Goal: Task Accomplishment & Management: Manage account settings

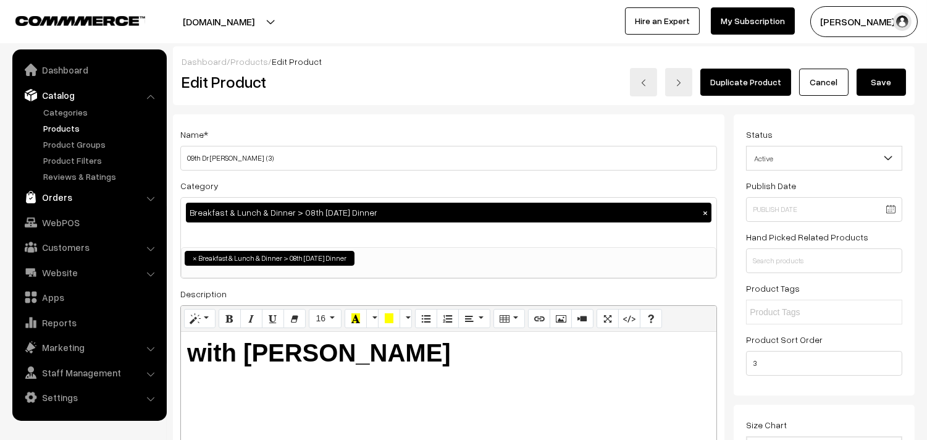
click at [59, 190] on link "Orders" at bounding box center [88, 197] width 147 height 22
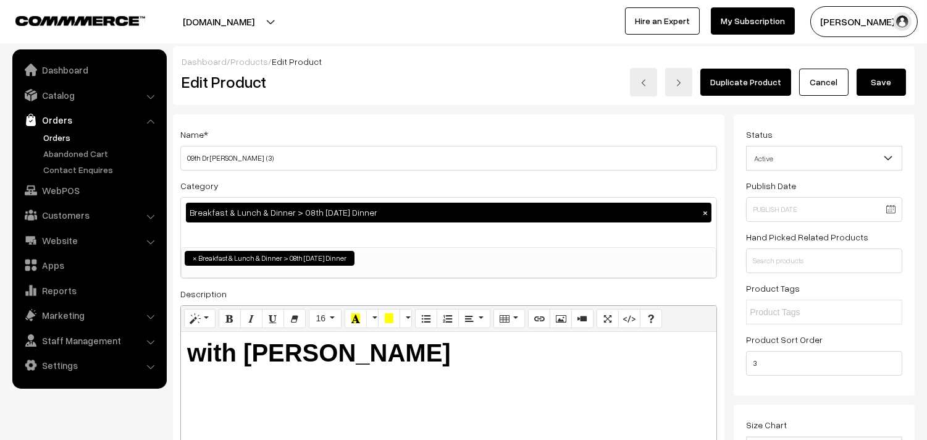
click at [69, 137] on link "Orders" at bounding box center [101, 137] width 122 height 13
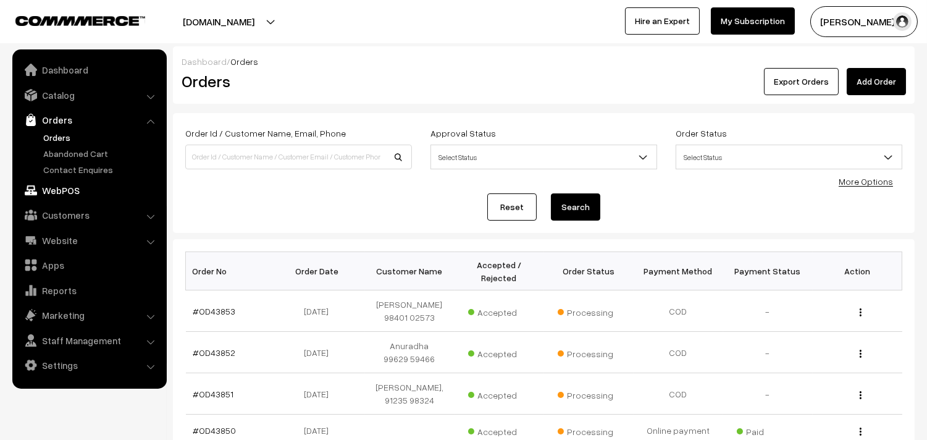
click at [65, 190] on link "WebPOS" at bounding box center [88, 190] width 147 height 22
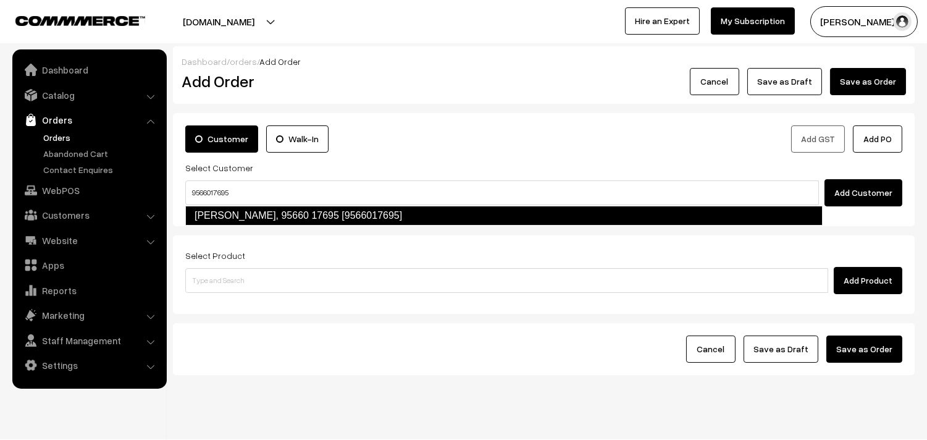
click at [235, 212] on link "Uma Raghavan, 95660 17695 [9566017695]" at bounding box center [503, 216] width 637 height 20
type input "9566017695"
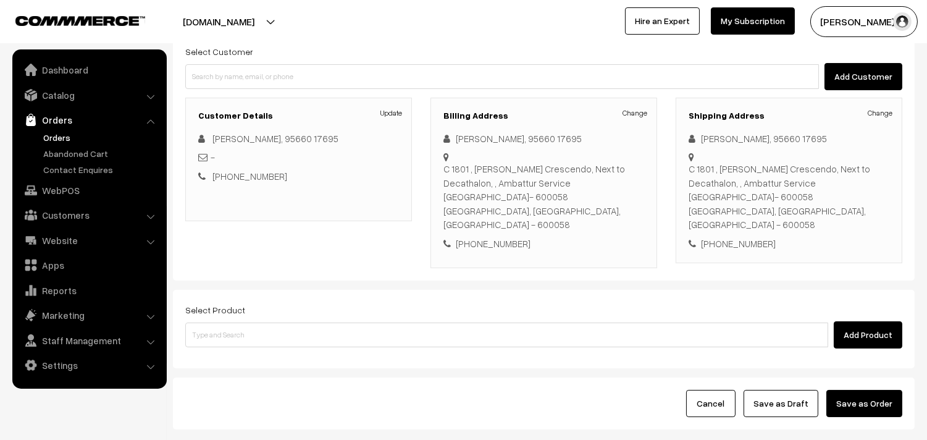
scroll to position [137, 0]
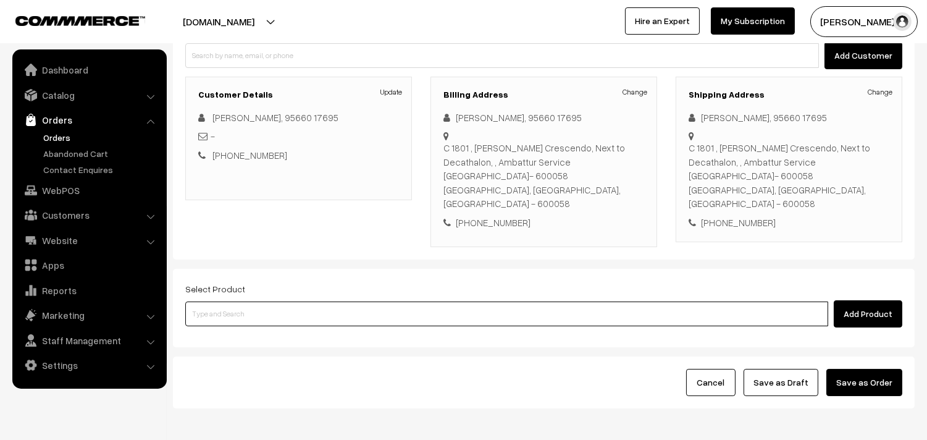
click at [255, 301] on input at bounding box center [506, 313] width 643 height 25
type input "puliyo"
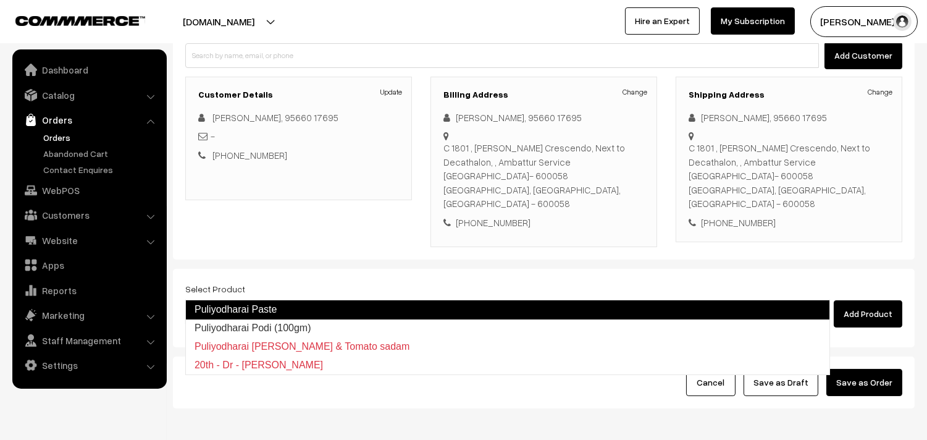
click at [255, 304] on link "Puliyodharai Paste" at bounding box center [507, 310] width 645 height 20
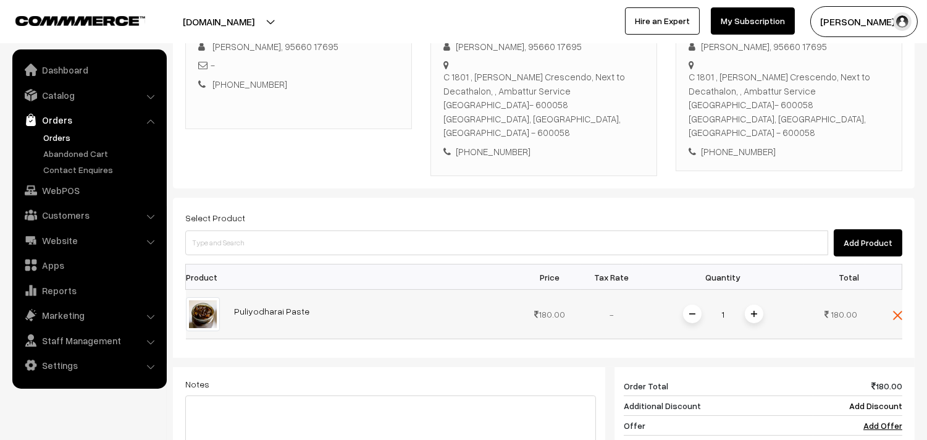
scroll to position [274, 0]
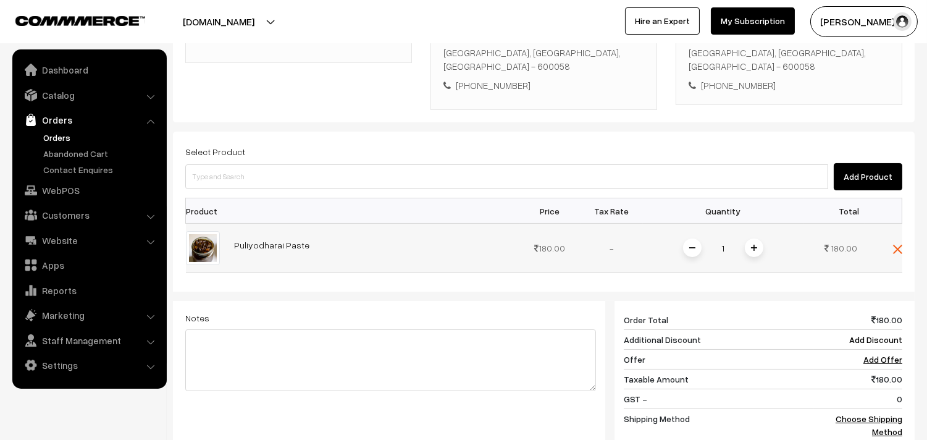
click at [753, 245] on img at bounding box center [754, 248] width 6 height 6
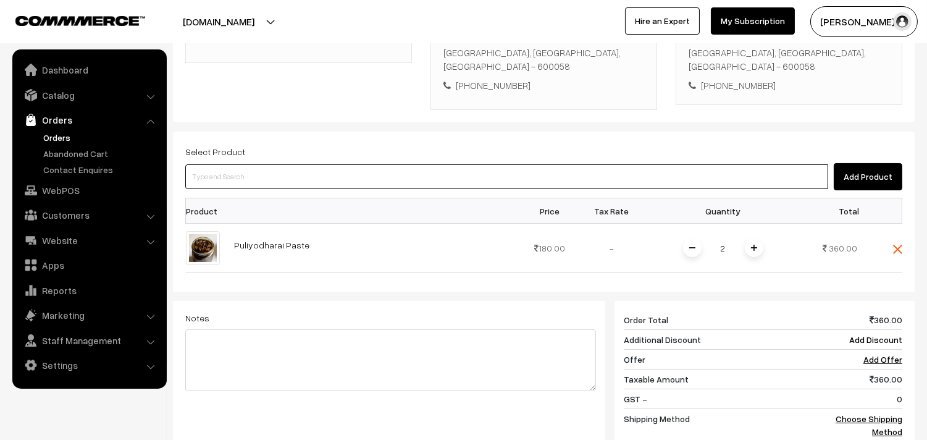
click at [210, 164] on input at bounding box center [506, 176] width 643 height 25
type input "garlic ka"
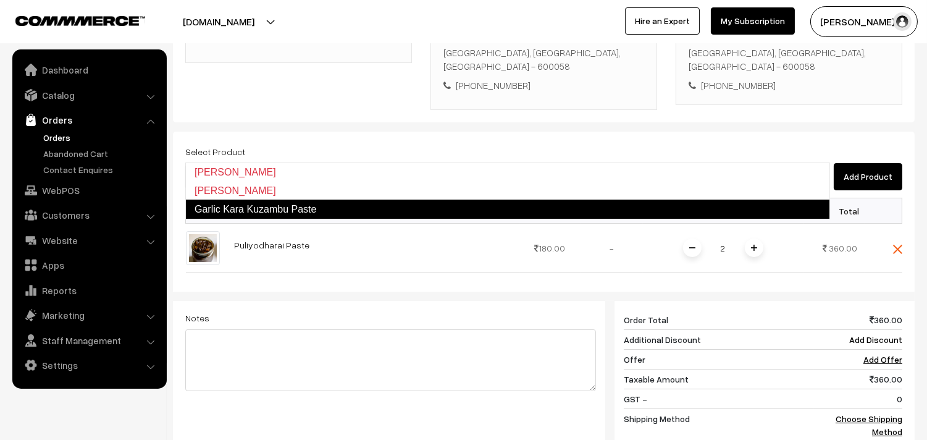
click at [241, 208] on link "Garlic Kara Kuzambu Paste" at bounding box center [507, 209] width 645 height 20
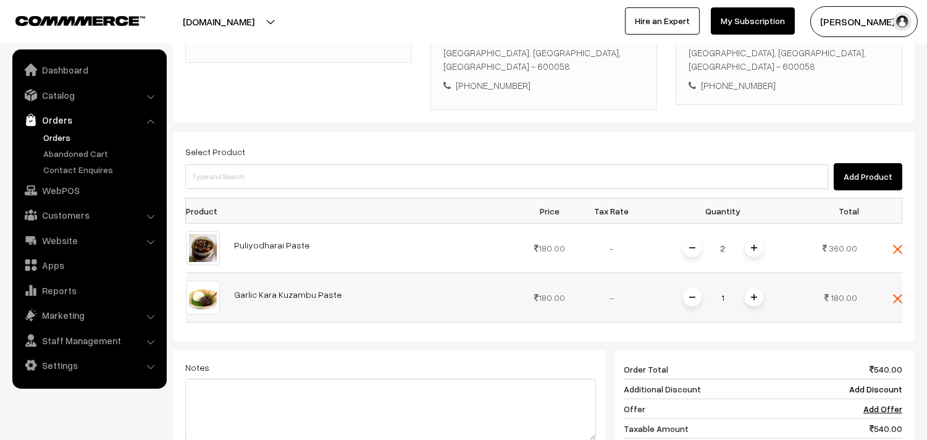
click at [753, 294] on img at bounding box center [754, 297] width 6 height 6
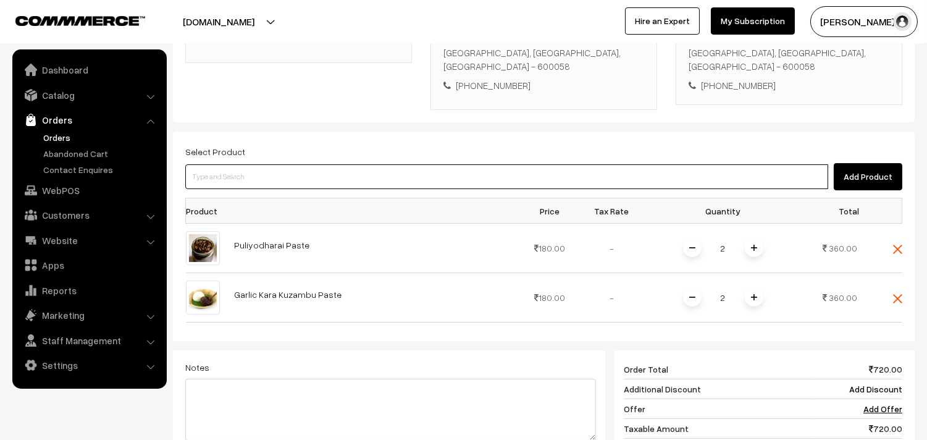
click at [262, 164] on input at bounding box center [506, 176] width 643 height 25
type input "kotham"
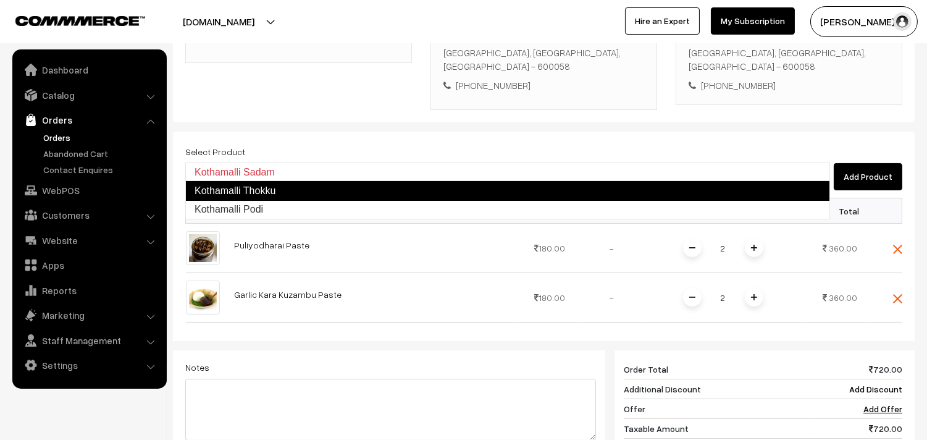
click at [269, 185] on link "Kothamalli Thokku" at bounding box center [507, 191] width 645 height 20
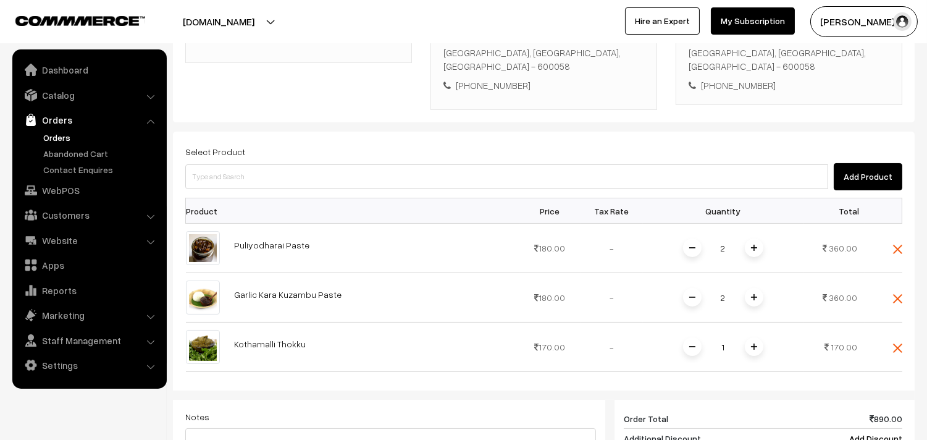
click at [760, 337] on span at bounding box center [754, 346] width 19 height 19
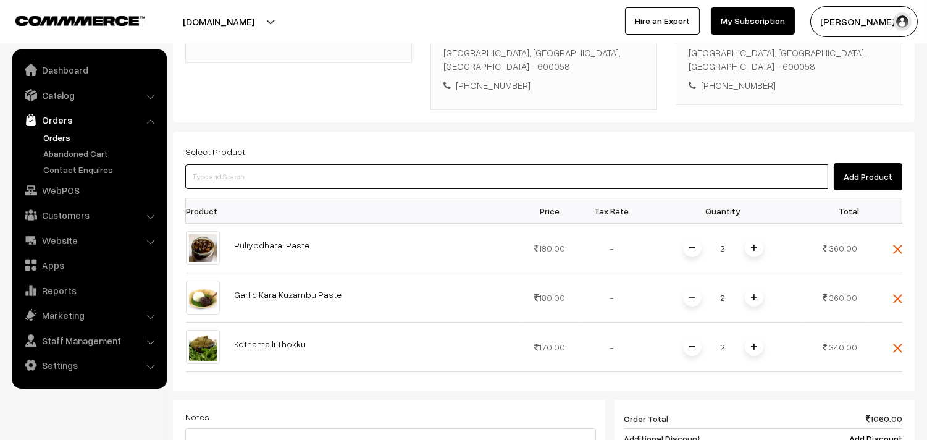
click at [304, 164] on input at bounding box center [506, 176] width 643 height 25
type input "onion tho"
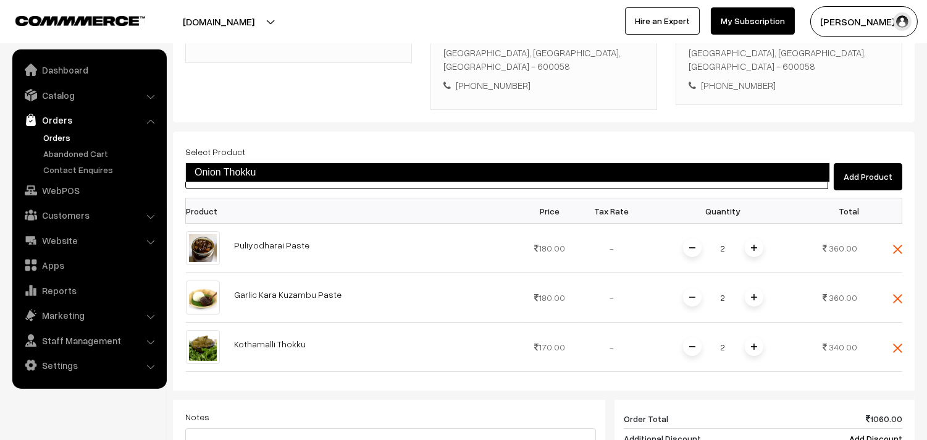
click at [280, 172] on link "Onion Thokku" at bounding box center [507, 172] width 645 height 20
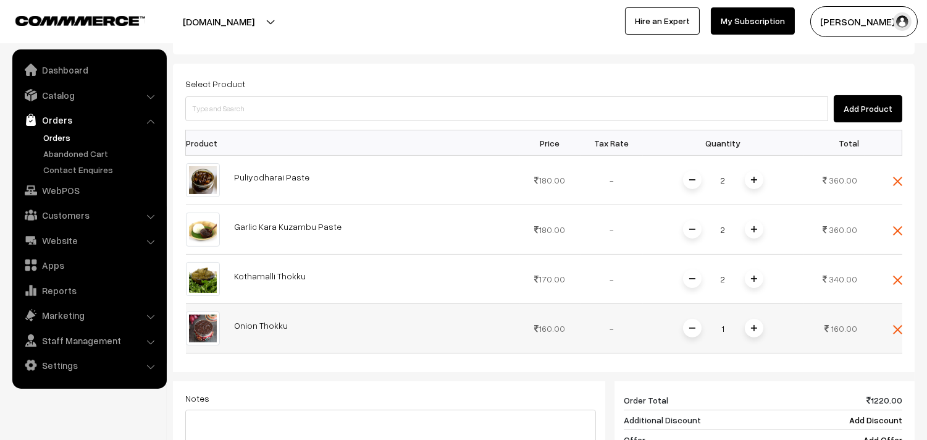
scroll to position [343, 0]
click at [751, 324] on img at bounding box center [754, 327] width 6 height 6
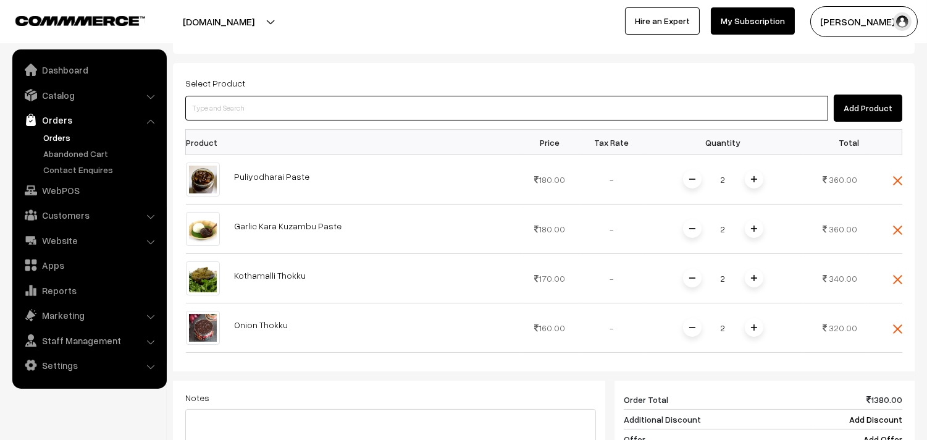
click at [245, 96] on input at bounding box center [506, 108] width 643 height 25
type input "mango tho"
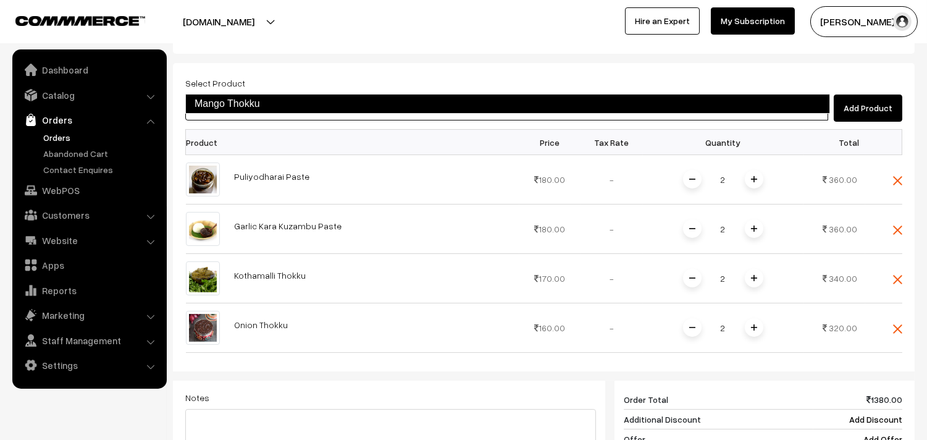
click at [245, 99] on link "Mango Thokku" at bounding box center [507, 104] width 645 height 20
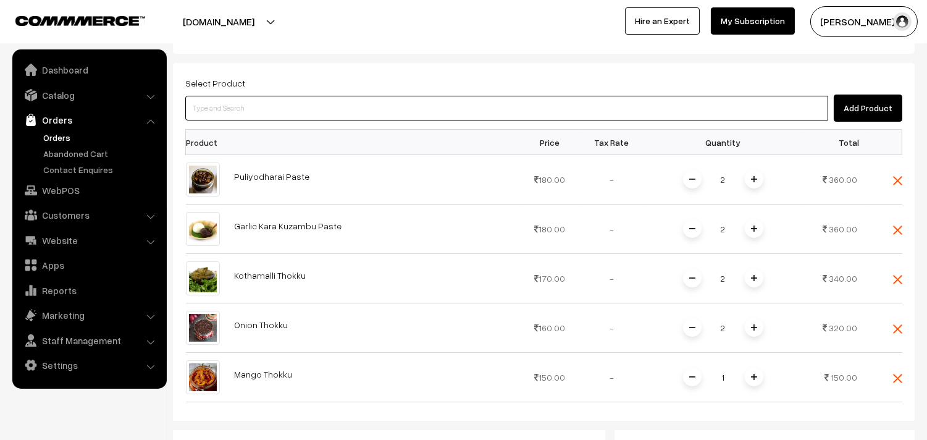
click at [224, 96] on input at bounding box center [506, 108] width 643 height 25
type input "tomato tho"
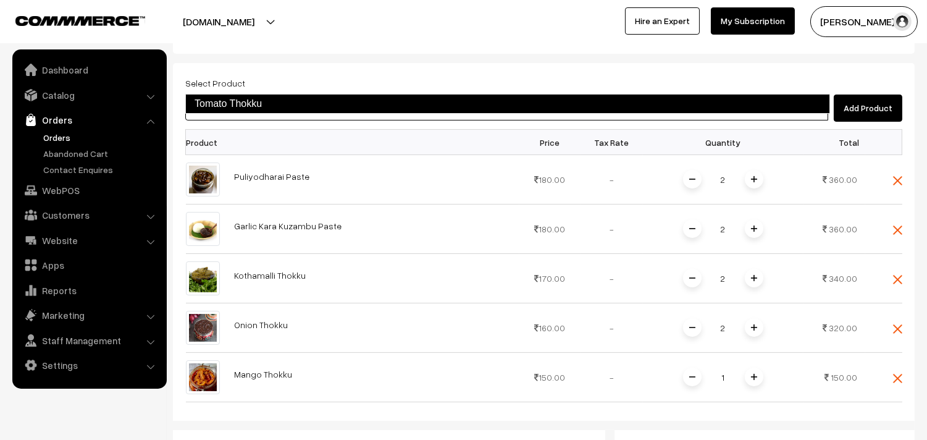
click at [230, 98] on link "Tomato Thokku" at bounding box center [507, 104] width 645 height 20
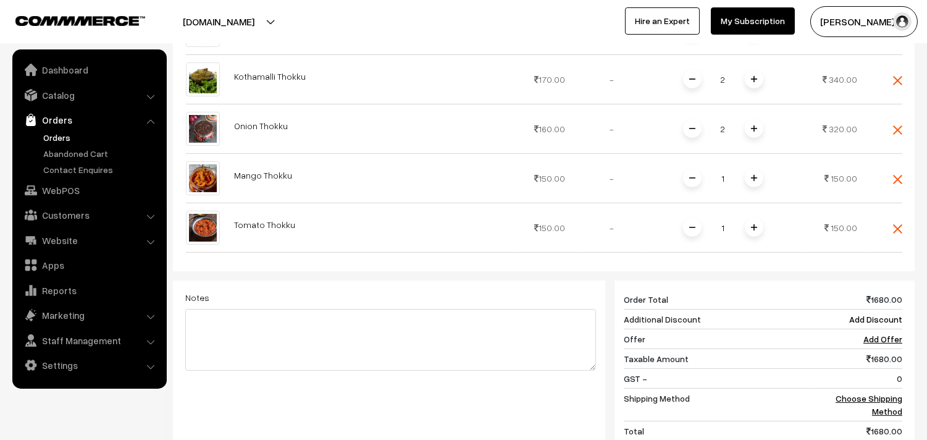
scroll to position [548, 0]
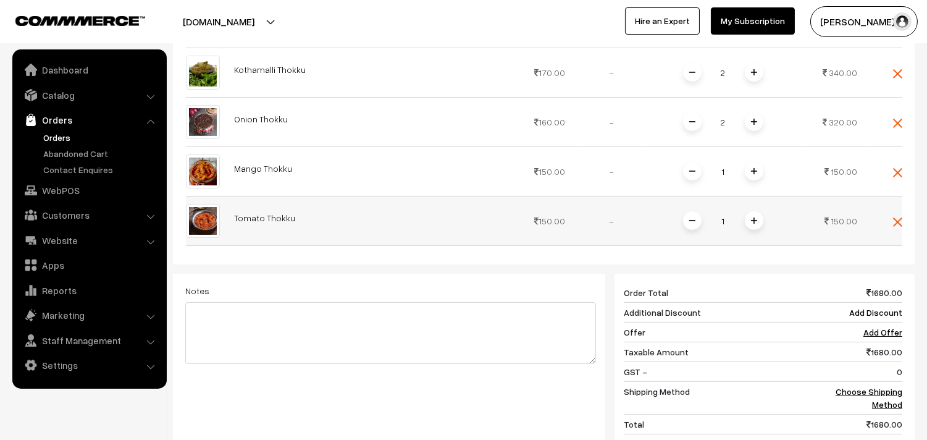
click at [756, 217] on img at bounding box center [754, 220] width 6 height 6
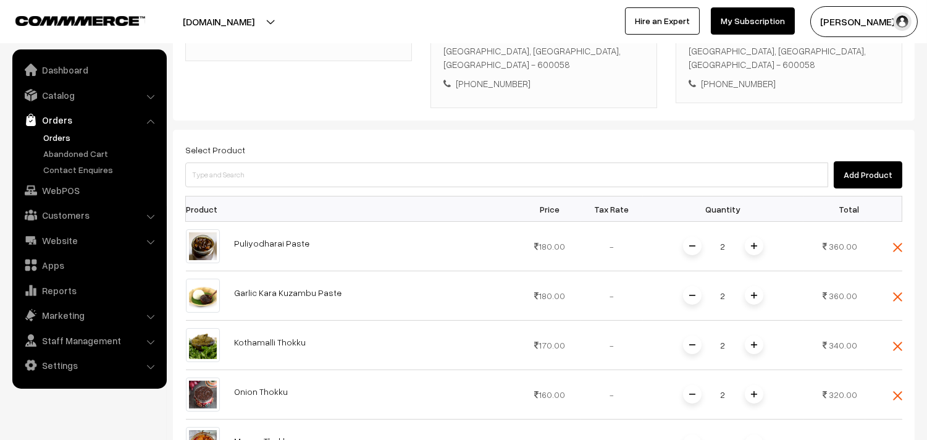
scroll to position [274, 0]
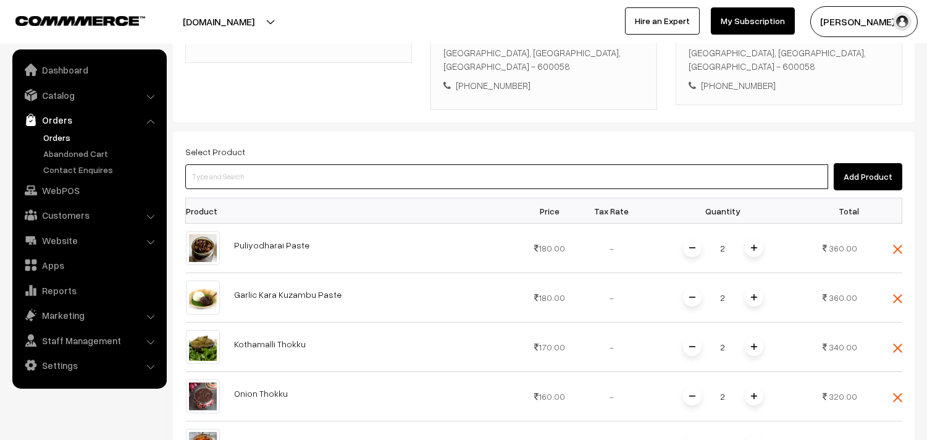
click at [214, 164] on input at bounding box center [506, 176] width 643 height 25
type input "vathaku"
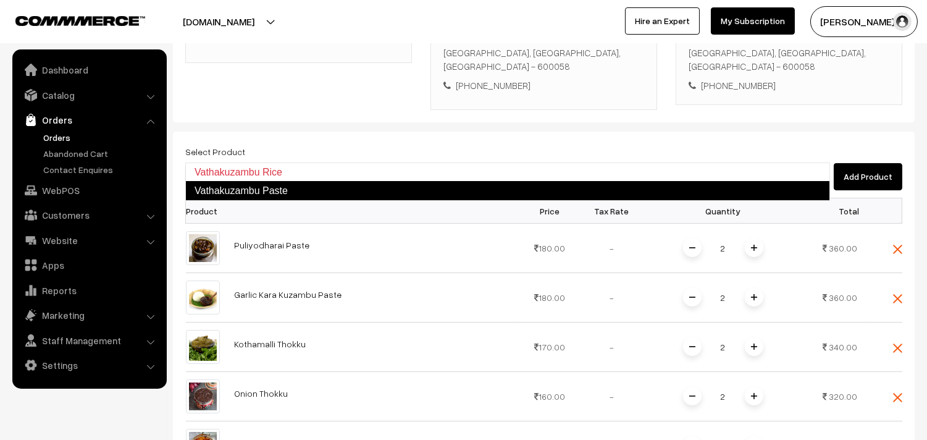
click at [225, 196] on link "Vathakuzambu Paste" at bounding box center [507, 191] width 645 height 20
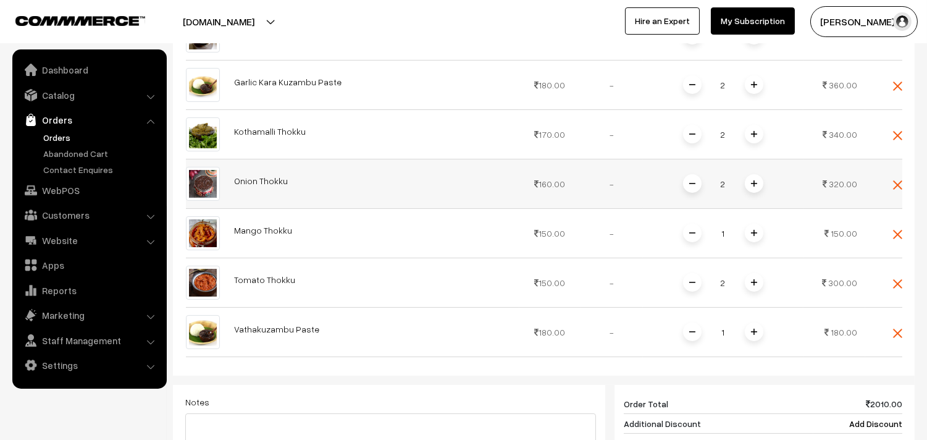
scroll to position [480, 0]
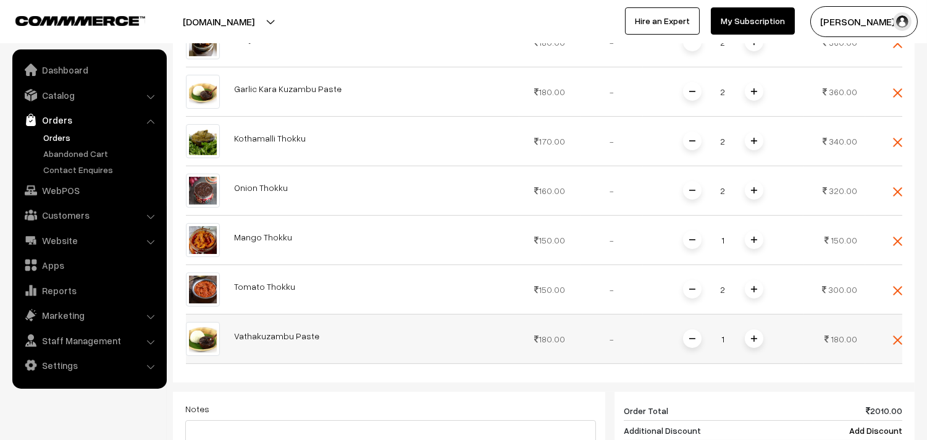
click at [752, 335] on img at bounding box center [754, 338] width 6 height 6
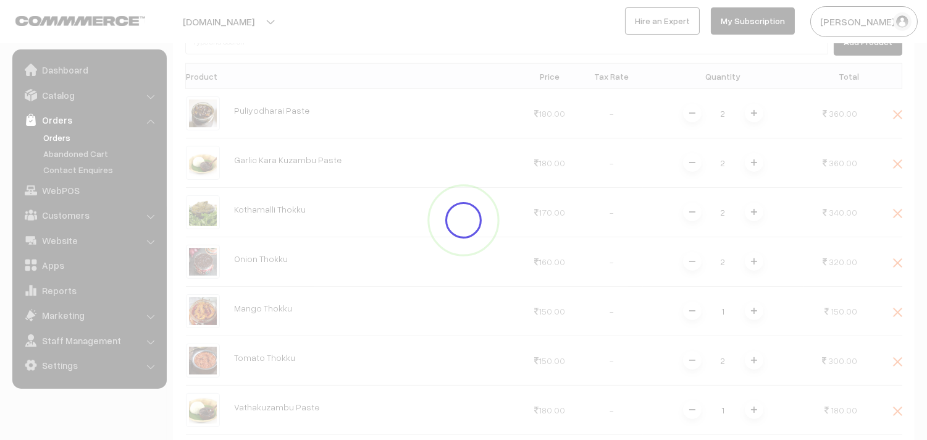
scroll to position [343, 0]
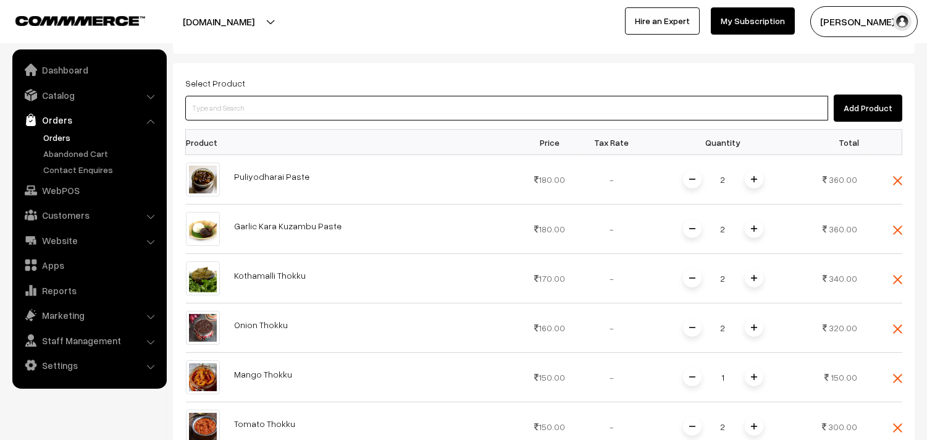
click at [237, 96] on input at bounding box center [506, 108] width 643 height 25
type input "sambar po"
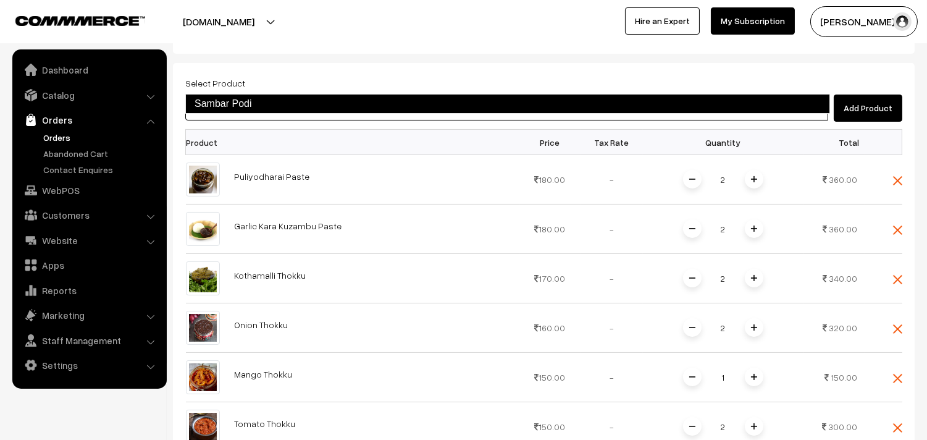
click at [273, 104] on link "Sambar Podi" at bounding box center [507, 104] width 645 height 20
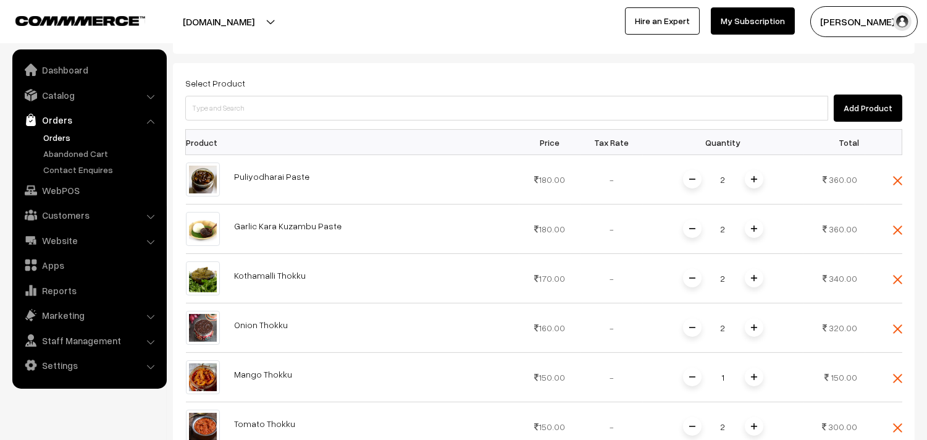
scroll to position [618, 0]
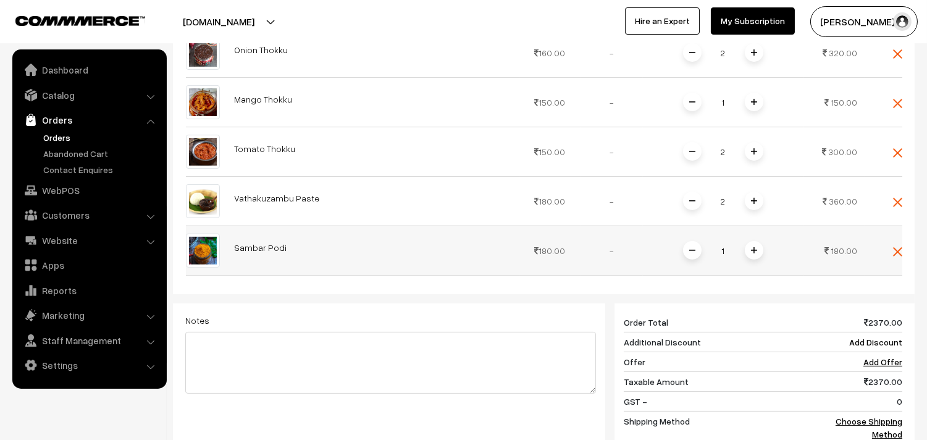
click at [757, 241] on span at bounding box center [754, 250] width 19 height 19
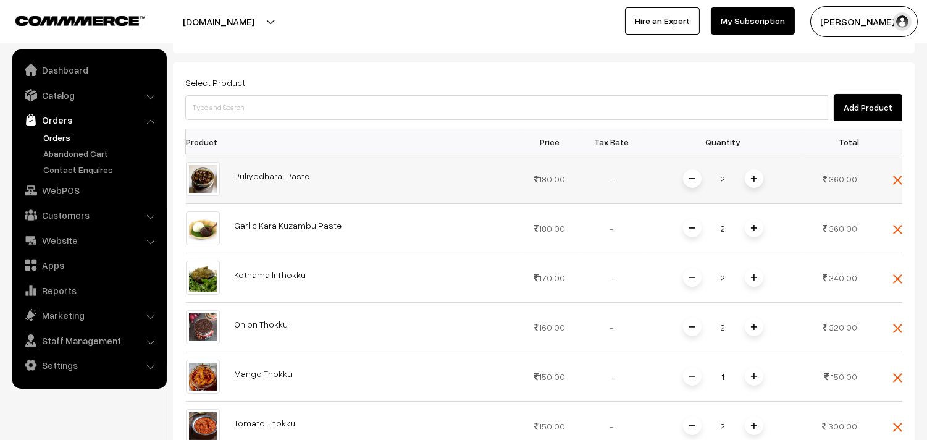
scroll to position [343, 0]
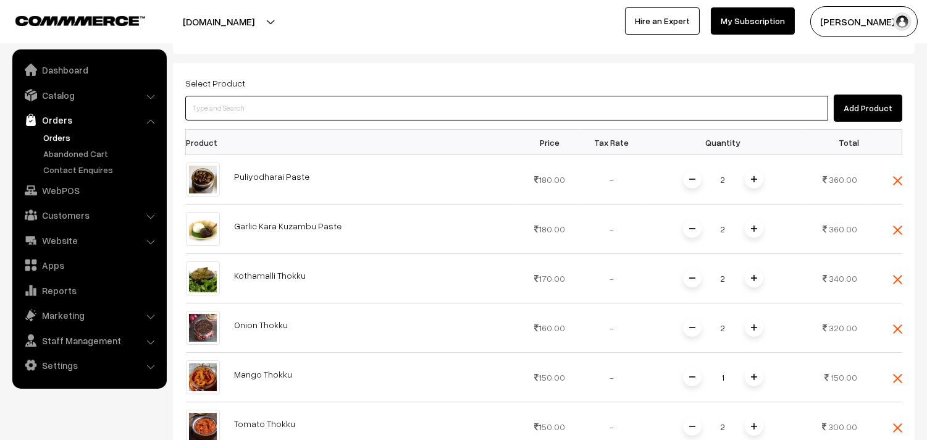
click at [221, 96] on input at bounding box center [506, 108] width 643 height 25
type input "rasam podi"
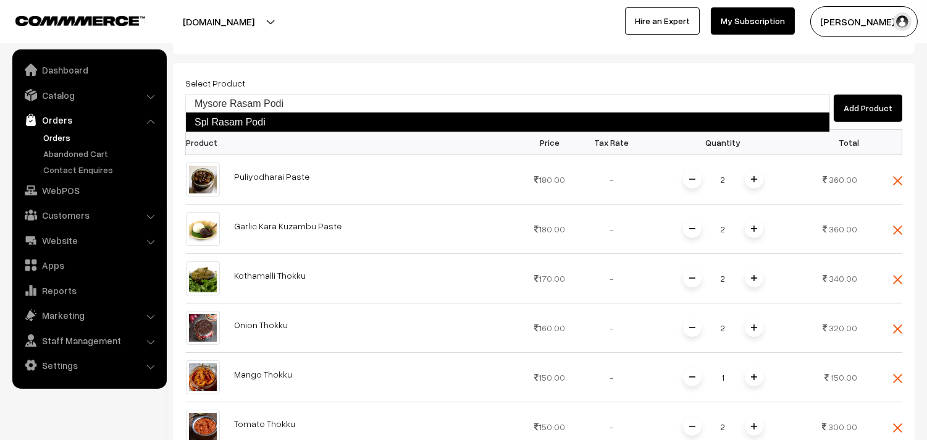
click at [212, 118] on link "Spl Rasam Podi" at bounding box center [507, 122] width 645 height 20
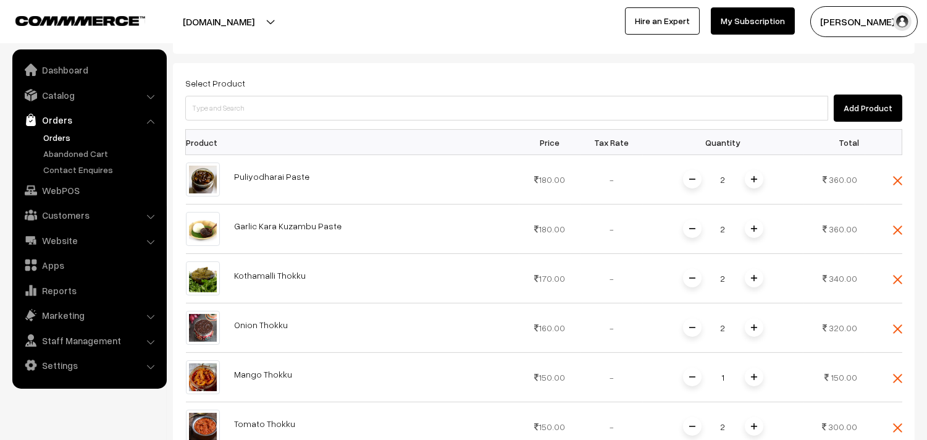
scroll to position [548, 0]
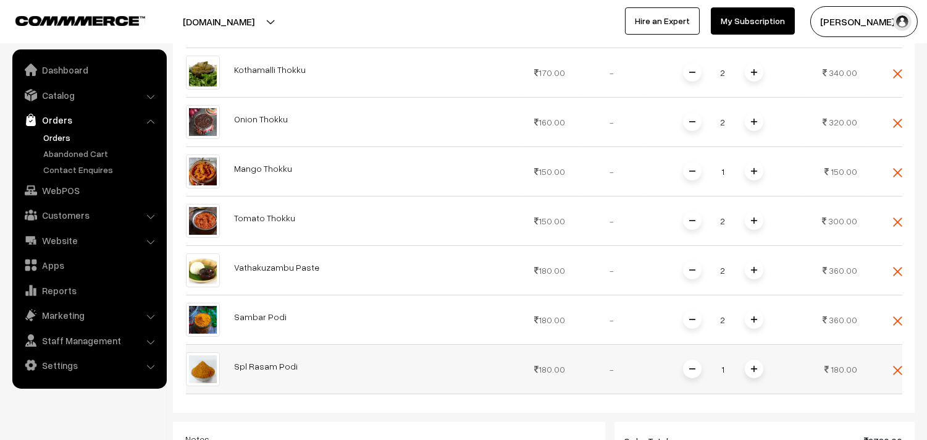
click at [755, 366] on img at bounding box center [754, 369] width 6 height 6
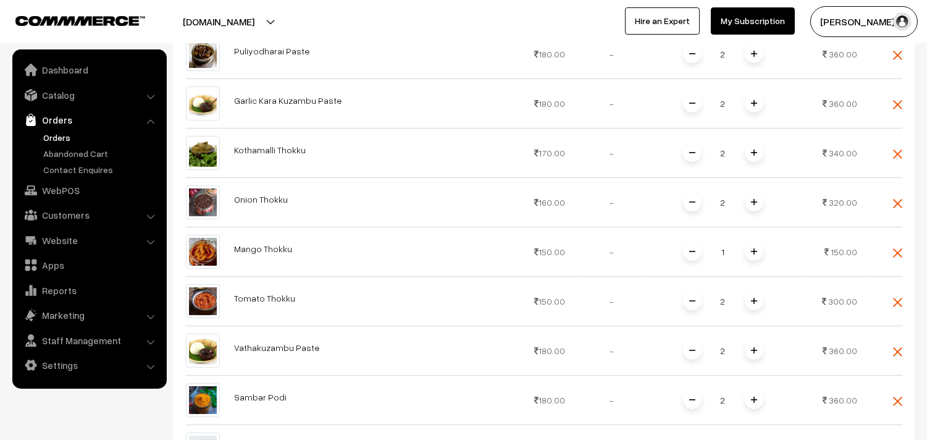
scroll to position [343, 0]
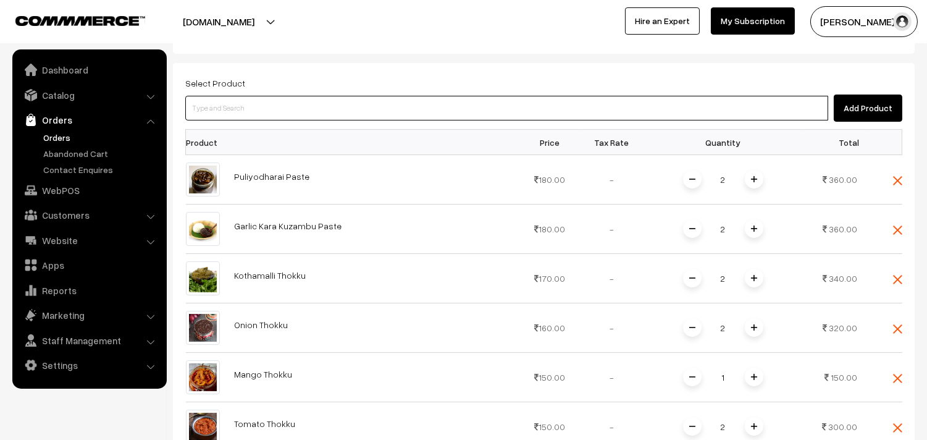
click at [225, 96] on input at bounding box center [506, 108] width 643 height 25
type input "cut man"
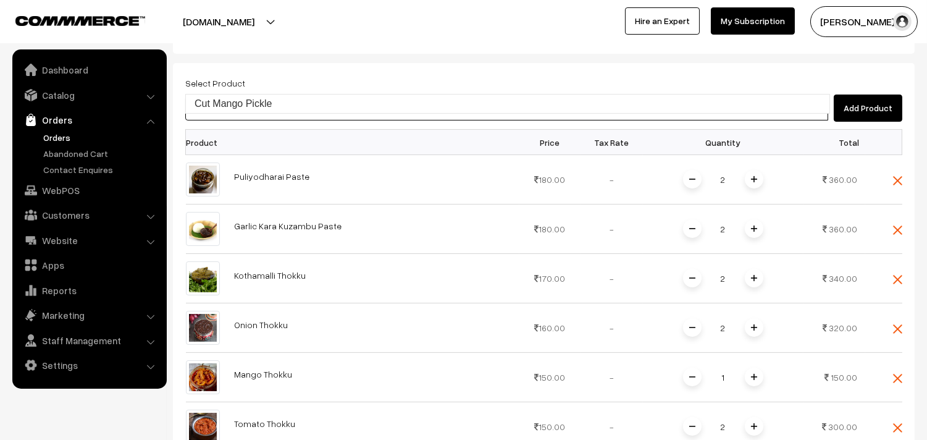
click at [222, 101] on link "Cut Mango Pickle" at bounding box center [508, 103] width 644 height 19
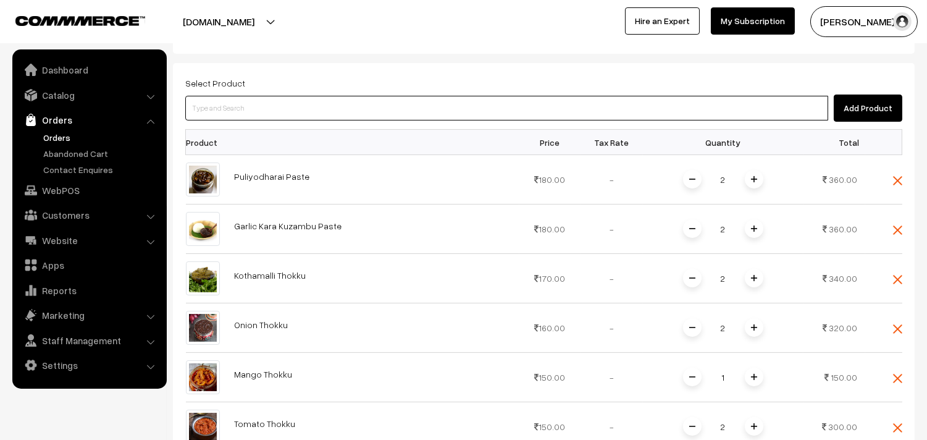
click at [231, 96] on input at bounding box center [506, 108] width 643 height 25
type input "avakkai"
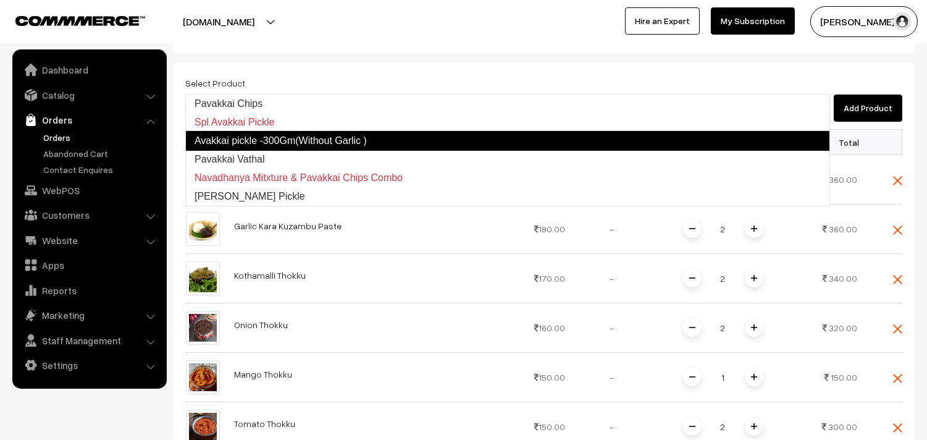
click at [238, 137] on link "Avakkai pickle -300Gm(Without Garlic )" at bounding box center [507, 141] width 645 height 20
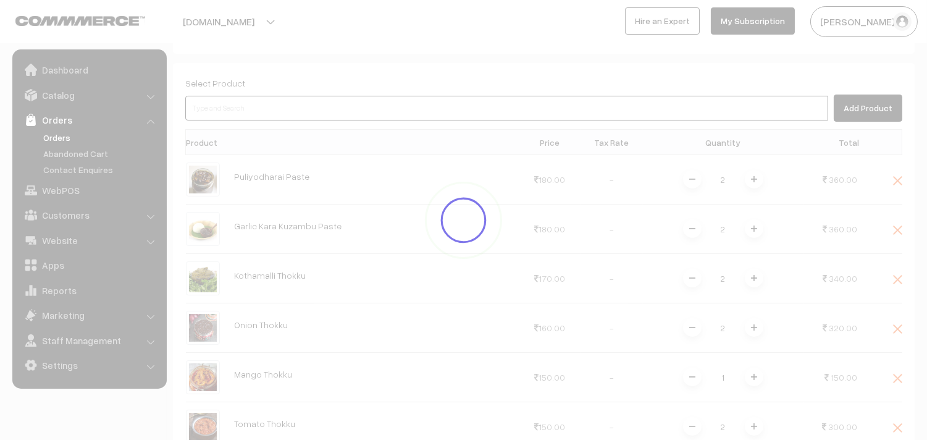
click at [221, 96] on input at bounding box center [506, 108] width 643 height 25
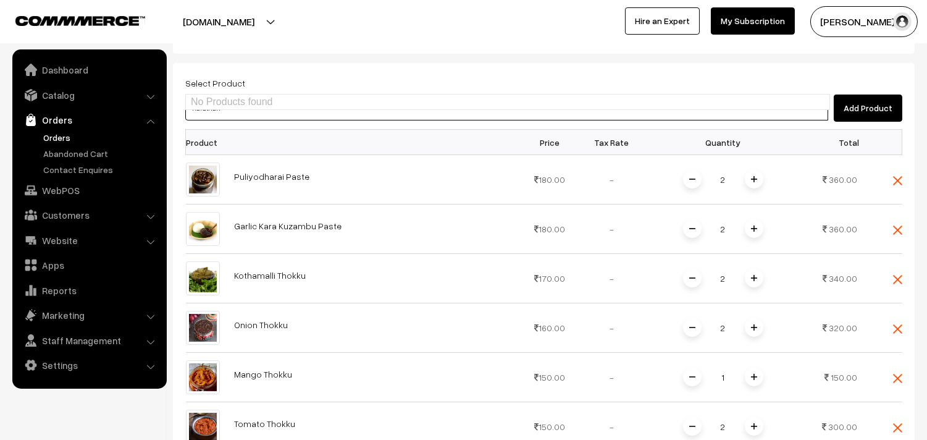
type input "a"
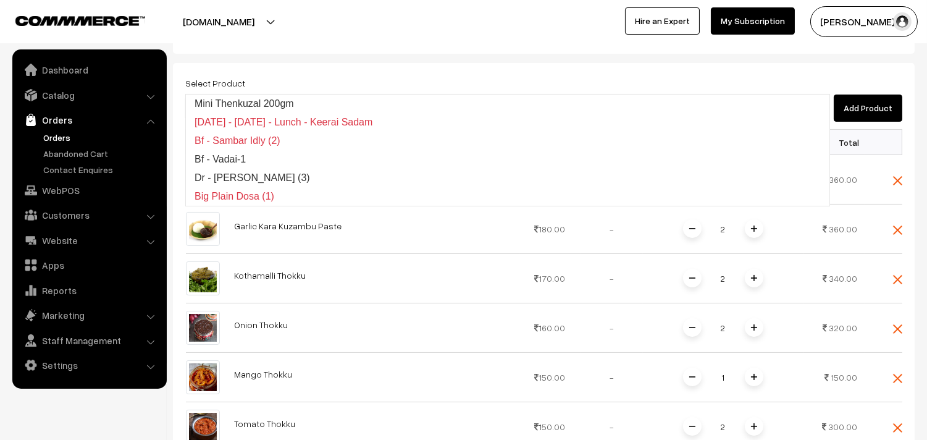
type input "narthan"
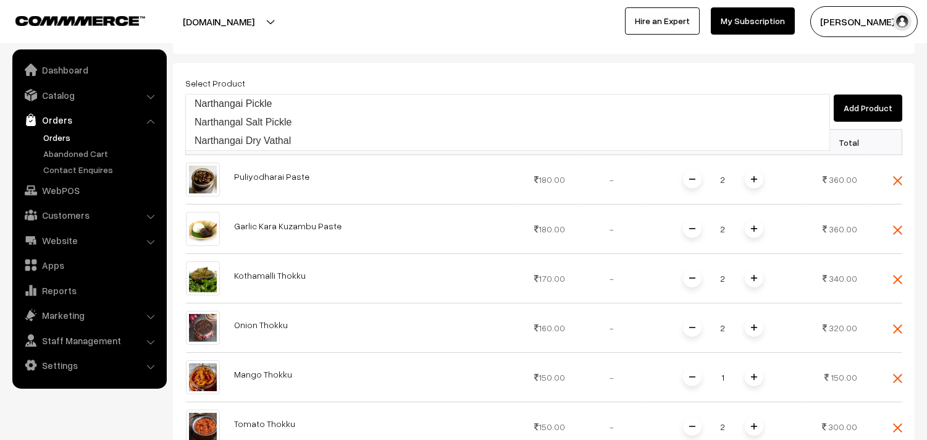
click at [217, 103] on link "Narthangai Pickle" at bounding box center [508, 103] width 644 height 19
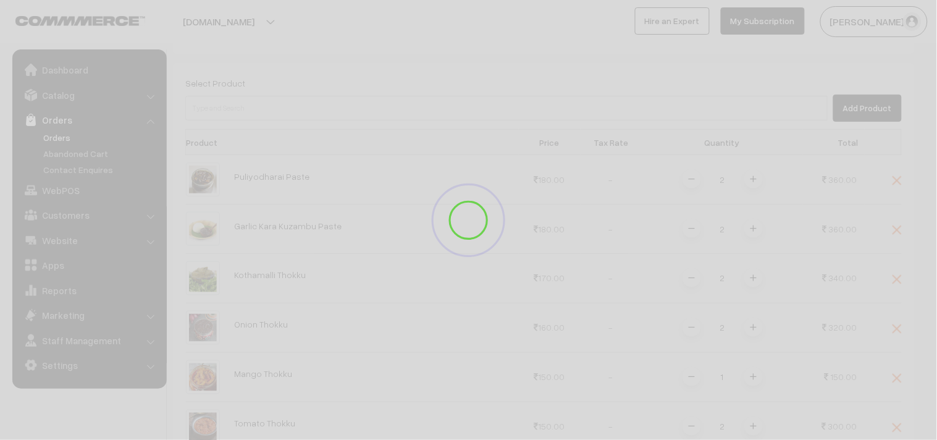
click at [219, 82] on div at bounding box center [468, 220] width 937 height 440
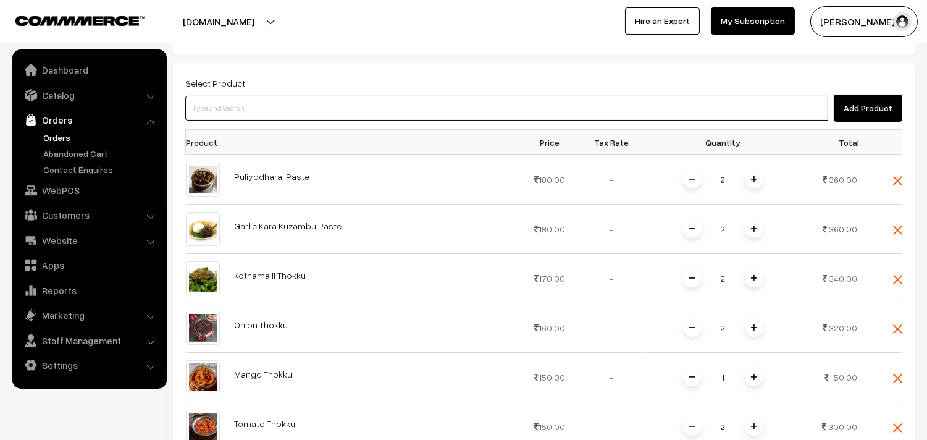
click at [241, 96] on input at bounding box center [506, 108] width 643 height 25
click at [243, 96] on input at bounding box center [506, 108] width 643 height 25
type input "narth"
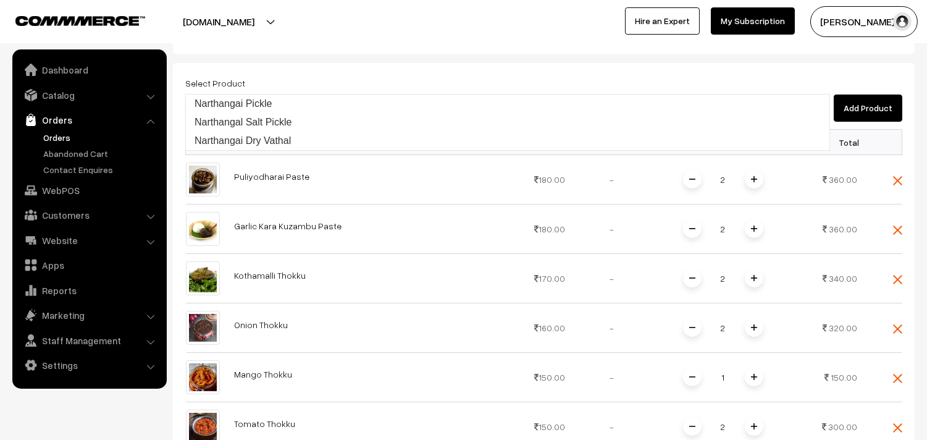
click at [243, 100] on link "Narthangai Pickle" at bounding box center [508, 103] width 644 height 19
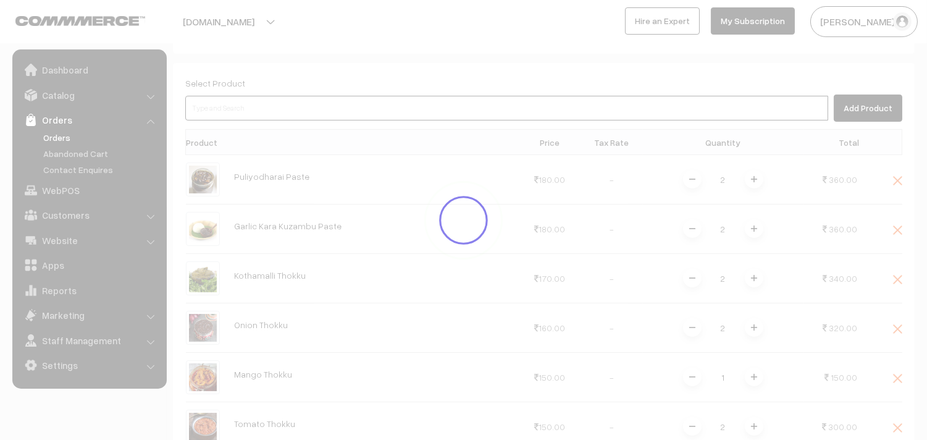
click at [243, 96] on input at bounding box center [506, 108] width 643 height 25
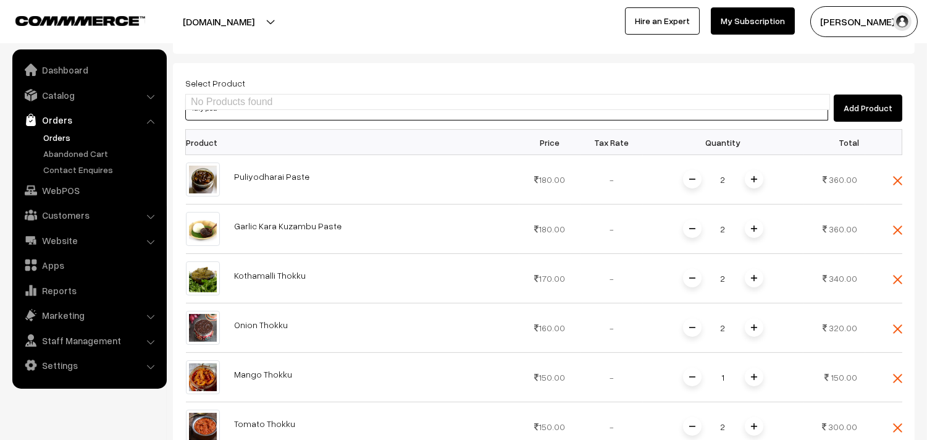
type input "idly podi"
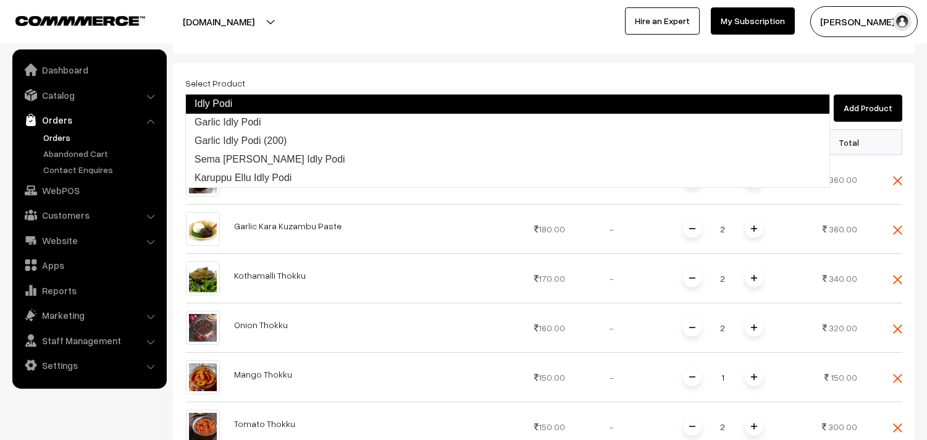
click at [235, 99] on link "Idly Podi" at bounding box center [507, 104] width 645 height 20
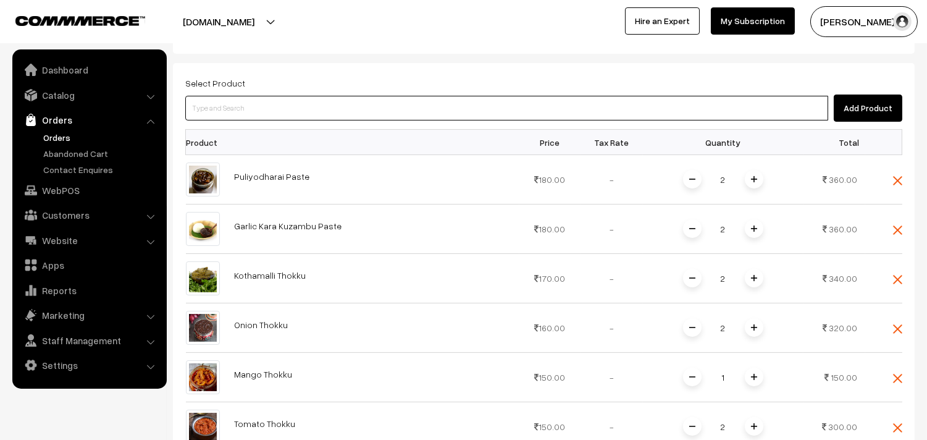
click at [231, 96] on input at bounding box center [506, 108] width 643 height 25
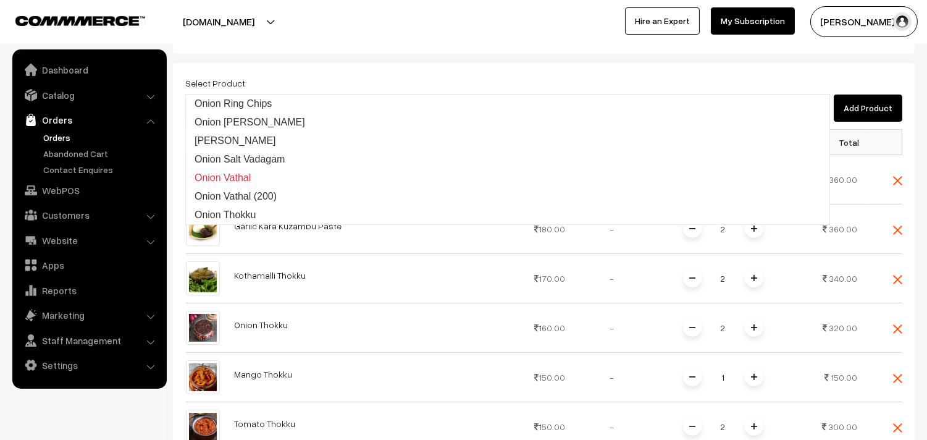
type input "onion garli"
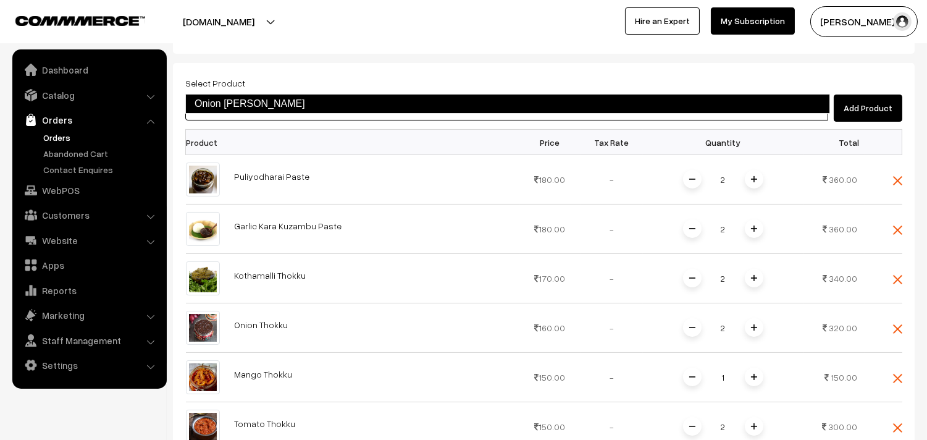
click at [235, 95] on link "Onion Garlic Chutney" at bounding box center [507, 104] width 645 height 20
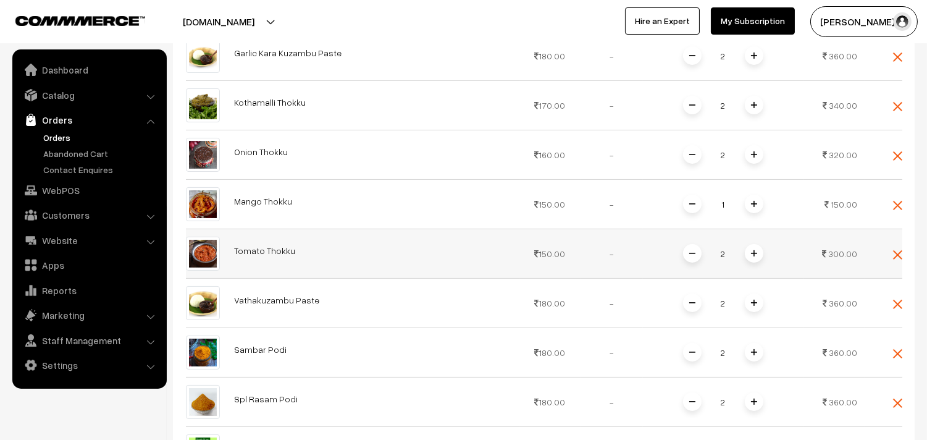
scroll to position [548, 0]
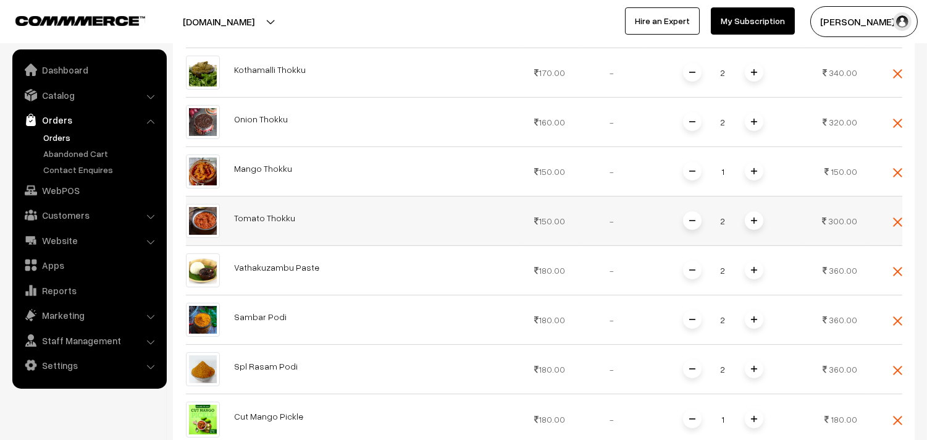
click at [754, 217] on img at bounding box center [754, 220] width 6 height 6
click at [754, 168] on img at bounding box center [754, 171] width 6 height 6
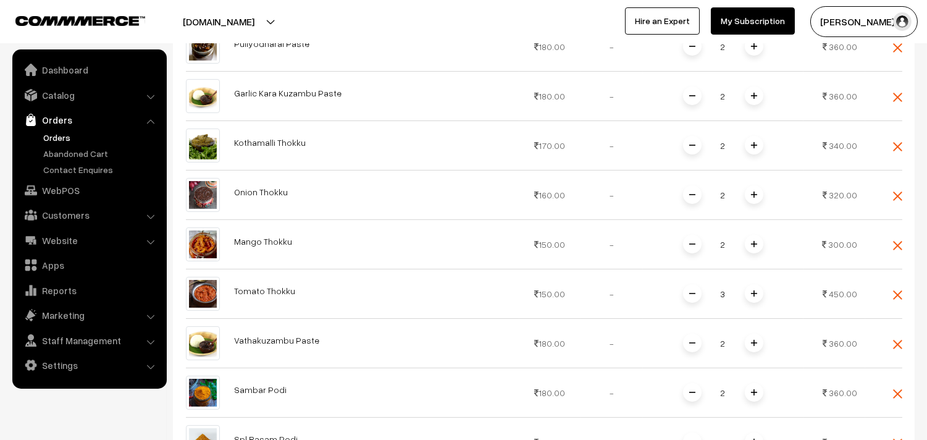
scroll to position [274, 0]
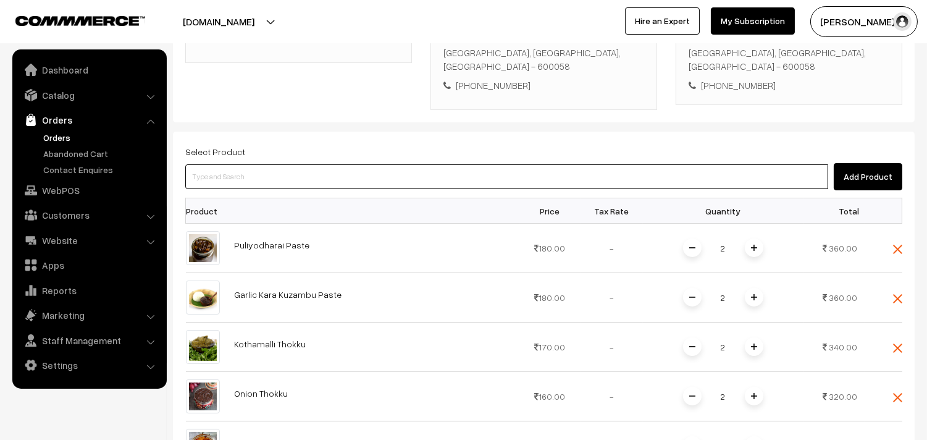
click at [237, 164] on input at bounding box center [506, 176] width 643 height 25
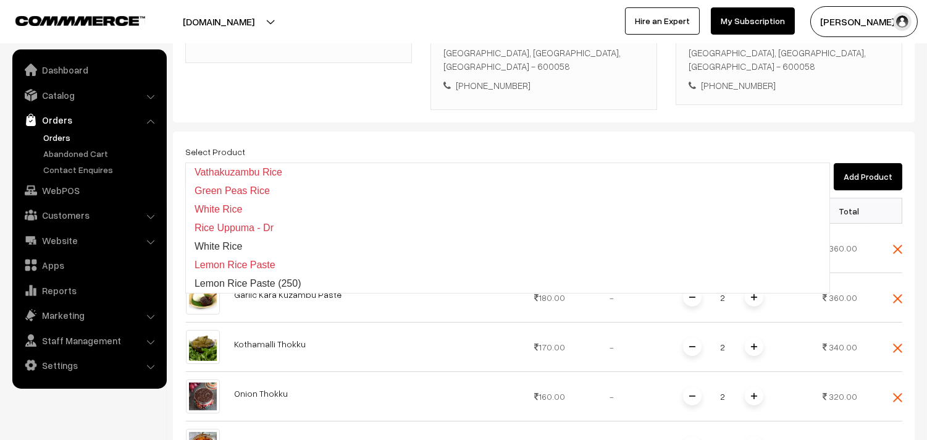
type input "rice app"
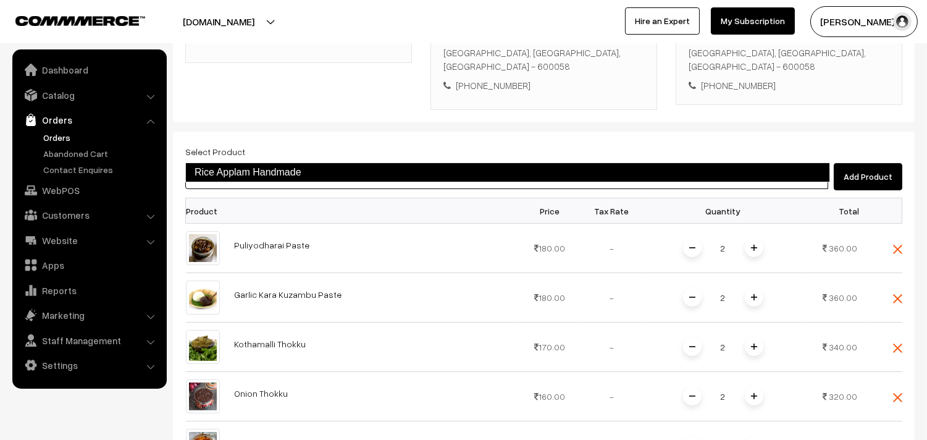
click at [237, 173] on link "Rice Applam Handmade" at bounding box center [507, 172] width 645 height 20
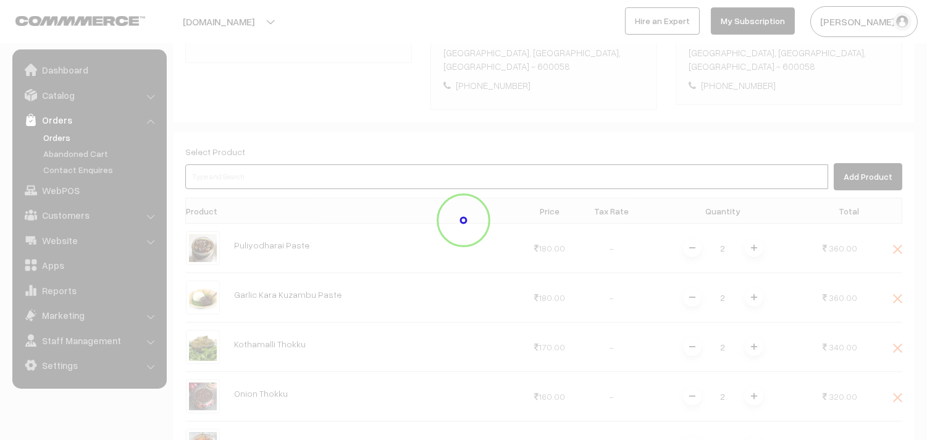
click at [226, 164] on input at bounding box center [506, 176] width 643 height 25
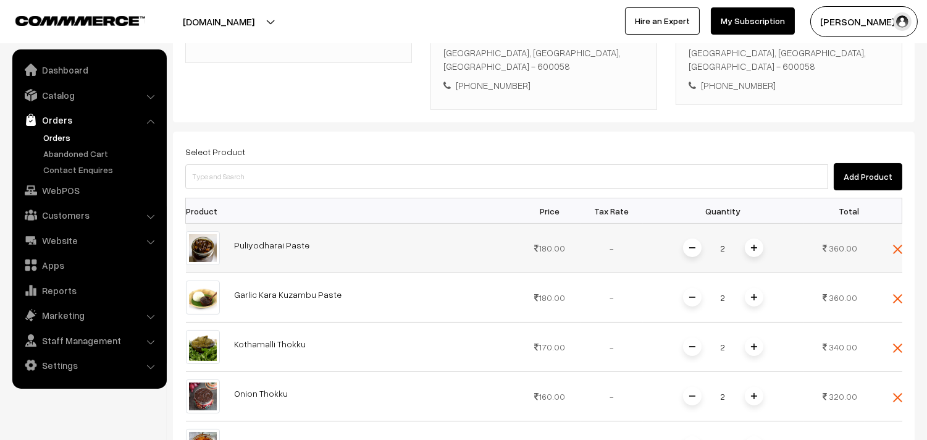
click at [752, 245] on img at bounding box center [754, 248] width 6 height 6
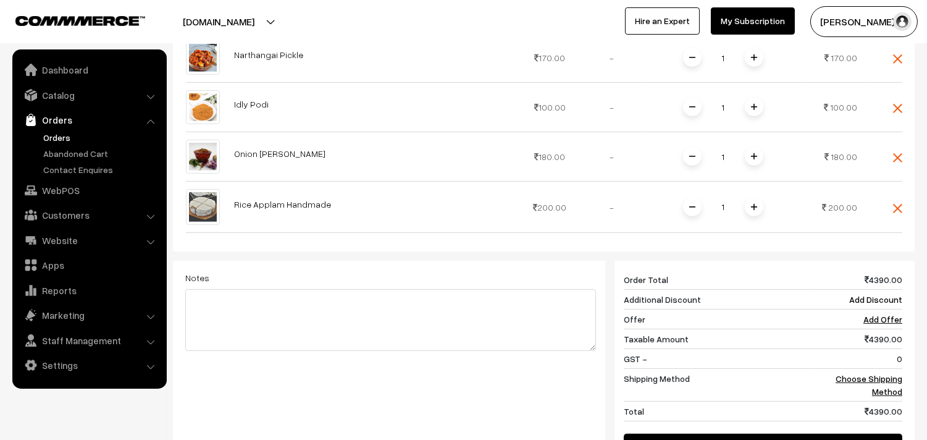
scroll to position [1029, 0]
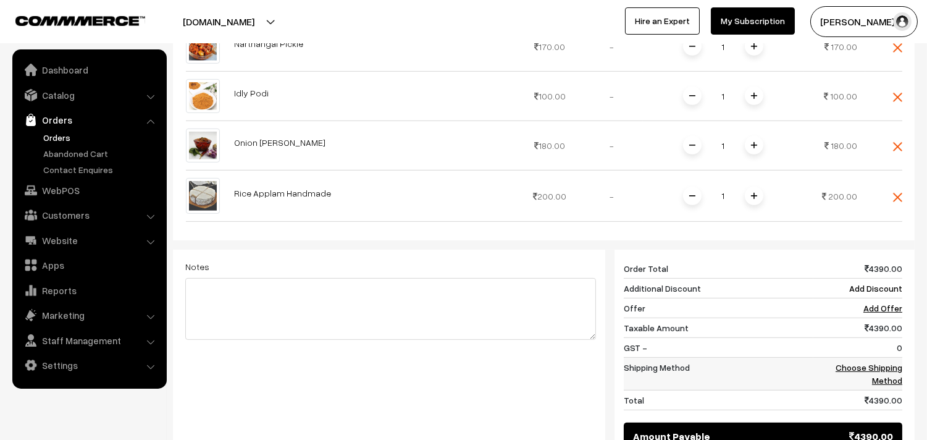
click at [886, 362] on link "Choose Shipping Method" at bounding box center [869, 373] width 67 height 23
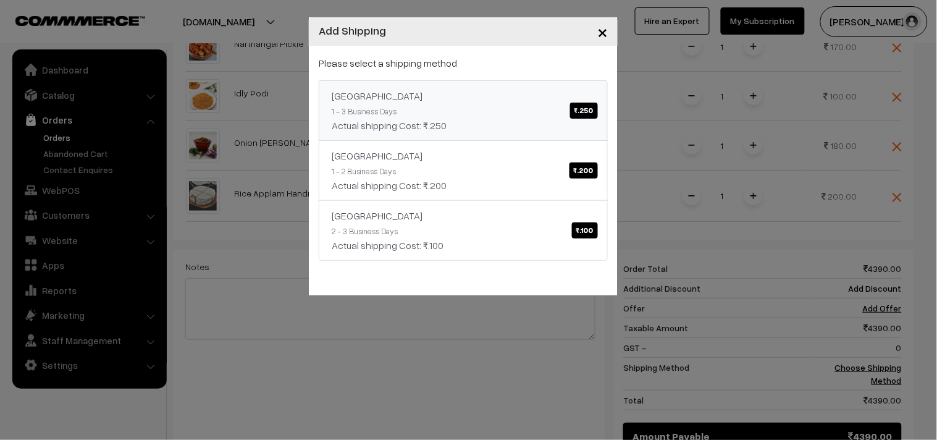
click at [438, 109] on link "India ₹.250 1 - 3 Business Days Actual shipping Cost: ₹.250" at bounding box center [463, 110] width 289 height 61
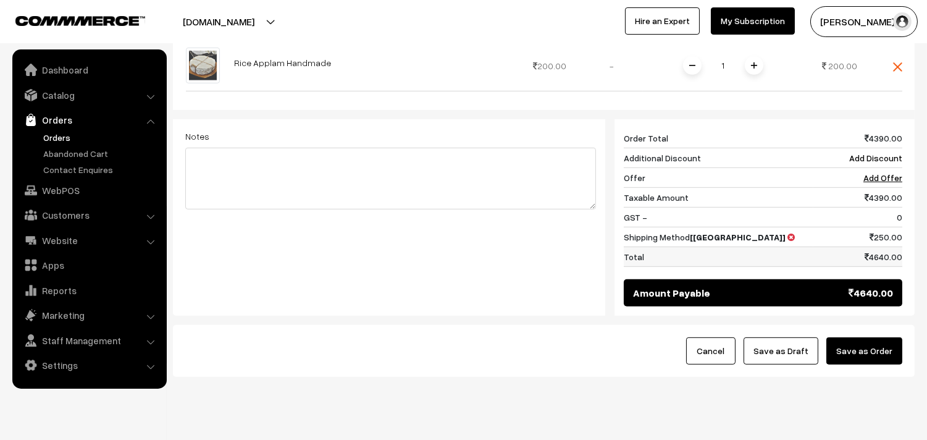
scroll to position [1160, 0]
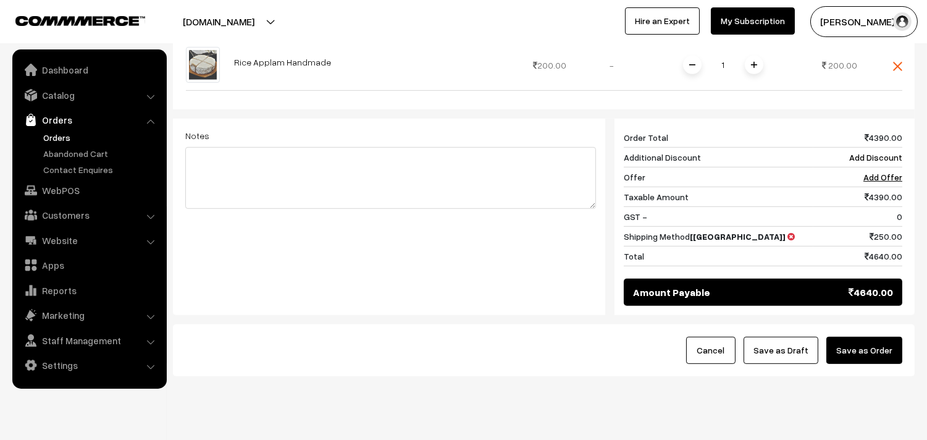
click at [855, 337] on button "Save as Order" at bounding box center [864, 350] width 76 height 27
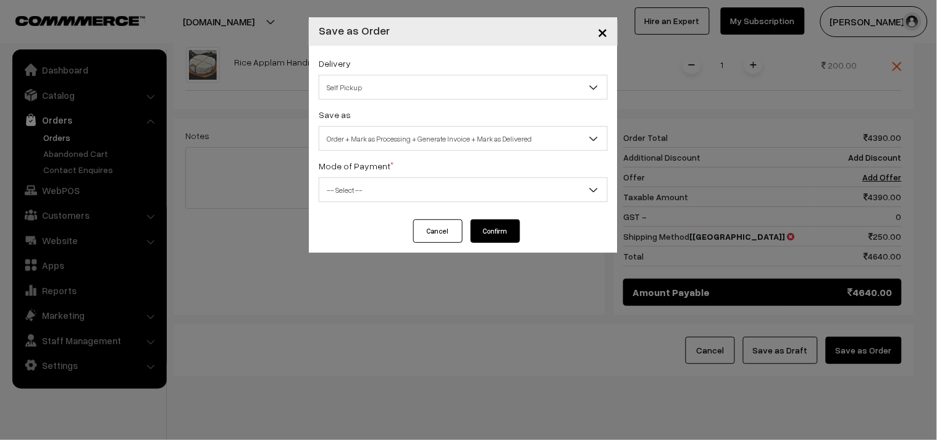
click at [372, 85] on span "Self Pickup" at bounding box center [463, 88] width 288 height 22
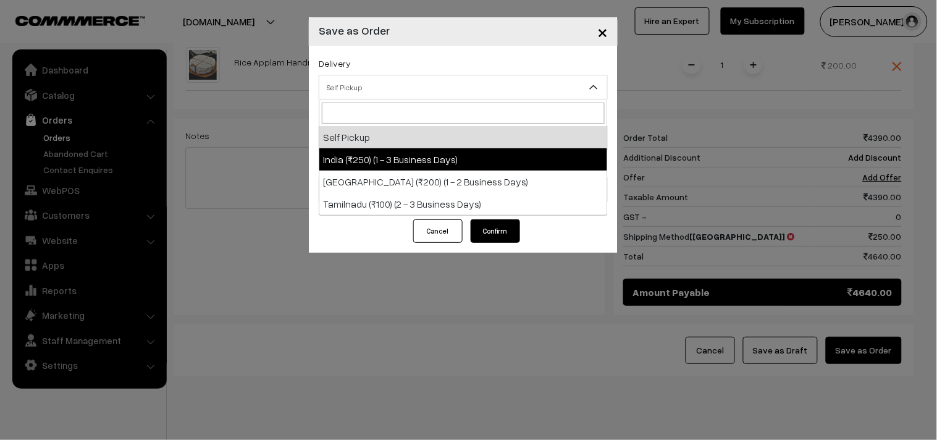
select select "IND1"
select select "3"
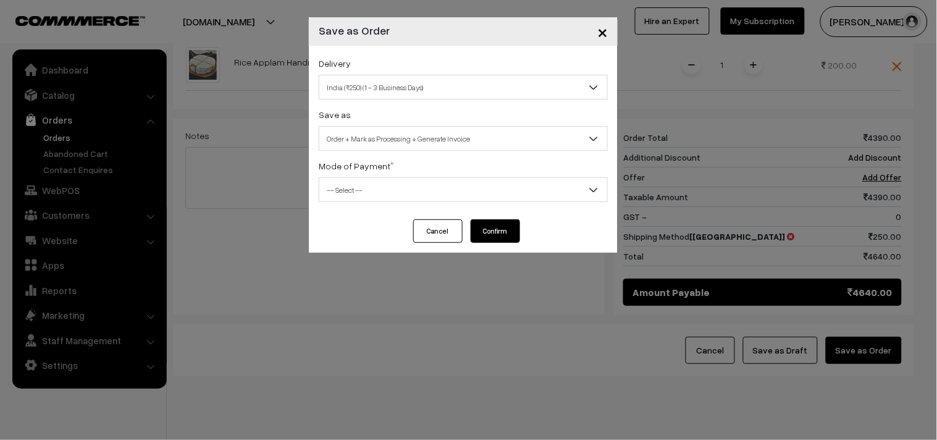
click at [416, 139] on span "Order + Mark as Processing + Generate Invoice" at bounding box center [463, 139] width 288 height 22
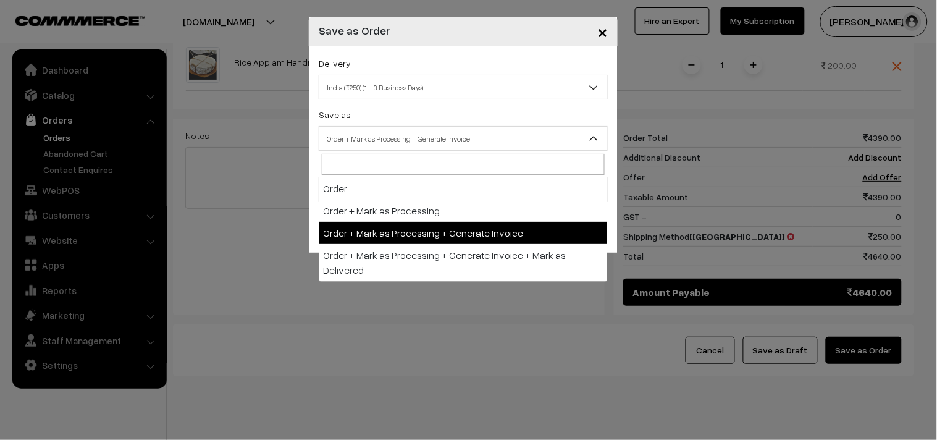
drag, startPoint x: 423, startPoint y: 231, endPoint x: 379, endPoint y: 212, distance: 47.6
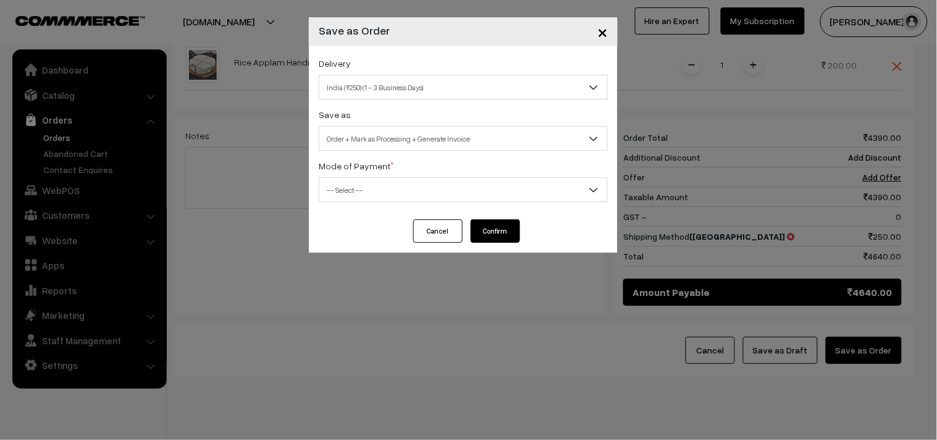
click at [356, 193] on span "-- Select --" at bounding box center [463, 190] width 288 height 22
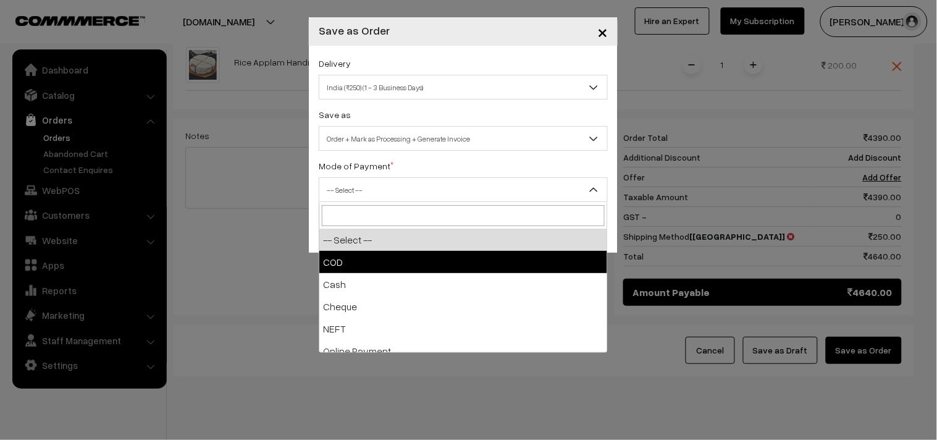
select select "1"
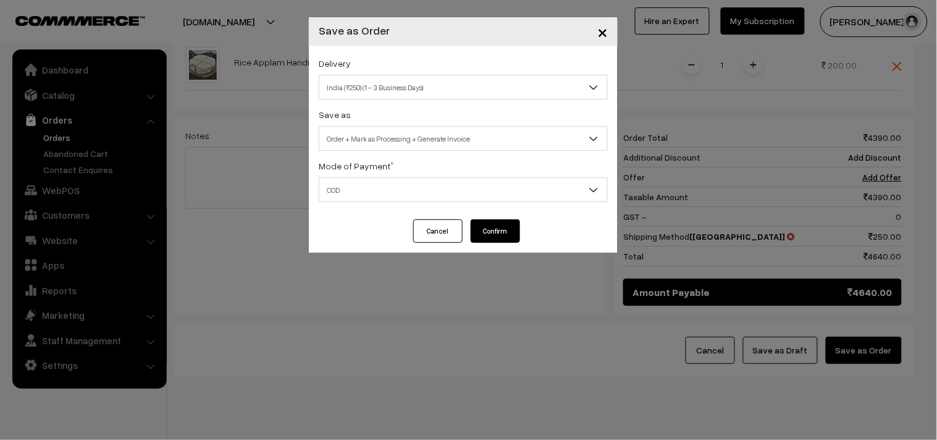
click at [508, 237] on button "Confirm" at bounding box center [495, 230] width 49 height 23
click at [609, 40] on button "×" at bounding box center [602, 31] width 30 height 38
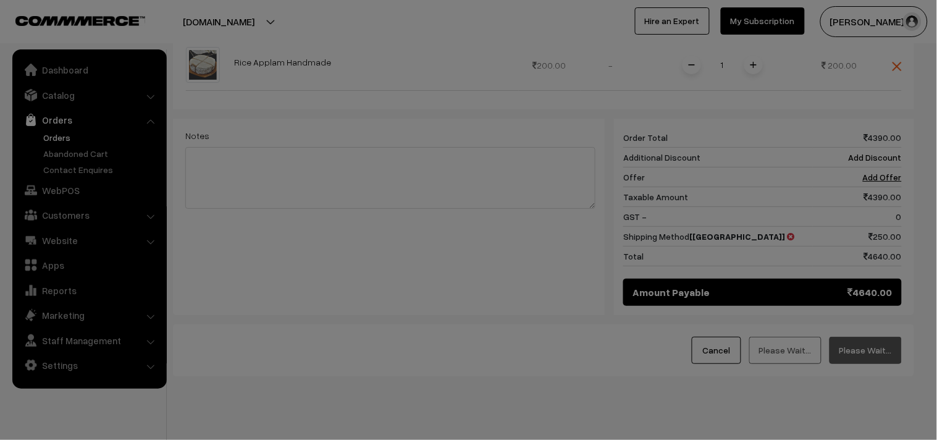
click at [610, 37] on div at bounding box center [468, 220] width 937 height 440
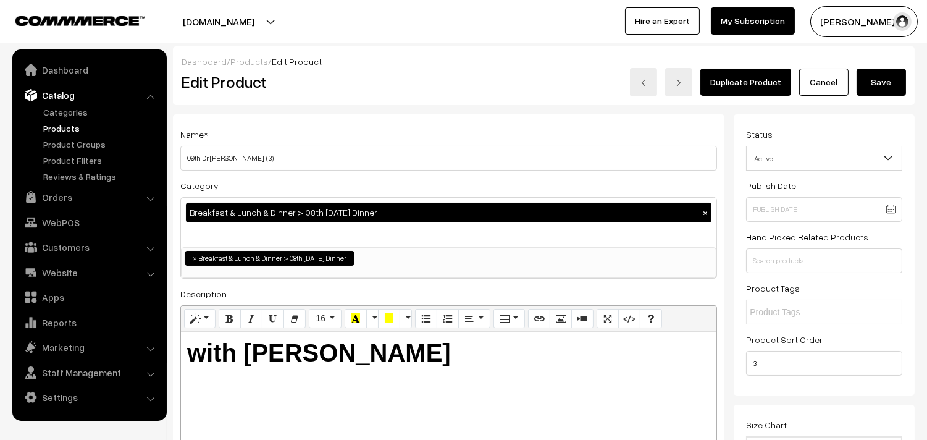
click at [69, 91] on link "Catalog" at bounding box center [88, 95] width 147 height 22
click at [67, 124] on link "Products" at bounding box center [101, 128] width 122 height 13
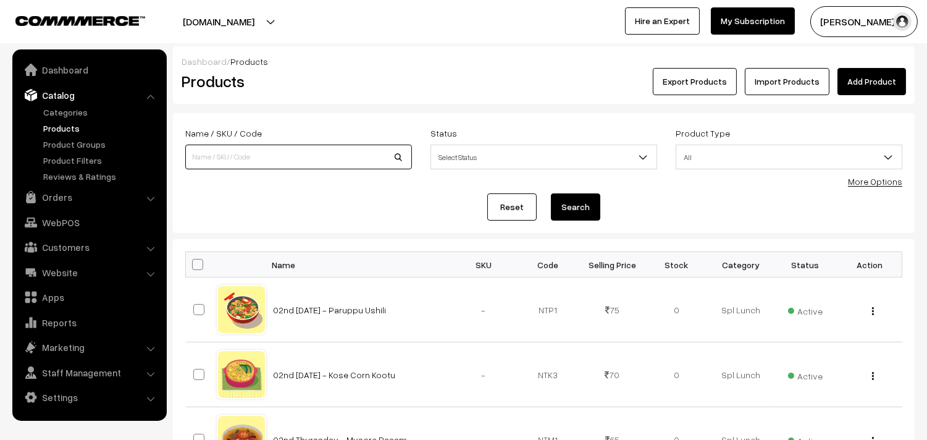
click at [243, 153] on input at bounding box center [298, 157] width 227 height 25
type input "narthan"
click at [551, 193] on button "Search" at bounding box center [575, 206] width 49 height 27
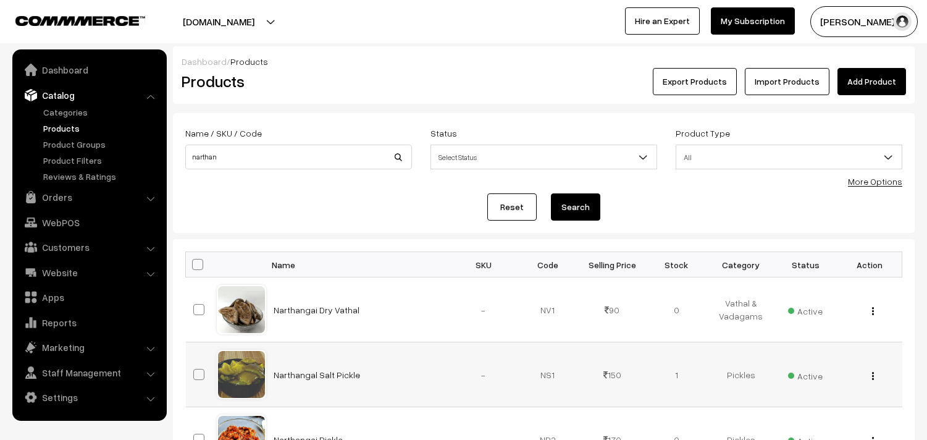
scroll to position [157, 0]
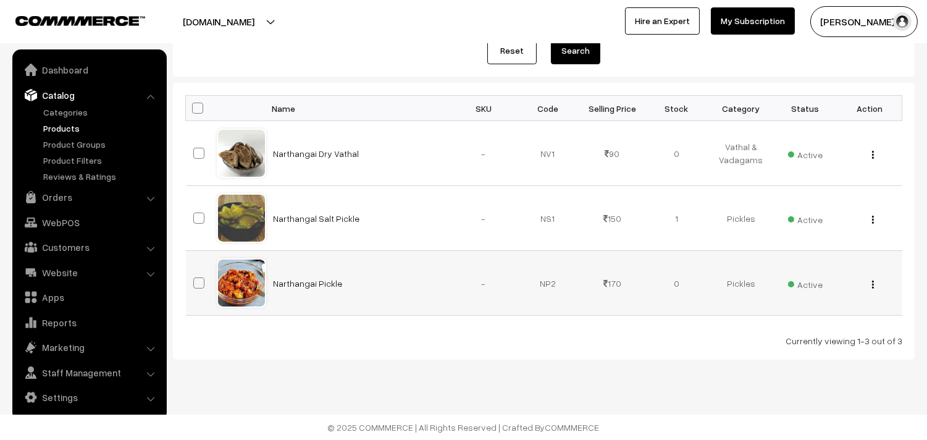
click at [873, 285] on img "button" at bounding box center [873, 284] width 2 height 8
click at [772, 336] on link "Edit" at bounding box center [817, 329] width 105 height 27
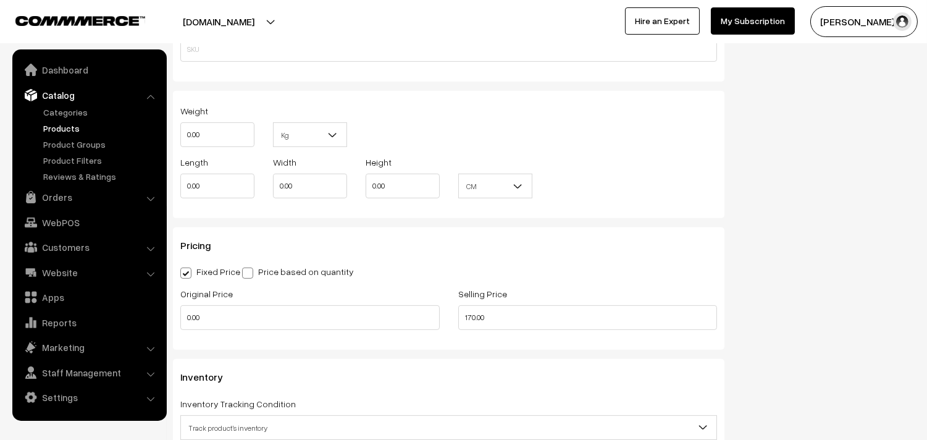
scroll to position [960, 0]
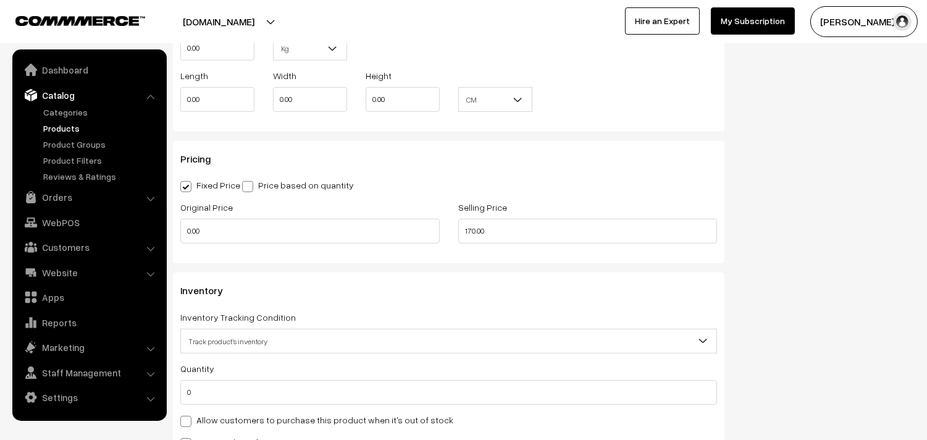
click at [208, 417] on label "Allow customers to purchase this product when it's out of stock" at bounding box center [316, 419] width 273 height 13
click at [188, 417] on input "Allow customers to purchase this product when it's out of stock" at bounding box center [184, 419] width 8 height 8
checkbox input "true"
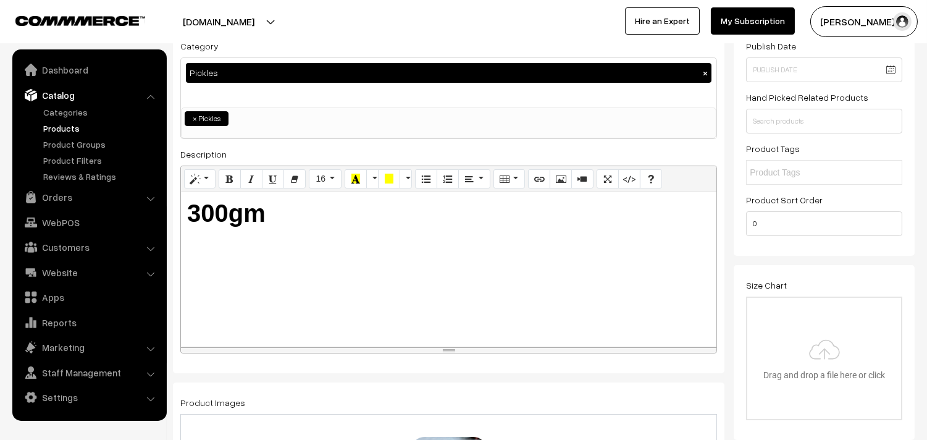
scroll to position [0, 0]
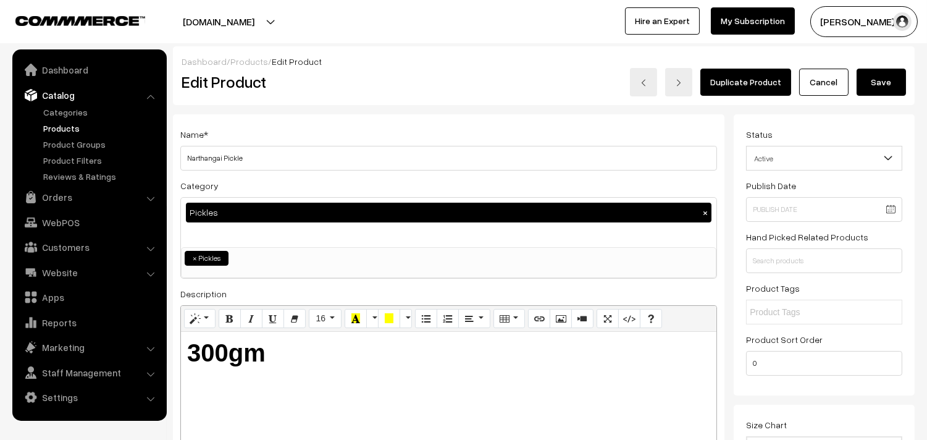
click at [865, 75] on button "Save" at bounding box center [881, 82] width 49 height 27
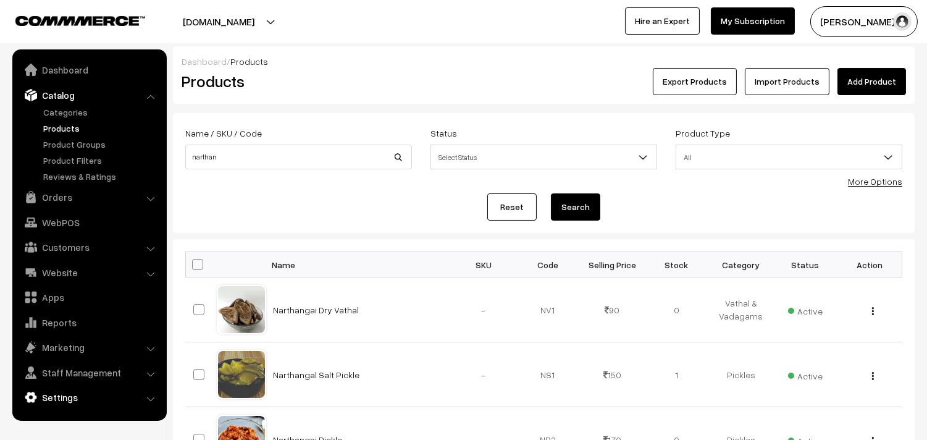
click at [77, 400] on link "Settings" at bounding box center [88, 397] width 147 height 22
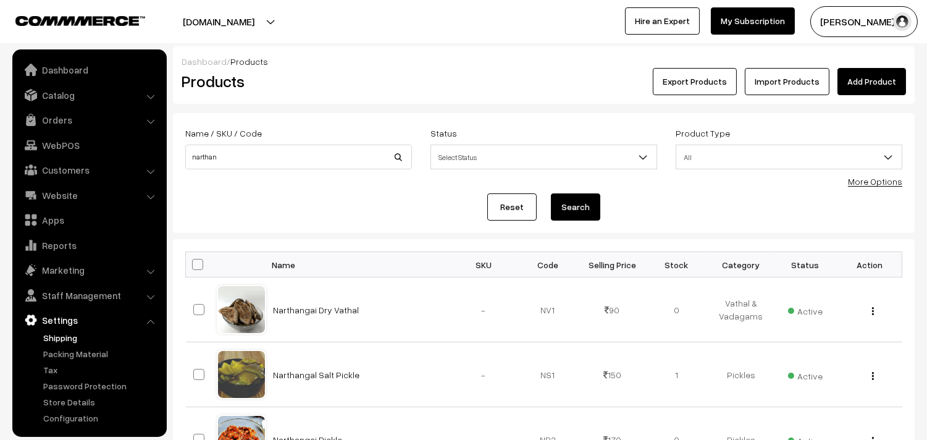
click at [70, 340] on link "Shipping" at bounding box center [101, 337] width 122 height 13
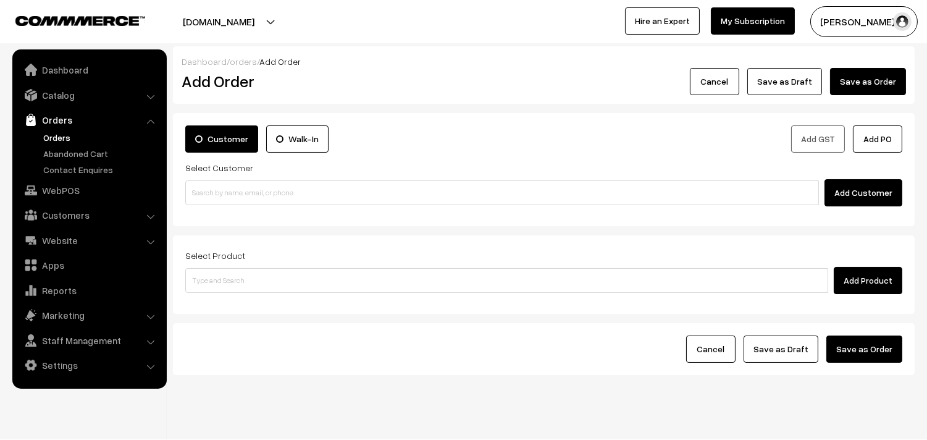
click at [66, 136] on link "Orders" at bounding box center [101, 137] width 122 height 13
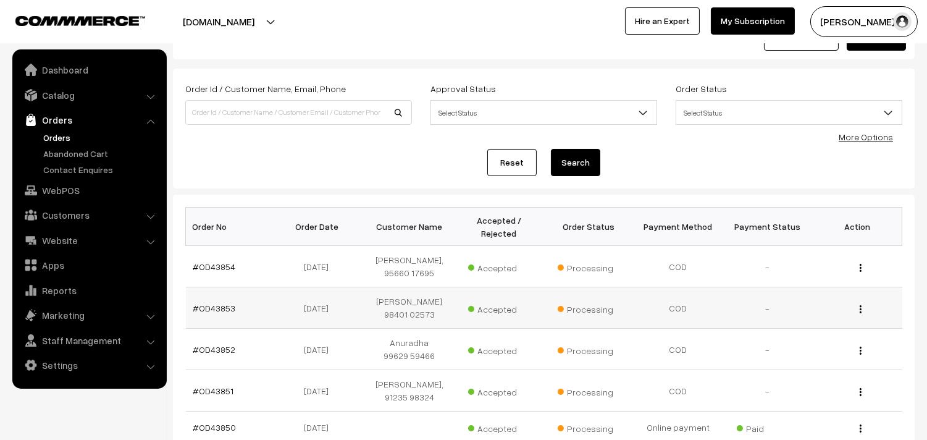
scroll to position [69, 0]
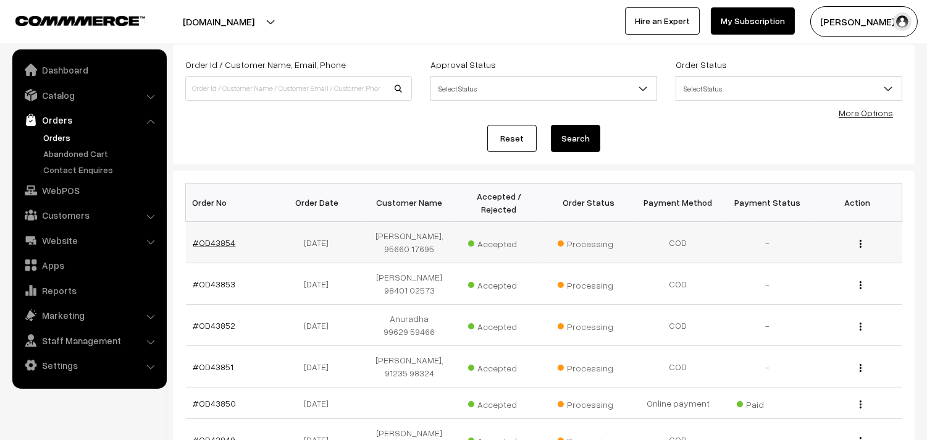
click at [212, 238] on link "#OD43854" at bounding box center [214, 242] width 43 height 10
click at [212, 240] on link "#OD43854" at bounding box center [214, 242] width 43 height 10
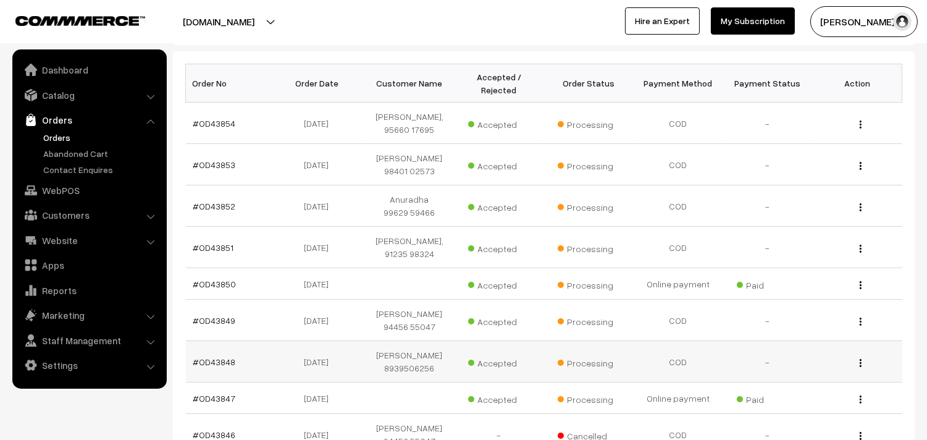
scroll to position [185, 0]
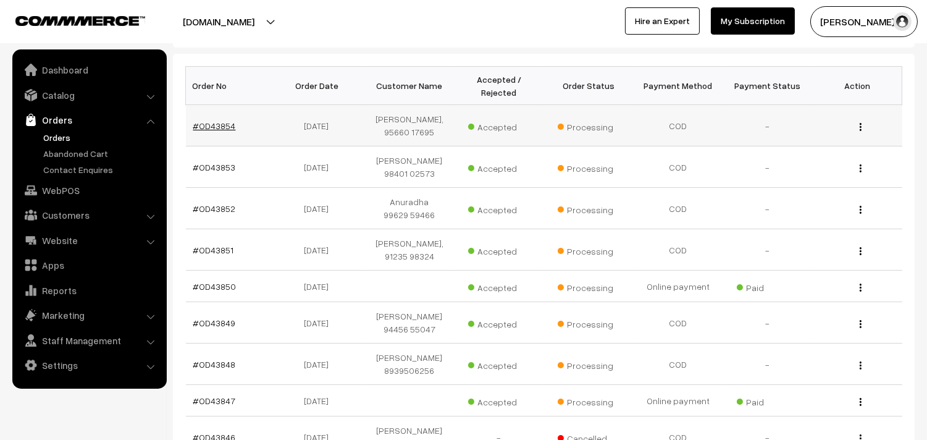
click at [219, 128] on link "#OD43854" at bounding box center [214, 125] width 43 height 10
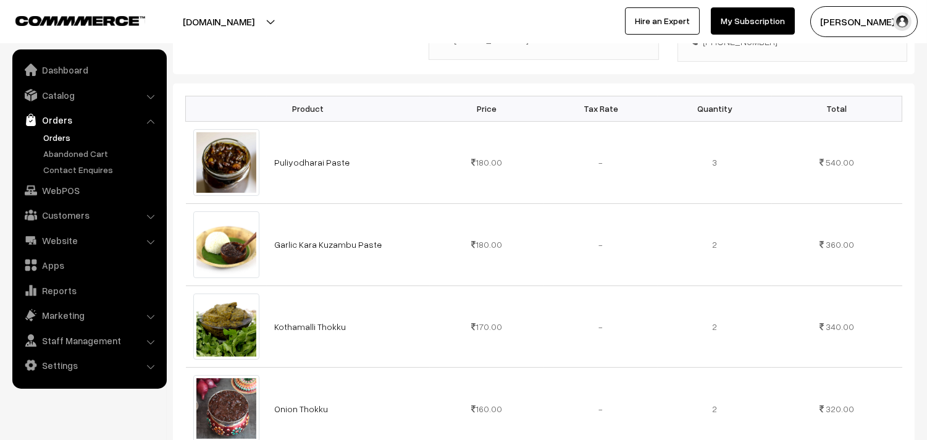
scroll to position [1, 0]
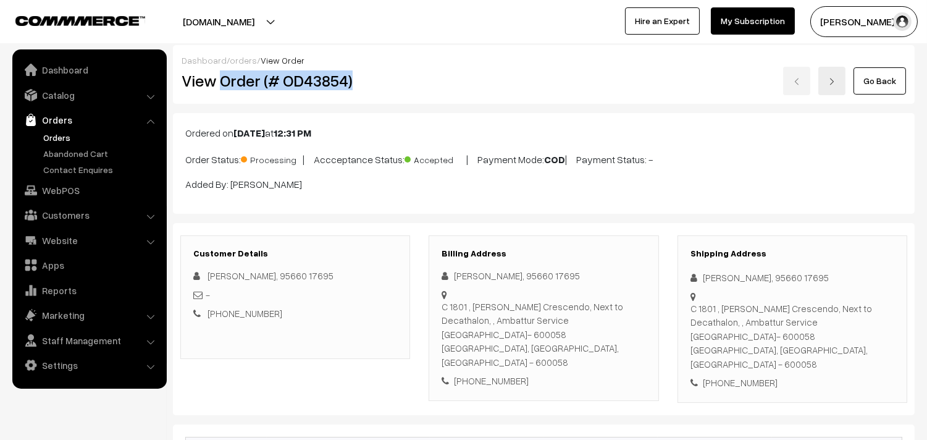
drag, startPoint x: 220, startPoint y: 84, endPoint x: 381, endPoint y: 82, distance: 160.6
click at [381, 82] on h2 "View Order (# OD43854)" at bounding box center [296, 80] width 229 height 19
copy h2 "Order (# OD43854)"
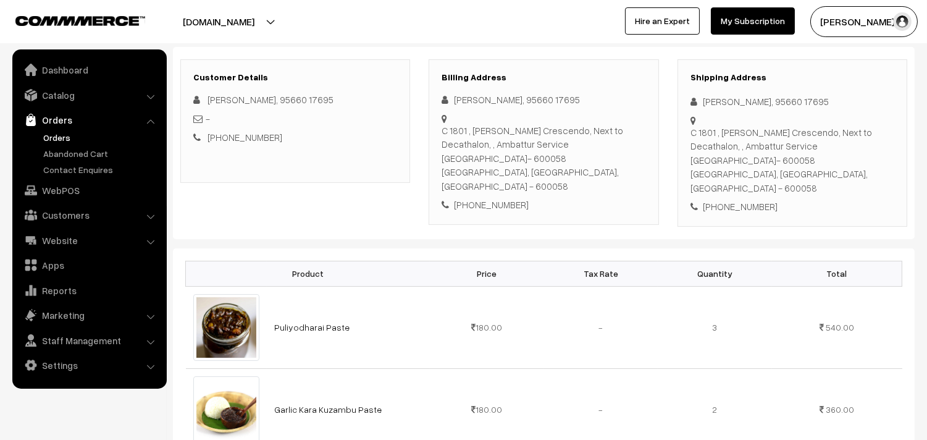
scroll to position [0, 0]
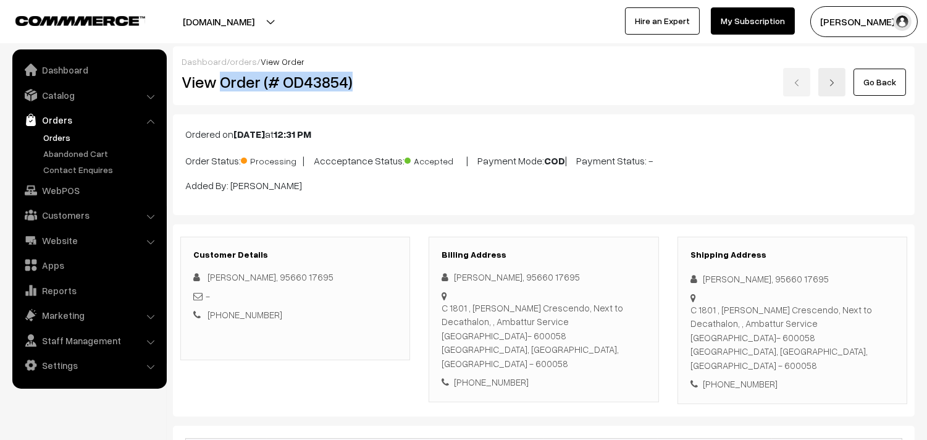
copy h2 "Order (# OD43854)"
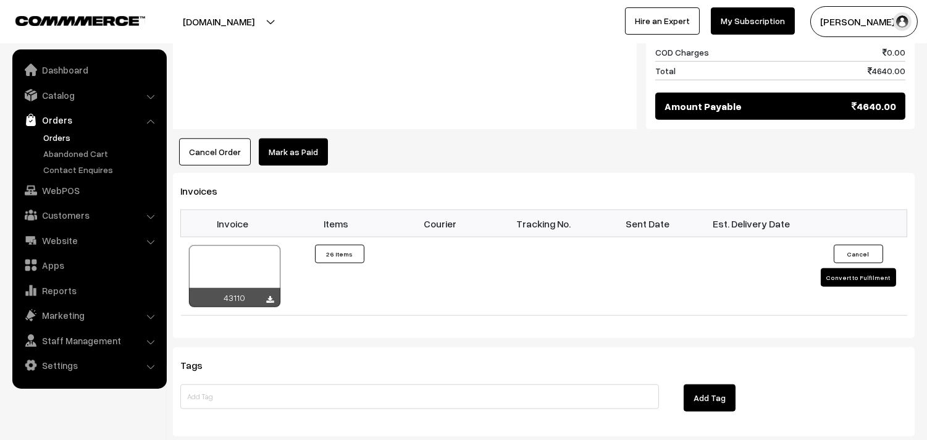
scroll to position [1892, 0]
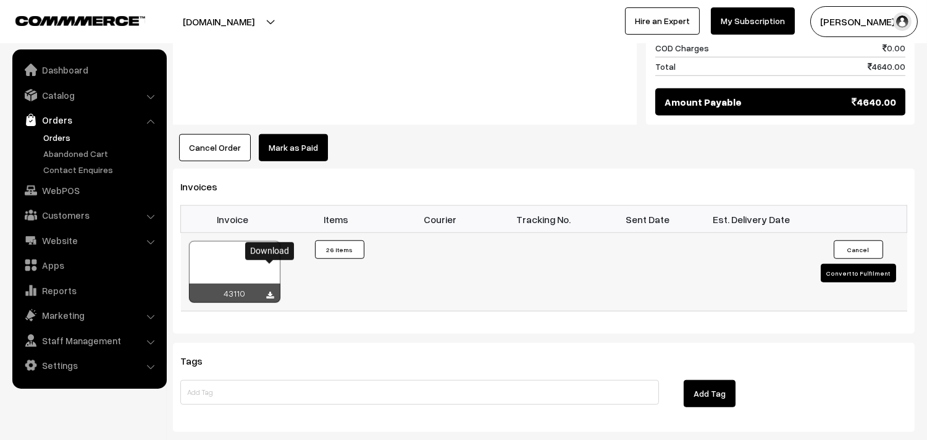
click at [272, 292] on icon at bounding box center [270, 296] width 7 height 8
click at [56, 182] on link "WebPOS" at bounding box center [88, 190] width 147 height 22
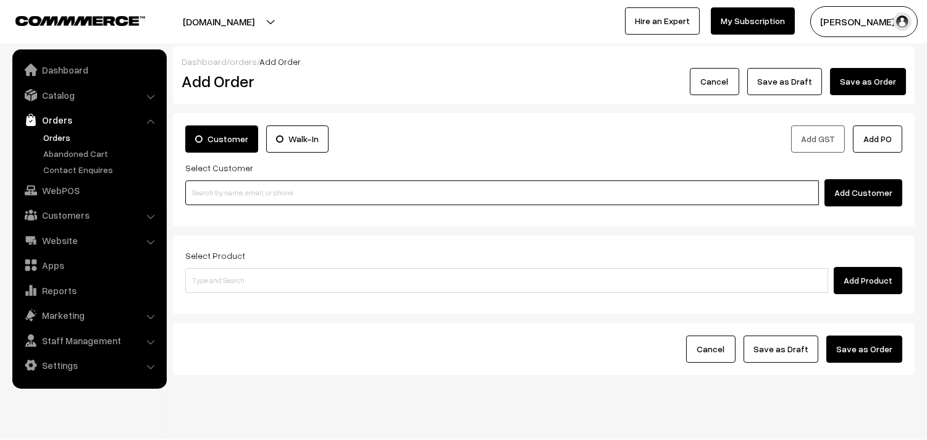
click at [238, 184] on input at bounding box center [502, 192] width 634 height 25
paste input "95660 17695"
click at [211, 185] on input "95660 17695" at bounding box center [502, 192] width 634 height 25
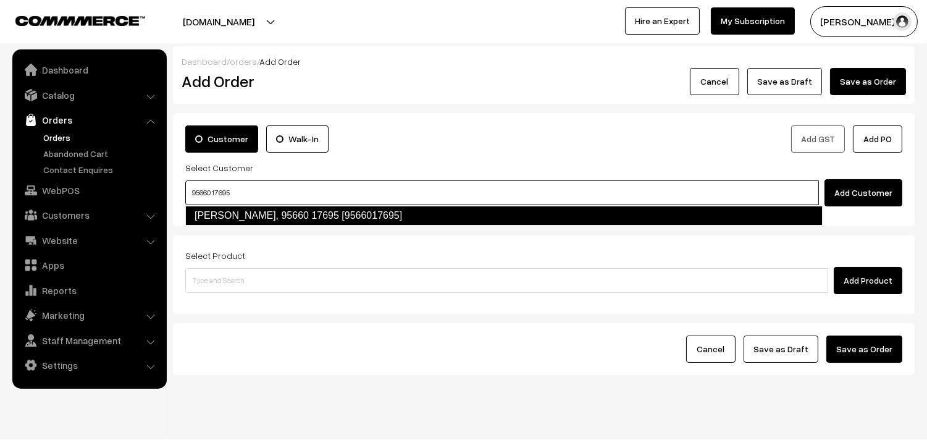
click at [212, 207] on link "[PERSON_NAME], 95660 17695 [9566017695]" at bounding box center [503, 216] width 637 height 20
type input "95660 17695"
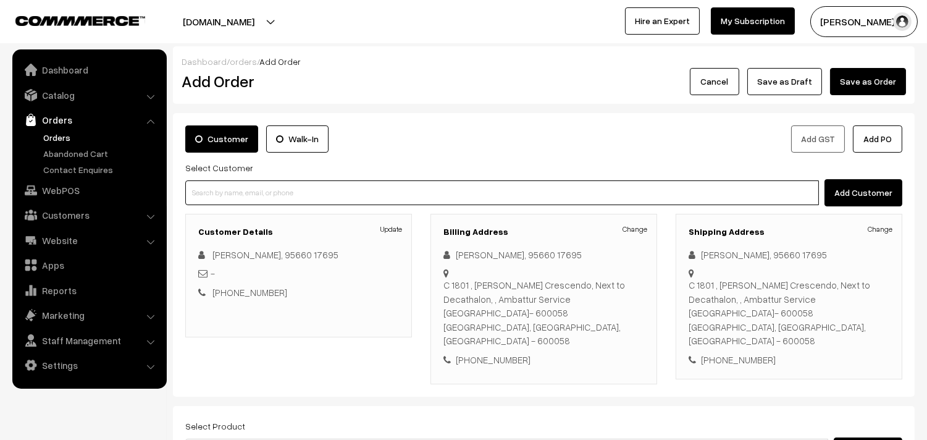
click at [254, 191] on input at bounding box center [502, 192] width 634 height 25
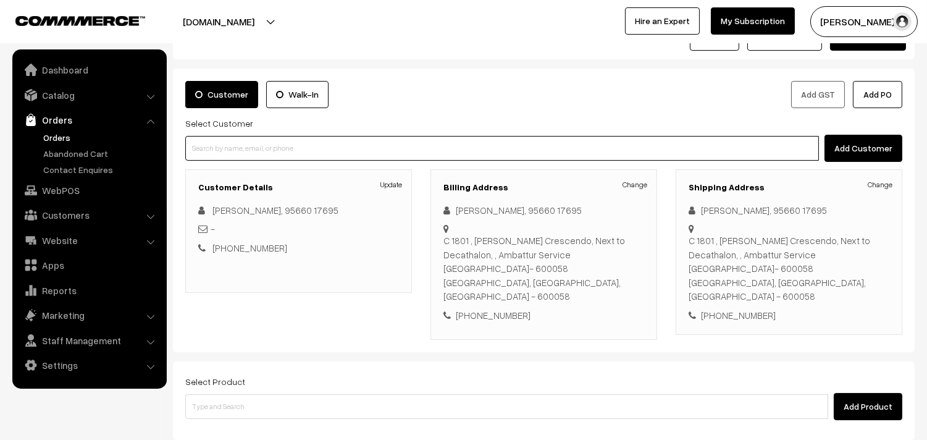
scroll to position [69, 0]
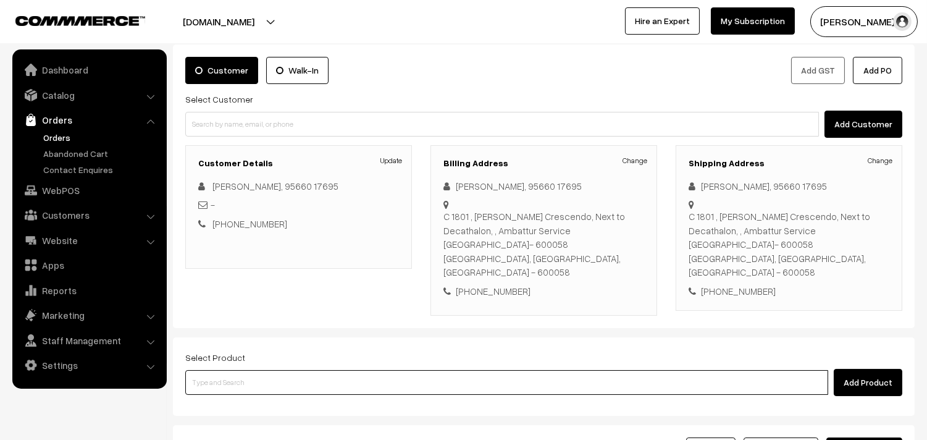
drag, startPoint x: 260, startPoint y: 354, endPoint x: 274, endPoint y: 332, distance: 26.4
click at [260, 370] on input at bounding box center [506, 382] width 643 height 25
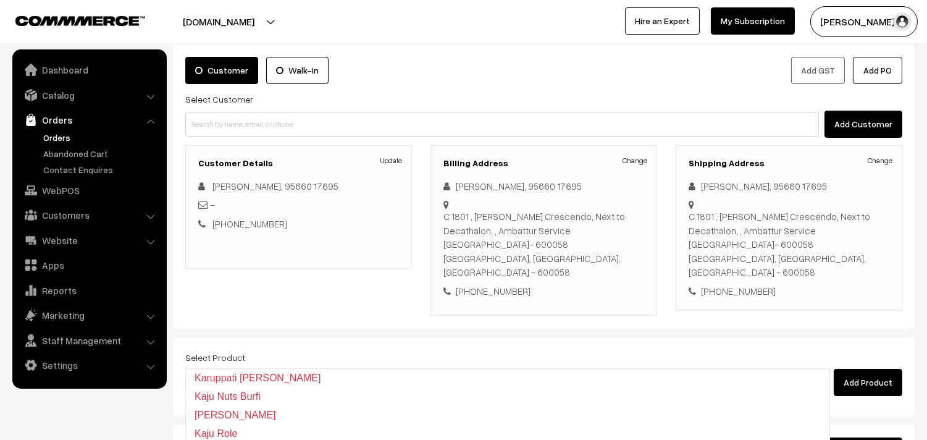
type input "[PERSON_NAME]"
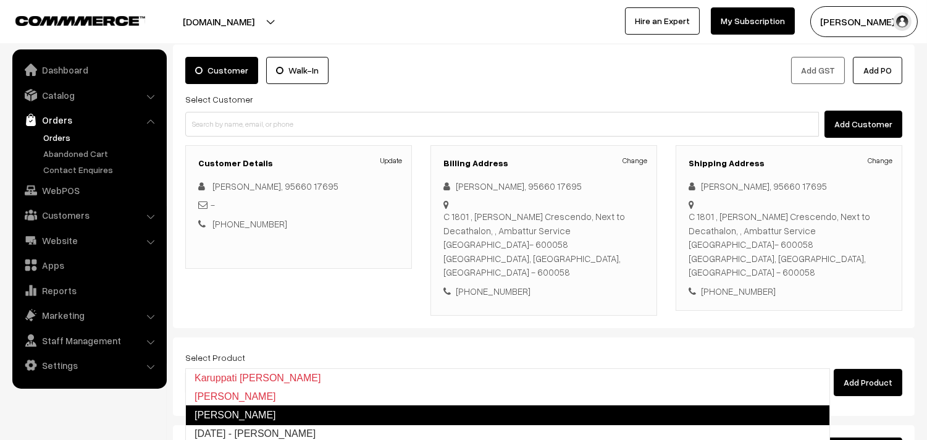
click at [252, 414] on link "[PERSON_NAME]" at bounding box center [507, 415] width 645 height 20
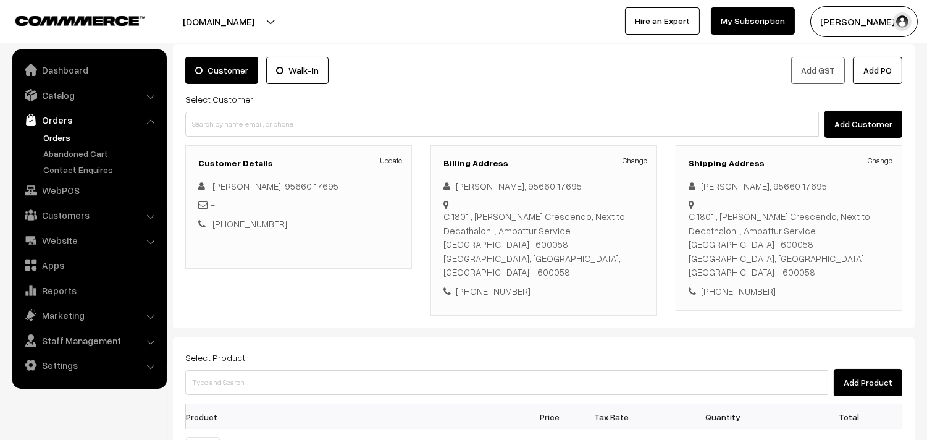
scroll to position [274, 0]
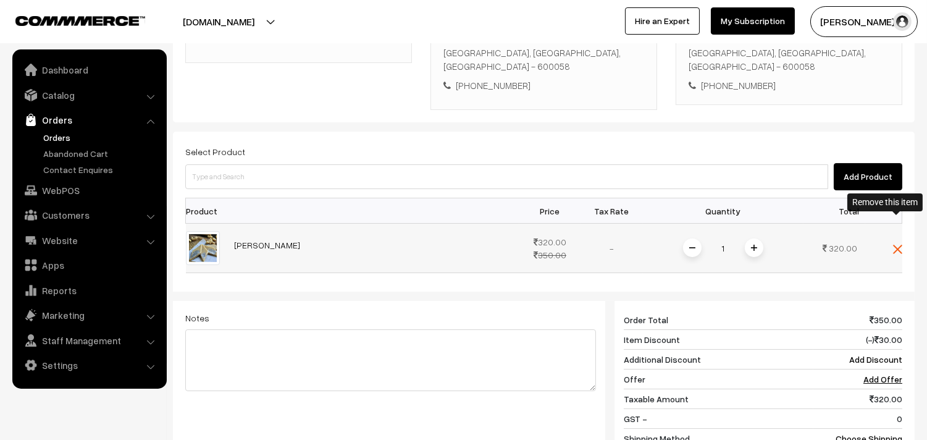
click at [894, 245] on img at bounding box center [897, 249] width 9 height 9
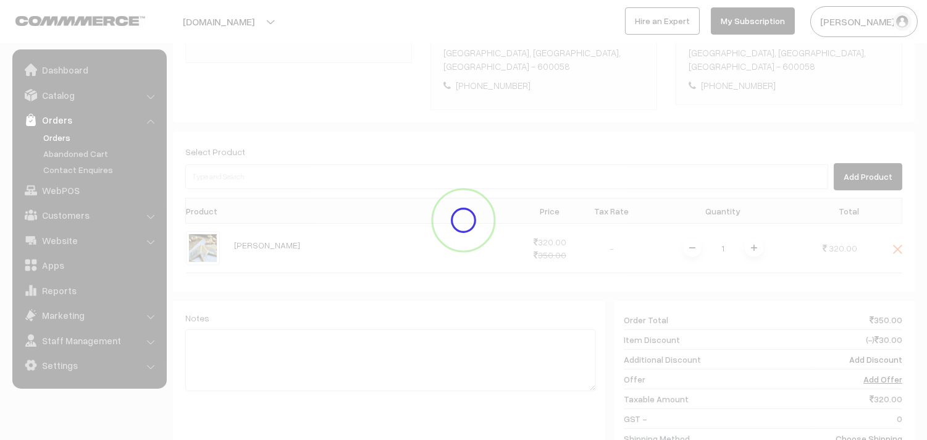
scroll to position [168, 0]
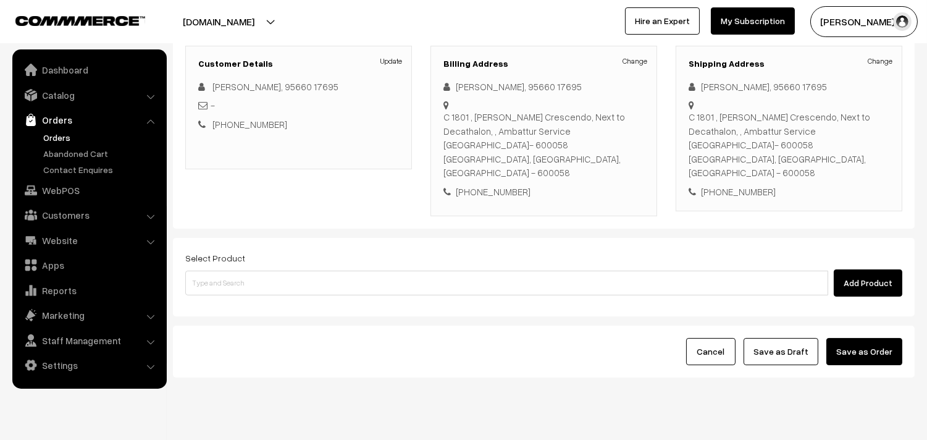
click at [294, 147] on div "Customer Details Update [PERSON_NAME], 95660 17695 - [PHONE_NUMBER]" at bounding box center [298, 108] width 227 height 124
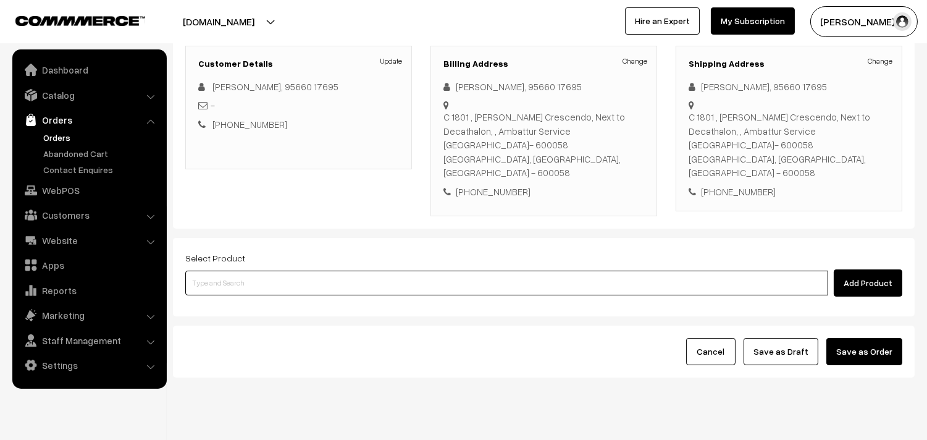
click at [240, 271] on input at bounding box center [506, 283] width 643 height 25
type input "[PERSON_NAME]"
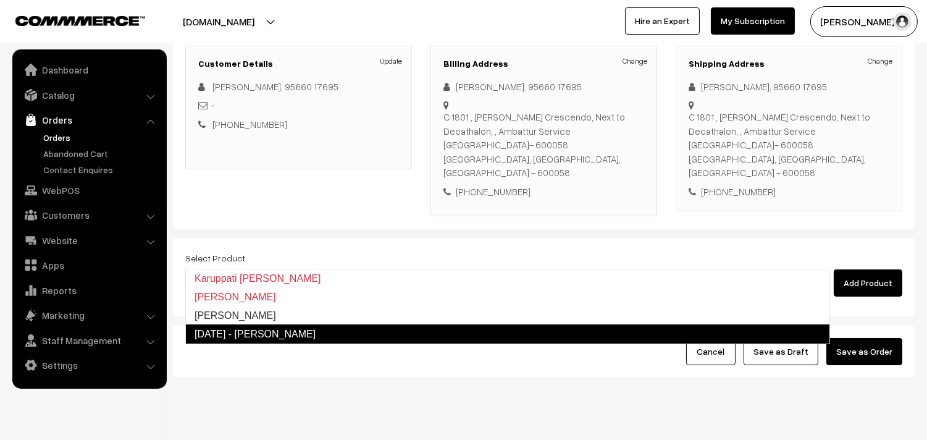
click at [241, 329] on link "[DATE] - [PERSON_NAME]" at bounding box center [507, 334] width 645 height 20
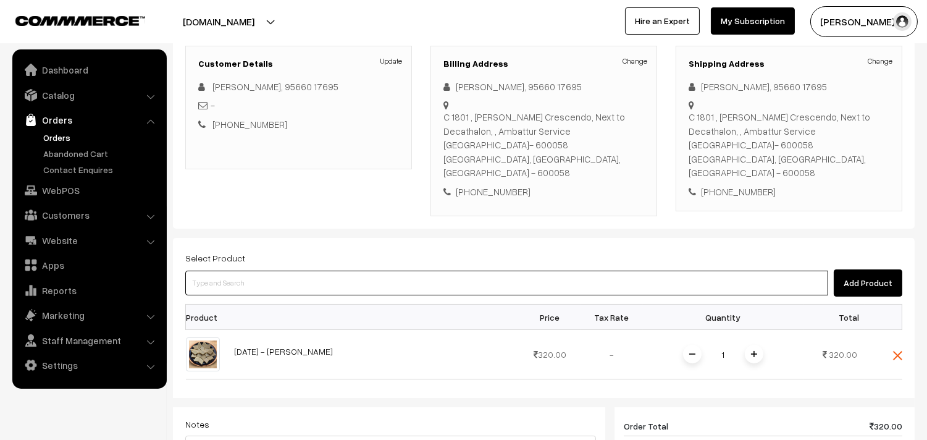
click at [266, 271] on input at bounding box center [506, 283] width 643 height 25
type input "h"
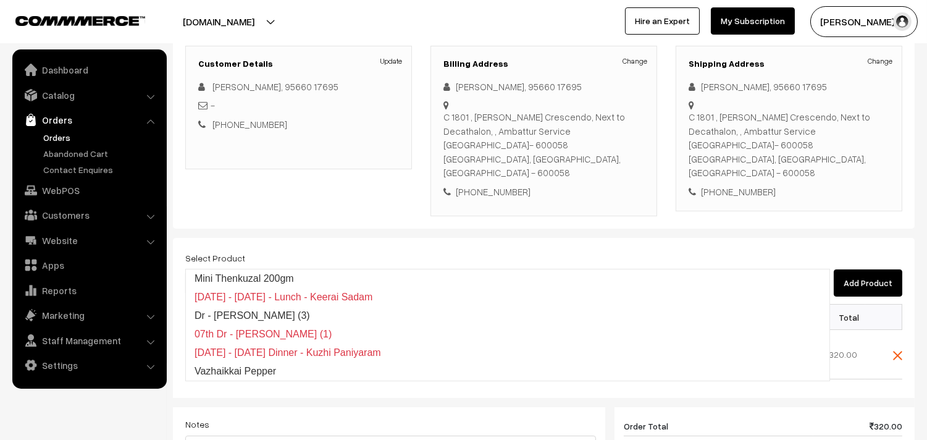
type input "boost bu"
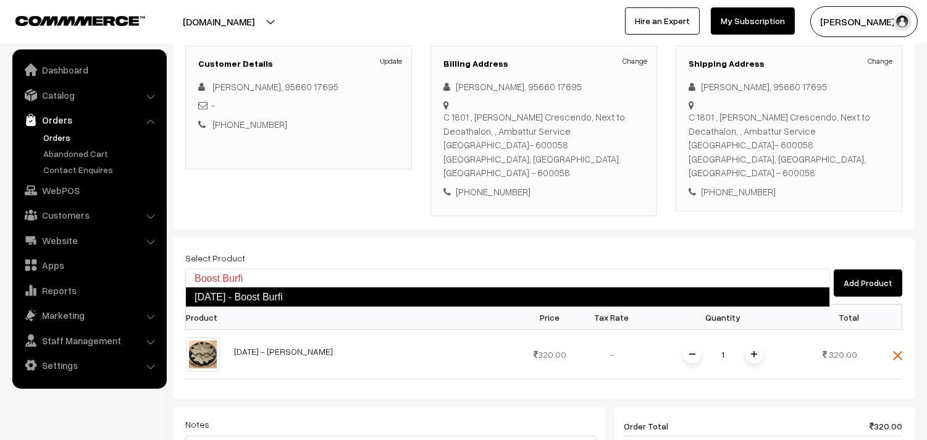
click at [264, 292] on link "[DATE] - Boost Burfi" at bounding box center [507, 297] width 645 height 20
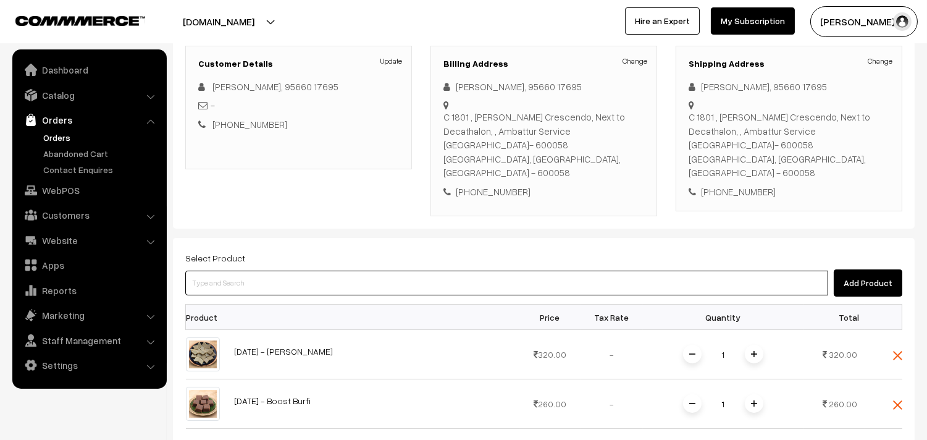
click at [264, 271] on input at bounding box center [506, 283] width 643 height 25
type input "badhu"
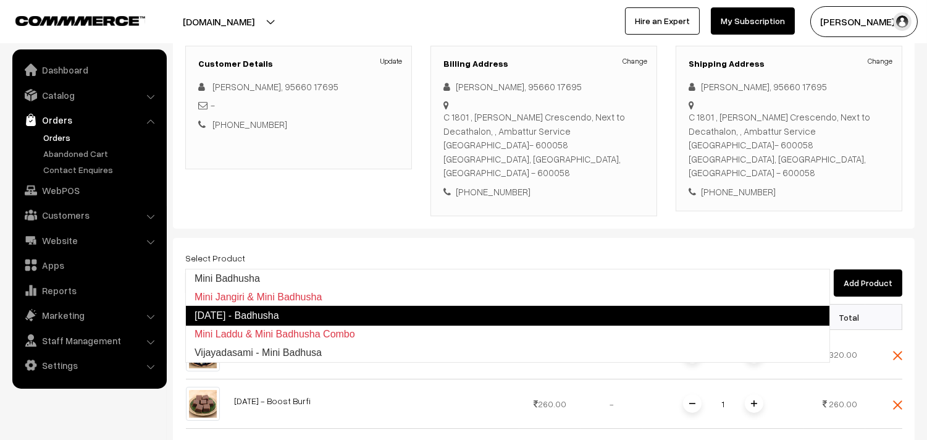
click at [247, 316] on link "[DATE] - Badhusha" at bounding box center [507, 316] width 645 height 20
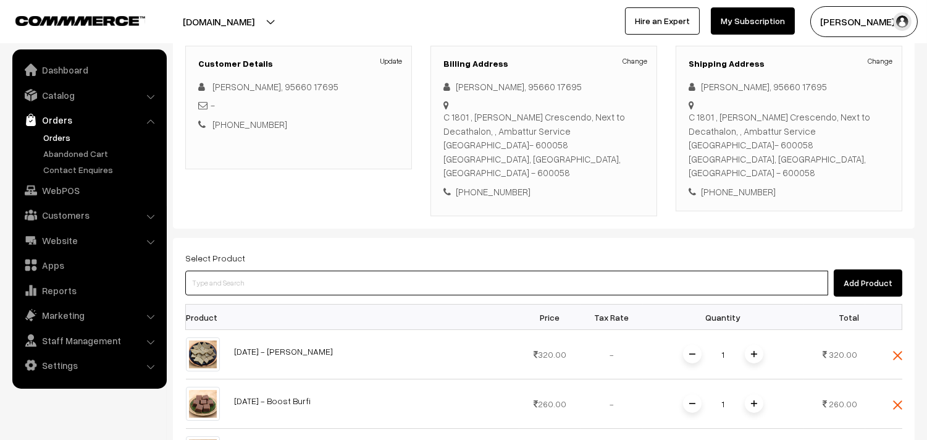
click at [253, 271] on input at bounding box center [506, 283] width 643 height 25
type input "spl mix"
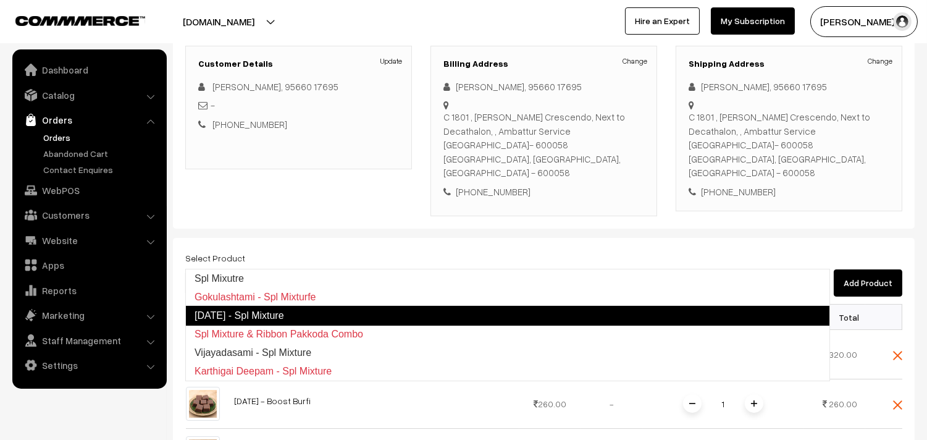
click at [248, 317] on link "[DATE] - Spl Mixture" at bounding box center [507, 316] width 645 height 20
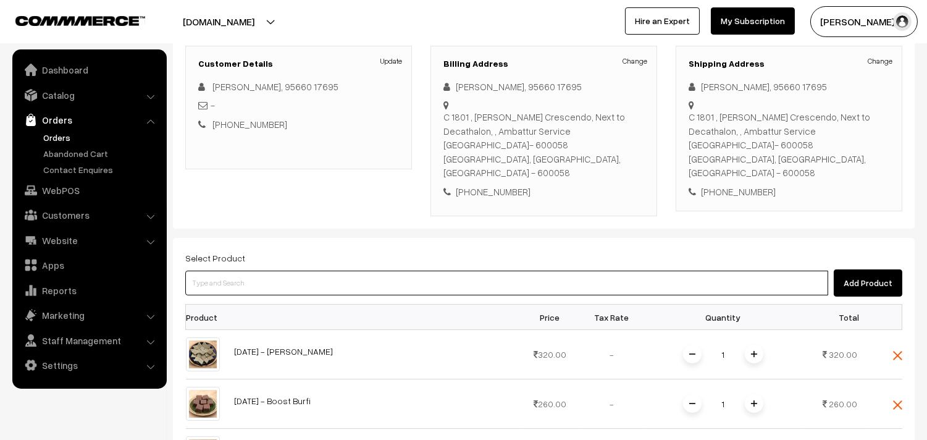
click at [238, 271] on input at bounding box center [506, 283] width 643 height 25
type input "spl th"
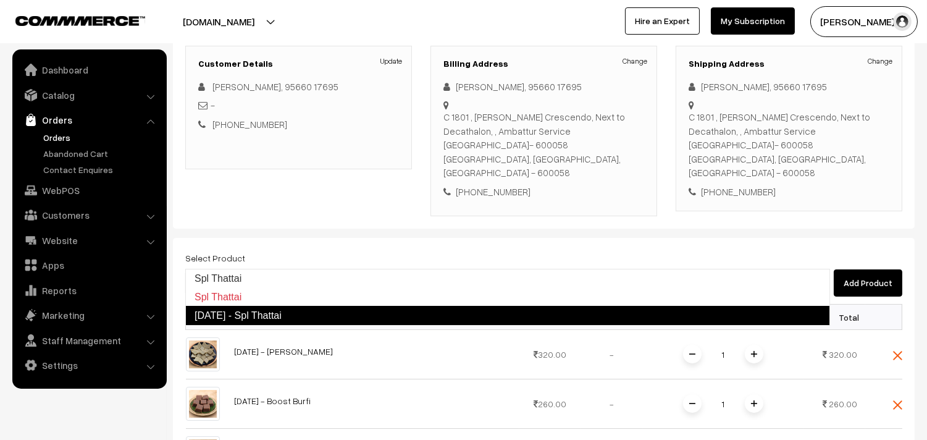
click at [227, 312] on link "[DATE] - Spl Thattai" at bounding box center [507, 316] width 645 height 20
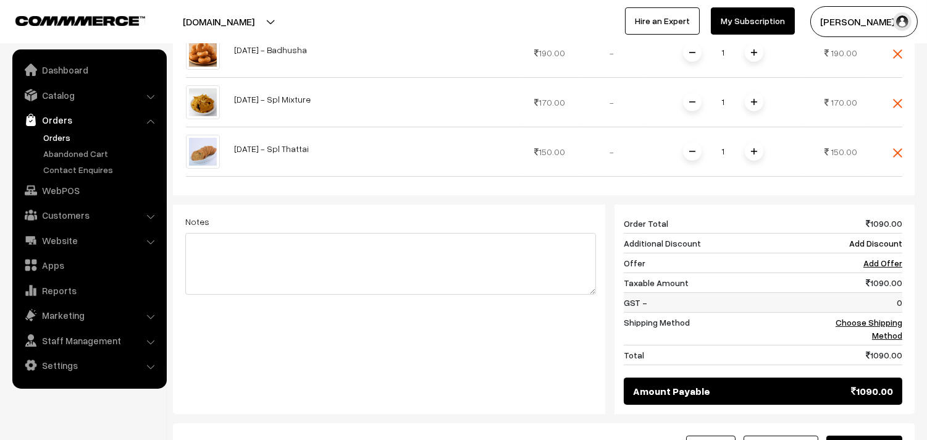
scroll to position [579, 0]
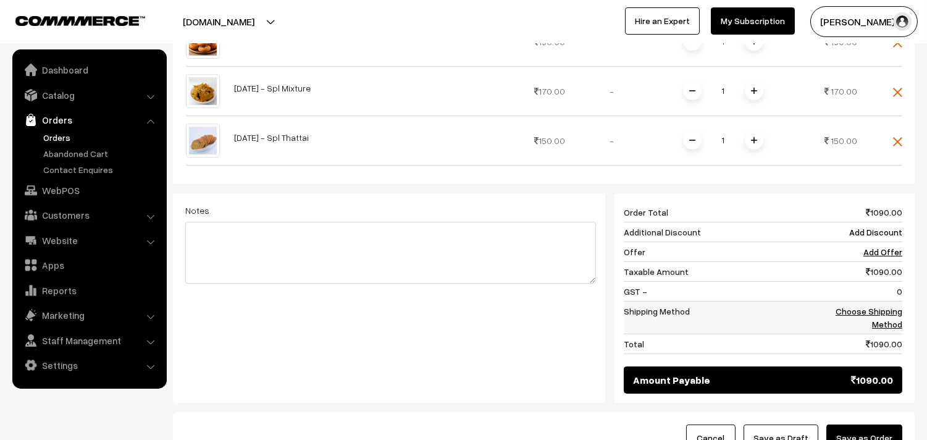
click at [878, 301] on td "Choose Shipping Method" at bounding box center [857, 317] width 89 height 33
click at [871, 306] on link "Choose Shipping Method" at bounding box center [869, 317] width 67 height 23
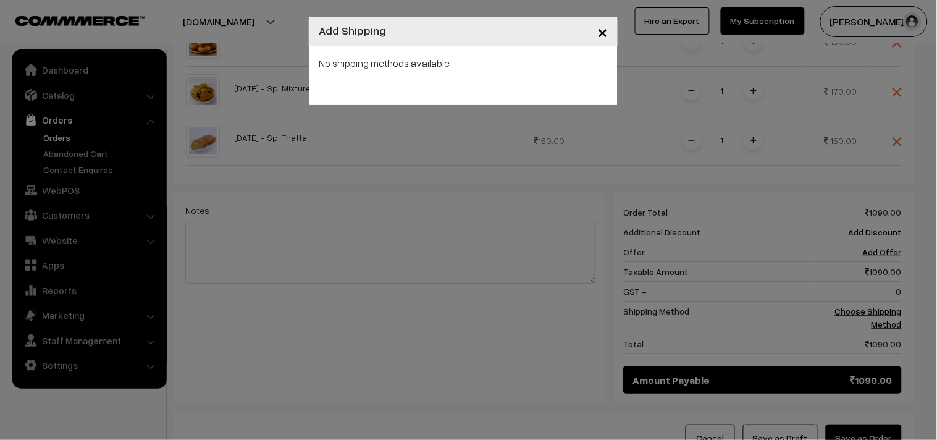
click at [610, 31] on button "×" at bounding box center [602, 31] width 30 height 38
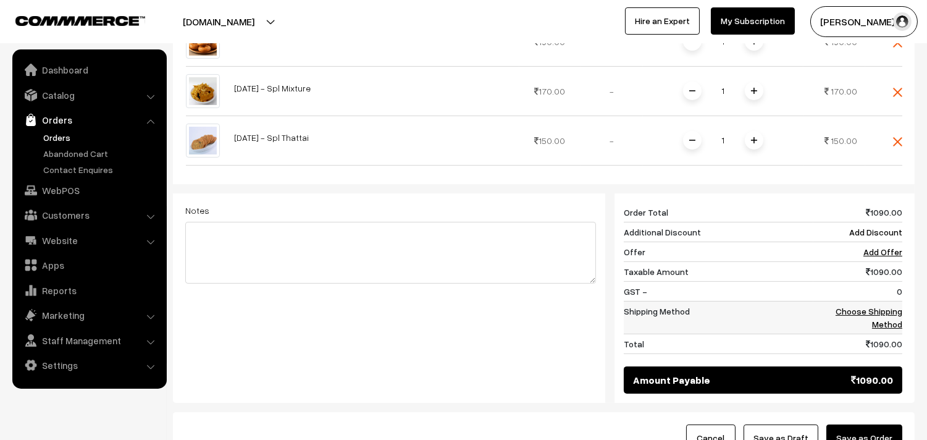
click at [874, 306] on link "Choose Shipping Method" at bounding box center [869, 317] width 67 height 23
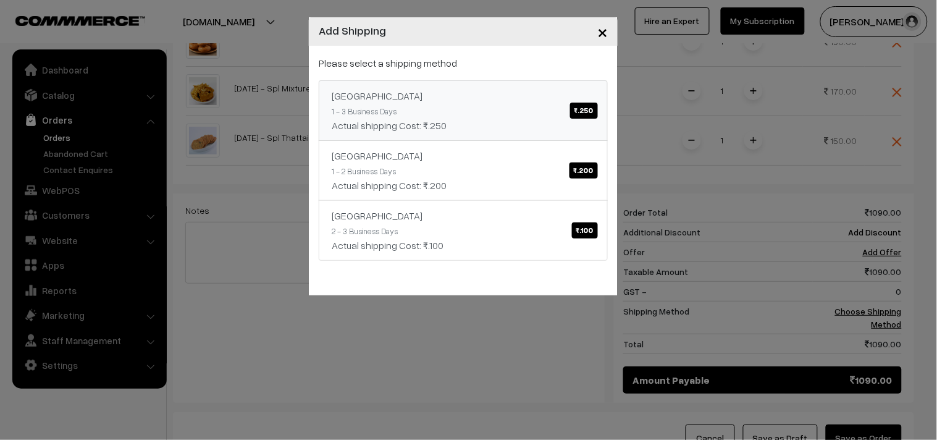
click at [563, 112] on link "India ₹.250 1 - 3 Business Days Actual shipping Cost: ₹.250" at bounding box center [463, 110] width 289 height 61
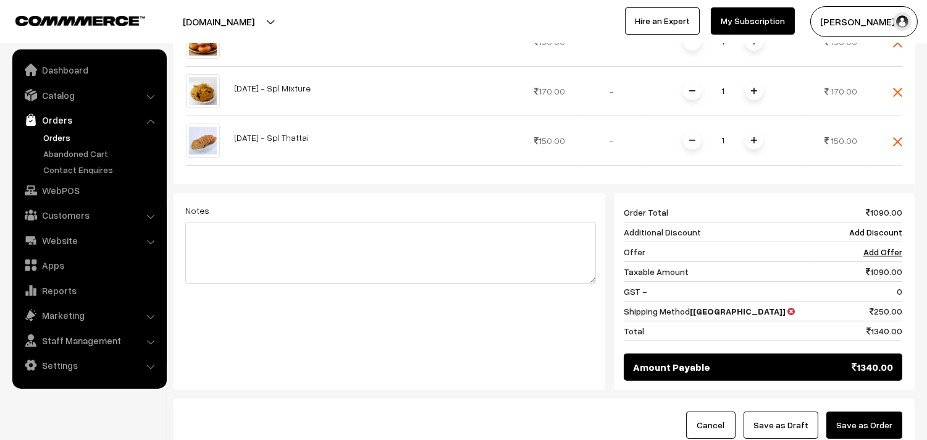
click at [865, 411] on button "Save as Order" at bounding box center [864, 424] width 76 height 27
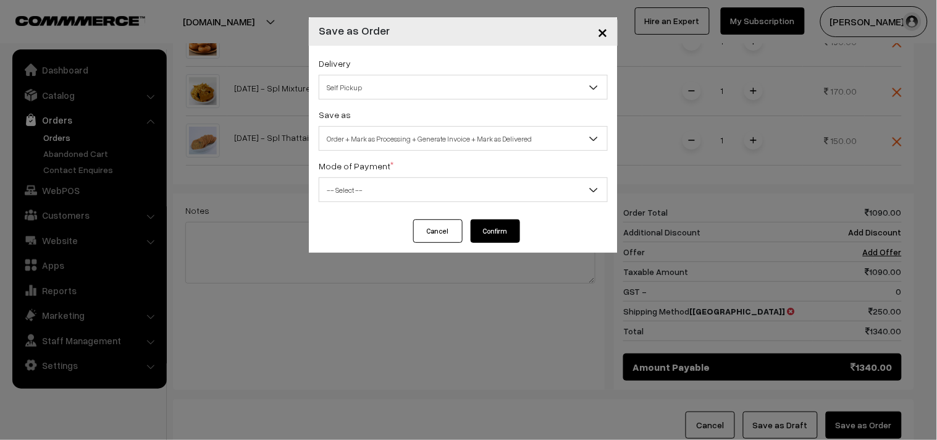
click at [371, 86] on span "Self Pickup" at bounding box center [463, 88] width 288 height 22
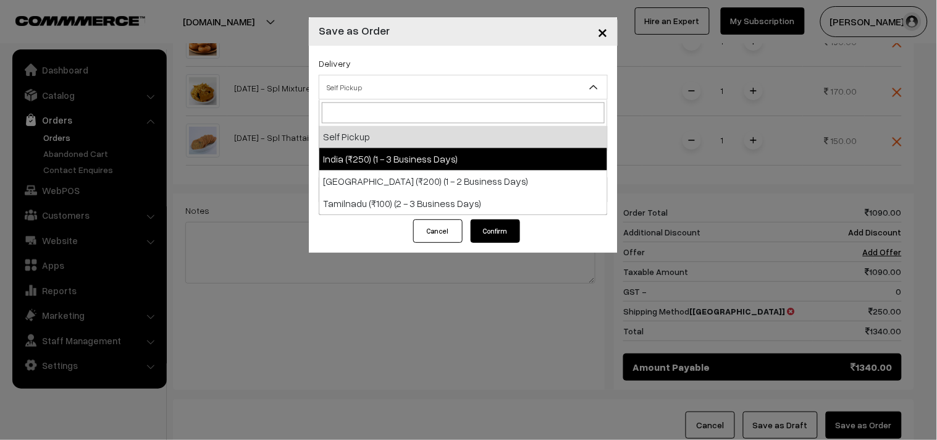
select select "IND1"
select select "3"
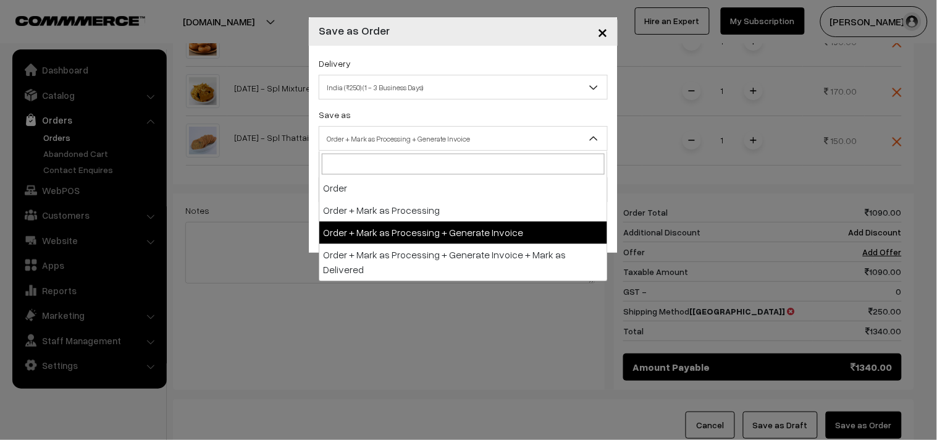
click at [401, 139] on span "Order + Mark as Processing + Generate Invoice" at bounding box center [463, 139] width 288 height 22
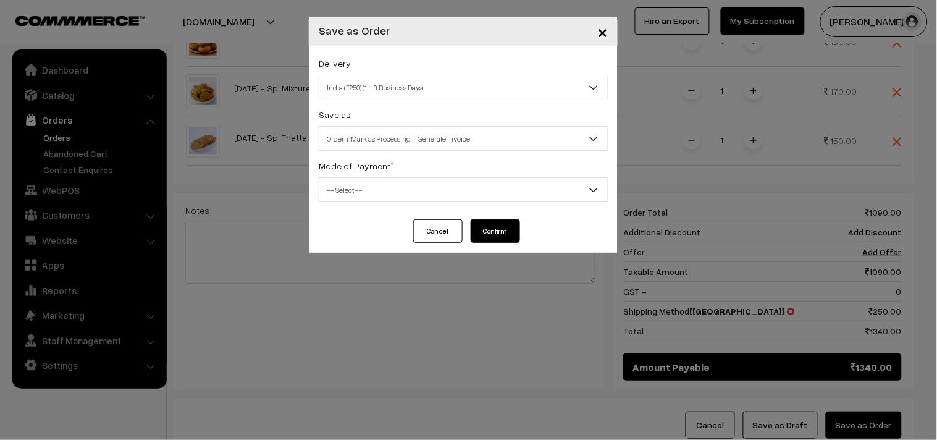
click at [395, 191] on span "-- Select --" at bounding box center [463, 190] width 288 height 22
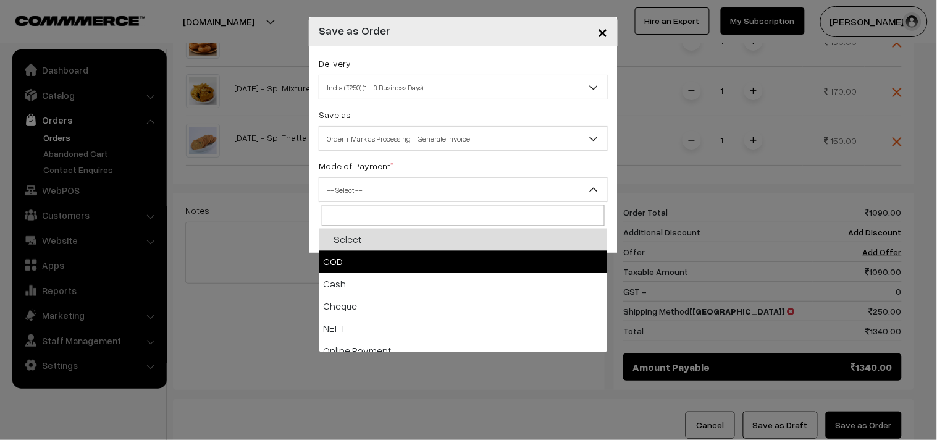
drag, startPoint x: 372, startPoint y: 261, endPoint x: 392, endPoint y: 267, distance: 21.3
select select "1"
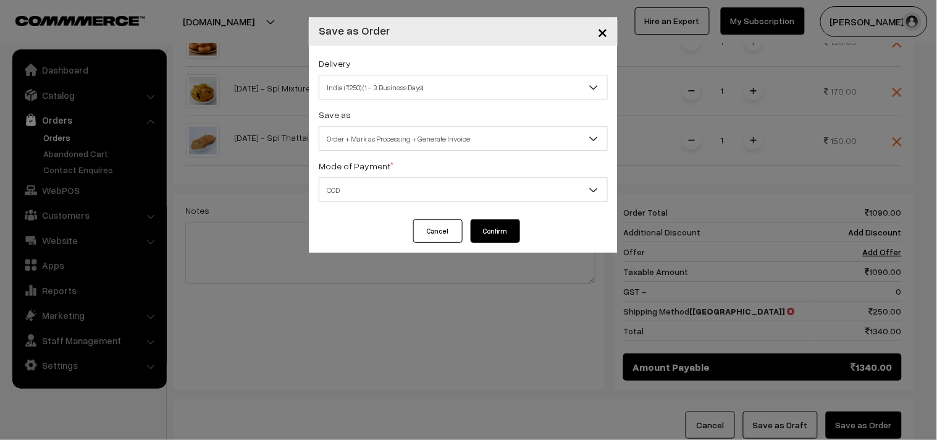
click at [511, 226] on button "Confirm" at bounding box center [495, 230] width 49 height 23
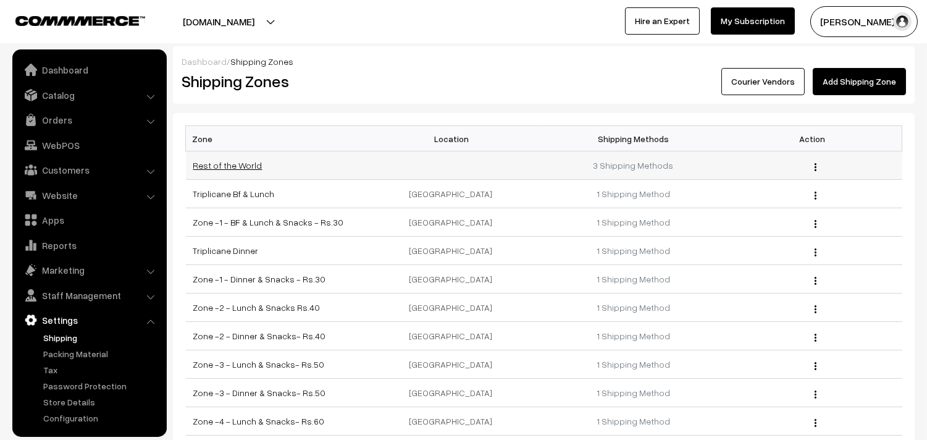
click at [236, 165] on link "Rest of the World" at bounding box center [227, 165] width 69 height 10
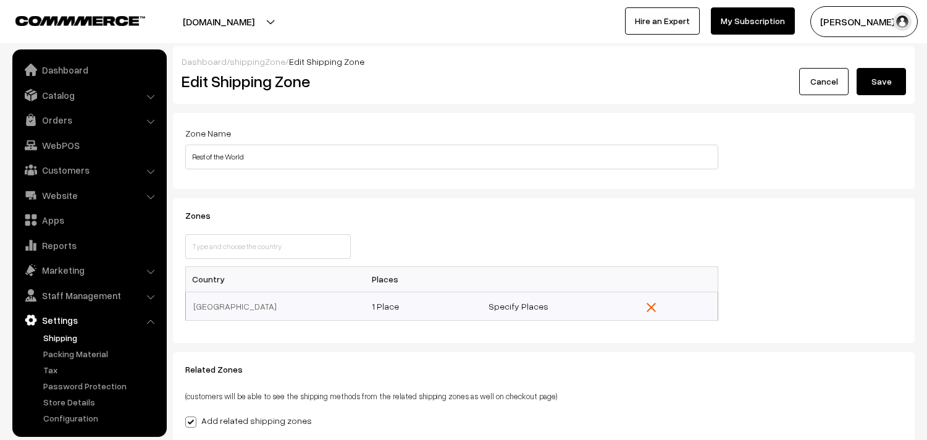
select select
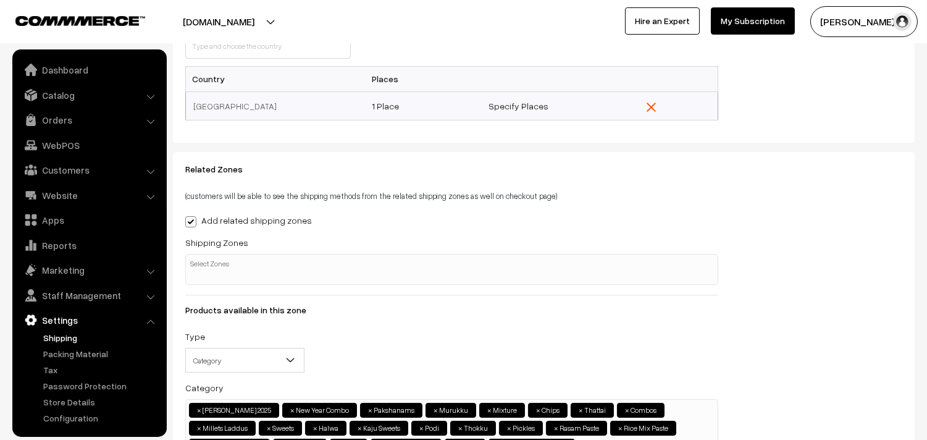
scroll to position [206, 0]
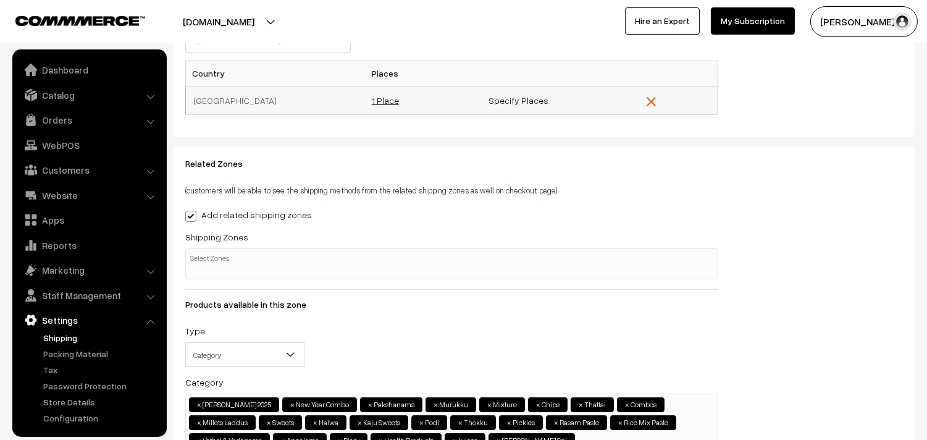
click at [379, 97] on link "1 Place" at bounding box center [385, 100] width 27 height 10
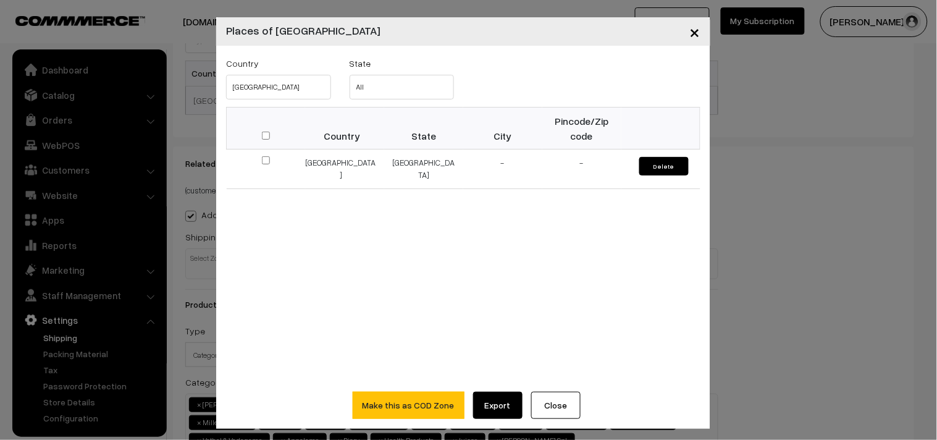
click at [690, 35] on span "×" at bounding box center [695, 31] width 10 height 23
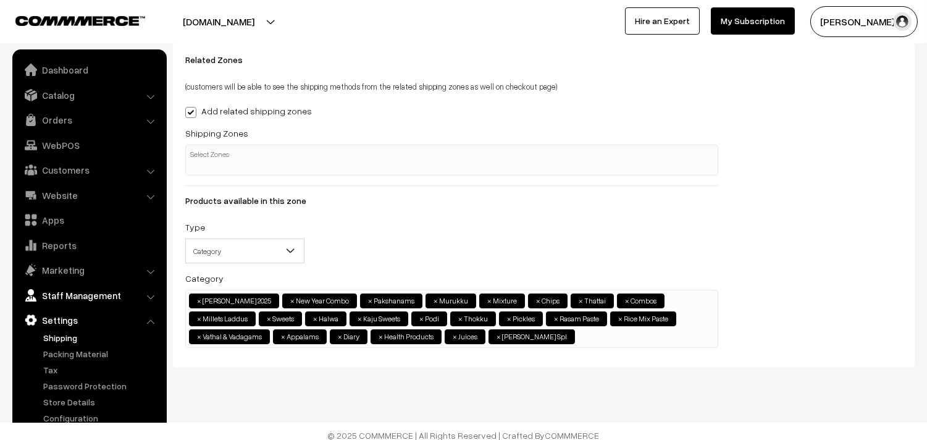
scroll to position [250, 0]
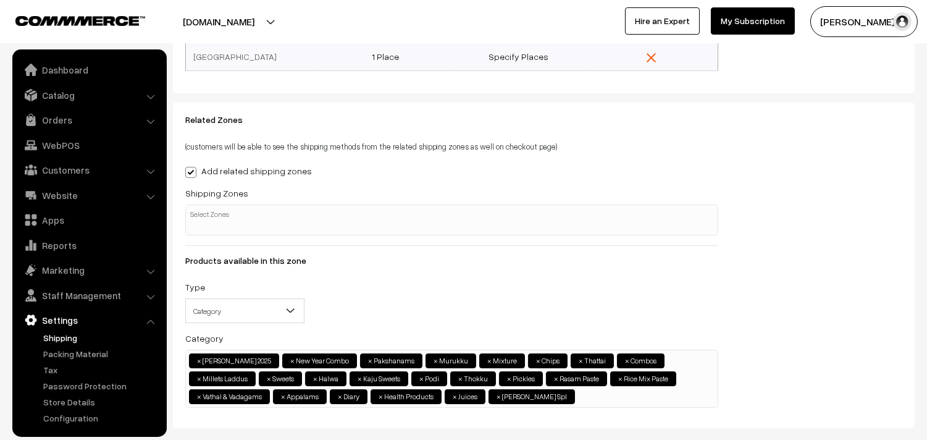
click at [59, 329] on link "Settings" at bounding box center [88, 320] width 147 height 22
click at [61, 342] on link "Shipping" at bounding box center [101, 337] width 122 height 13
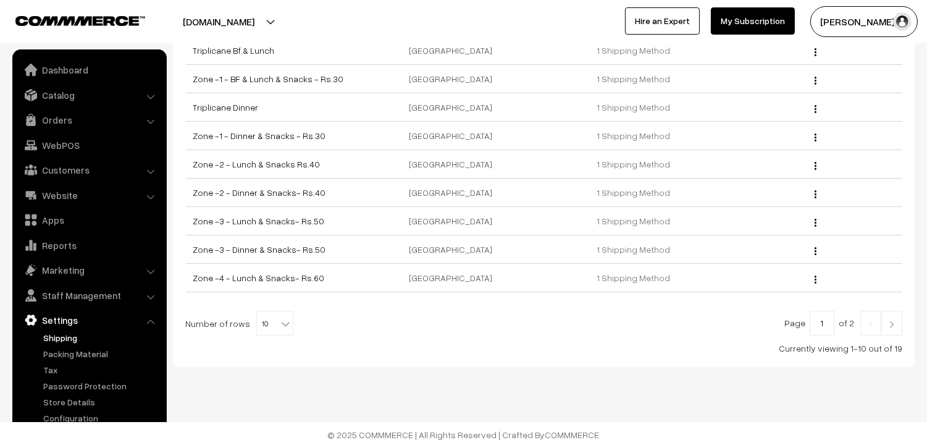
scroll to position [151, 0]
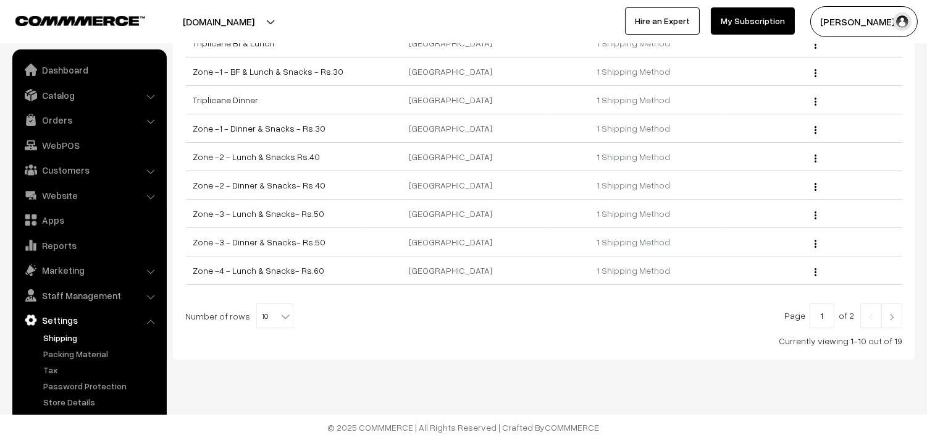
click at [280, 317] on b at bounding box center [285, 316] width 12 height 12
select select "100"
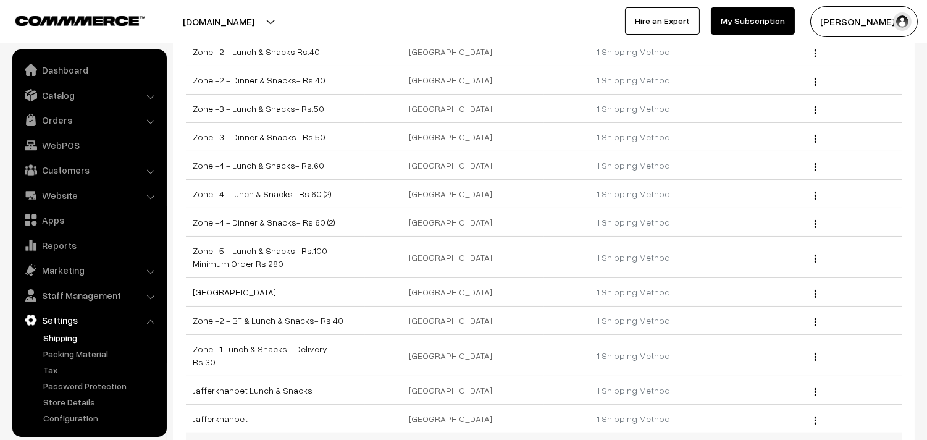
scroll to position [252, 0]
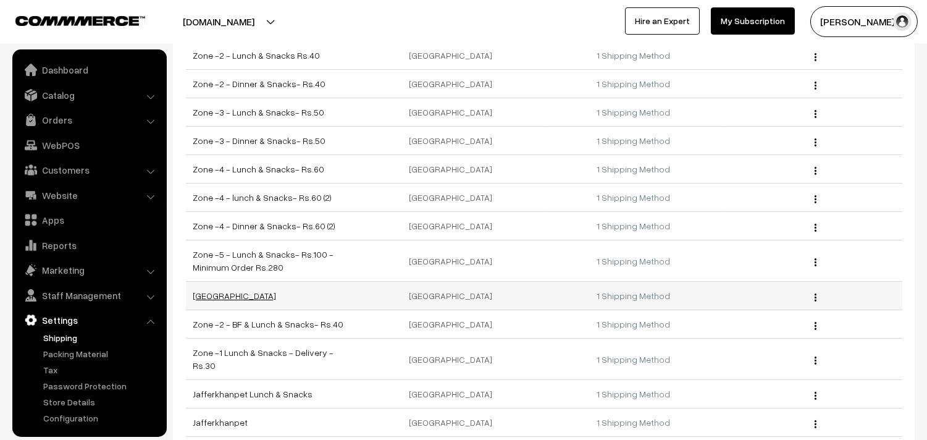
click at [217, 296] on link "[GEOGRAPHIC_DATA]" at bounding box center [234, 295] width 83 height 10
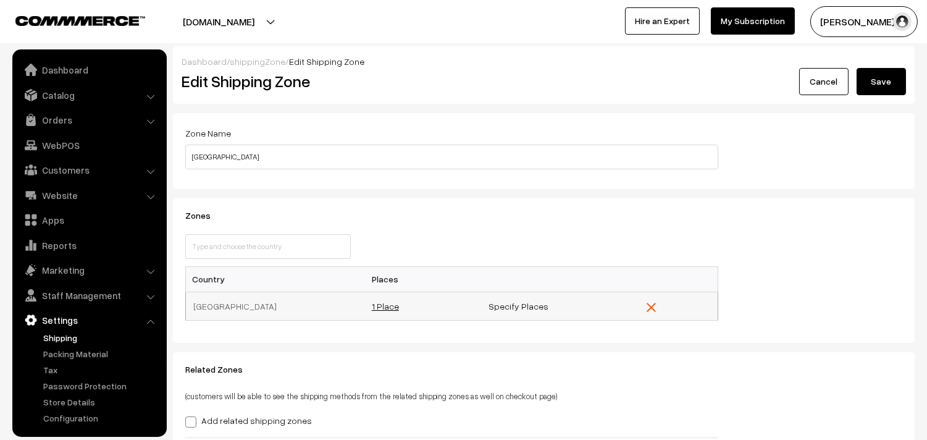
click at [384, 306] on link "1 Place" at bounding box center [385, 306] width 27 height 10
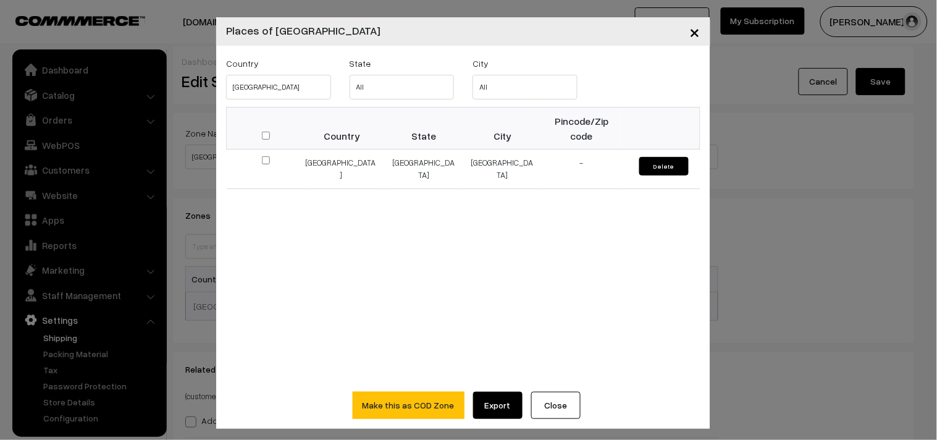
click at [694, 32] on span "×" at bounding box center [695, 31] width 10 height 23
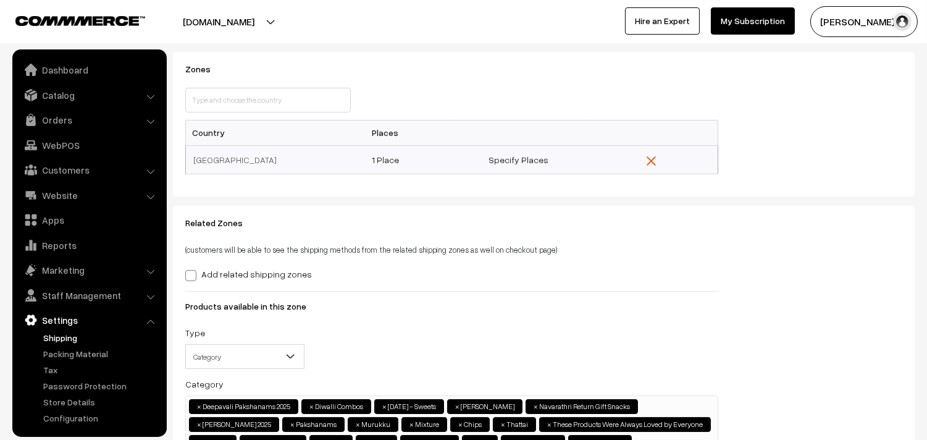
scroll to position [206, 0]
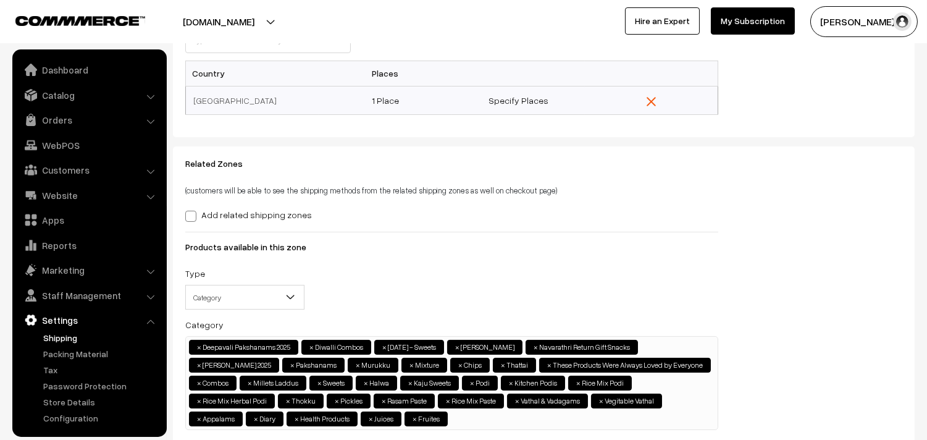
click at [602, 361] on ul "× Deepavali Pakshanams 2025 × Diwalli Combos × [DATE] - Sweets × Deepavali Kara…" at bounding box center [452, 382] width 532 height 90
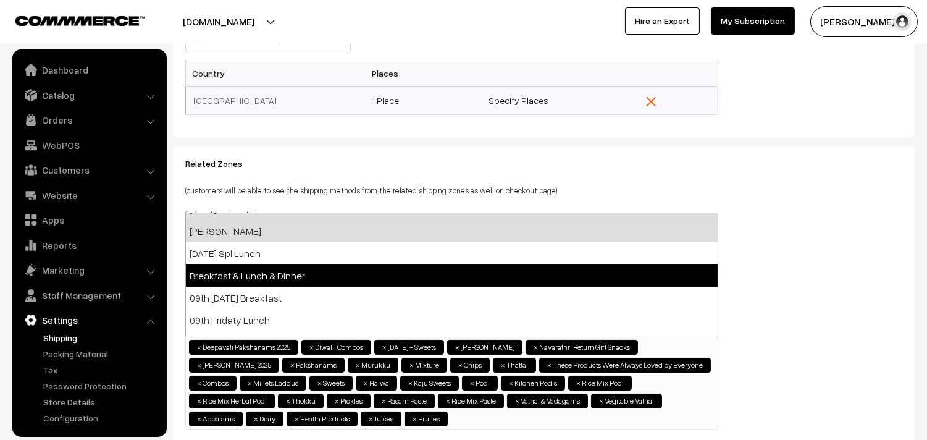
scroll to position [137, 0]
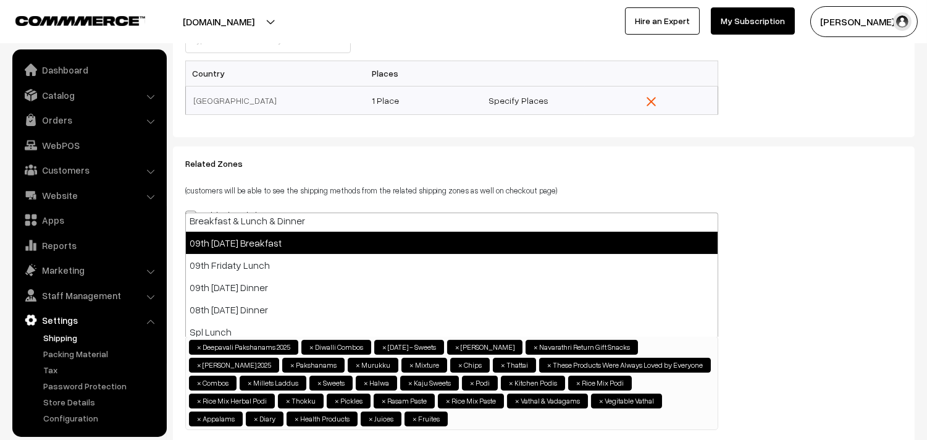
click at [921, 222] on div "Dashboard / shippingZone / Edit Shipping Zone Edit Shipping Zone Cancel Save Pr…" at bounding box center [463, 145] width 927 height 609
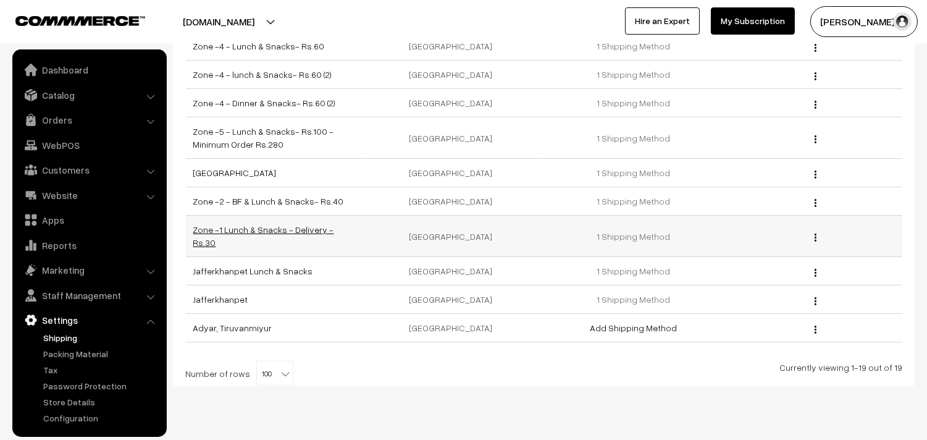
scroll to position [390, 0]
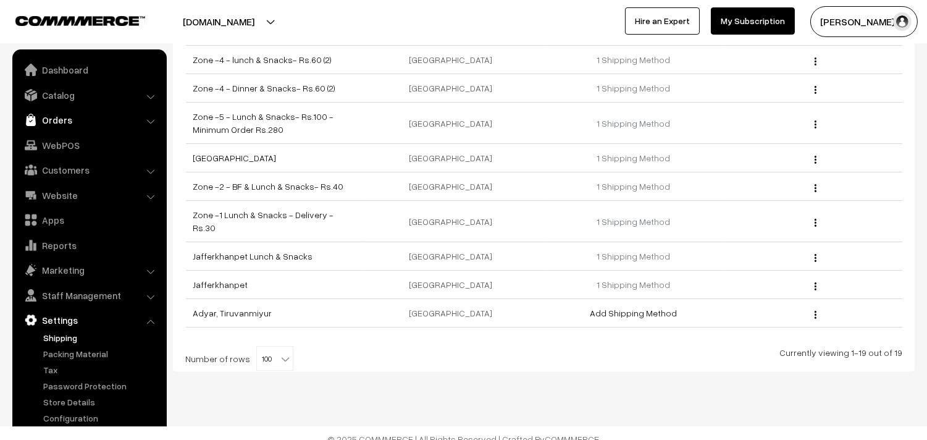
click at [64, 116] on link "Orders" at bounding box center [88, 120] width 147 height 22
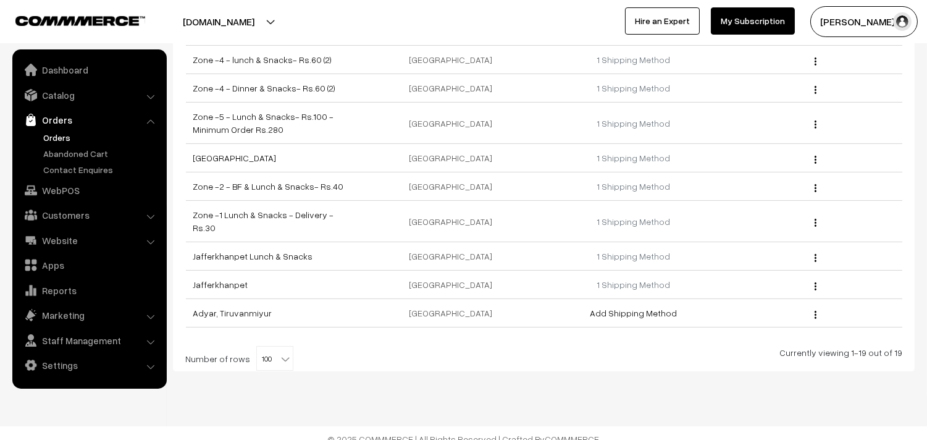
click at [65, 135] on link "Orders" at bounding box center [101, 137] width 122 height 13
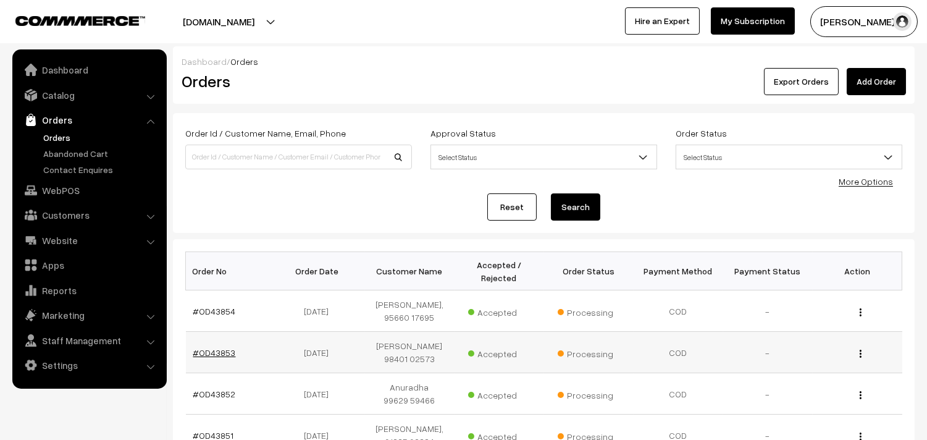
click at [203, 353] on link "#OD43853" at bounding box center [214, 352] width 43 height 10
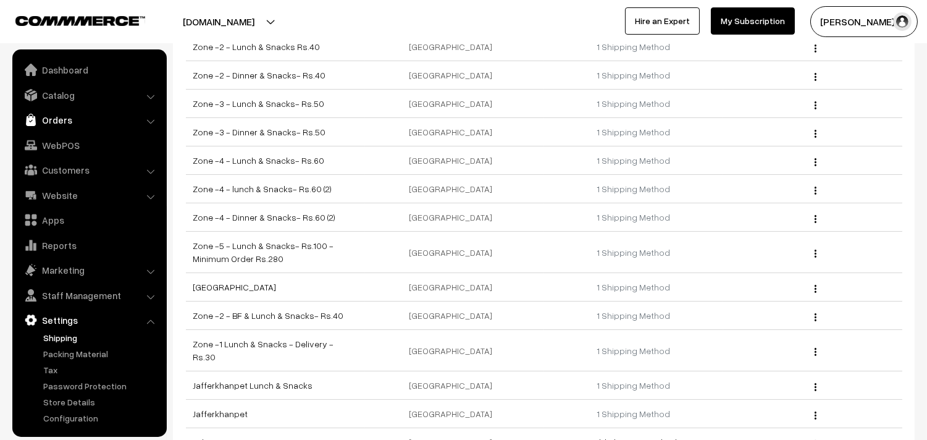
scroll to position [252, 0]
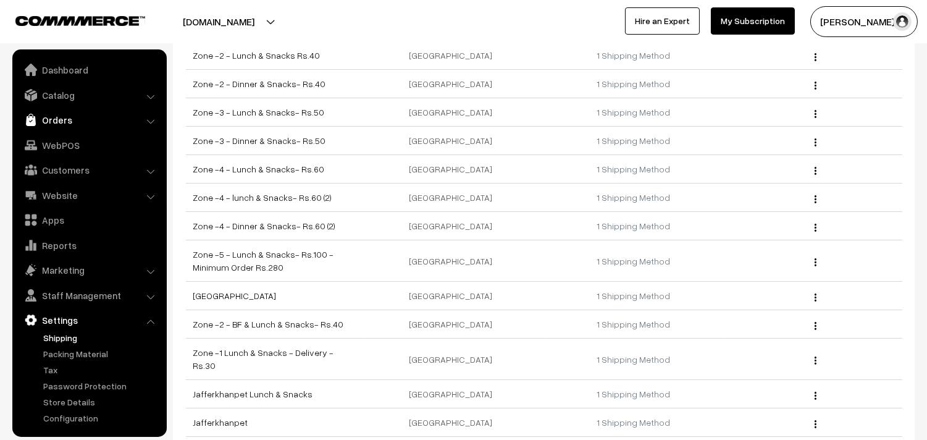
click at [58, 118] on link "Orders" at bounding box center [88, 120] width 147 height 22
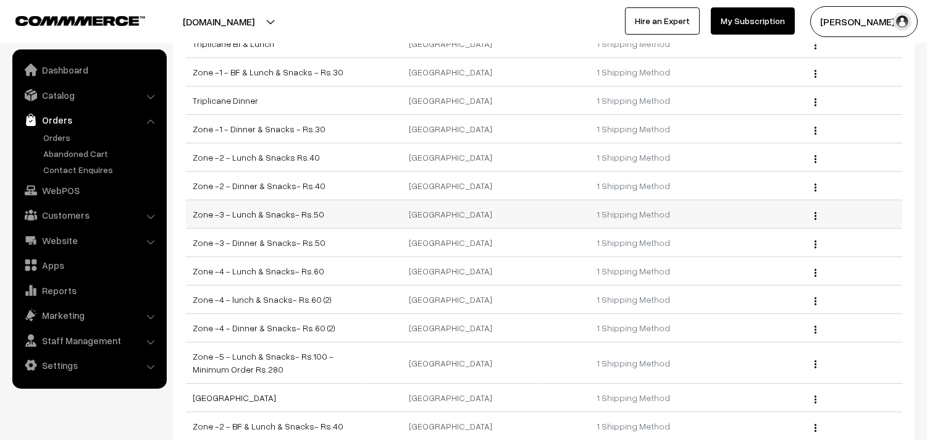
scroll to position [115, 0]
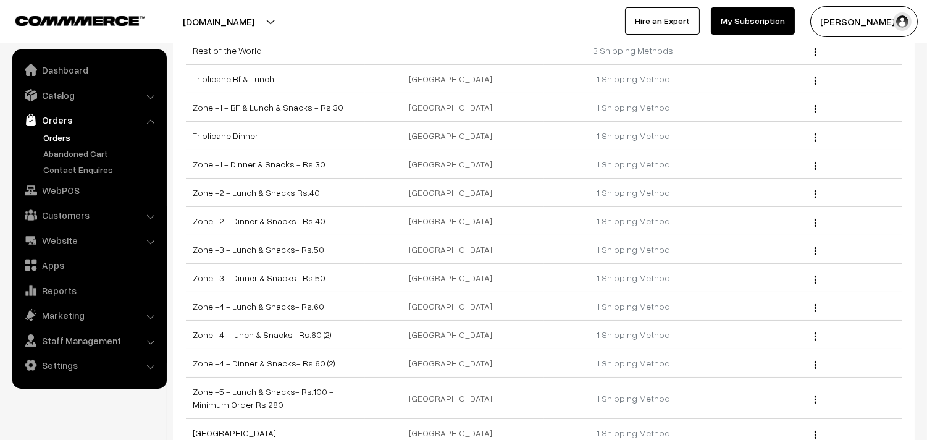
click at [62, 134] on link "Orders" at bounding box center [101, 137] width 122 height 13
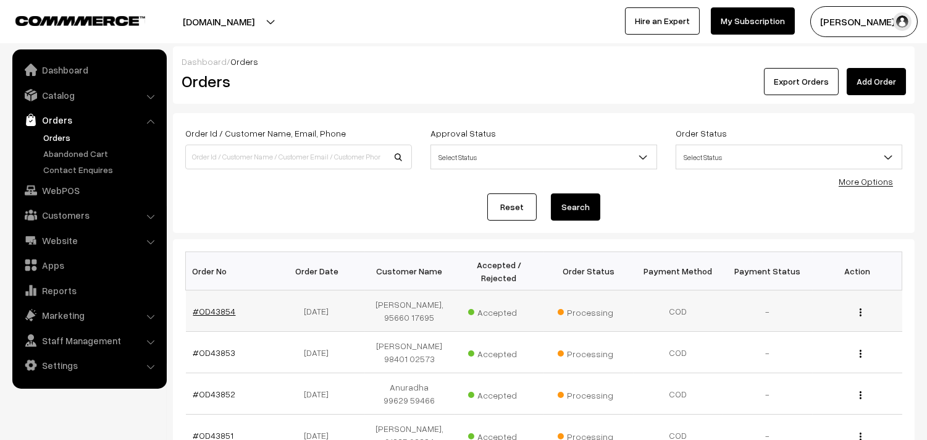
click at [208, 312] on link "#OD43854" at bounding box center [214, 311] width 43 height 10
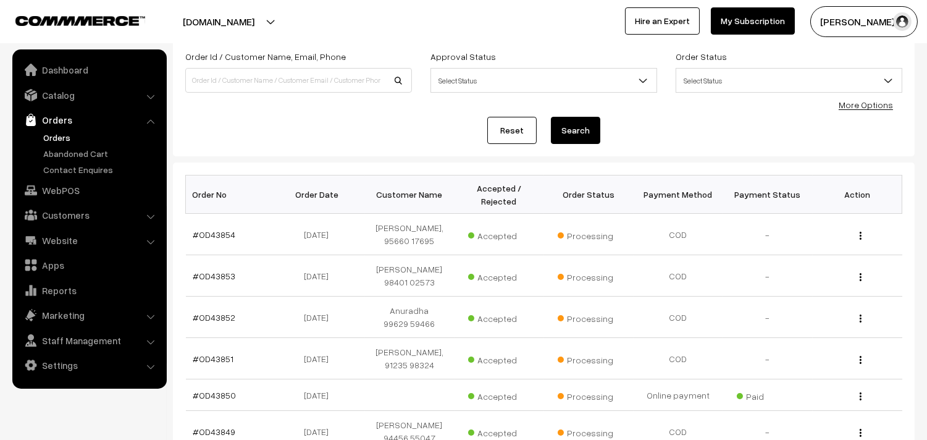
scroll to position [72, 0]
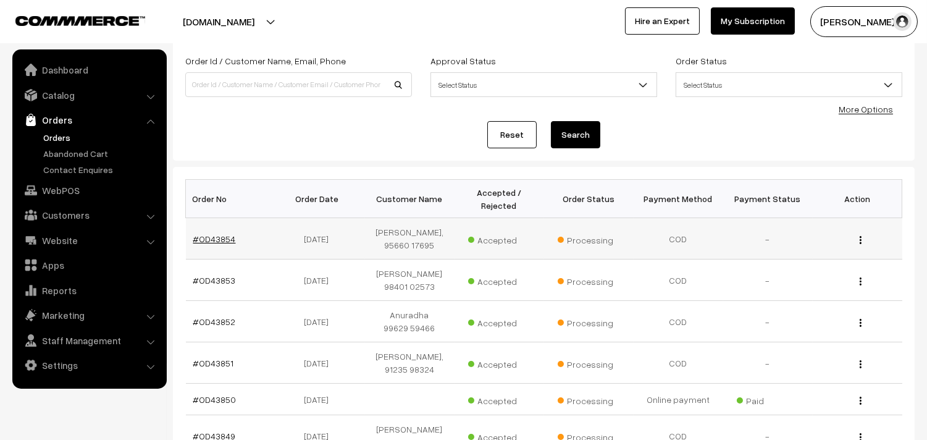
click at [216, 236] on link "#OD43854" at bounding box center [214, 238] width 43 height 10
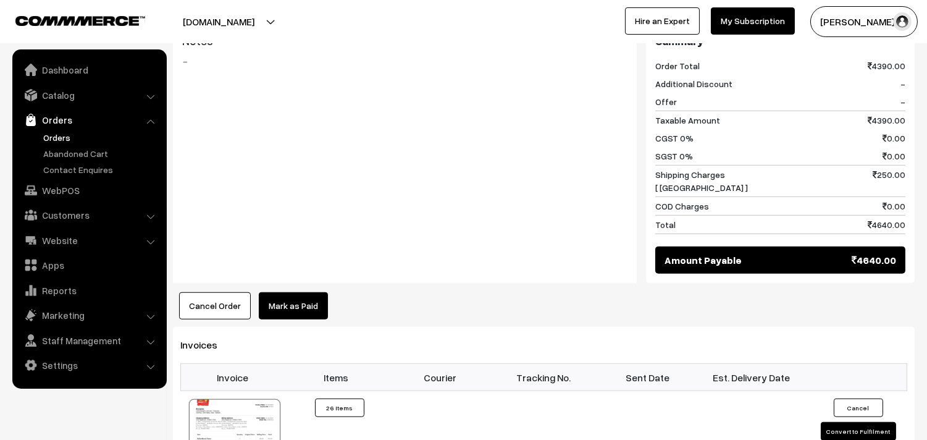
scroll to position [1710, 0]
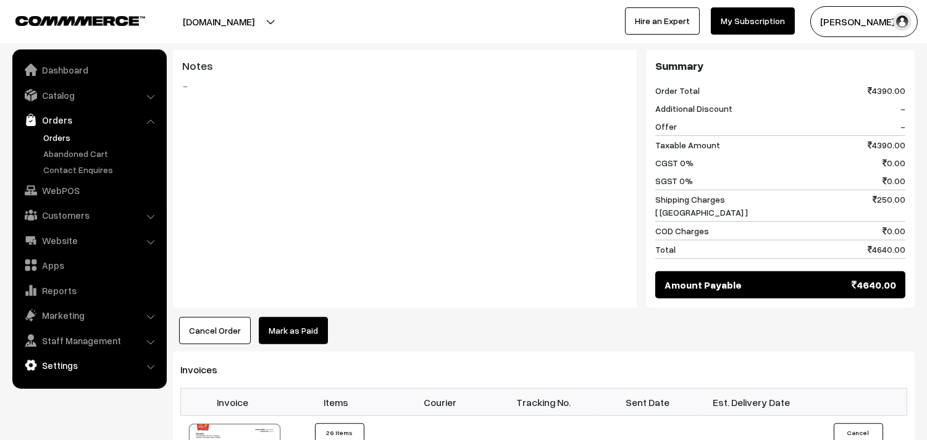
click at [65, 372] on link "Settings" at bounding box center [88, 365] width 147 height 22
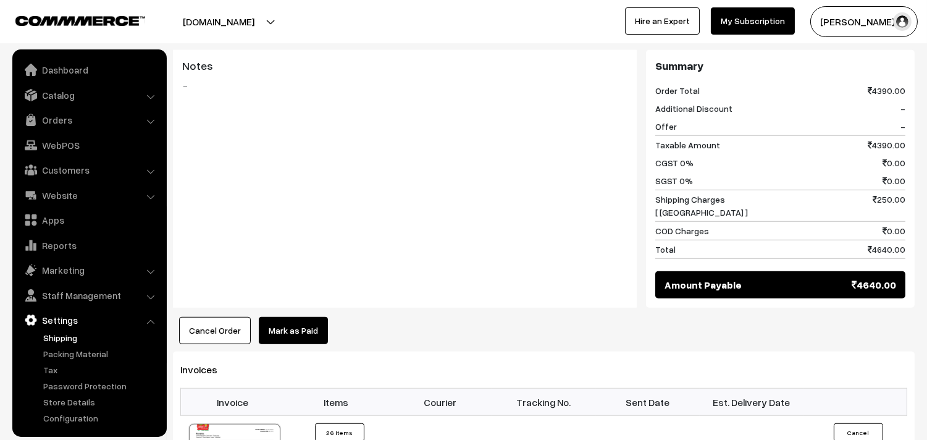
click at [60, 334] on link "Shipping" at bounding box center [101, 337] width 122 height 13
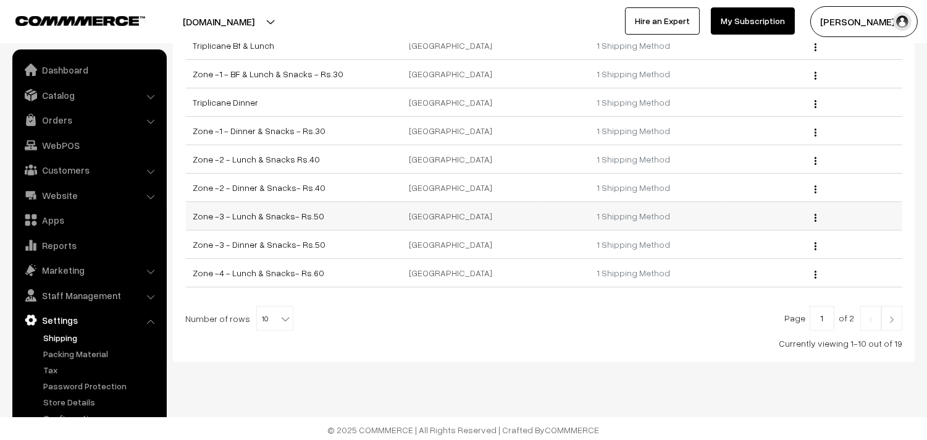
scroll to position [151, 0]
click at [279, 317] on b at bounding box center [285, 316] width 12 height 12
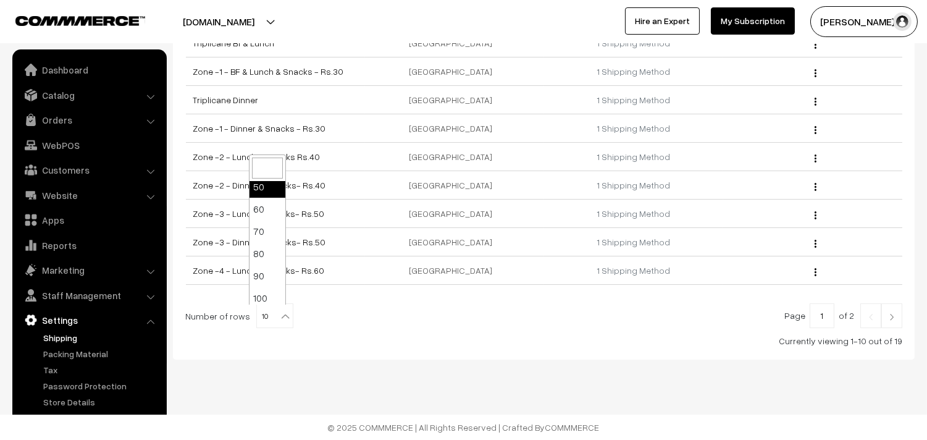
scroll to position [99, 0]
select select "100"
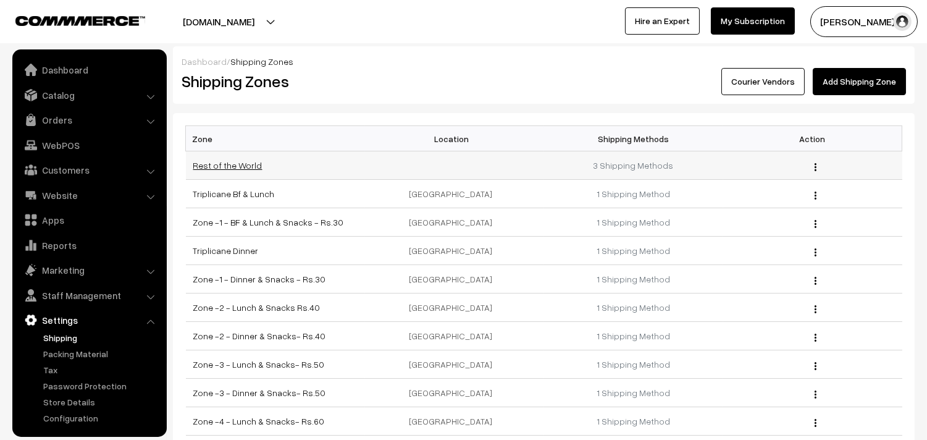
click at [239, 169] on link "Rest of the World" at bounding box center [227, 165] width 69 height 10
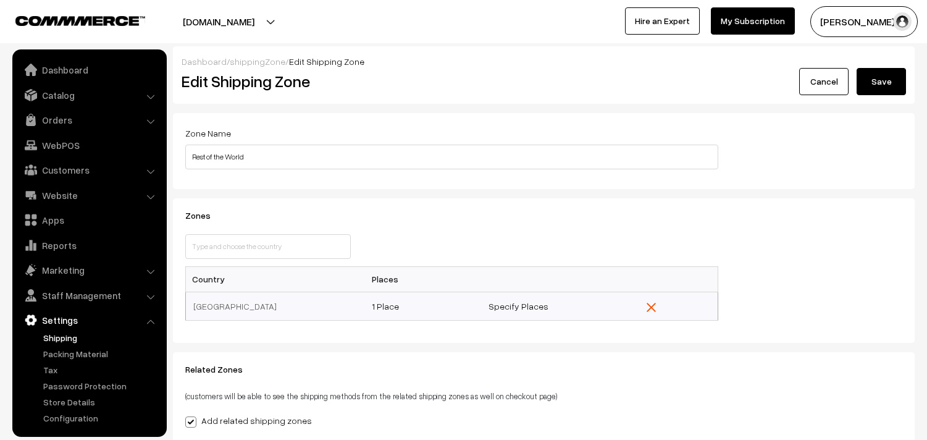
select select
click at [521, 304] on link "Specify Places" at bounding box center [519, 306] width 60 height 10
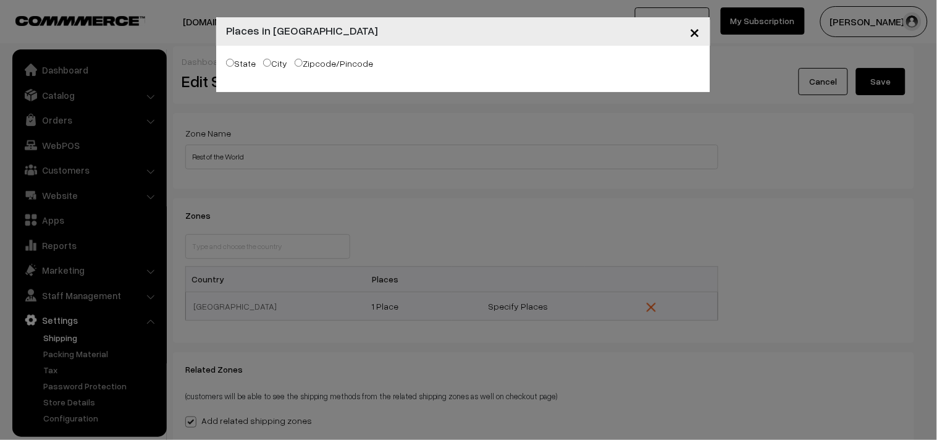
click at [694, 31] on span "×" at bounding box center [695, 31] width 10 height 23
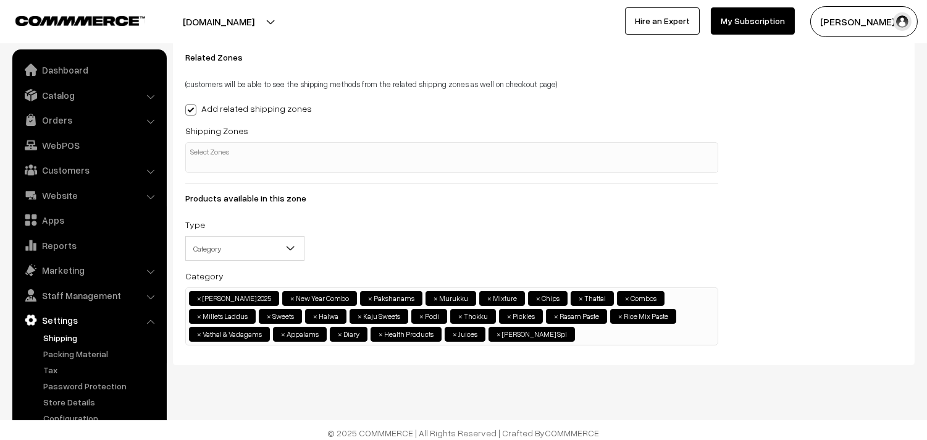
scroll to position [318, 0]
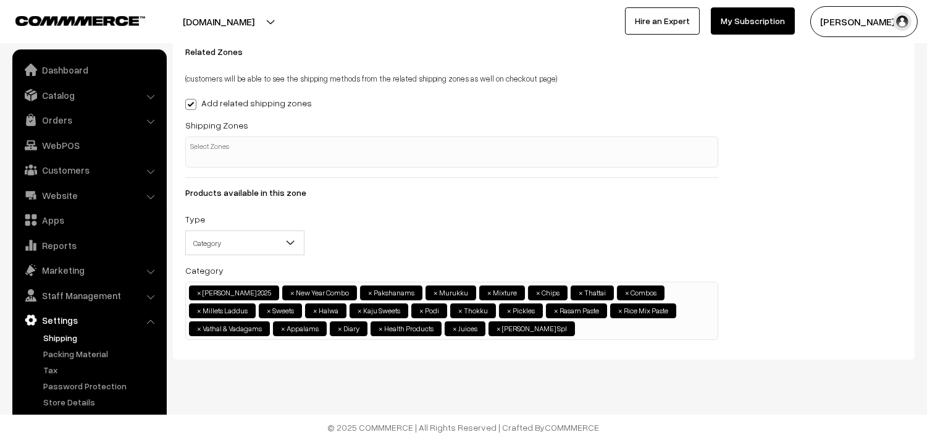
click at [647, 326] on ul "× Krishna Jeyanth 2025 × New Year Combo × Pakshanams × Murukku × Mixture × Chip…" at bounding box center [452, 309] width 532 height 54
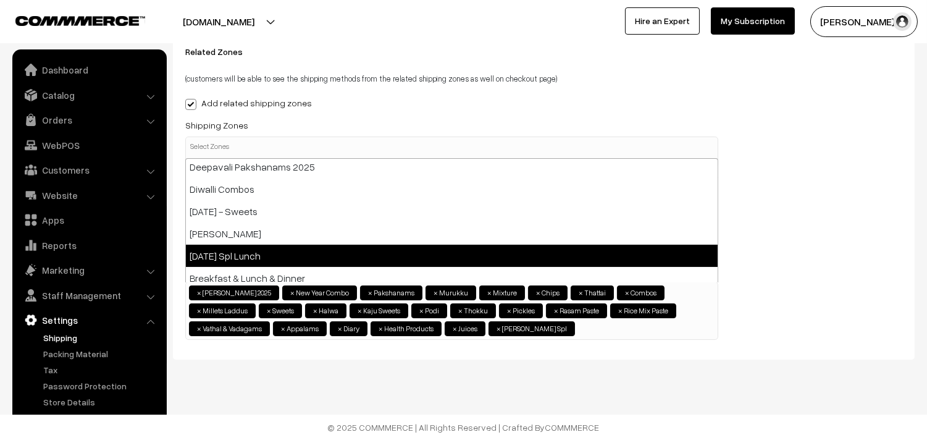
scroll to position [0, 0]
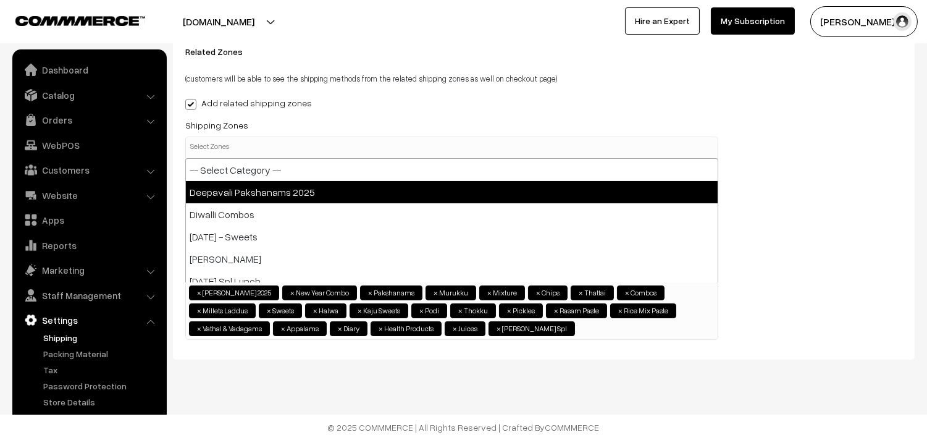
click at [303, 195] on li "Deepavali Pakshanams 2025" at bounding box center [452, 192] width 532 height 22
select select "60"
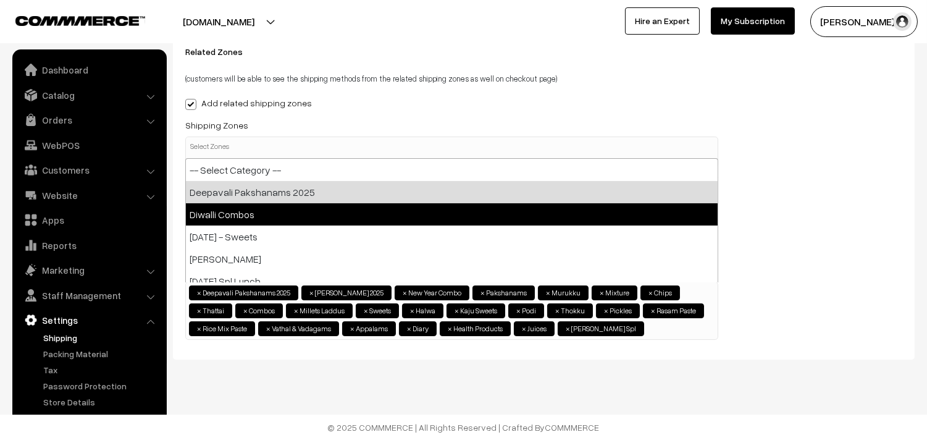
click at [272, 207] on li "Diwalli Combos" at bounding box center [452, 214] width 532 height 22
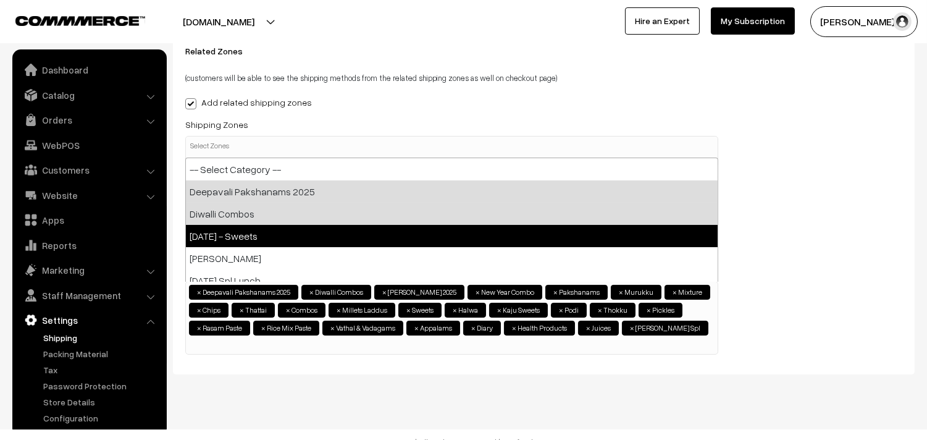
click at [260, 233] on li "Diwali - Sweets" at bounding box center [452, 236] width 532 height 22
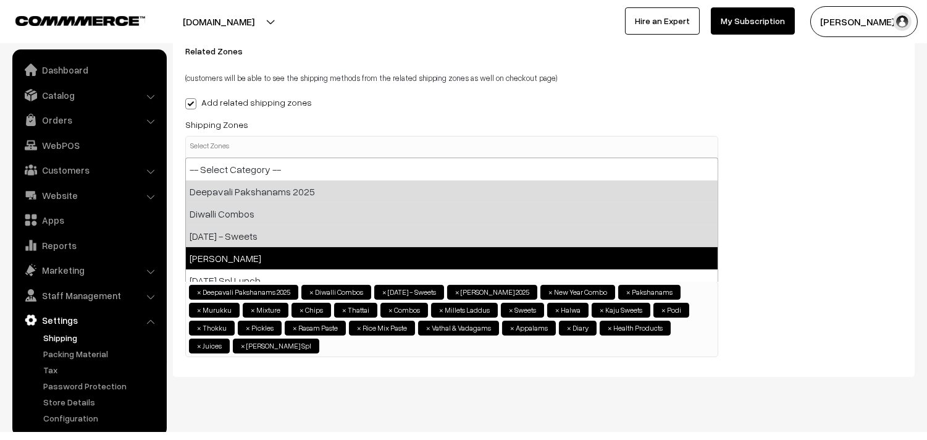
click at [260, 264] on li "Deepavali Karams" at bounding box center [452, 258] width 532 height 22
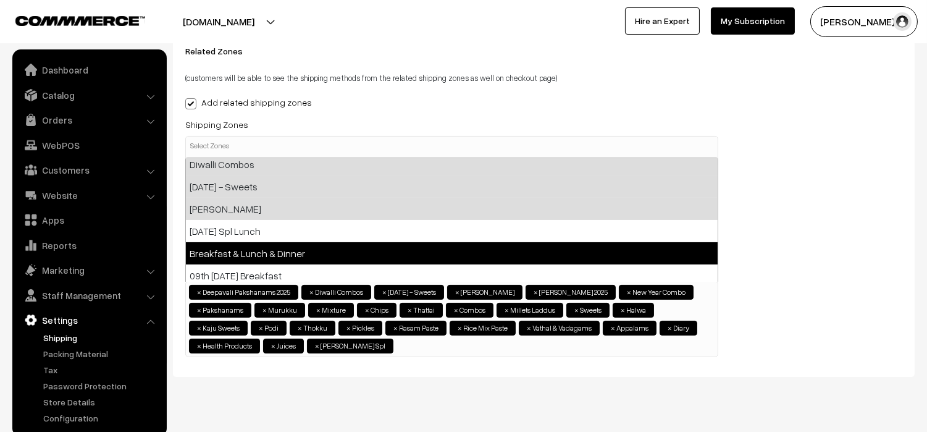
scroll to position [69, 0]
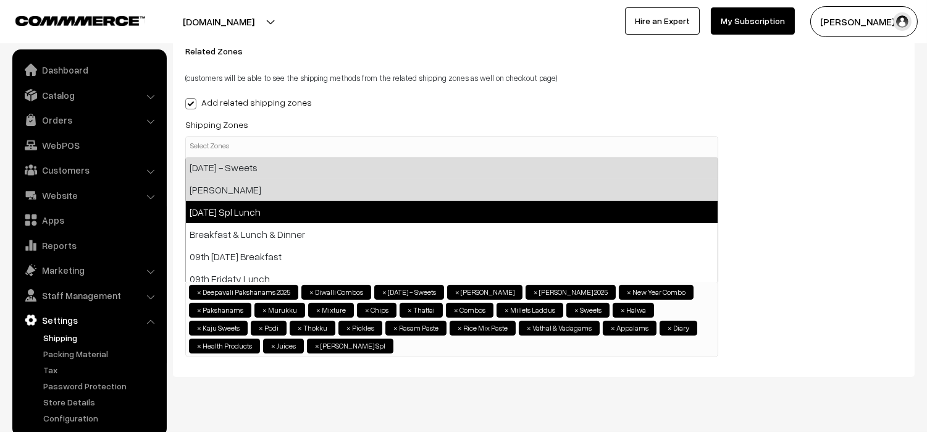
click at [267, 210] on li "Diwali Spl Lunch" at bounding box center [452, 212] width 532 height 22
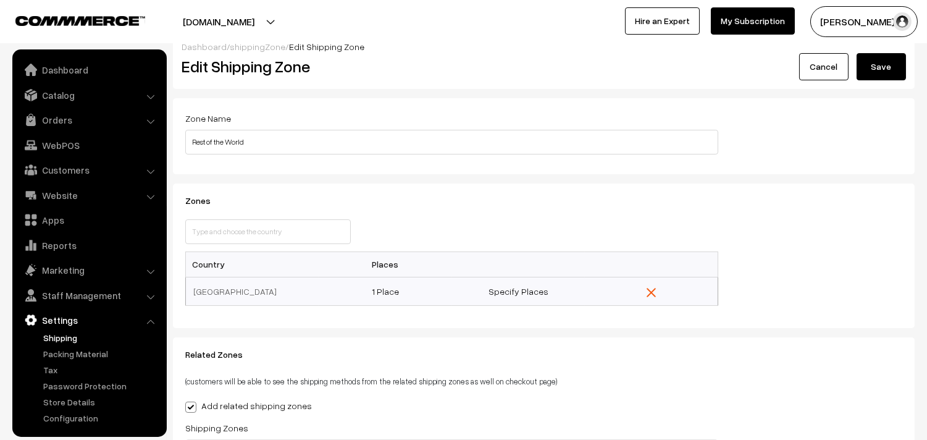
scroll to position [0, 0]
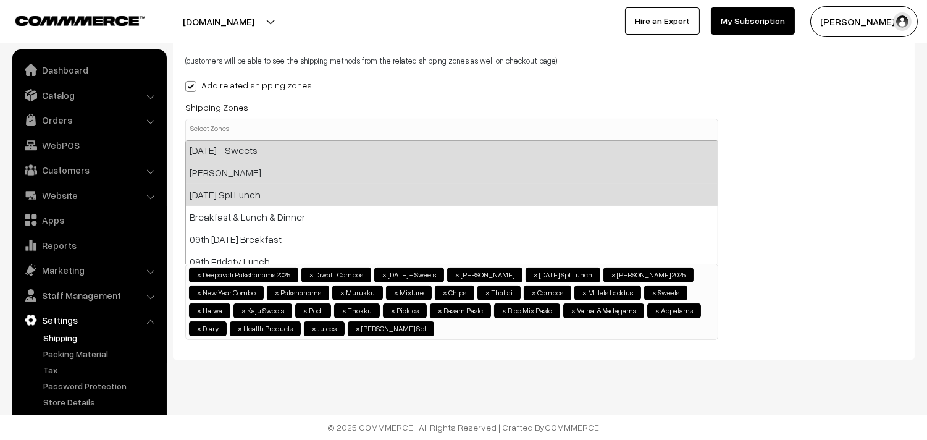
click at [893, 82] on div "Dashboard / shippingZone / Edit Shipping Zone Edit Shipping Zone Cancel Save Pr…" at bounding box center [544, 35] width 742 height 648
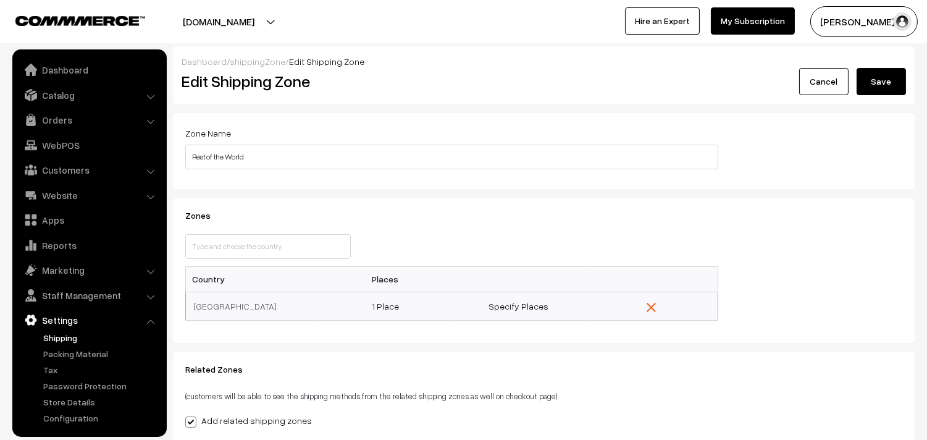
click at [872, 82] on button "Save" at bounding box center [881, 81] width 49 height 27
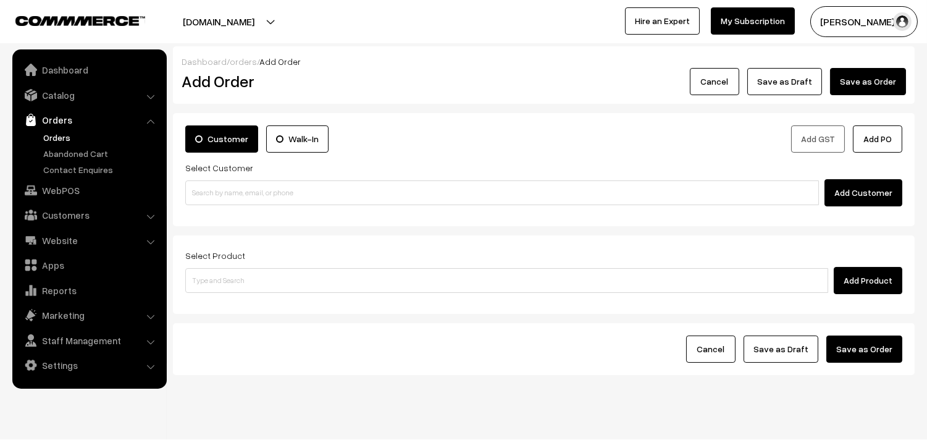
click at [46, 138] on link "Orders" at bounding box center [101, 137] width 122 height 13
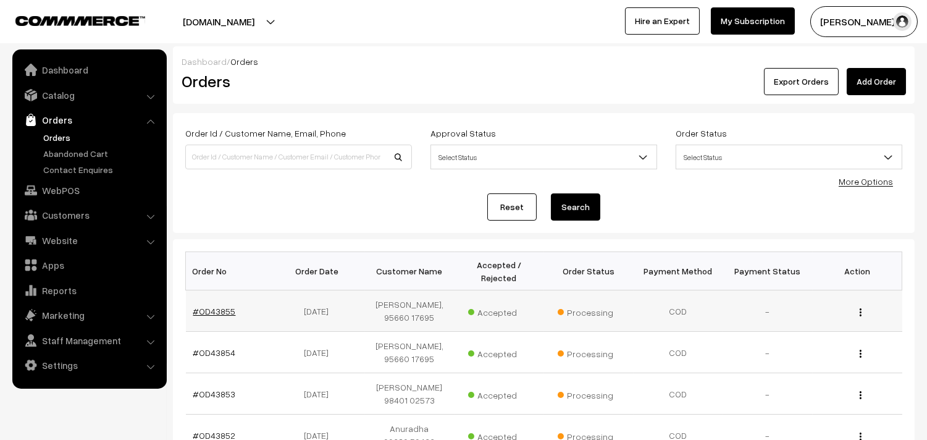
click at [209, 307] on link "#OD43855" at bounding box center [214, 311] width 43 height 10
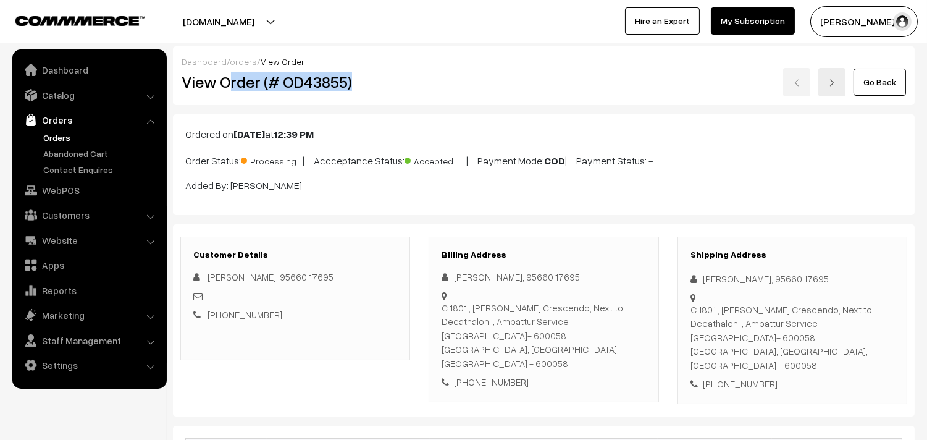
drag, startPoint x: 225, startPoint y: 80, endPoint x: 400, endPoint y: 97, distance: 175.6
click at [389, 94] on div "View Order (# OD43855)" at bounding box center [296, 82] width 248 height 28
click at [235, 82] on h2 "View Order (# OD43855)" at bounding box center [296, 81] width 229 height 19
drag, startPoint x: 220, startPoint y: 78, endPoint x: 430, endPoint y: 107, distance: 211.9
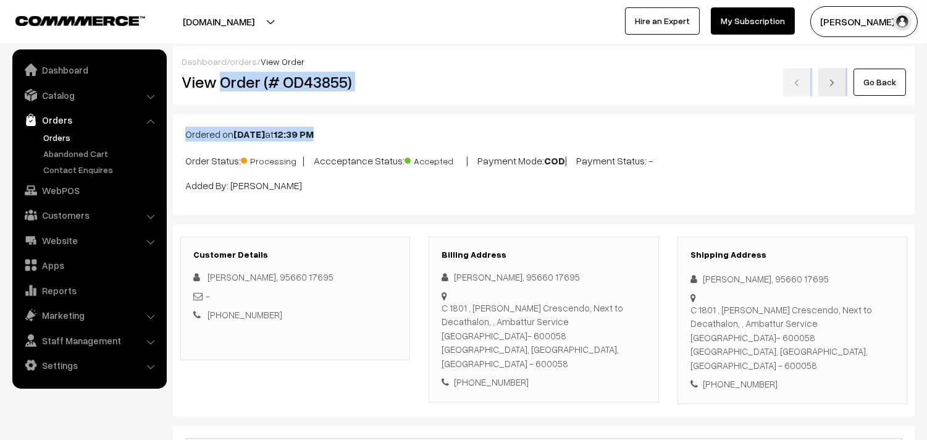
copy div "Order (# OD43855) Go Back Ordered on [DATE] 12:39 PM"
click at [230, 86] on h2 "View Order (# OD43855)" at bounding box center [296, 81] width 229 height 19
drag, startPoint x: 221, startPoint y: 77, endPoint x: 372, endPoint y: 91, distance: 151.4
click at [372, 91] on h2 "View Order (# OD43855)" at bounding box center [296, 81] width 229 height 19
copy h2 "Order (# OD43855)"
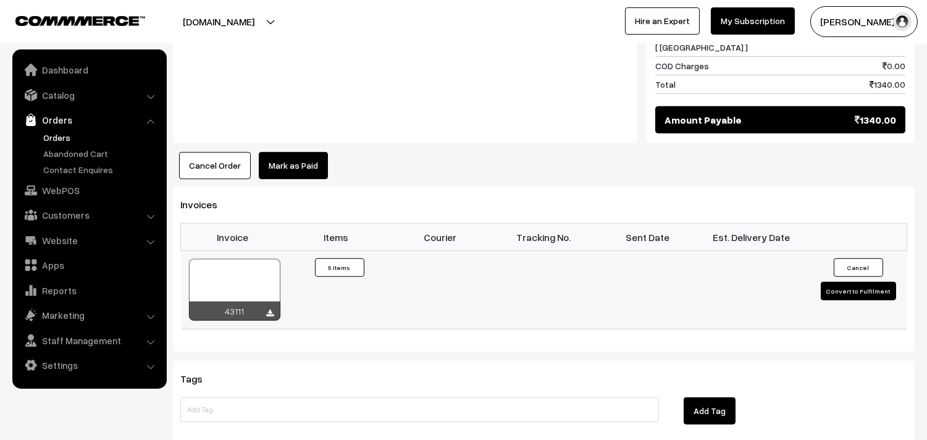
scroll to position [1029, 0]
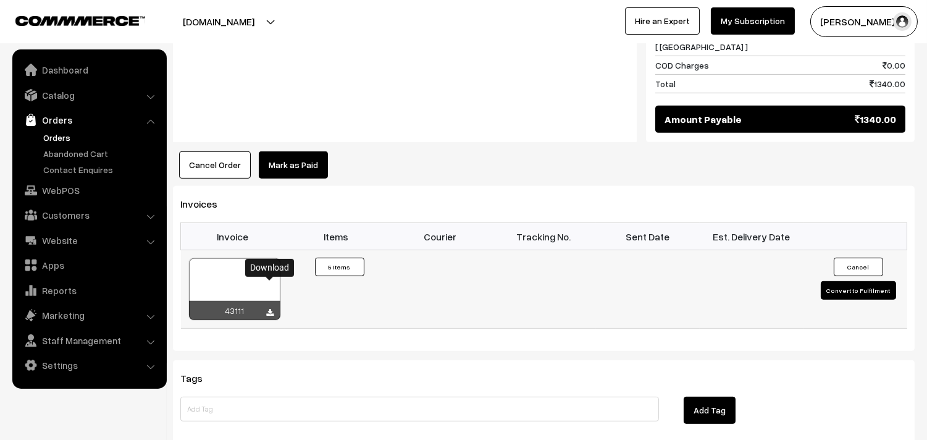
click at [269, 309] on icon at bounding box center [270, 313] width 7 height 8
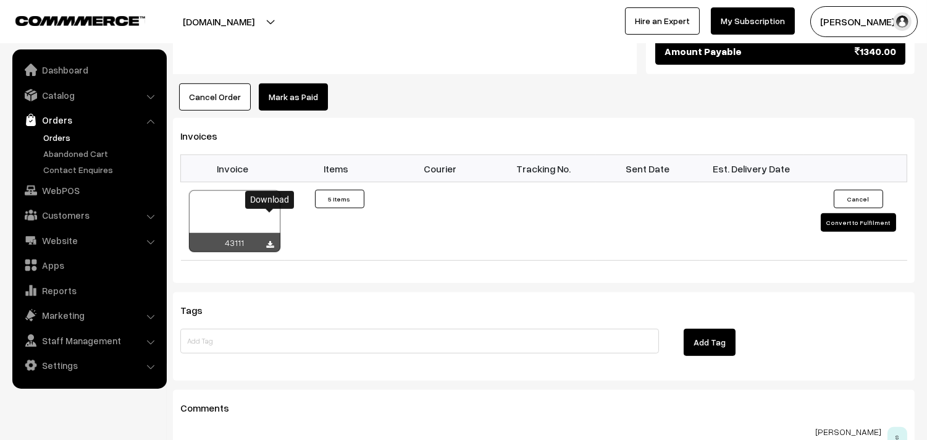
scroll to position [1097, 0]
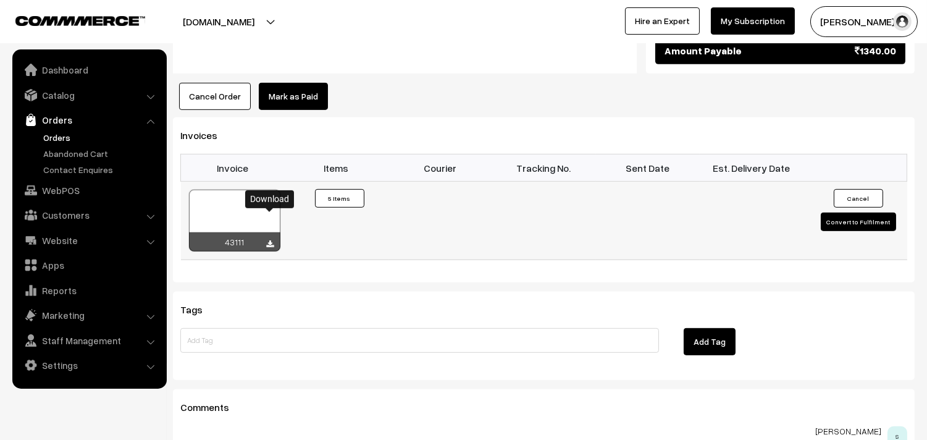
click at [269, 240] on icon at bounding box center [270, 244] width 7 height 8
click at [65, 138] on link "Orders" at bounding box center [101, 137] width 122 height 13
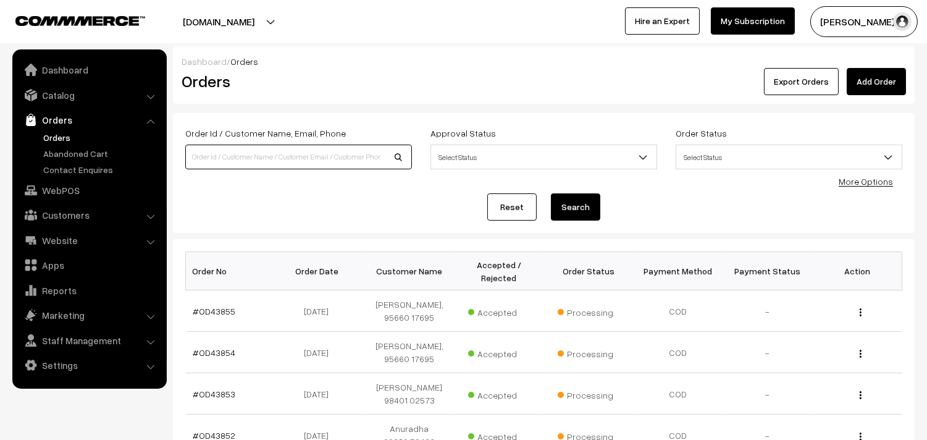
click at [232, 146] on input at bounding box center [298, 157] width 227 height 25
paste input "98410 53360"
click at [213, 148] on input "98410 53360" at bounding box center [298, 157] width 227 height 25
type input "9841053360"
click at [551, 193] on button "Search" at bounding box center [575, 206] width 49 height 27
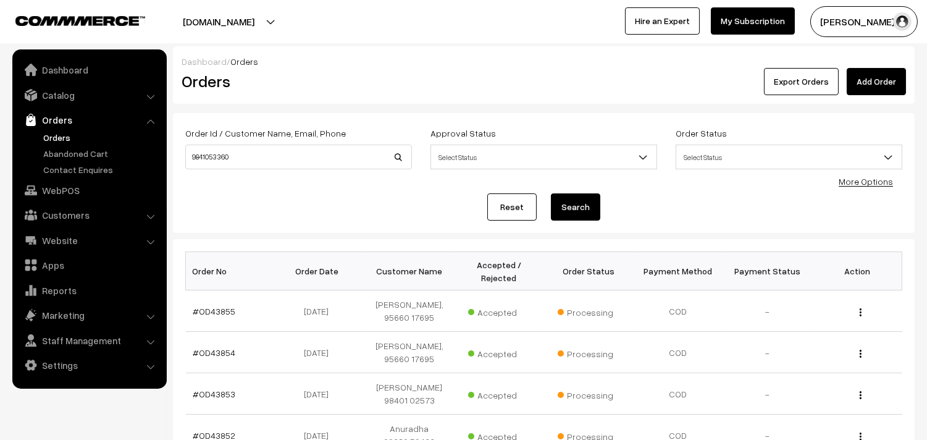
click at [568, 204] on button "Search" at bounding box center [575, 206] width 49 height 27
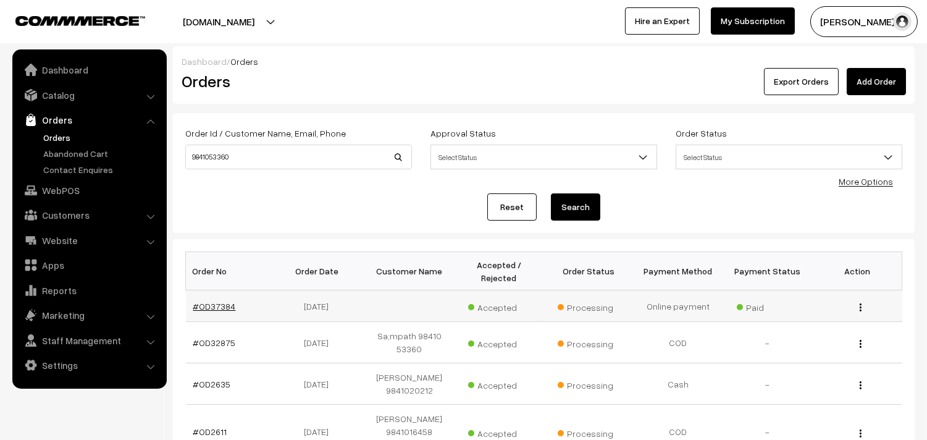
click at [220, 304] on link "#OD37384" at bounding box center [214, 306] width 43 height 10
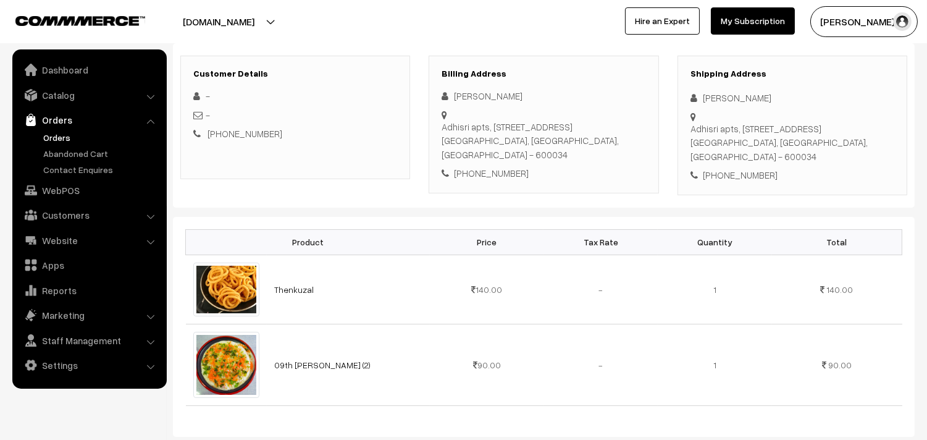
scroll to position [206, 0]
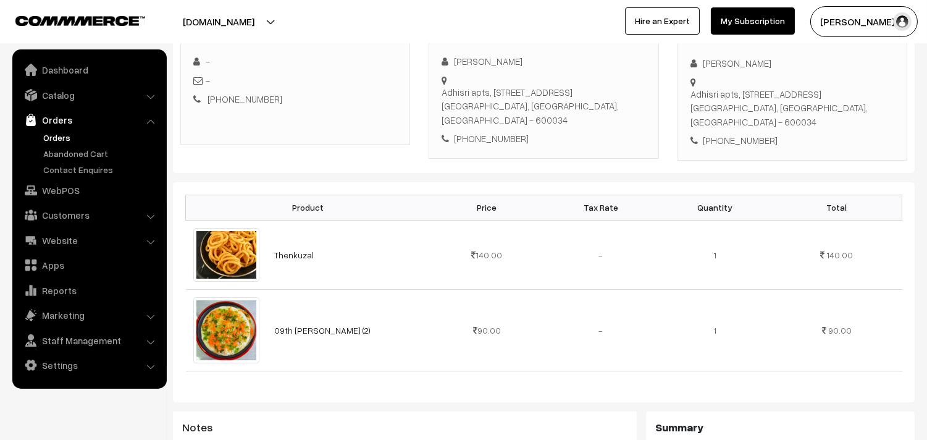
click at [56, 141] on link "Orders" at bounding box center [101, 137] width 122 height 13
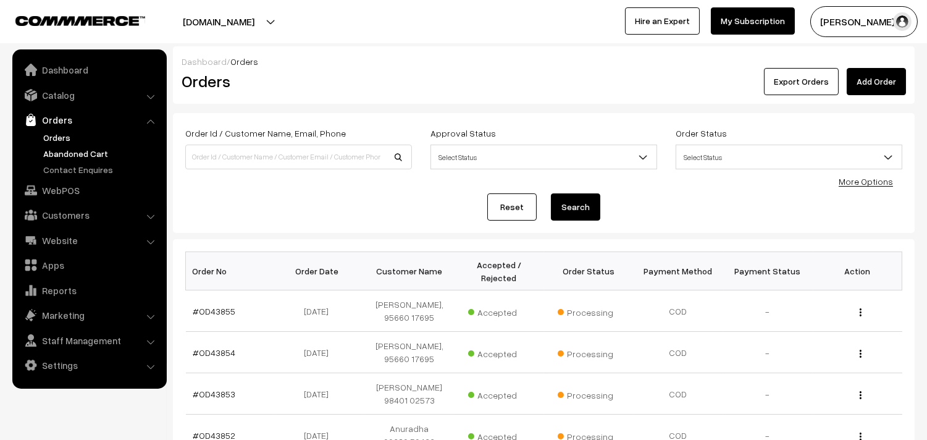
click at [69, 147] on link "Abandoned Cart" at bounding box center [101, 153] width 122 height 13
click at [65, 130] on link "Orders" at bounding box center [88, 120] width 147 height 22
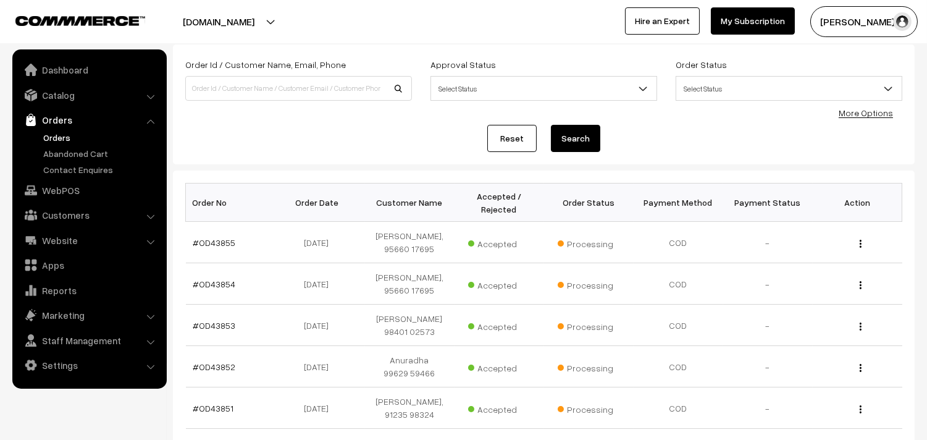
click at [64, 131] on link "Orders" at bounding box center [101, 137] width 122 height 13
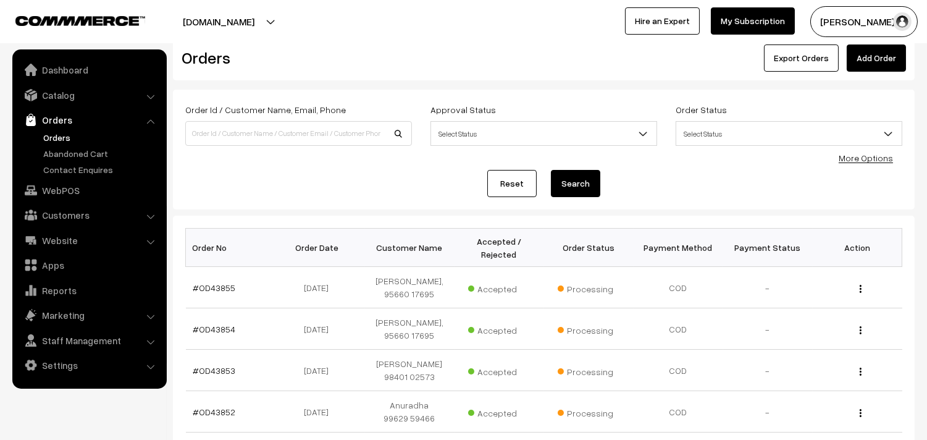
scroll to position [0, 0]
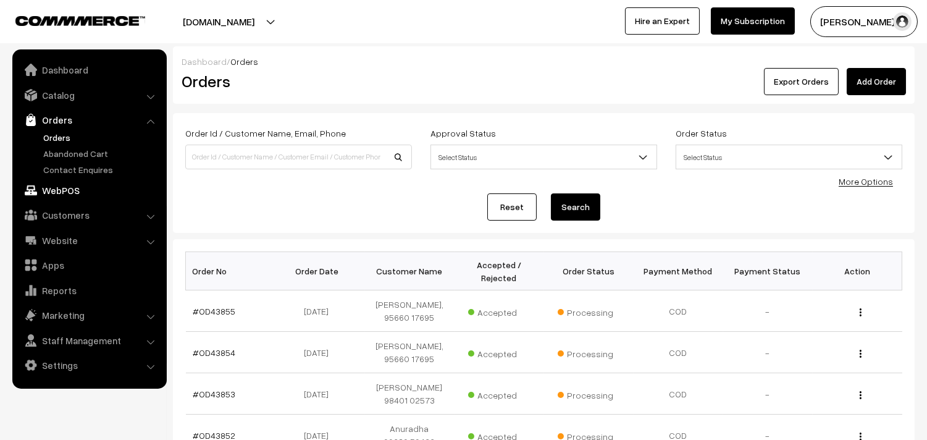
click at [77, 191] on link "WebPOS" at bounding box center [88, 190] width 147 height 22
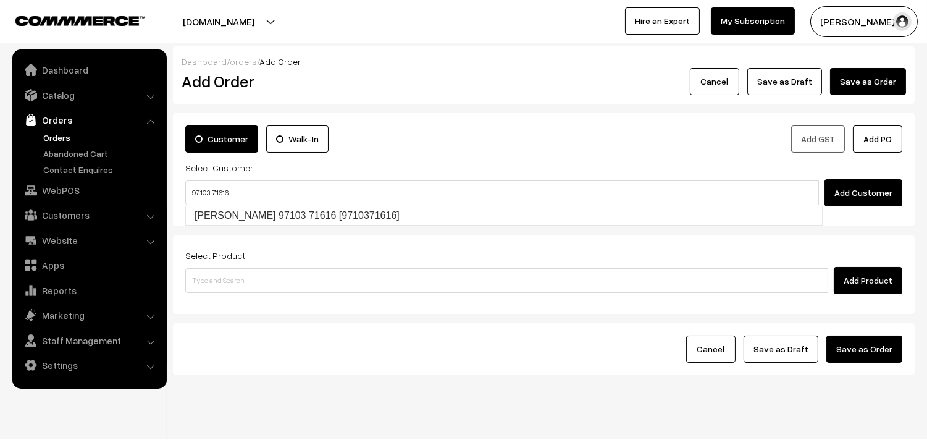
click at [212, 185] on input "97103 71616" at bounding box center [502, 192] width 634 height 25
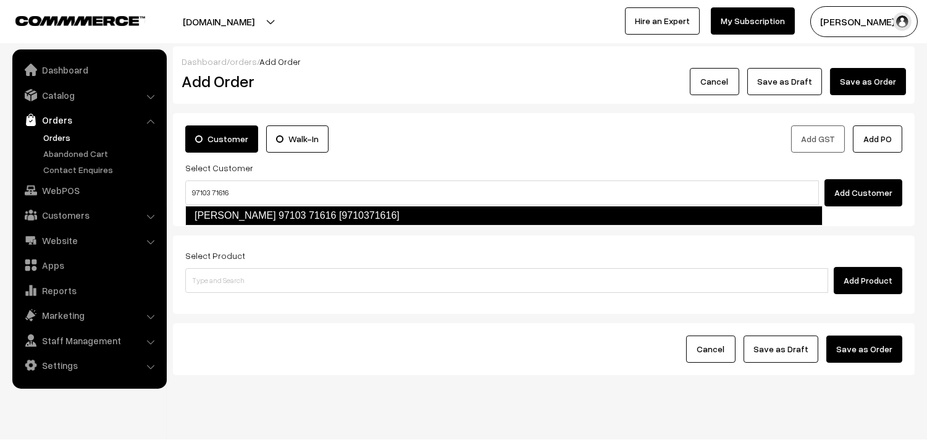
click at [220, 217] on link "Mrs vrenda ramesh 97103 71616 [9710371616]" at bounding box center [503, 216] width 637 height 20
type input "97103 71616"
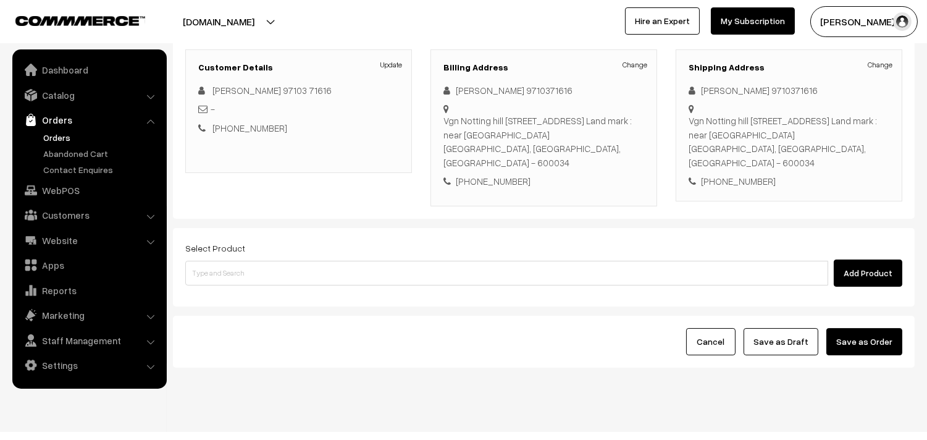
scroll to position [168, 0]
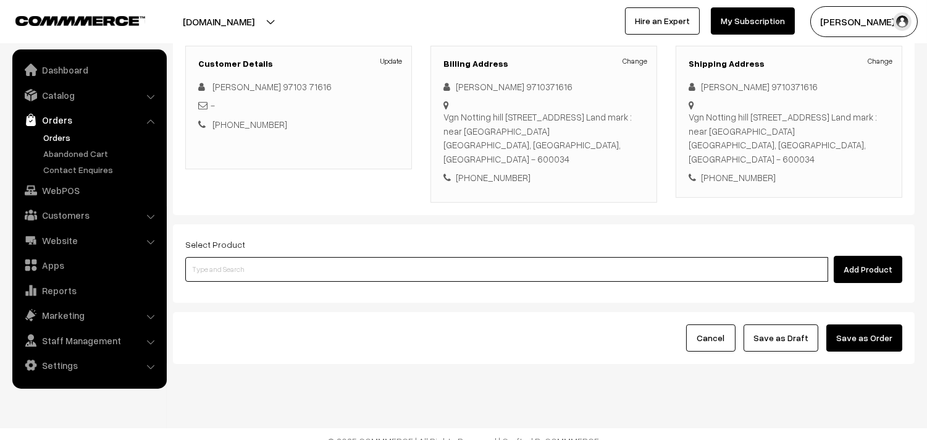
click at [270, 257] on input at bounding box center [506, 269] width 643 height 25
type input "l"
type input "lemon sevai"
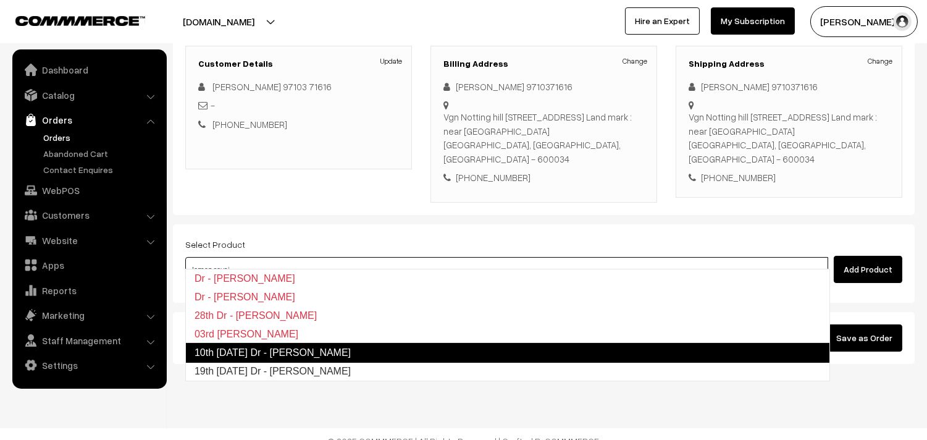
click at [251, 348] on link "10th [DATE] Dr - [PERSON_NAME]" at bounding box center [507, 353] width 645 height 20
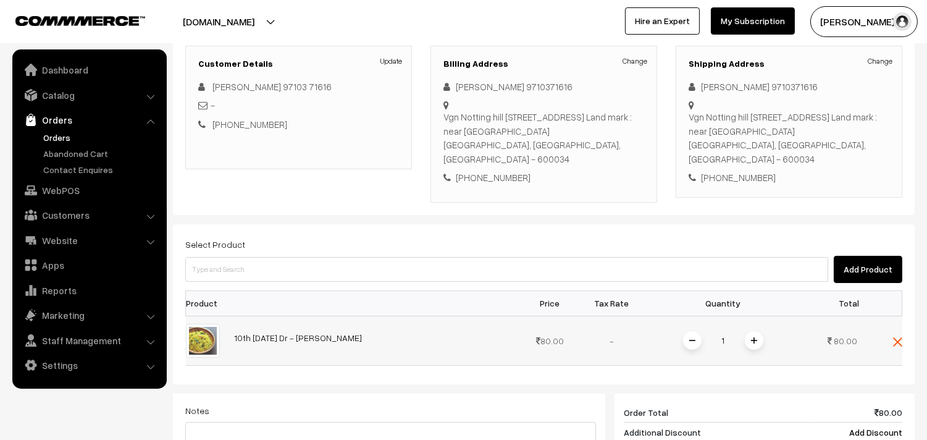
click at [747, 331] on span at bounding box center [754, 340] width 19 height 19
click at [752, 337] on img at bounding box center [754, 340] width 6 height 6
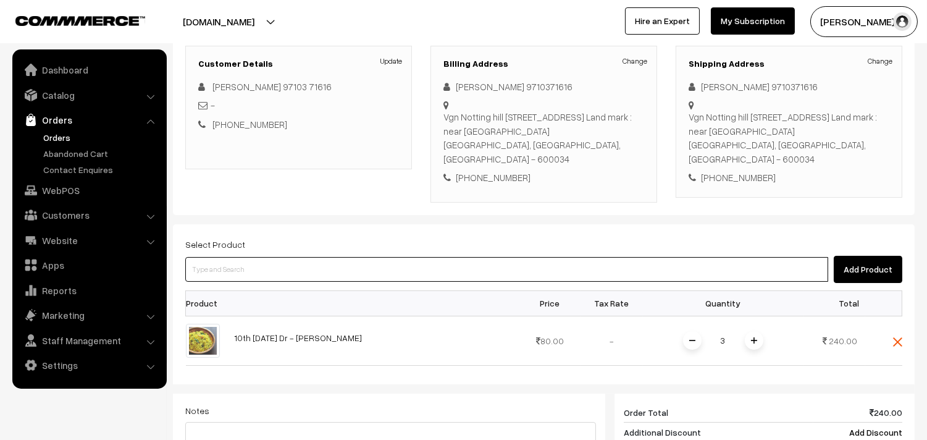
click at [224, 263] on input at bounding box center [506, 269] width 643 height 25
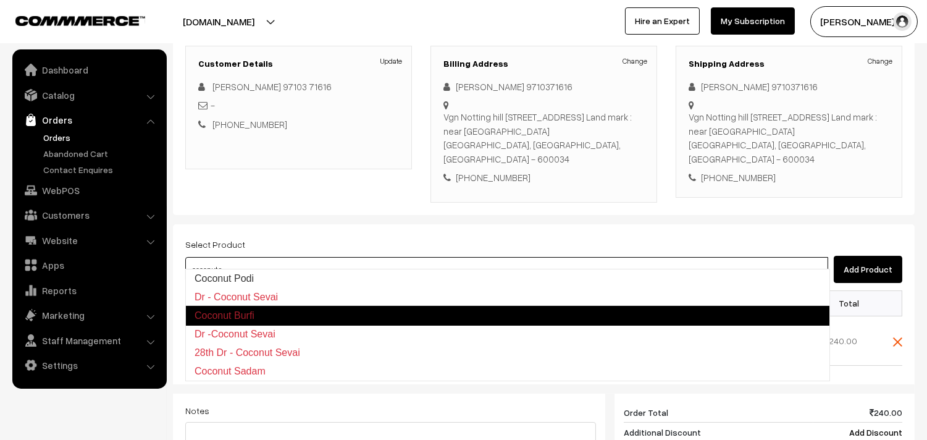
type input "coconut se"
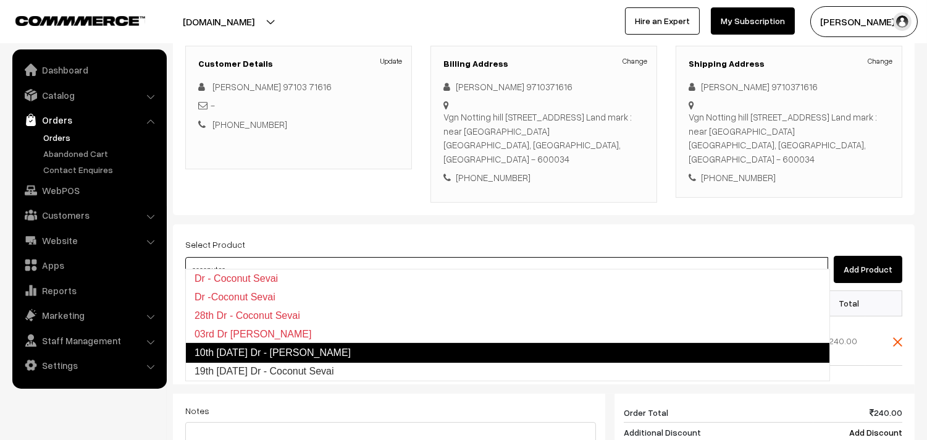
click at [264, 354] on link "10th [DATE] Dr - [PERSON_NAME]" at bounding box center [507, 353] width 645 height 20
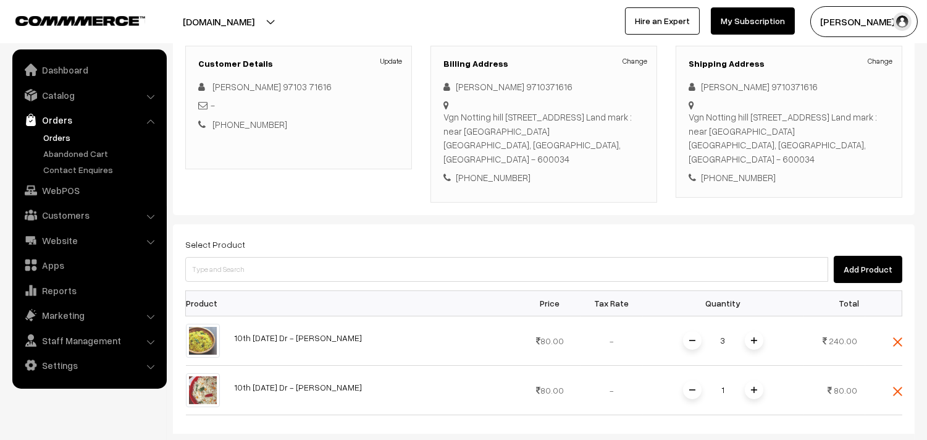
click at [755, 387] on img at bounding box center [754, 390] width 6 height 6
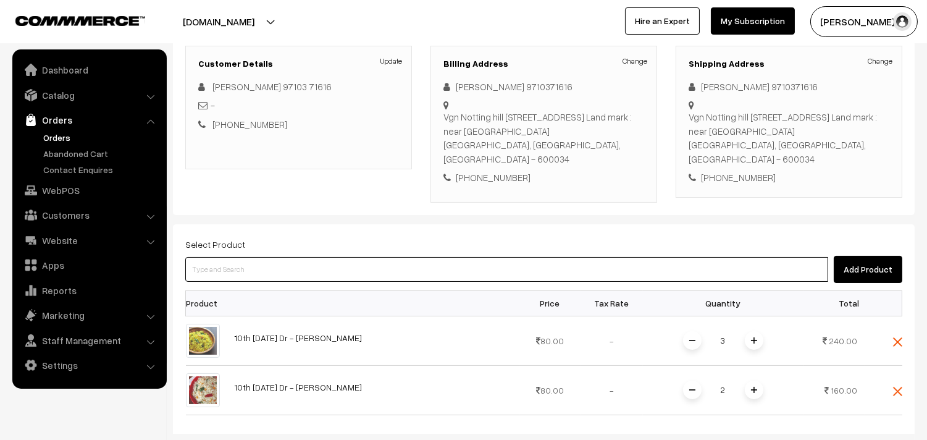
click at [206, 257] on input at bounding box center [506, 269] width 643 height 25
type input "lemon pic"
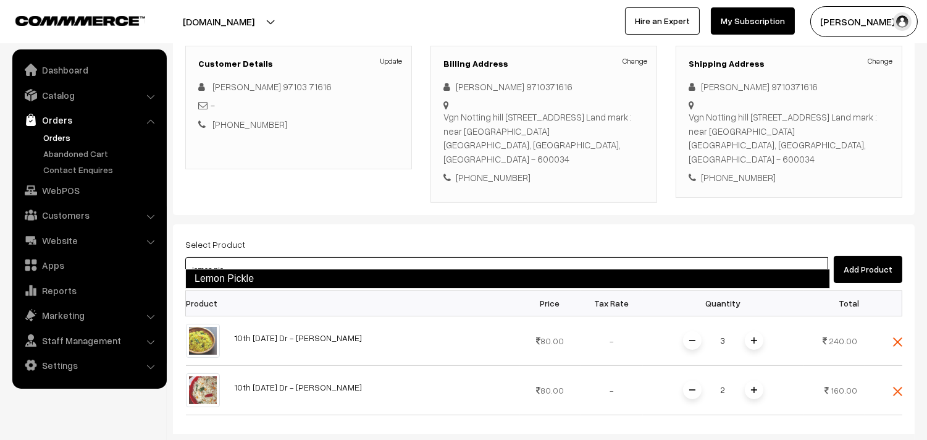
click at [225, 276] on link "Lemon Pickle" at bounding box center [507, 279] width 645 height 20
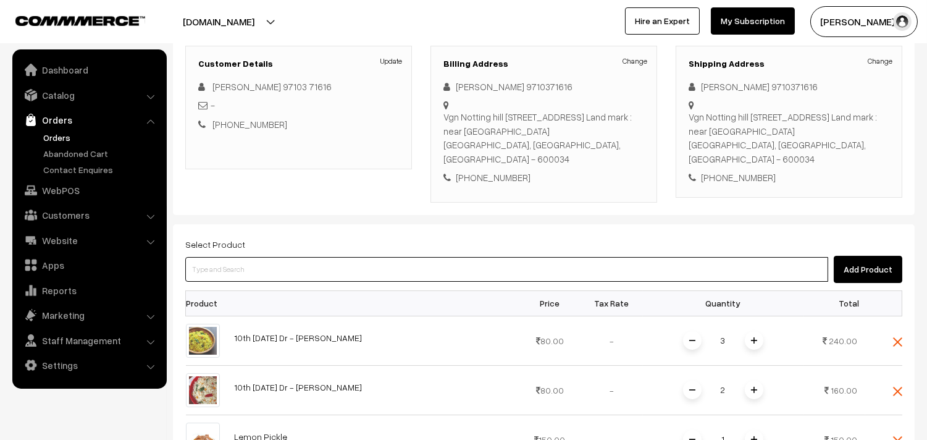
click at [239, 266] on input at bounding box center [506, 269] width 643 height 25
type input "mini jangi"
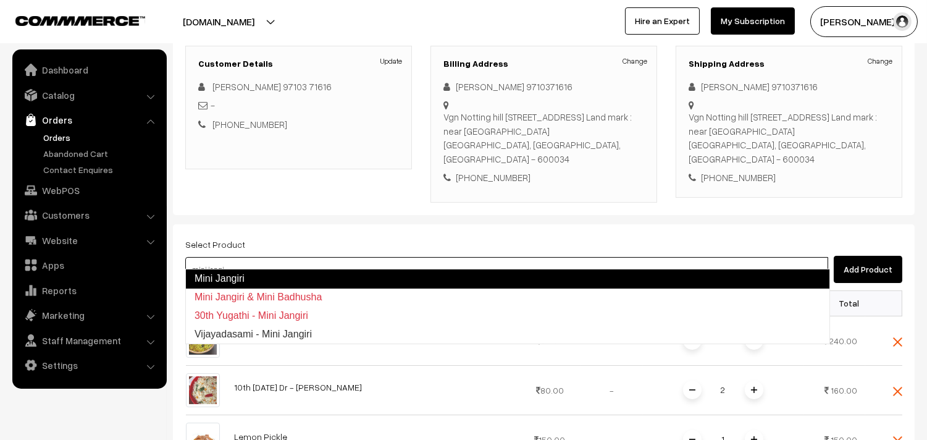
click at [238, 273] on link "Mini Jangiri" at bounding box center [507, 279] width 645 height 20
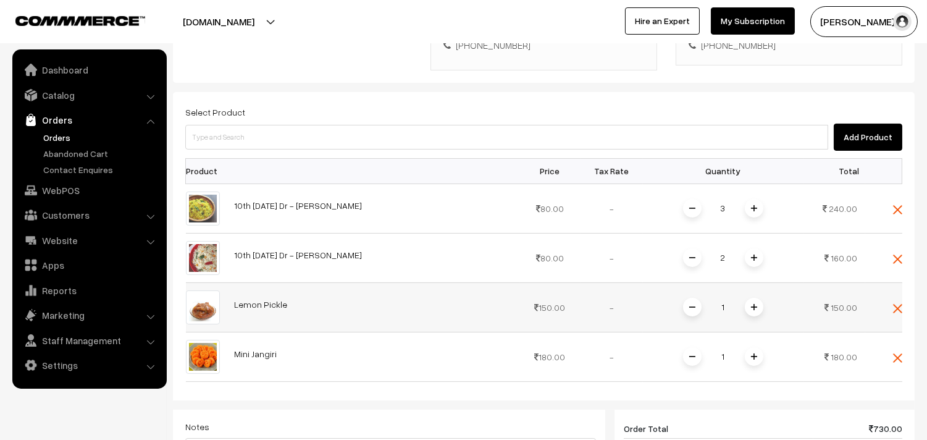
scroll to position [305, 0]
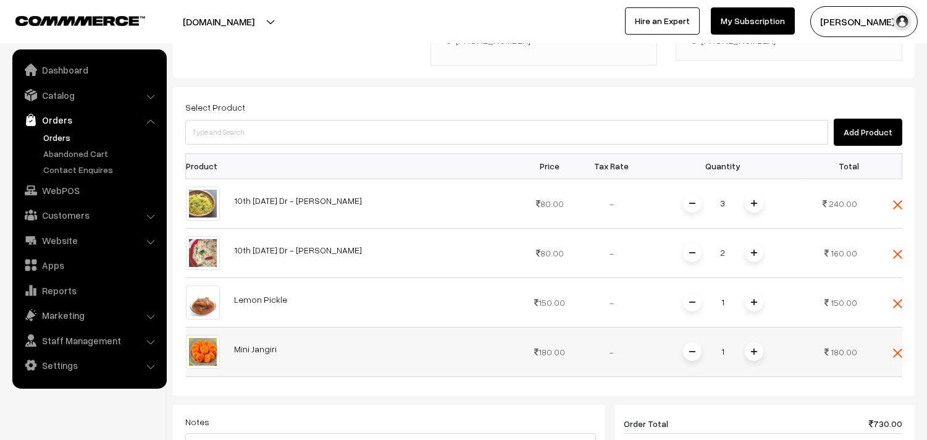
click at [750, 342] on span at bounding box center [754, 351] width 19 height 19
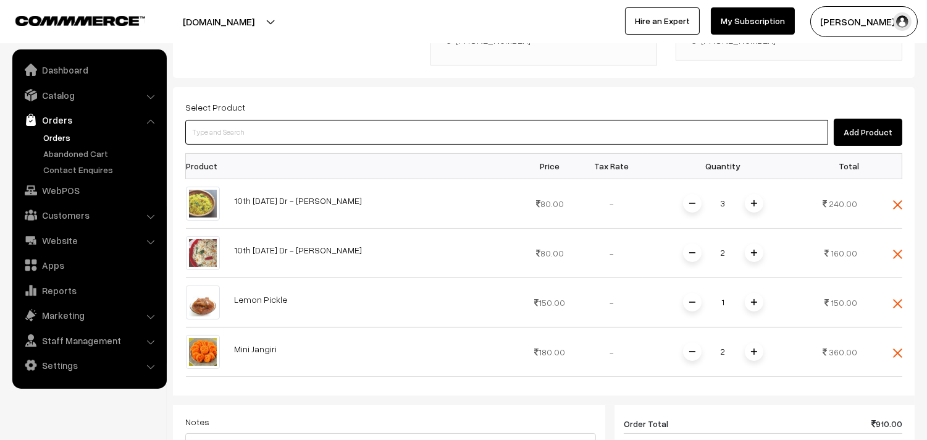
click at [232, 120] on input at bounding box center [506, 132] width 643 height 25
type input "spl mix"
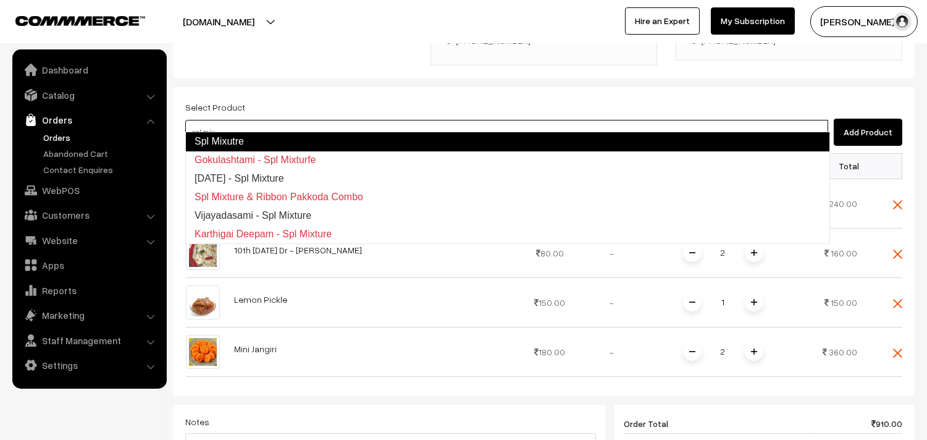
click at [236, 138] on link "Spl Mixutre" at bounding box center [507, 142] width 645 height 20
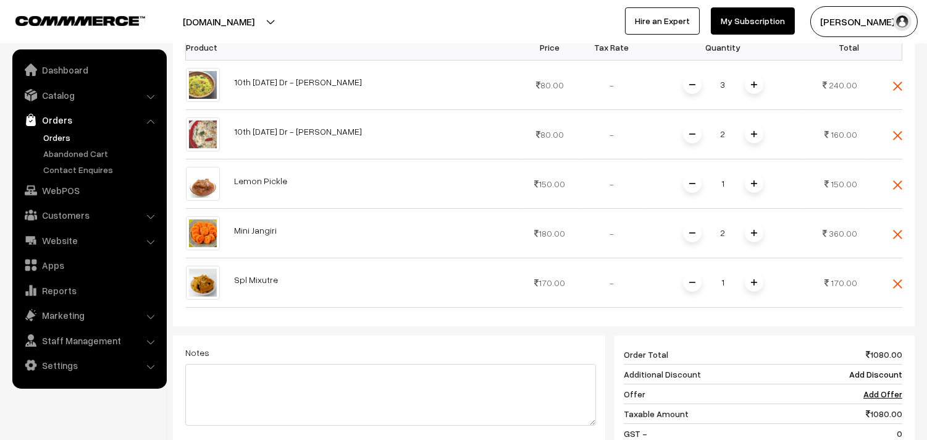
scroll to position [442, 0]
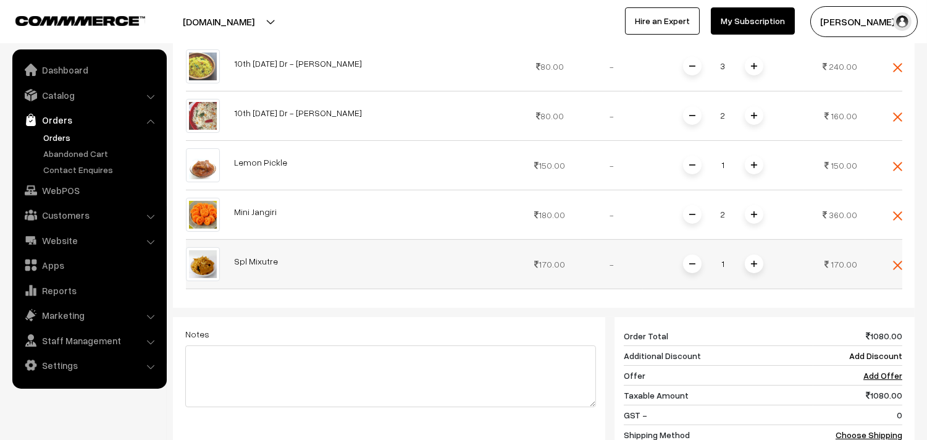
click at [758, 254] on span at bounding box center [754, 263] width 19 height 19
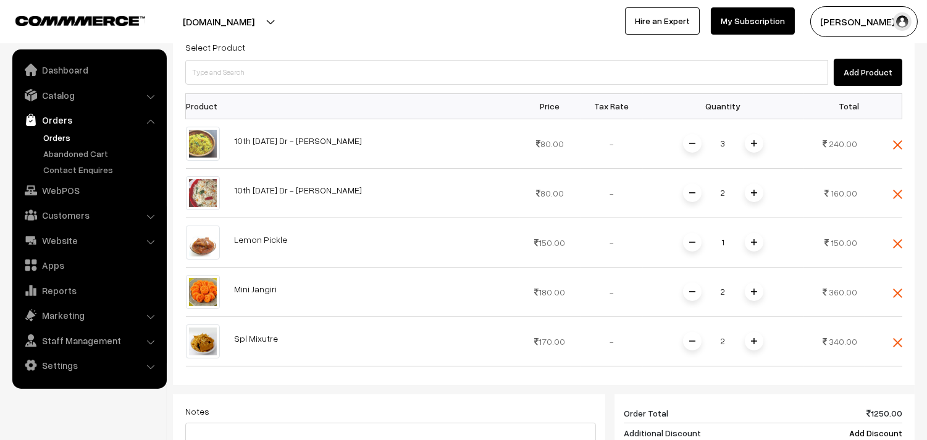
scroll to position [237, 0]
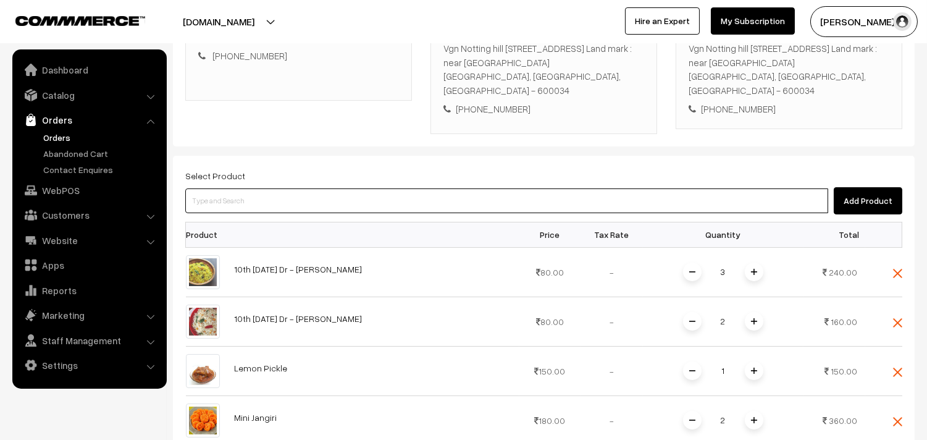
click at [248, 188] on input at bounding box center [506, 200] width 643 height 25
type input "kalyana"
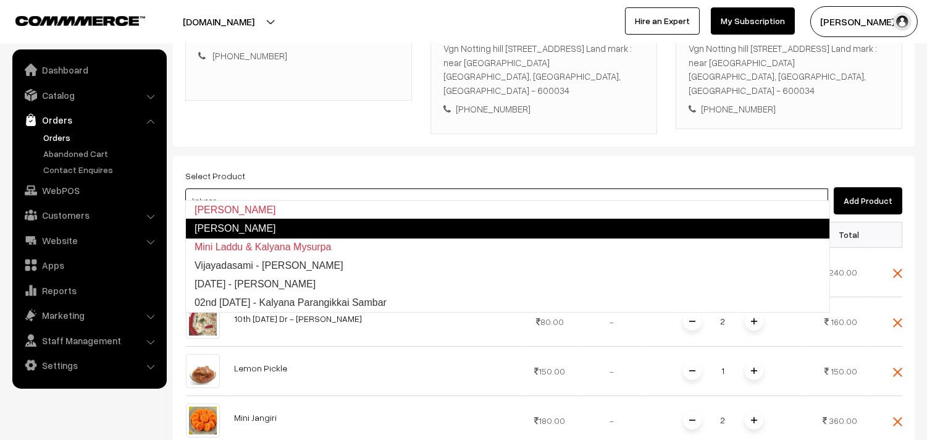
click at [238, 220] on link "Kalyana Mysurpa" at bounding box center [507, 229] width 645 height 20
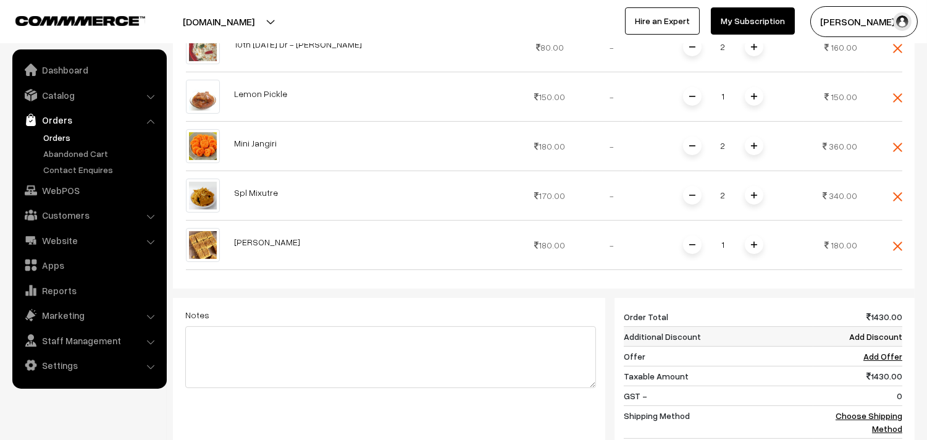
scroll to position [511, 0]
click at [859, 410] on link "Choose Shipping Method" at bounding box center [869, 421] width 67 height 23
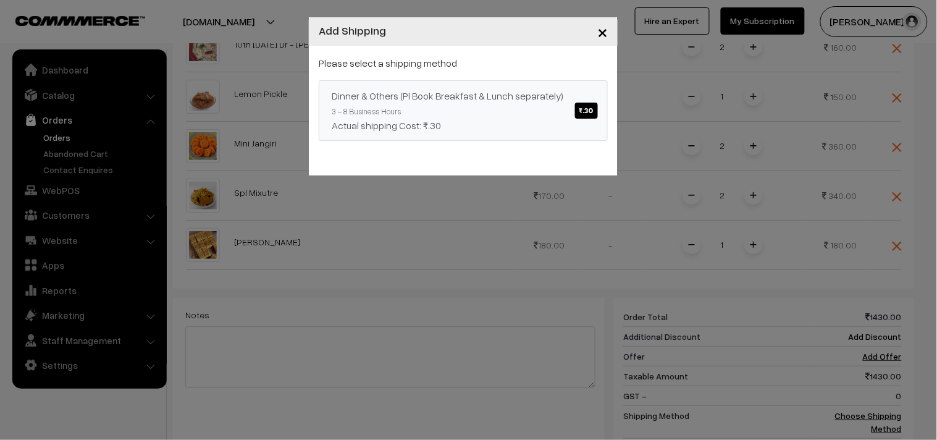
click at [531, 91] on div "Dinner & Others (Pl Book Breakfast & Lunch separately) ₹.30" at bounding box center [463, 95] width 263 height 15
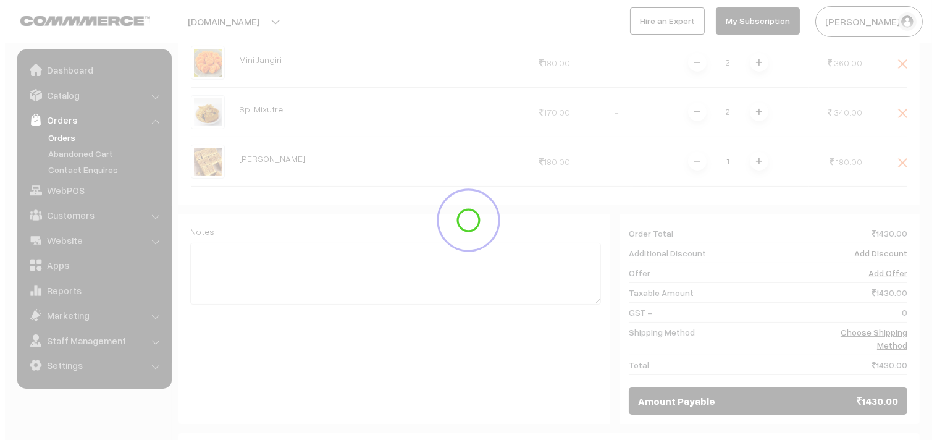
scroll to position [716, 0]
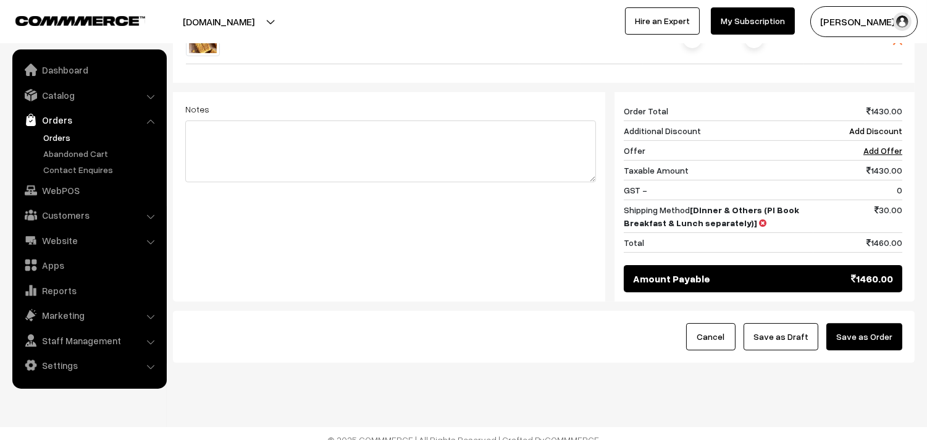
click at [870, 323] on button "Save as Order" at bounding box center [864, 336] width 76 height 27
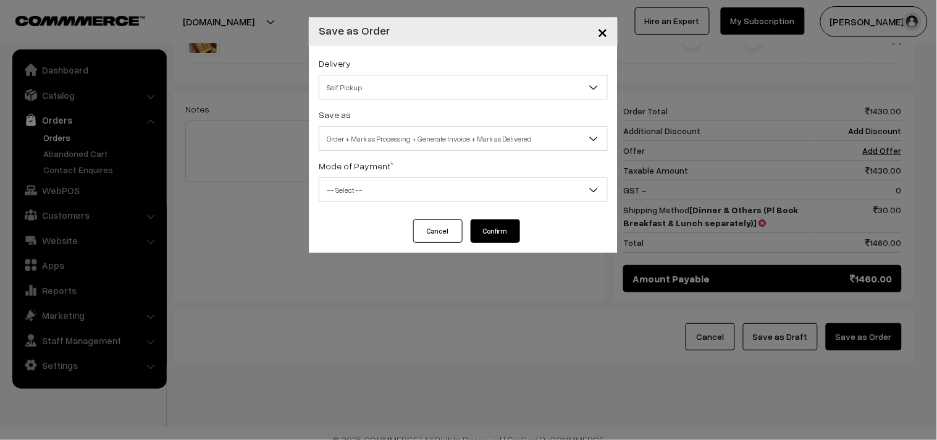
click at [398, 60] on div "Delivery Self Pickup Dinner & Others (Pl Book Breakfast & Lunch separately) (₹3…" at bounding box center [463, 78] width 289 height 44
click at [390, 78] on span "Self Pickup" at bounding box center [463, 88] width 288 height 22
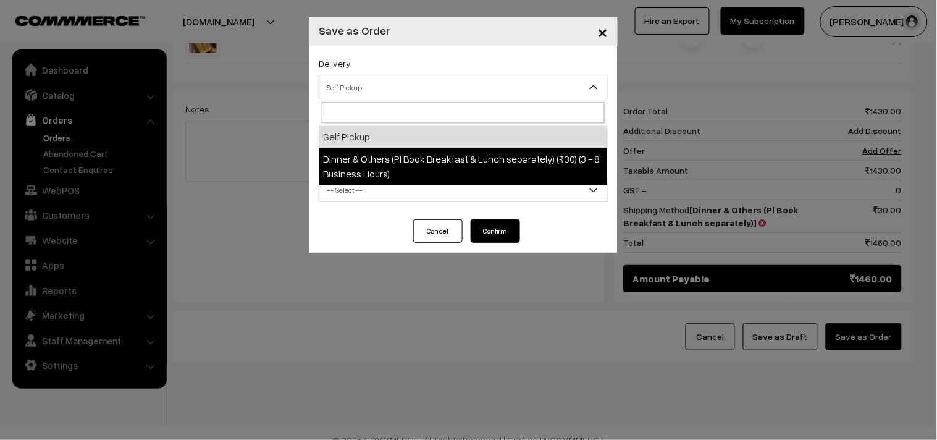
select select "DOP1"
select select "3"
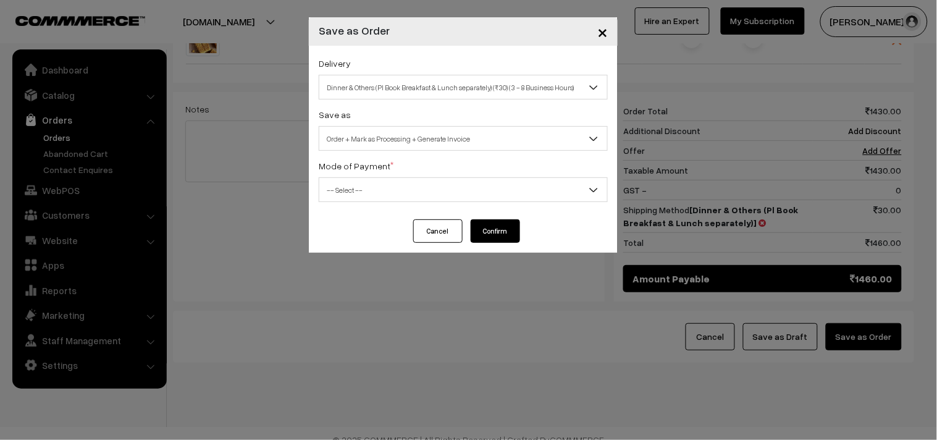
click at [408, 136] on span "Order + Mark as Processing + Generate Invoice" at bounding box center [463, 139] width 288 height 22
click at [385, 195] on span "-- Select --" at bounding box center [463, 190] width 288 height 22
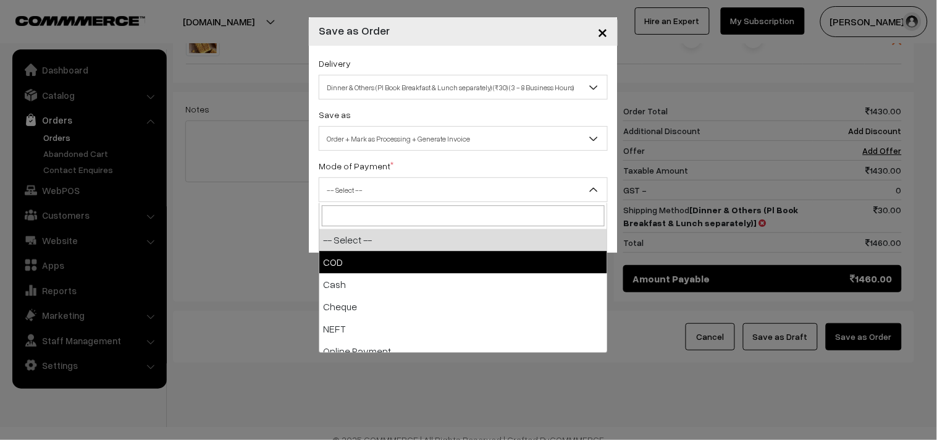
drag, startPoint x: 364, startPoint y: 251, endPoint x: 397, endPoint y: 254, distance: 32.9
select select "1"
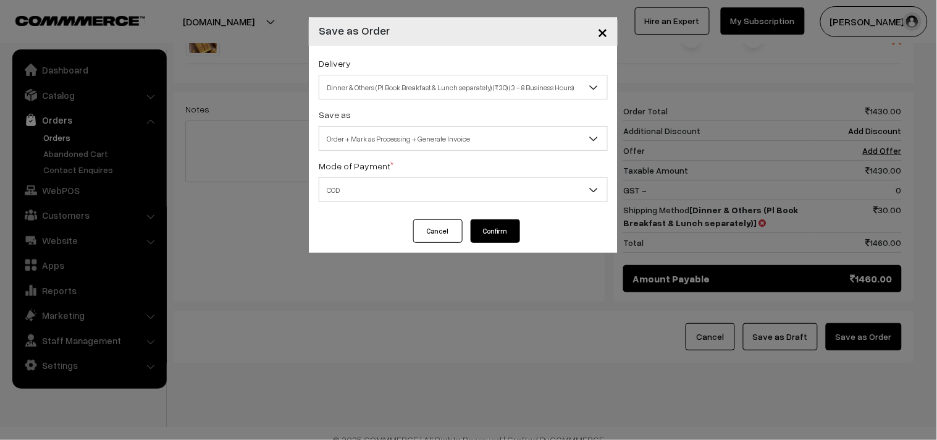
click at [504, 233] on button "Confirm" at bounding box center [495, 230] width 49 height 23
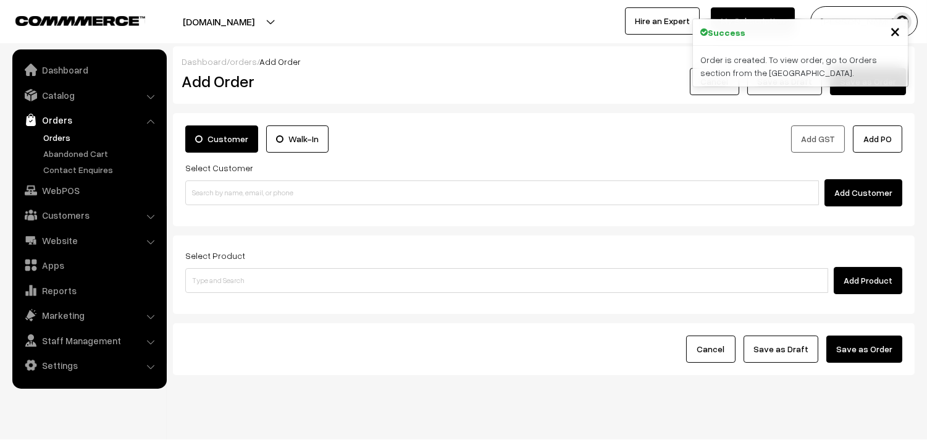
click at [51, 138] on link "Orders" at bounding box center [101, 137] width 122 height 13
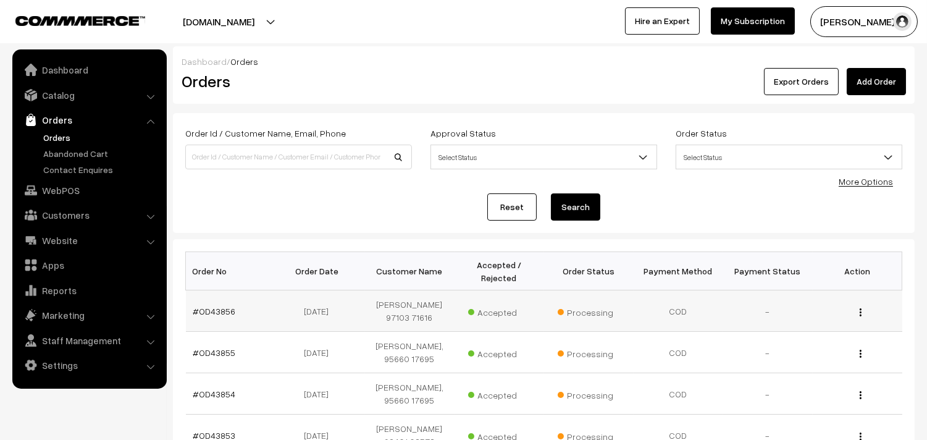
click at [217, 319] on td "#OD43856" at bounding box center [231, 310] width 90 height 41
click at [217, 313] on link "#OD43856" at bounding box center [214, 311] width 43 height 10
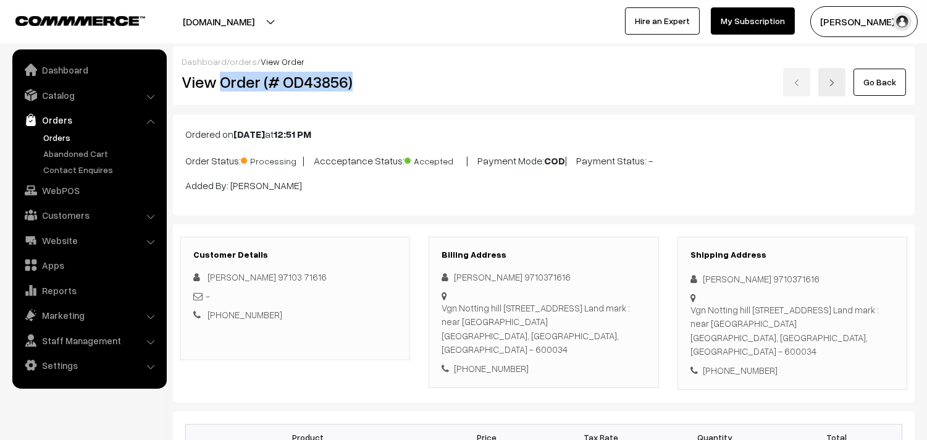
click at [361, 88] on h2 "View Order (# OD43856)" at bounding box center [296, 81] width 229 height 19
copy h2 "Order (# OD43856)"
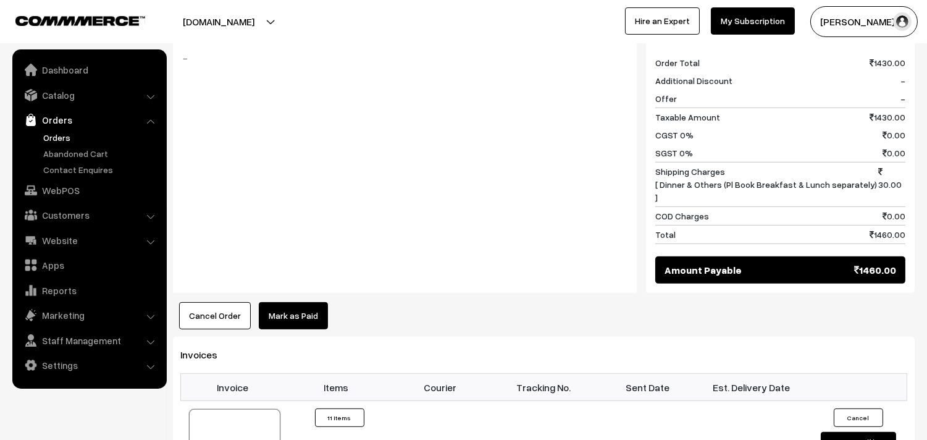
scroll to position [1304, 0]
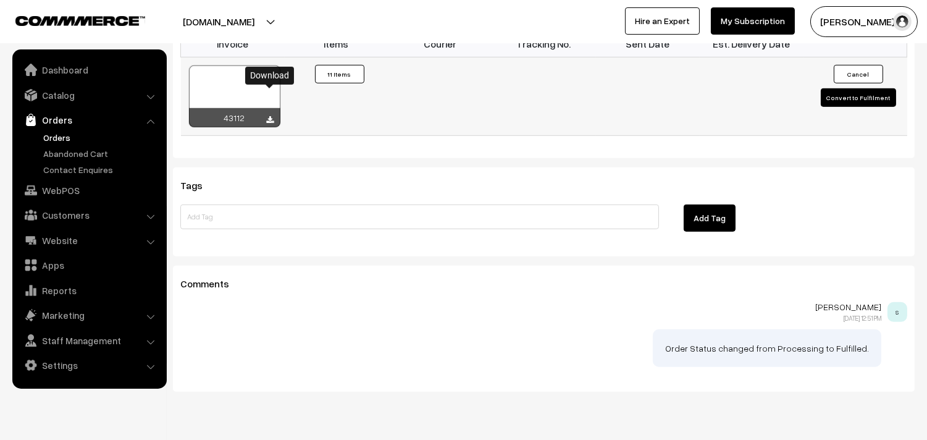
click at [273, 116] on icon at bounding box center [270, 120] width 7 height 8
click at [70, 190] on link "WebPOS" at bounding box center [88, 190] width 147 height 22
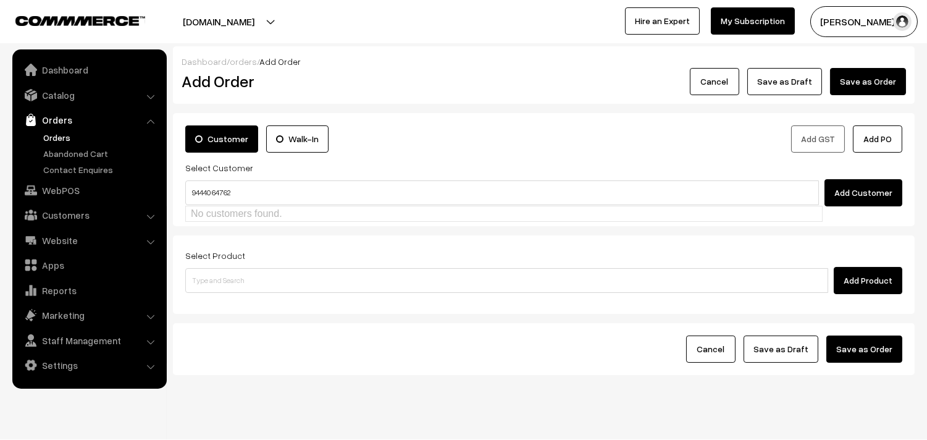
click at [208, 186] on input "94440 64762" at bounding box center [502, 192] width 634 height 25
click at [212, 187] on input "94440 64762" at bounding box center [502, 192] width 634 height 25
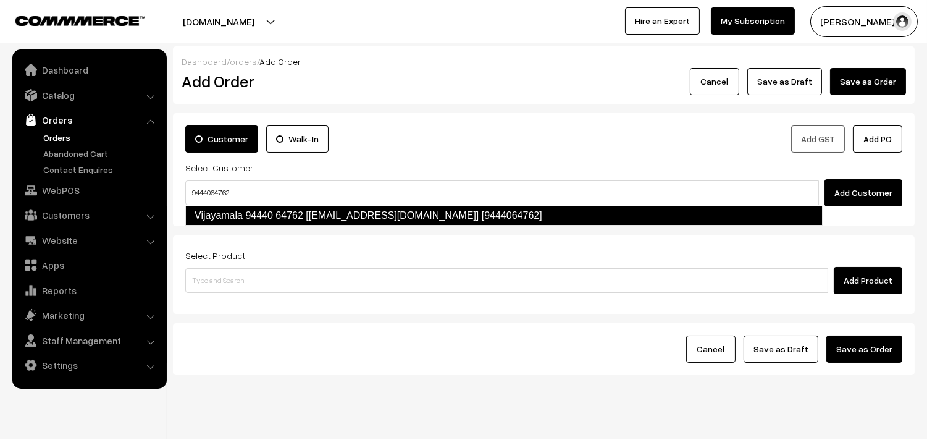
click at [219, 209] on link "Vijayamala 94440 64762 [[EMAIL_ADDRESS][DOMAIN_NAME]] [9444064762]" at bounding box center [503, 216] width 637 height 20
type input "9444064762"
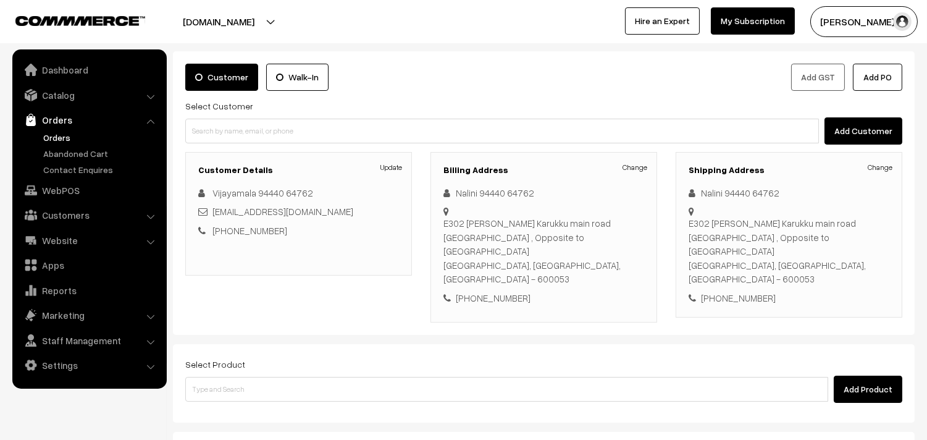
scroll to position [168, 0]
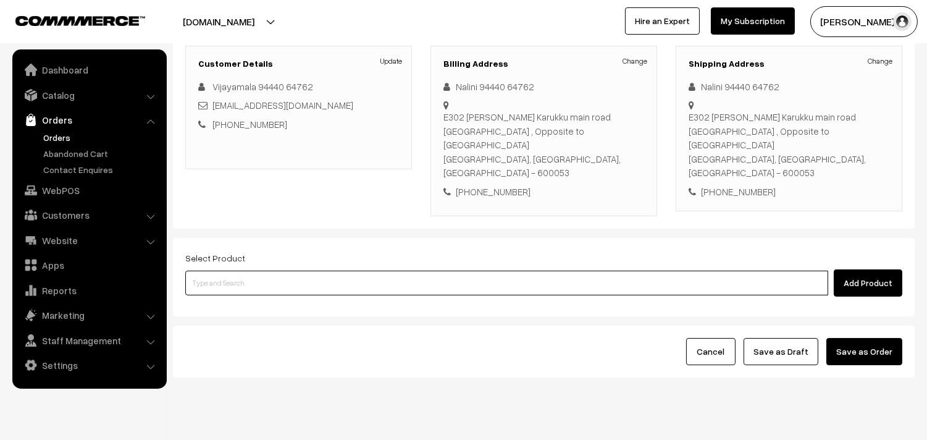
click at [261, 271] on input at bounding box center [506, 283] width 643 height 25
type input "cow ghee"
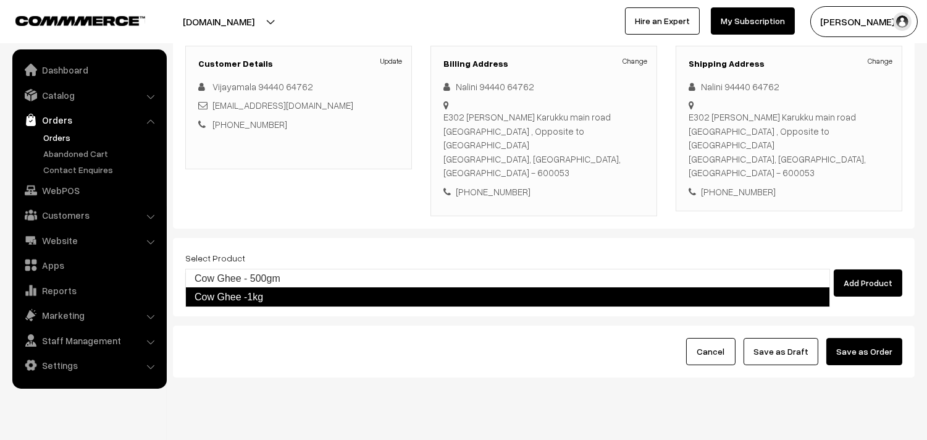
click at [252, 299] on link "Cow Ghee -1kg" at bounding box center [507, 297] width 645 height 20
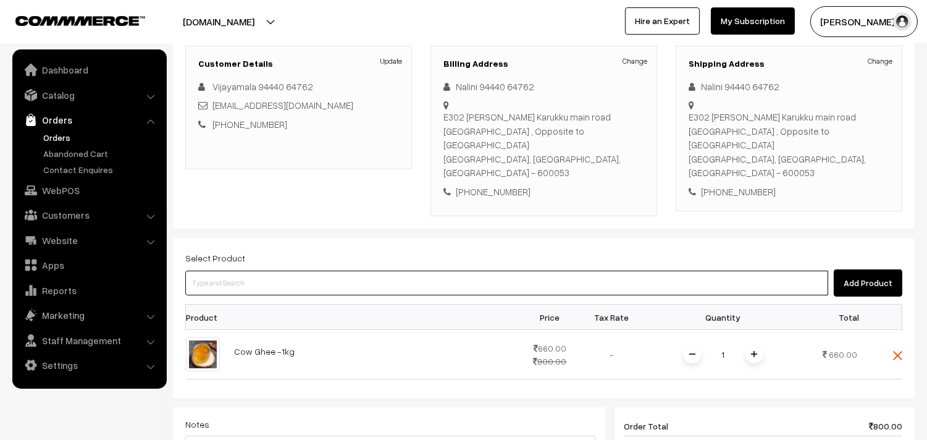
click at [308, 271] on input at bounding box center [506, 283] width 643 height 25
type input "cow ghee"
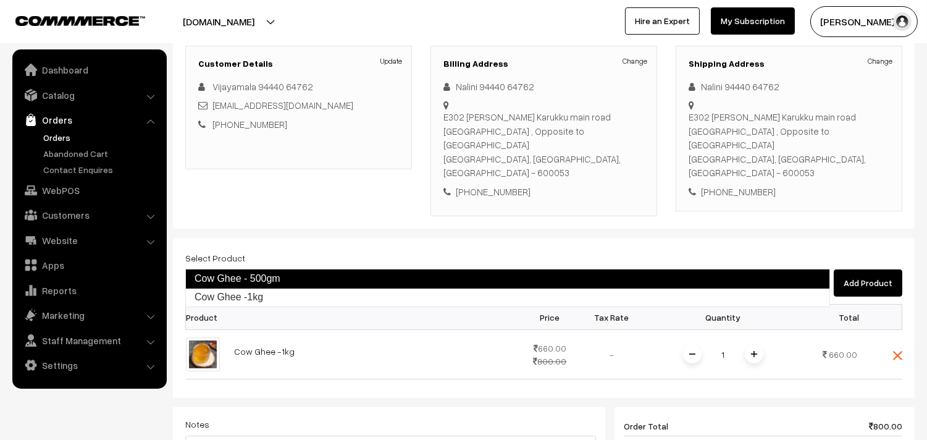
click at [284, 273] on link "Cow Ghee - 500gm" at bounding box center [507, 279] width 645 height 20
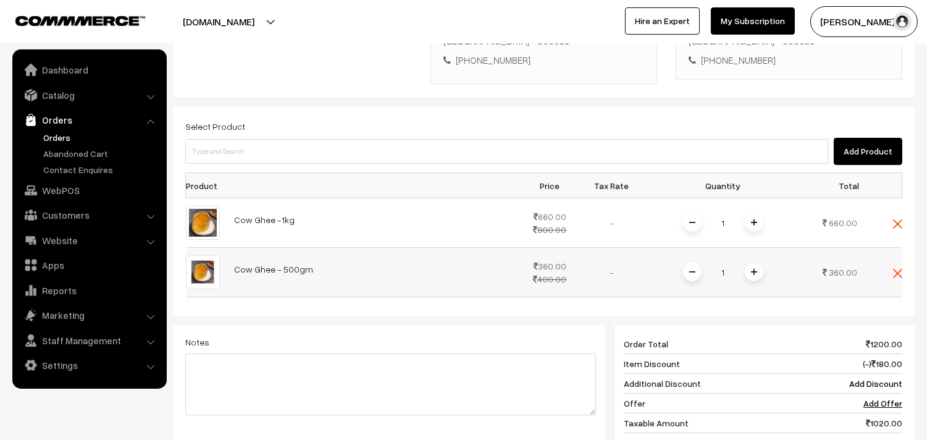
scroll to position [305, 0]
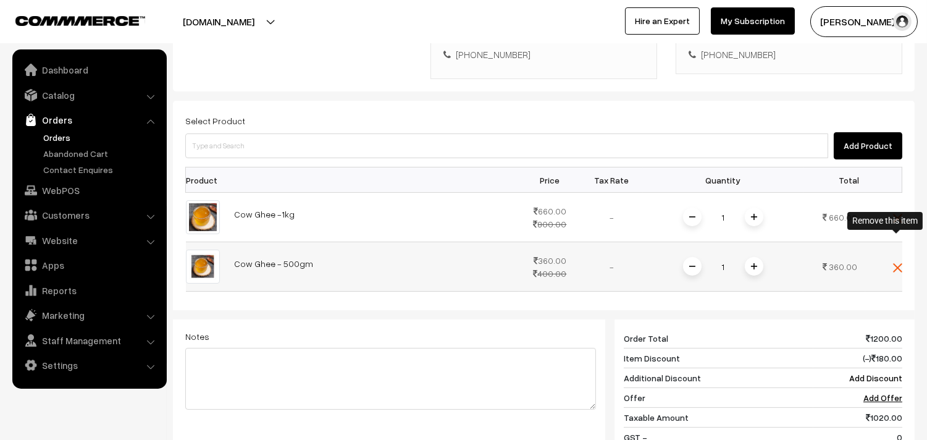
click at [899, 263] on img at bounding box center [897, 267] width 9 height 9
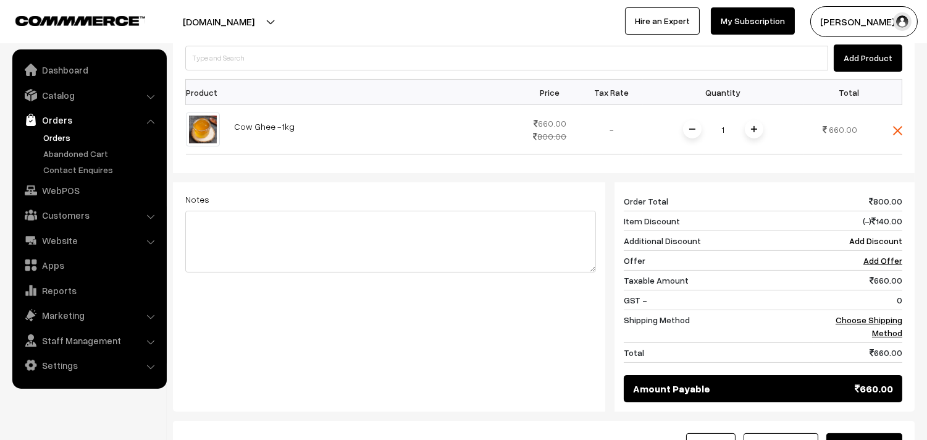
scroll to position [489, 0]
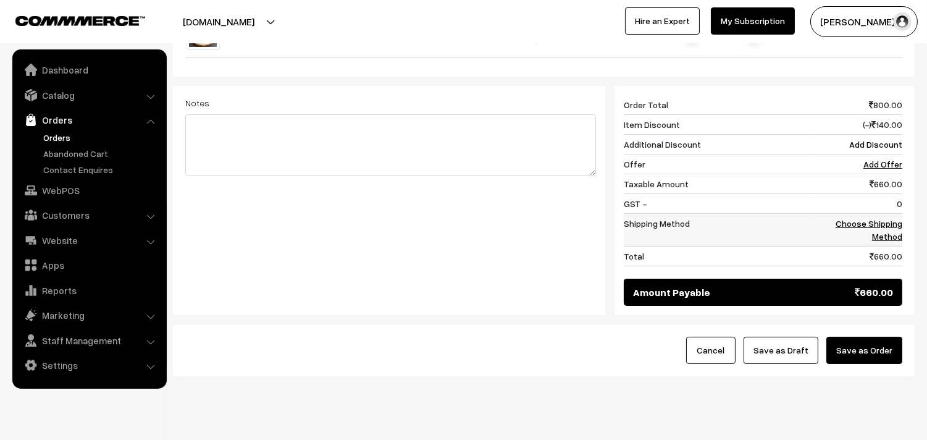
click at [893, 218] on link "Choose Shipping Method" at bounding box center [869, 229] width 67 height 23
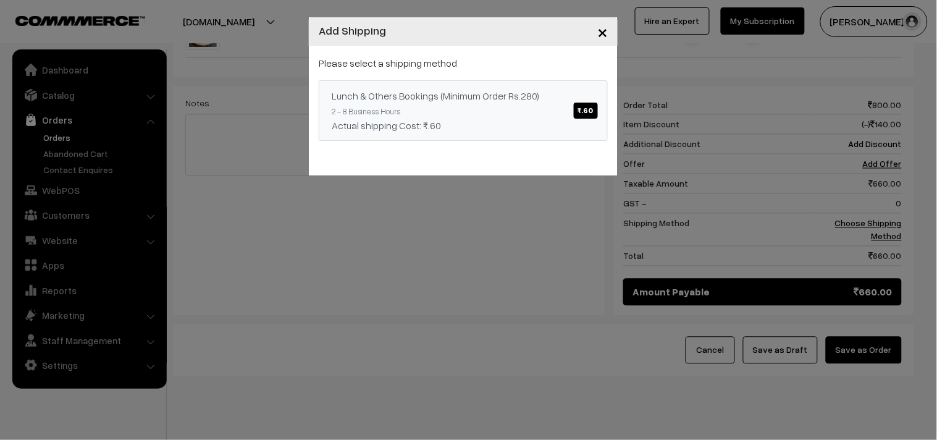
click at [579, 112] on span "₹.60" at bounding box center [586, 111] width 24 height 16
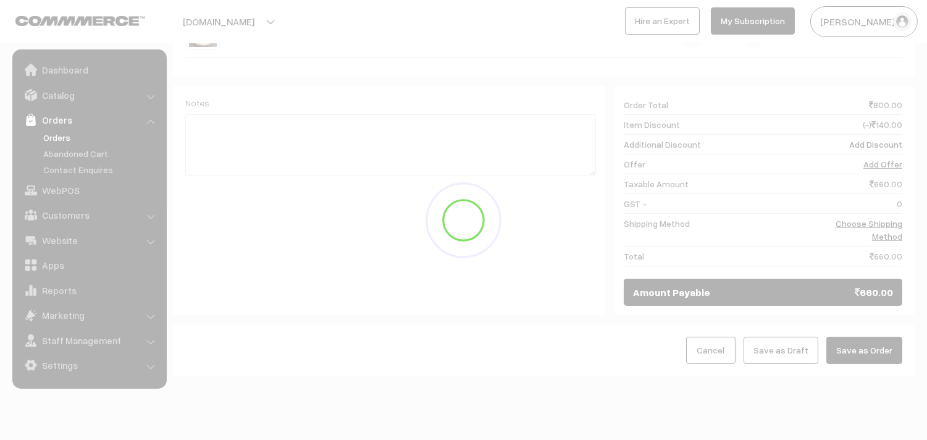
click at [865, 337] on button "Save as Order" at bounding box center [864, 350] width 76 height 27
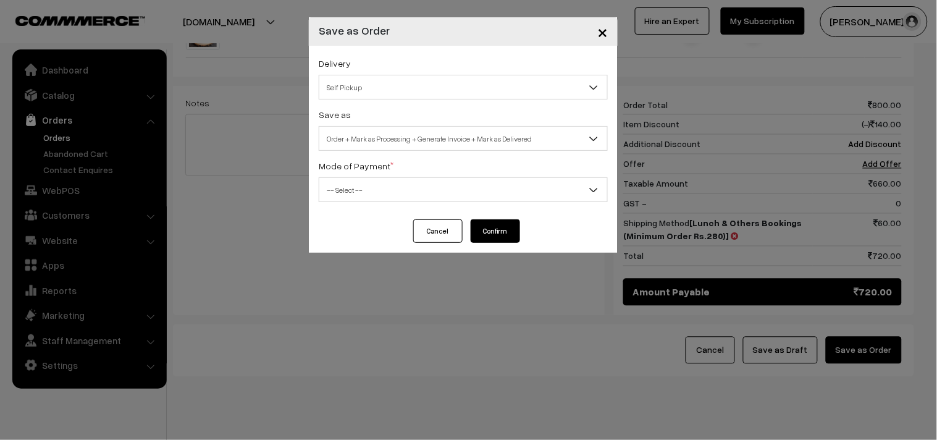
click at [606, 33] on span "×" at bounding box center [602, 31] width 10 height 23
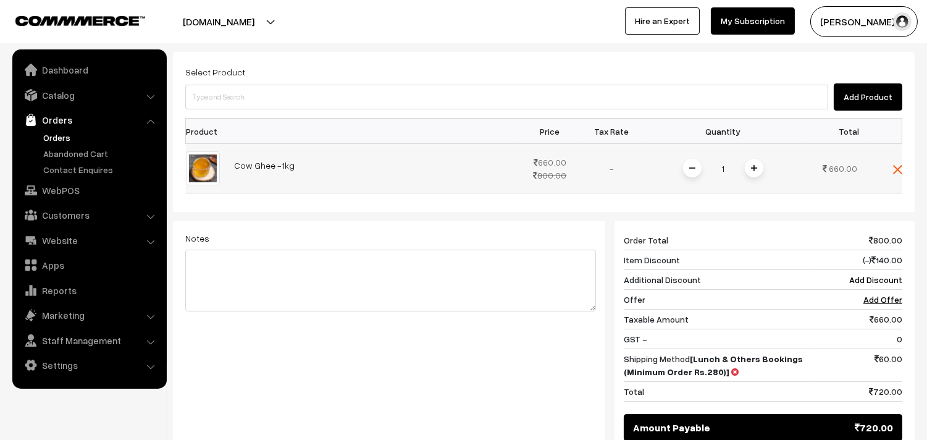
scroll to position [352, 0]
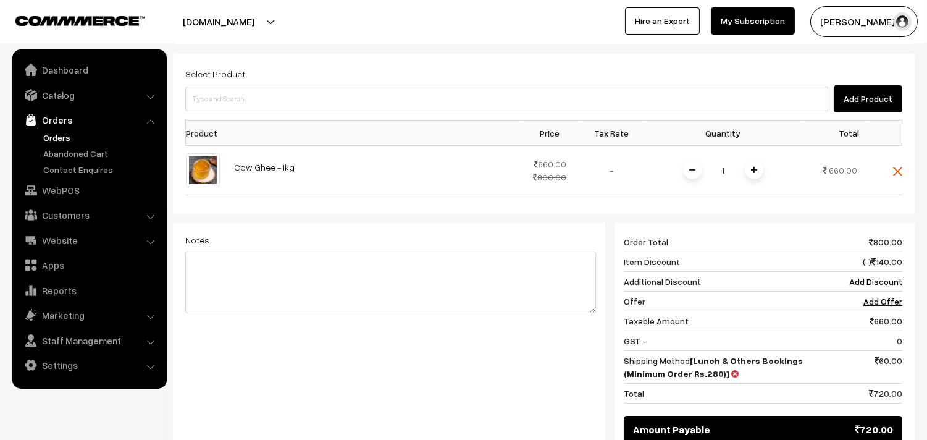
click at [249, 120] on th at bounding box center [373, 132] width 292 height 25
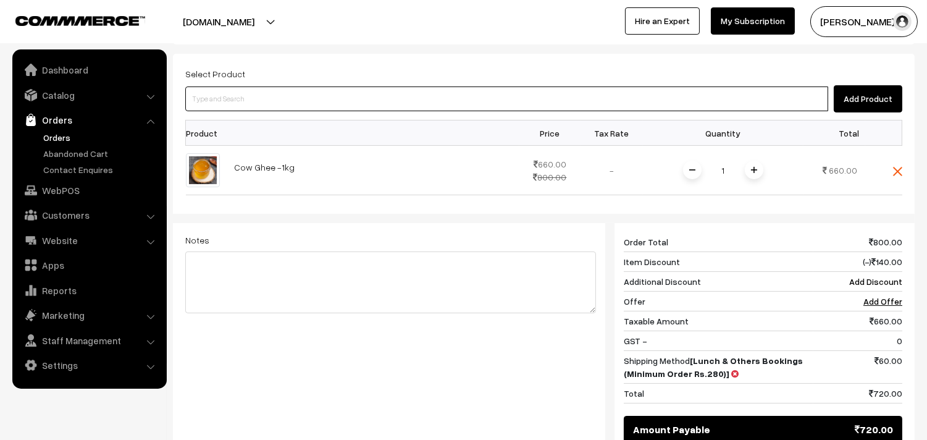
click at [254, 86] on input at bounding box center [506, 98] width 643 height 25
type input "cow ghee"
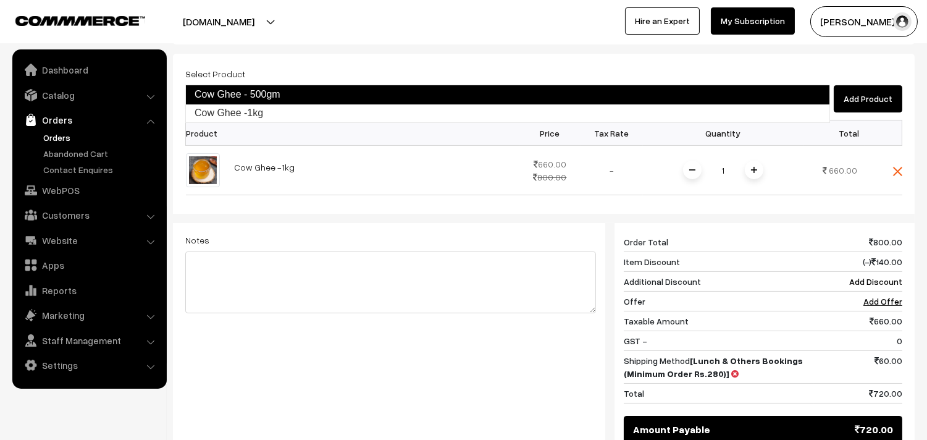
click at [242, 91] on link "Cow Ghee - 500gm" at bounding box center [507, 95] width 645 height 20
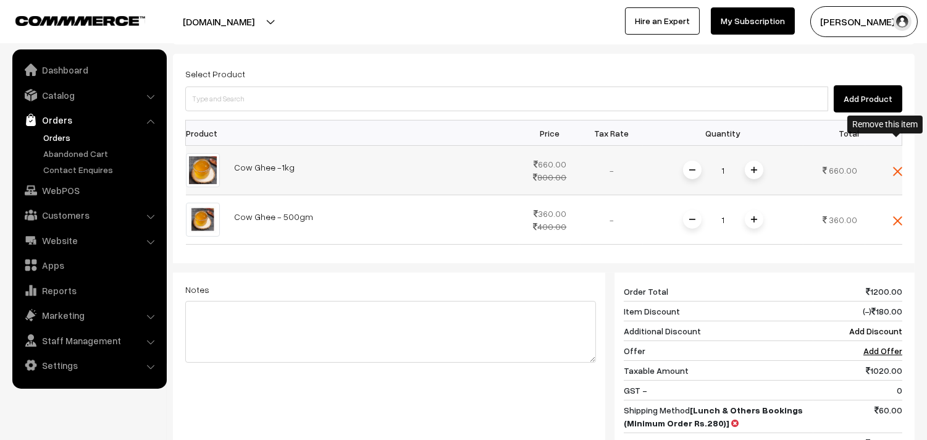
click at [897, 149] on td at bounding box center [883, 170] width 37 height 49
click at [896, 167] on img at bounding box center [897, 171] width 9 height 9
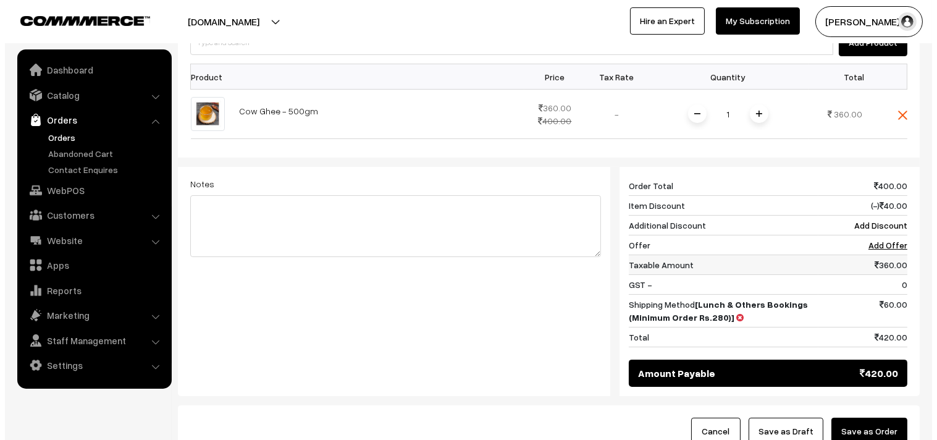
scroll to position [421, 0]
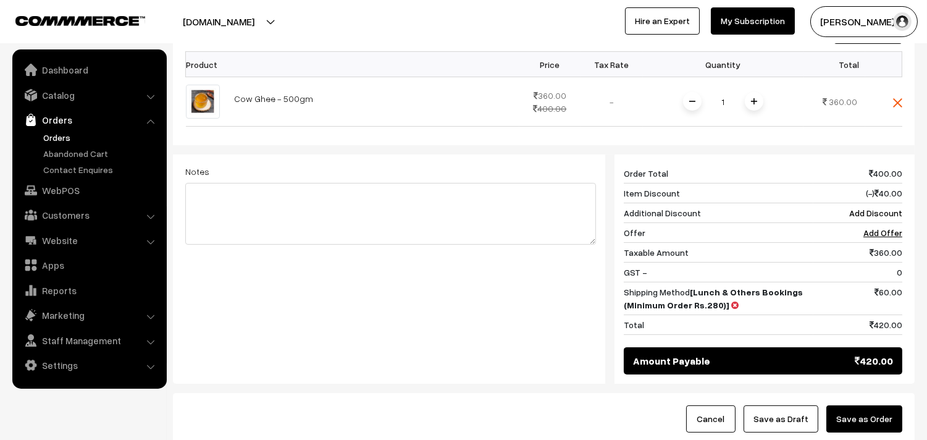
click at [861, 405] on button "Save as Order" at bounding box center [864, 418] width 76 height 27
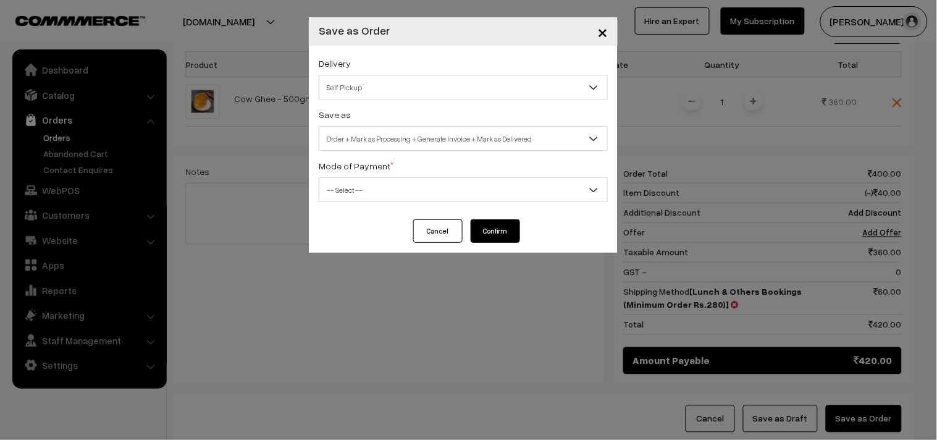
click at [372, 85] on span "Self Pickup" at bounding box center [463, 88] width 288 height 22
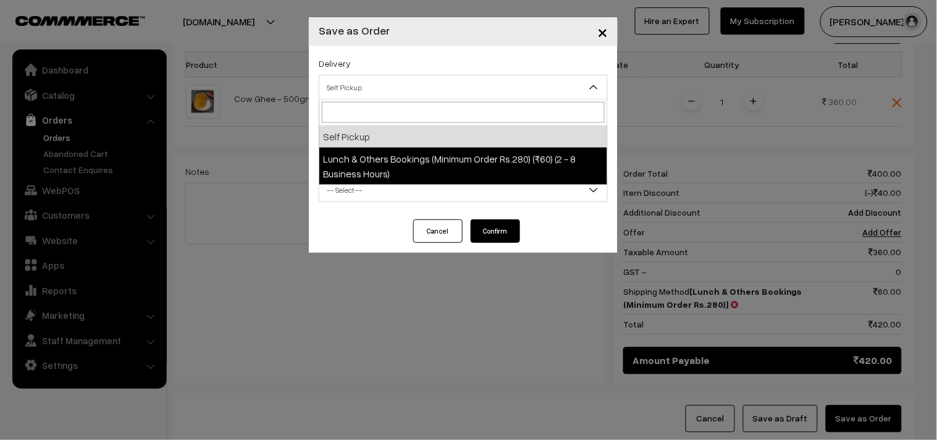
select select "LOB4"
select select "3"
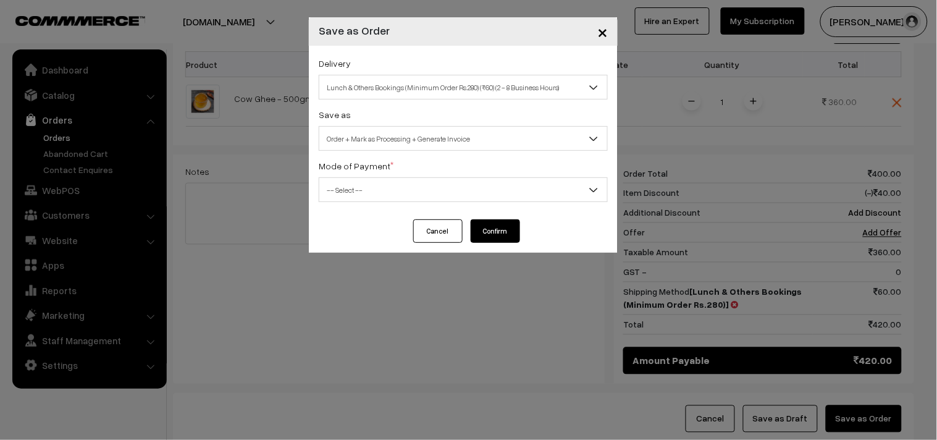
click at [414, 154] on div "Delivery Self Pickup Lunch & Others Bookings (Minimum Order Rs.280) (₹60) (2 - …" at bounding box center [463, 133] width 309 height 174
click at [418, 144] on span "Order + Mark as Processing + Generate Invoice" at bounding box center [463, 139] width 288 height 22
click at [359, 190] on span "-- Select --" at bounding box center [463, 190] width 288 height 22
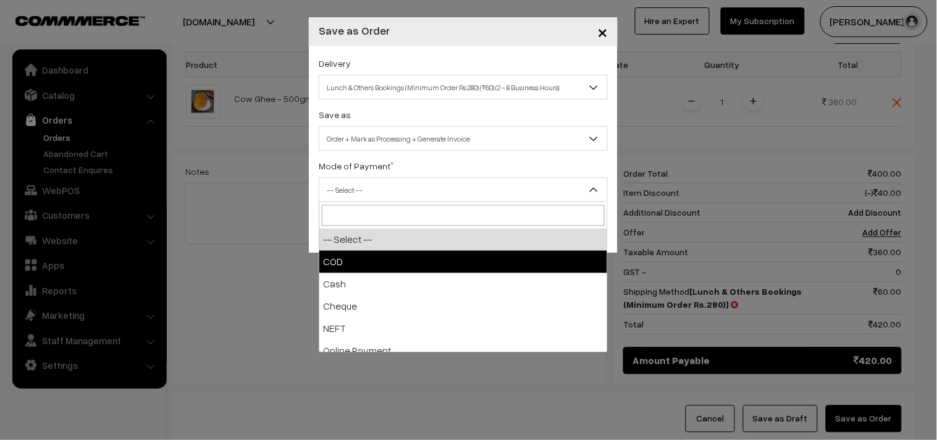
select select "1"
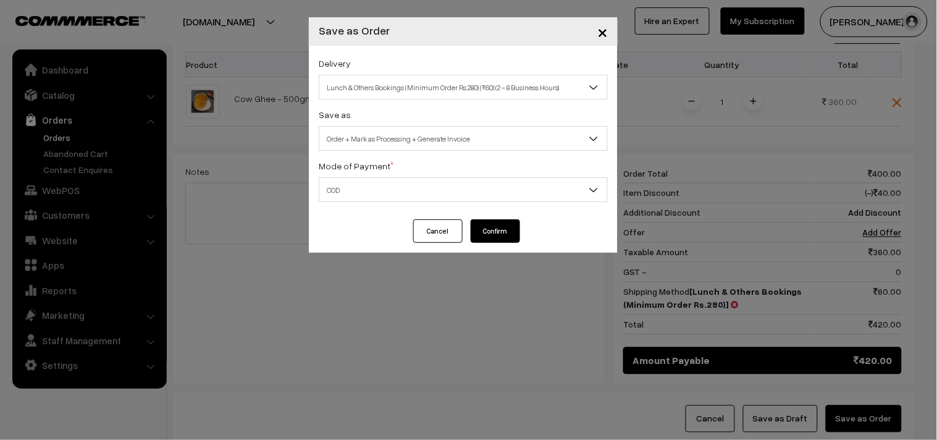
click at [523, 229] on div "Cancel Confirm" at bounding box center [463, 235] width 309 height 33
click at [509, 230] on button "Confirm" at bounding box center [495, 230] width 49 height 23
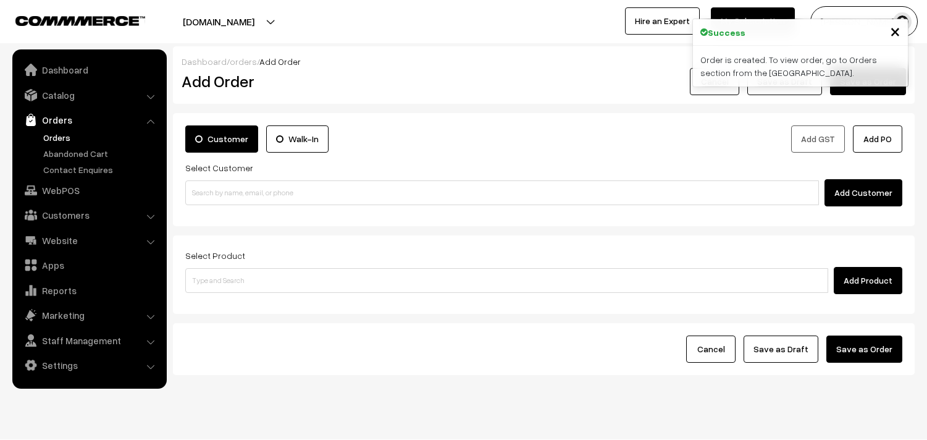
click at [47, 134] on link "Orders" at bounding box center [101, 137] width 122 height 13
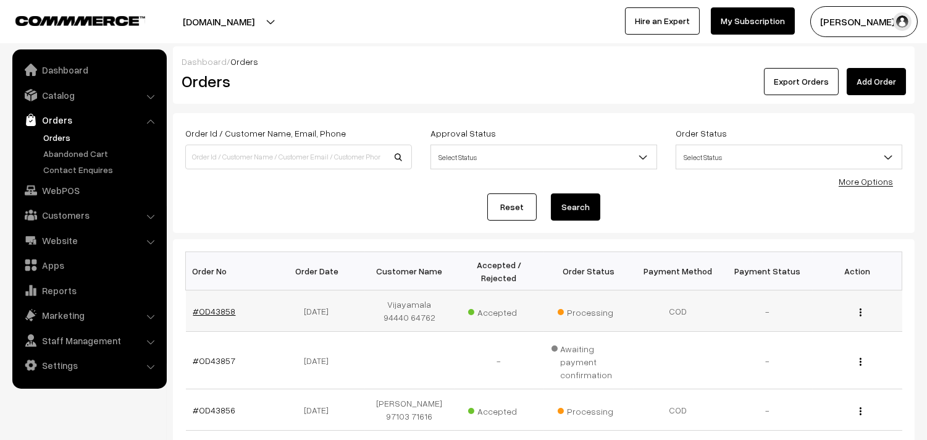
click at [223, 313] on link "#OD43858" at bounding box center [214, 311] width 43 height 10
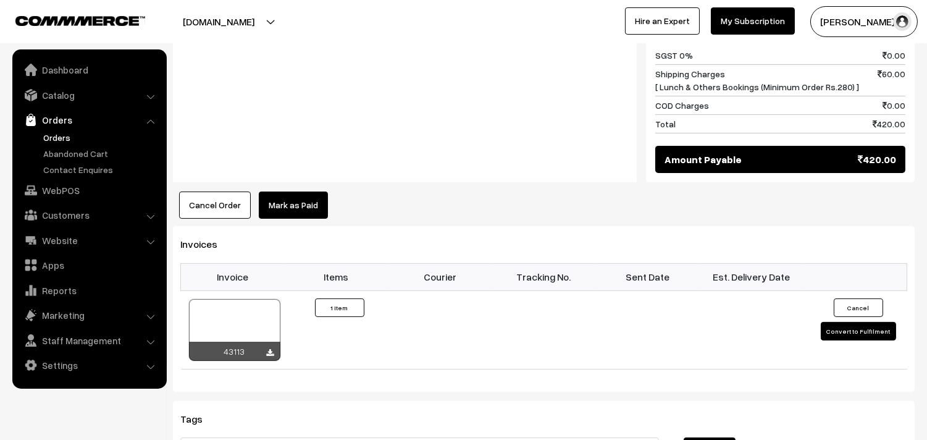
scroll to position [686, 0]
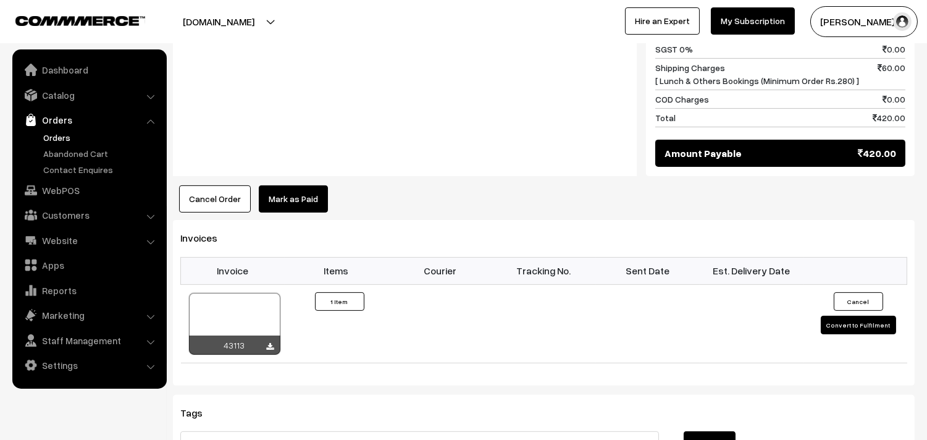
click at [59, 140] on link "Orders" at bounding box center [101, 137] width 122 height 13
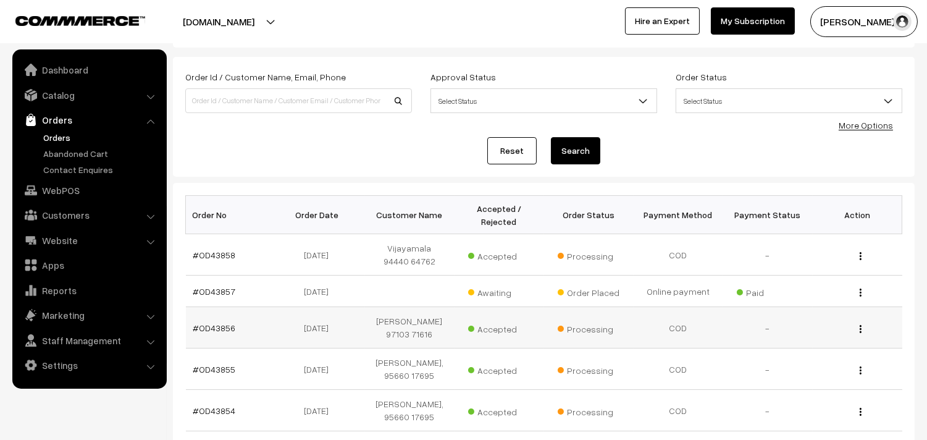
scroll to position [137, 0]
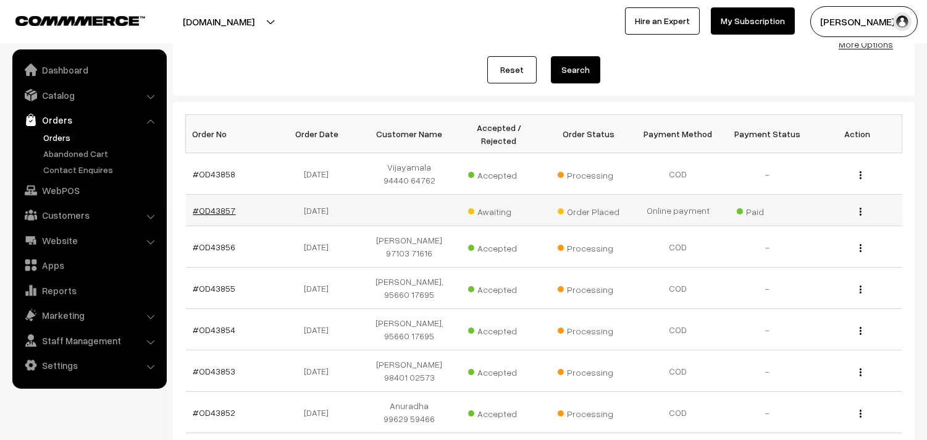
click at [214, 211] on link "#OD43857" at bounding box center [214, 210] width 43 height 10
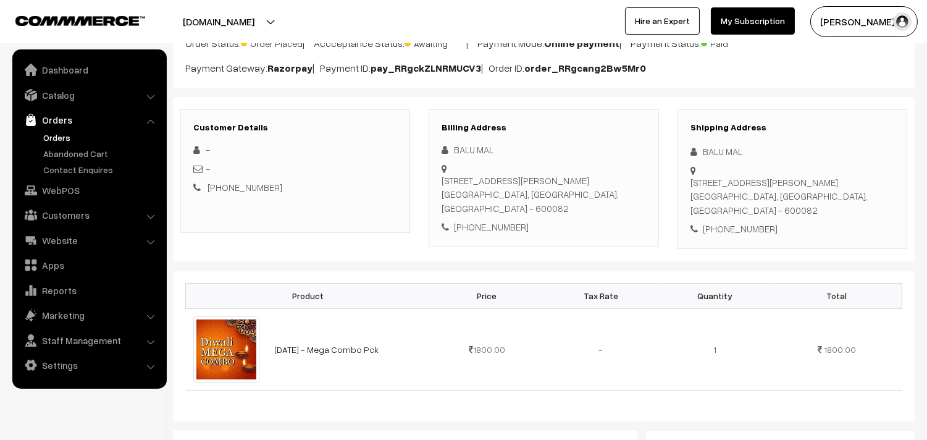
scroll to position [137, 0]
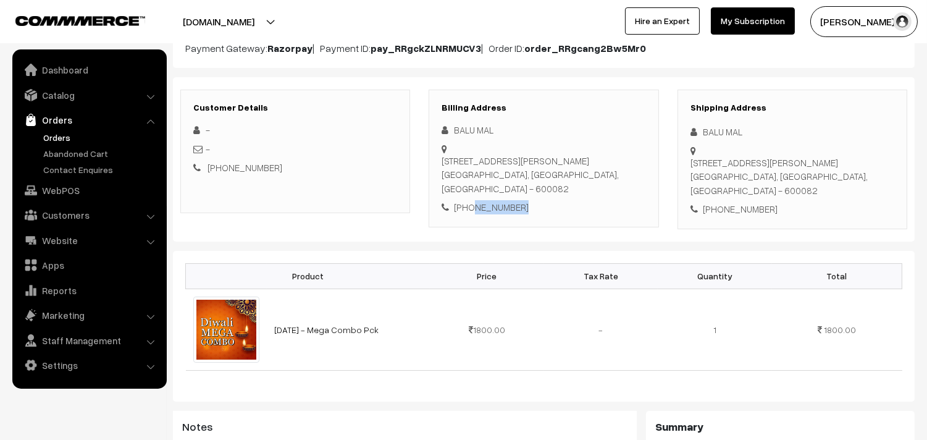
drag, startPoint x: 539, startPoint y: 224, endPoint x: 468, endPoint y: 227, distance: 70.5
click at [468, 214] on div "[PHONE_NUMBER]" at bounding box center [544, 207] width 204 height 14
copy div "9445171263"
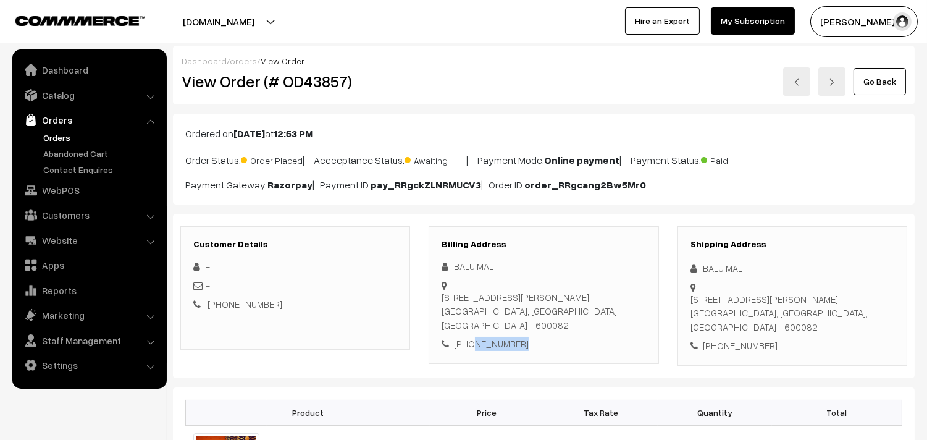
scroll to position [0, 0]
click at [68, 136] on link "Orders" at bounding box center [101, 137] width 122 height 13
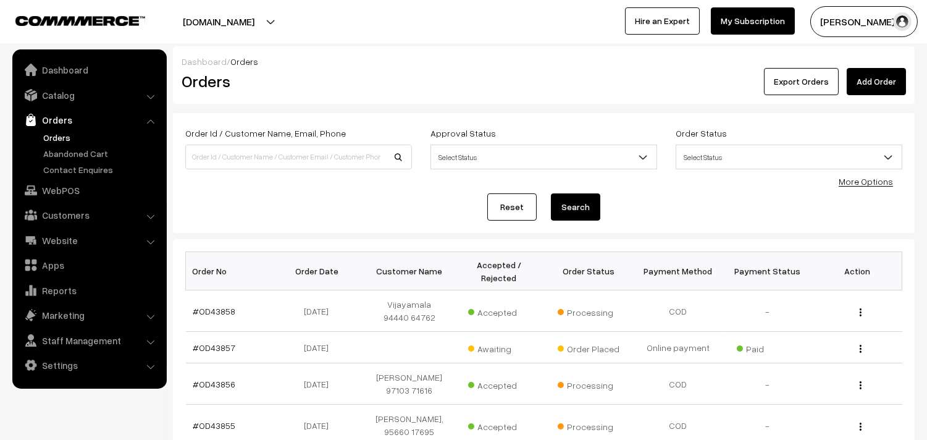
click at [73, 139] on link "Orders" at bounding box center [101, 137] width 122 height 13
click at [219, 346] on link "#OD43857" at bounding box center [214, 347] width 43 height 10
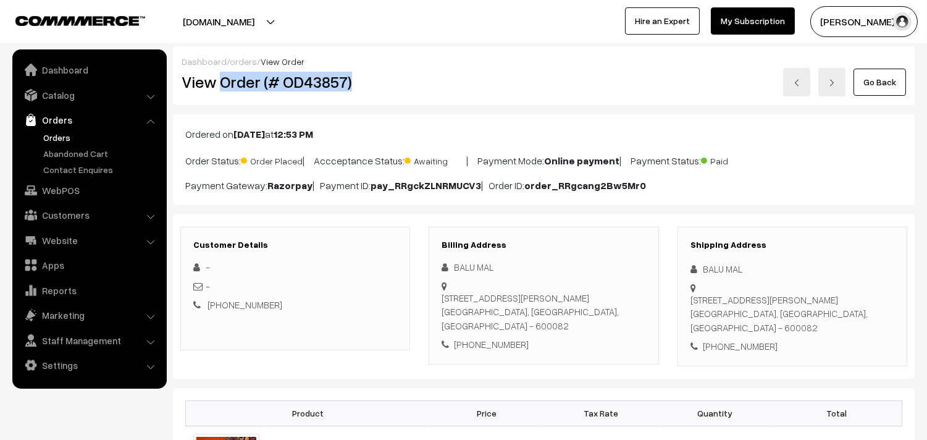
drag, startPoint x: 223, startPoint y: 82, endPoint x: 383, endPoint y: 88, distance: 160.1
click at [383, 88] on h2 "View Order (# OD43857)" at bounding box center [296, 81] width 229 height 19
copy h2 "Order (# OD43857)"
click at [78, 193] on link "WebPOS" at bounding box center [88, 190] width 147 height 22
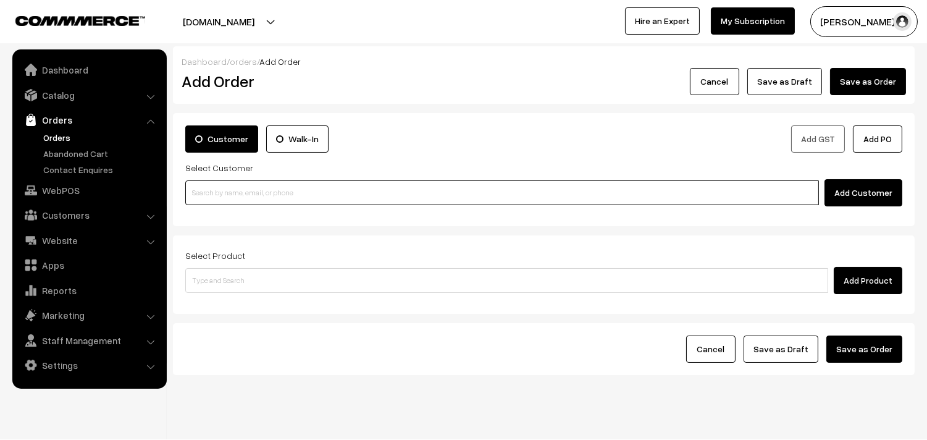
click at [248, 198] on input at bounding box center [502, 192] width 634 height 25
paste input "98419 45817"
click at [210, 185] on input "98419 45817" at bounding box center [502, 192] width 634 height 25
click at [216, 217] on link "G Vanaja 98419 45817 9841945817 [annams180@gmail.com] [9841945817]" at bounding box center [504, 215] width 636 height 19
type input "9841945817"
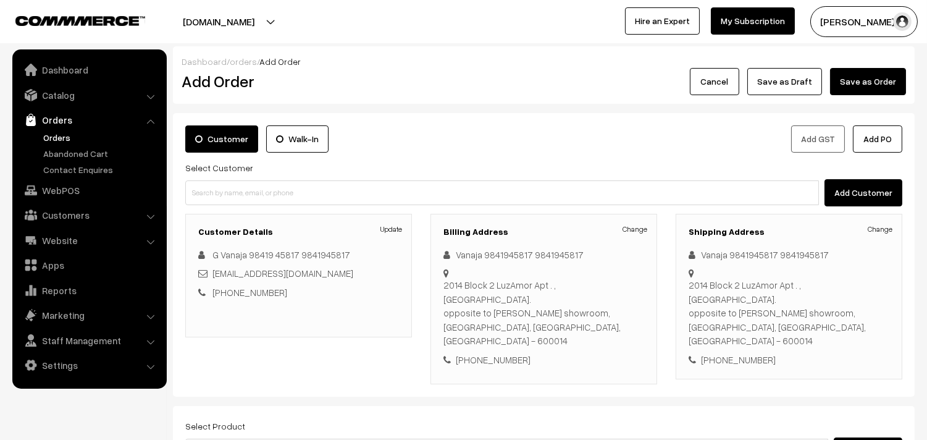
click at [243, 418] on div "Select Product Add Product" at bounding box center [543, 441] width 717 height 46
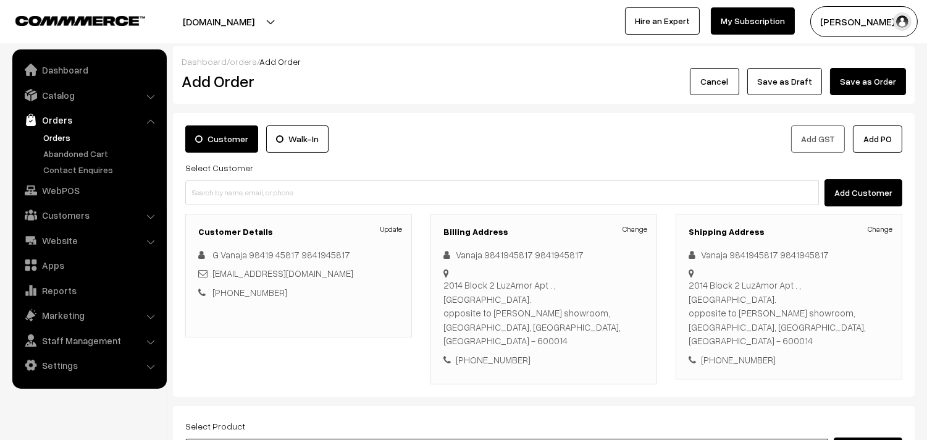
type input "lemon sev"
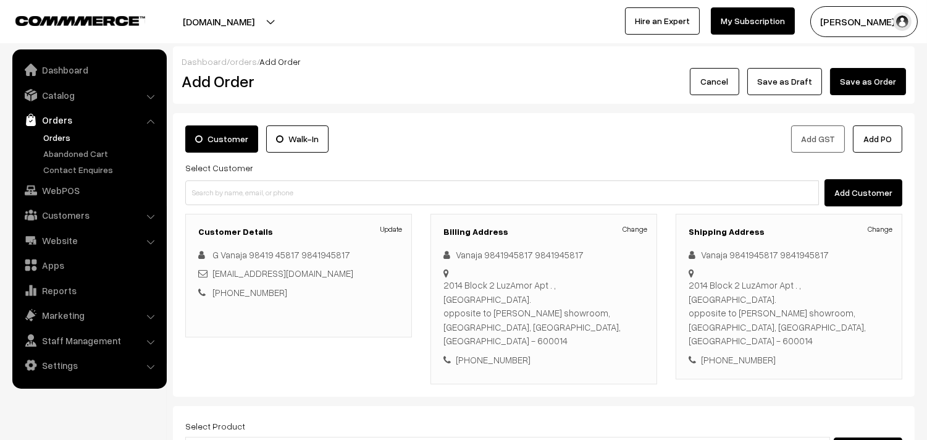
scroll to position [168, 0]
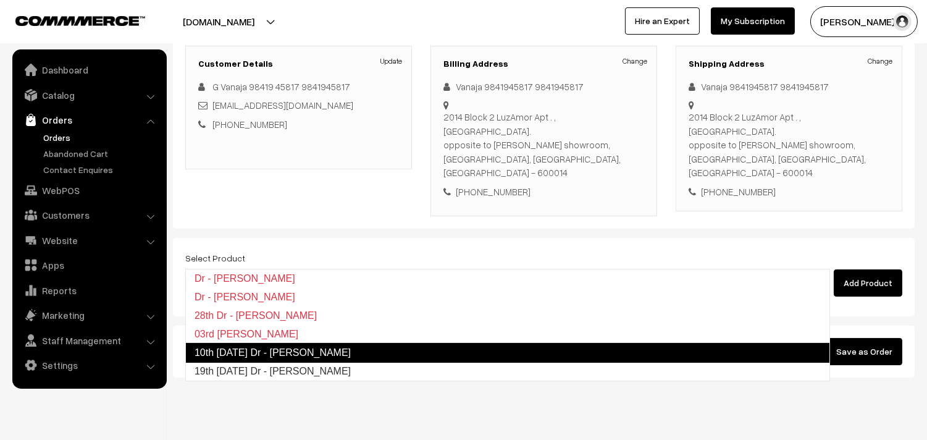
click at [264, 350] on link "10th [DATE] Dr - [PERSON_NAME]" at bounding box center [507, 353] width 645 height 20
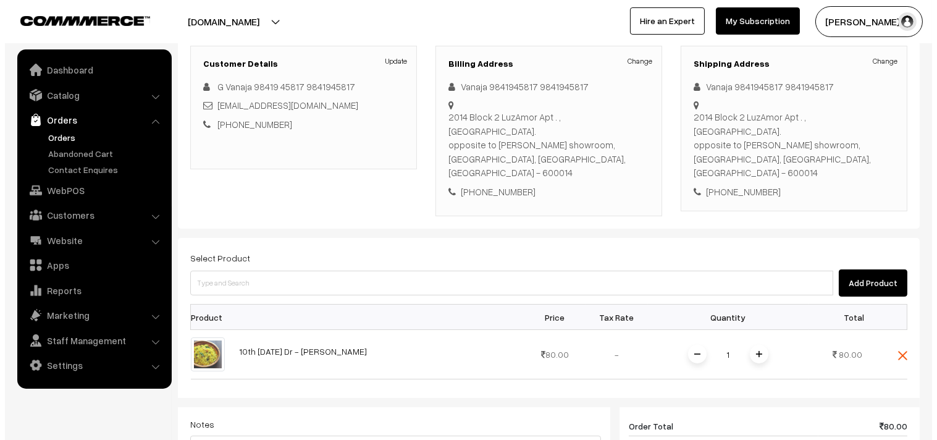
scroll to position [374, 0]
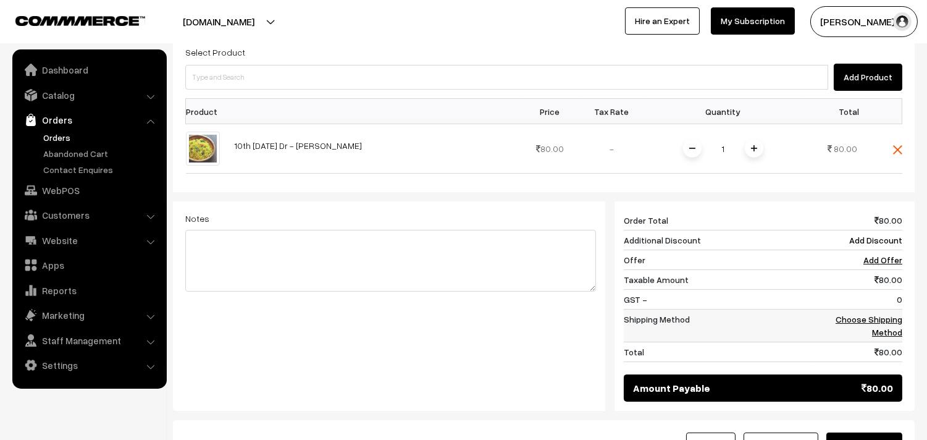
click at [874, 314] on link "Choose Shipping Method" at bounding box center [869, 325] width 67 height 23
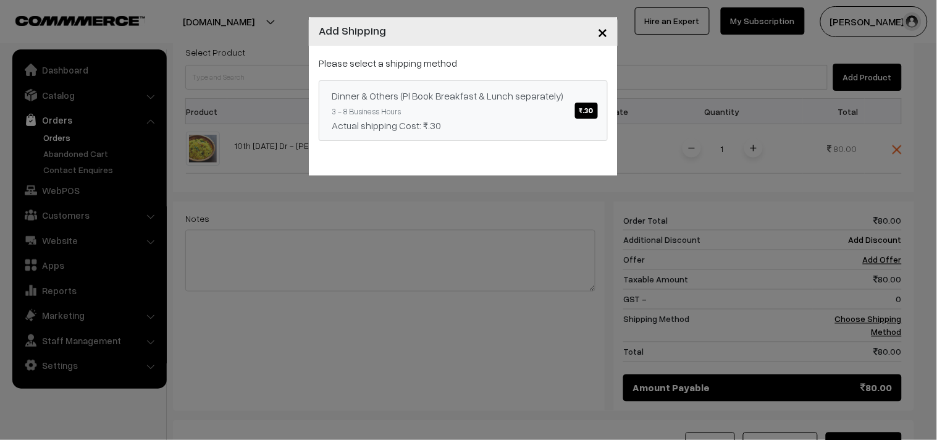
click at [540, 107] on link "Dinner & Others (Pl Book Breakfast & Lunch separately) ₹.30 3 - 8 Business Hour…" at bounding box center [463, 110] width 289 height 61
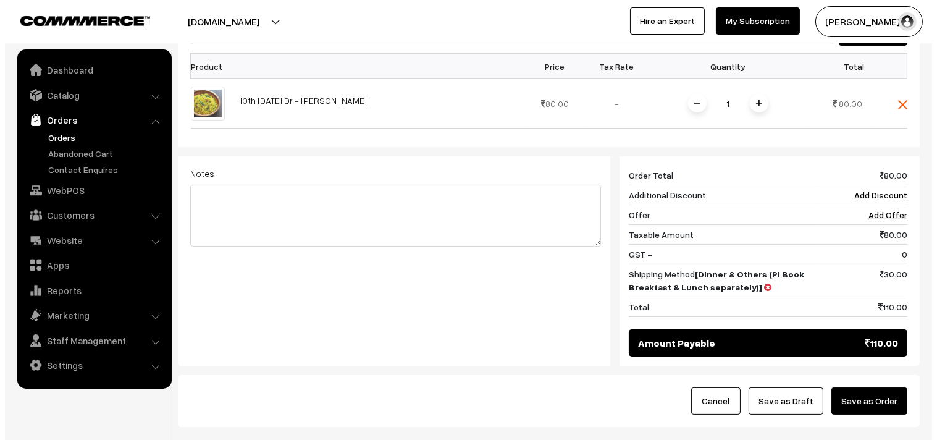
scroll to position [469, 0]
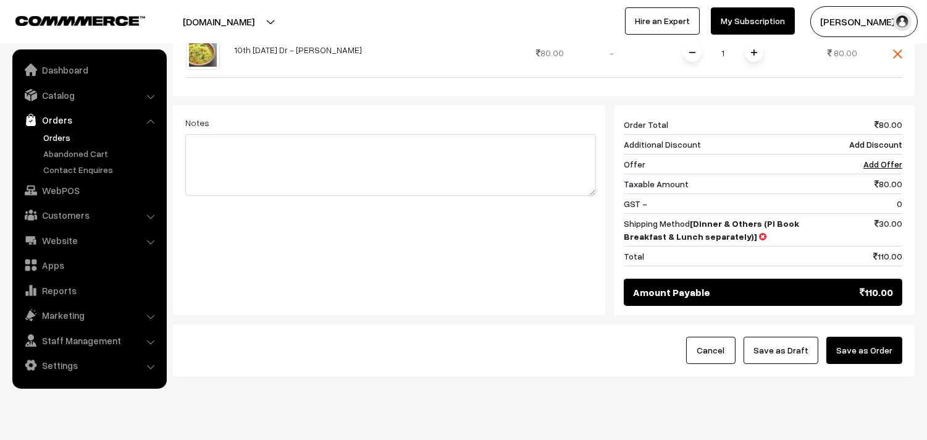
click at [851, 340] on div "Cancel Save as Draft Save as Order" at bounding box center [544, 350] width 742 height 52
click at [855, 337] on button "Save as Order" at bounding box center [864, 350] width 76 height 27
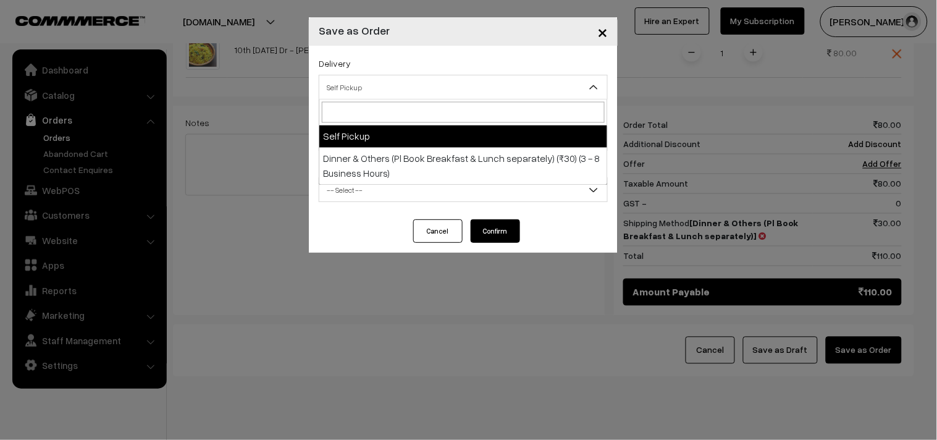
click at [385, 88] on span "Self Pickup" at bounding box center [463, 88] width 288 height 22
select select "DOP1"
select select "3"
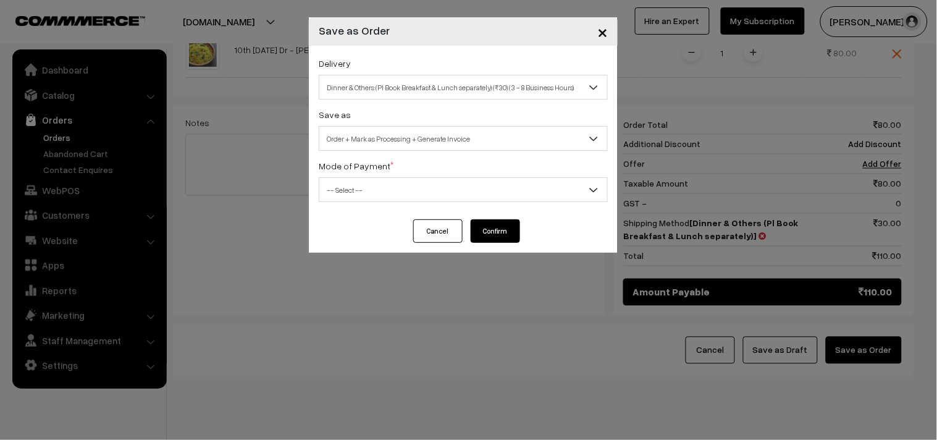
click at [411, 132] on span "Order + Mark as Processing + Generate Invoice" at bounding box center [463, 139] width 288 height 22
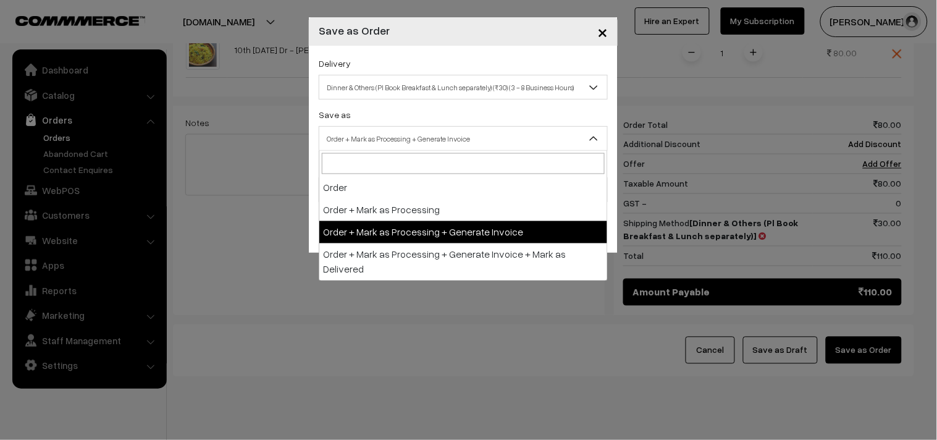
drag, startPoint x: 428, startPoint y: 229, endPoint x: 411, endPoint y: 224, distance: 17.8
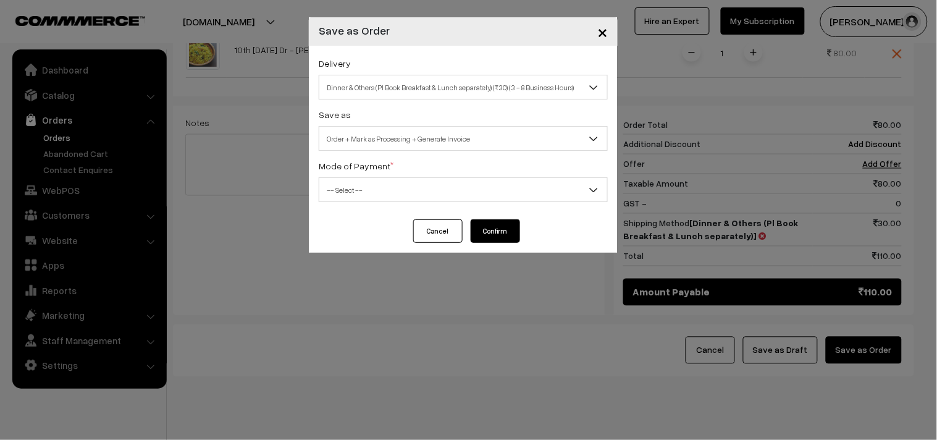
click at [354, 193] on span "-- Select --" at bounding box center [463, 190] width 288 height 22
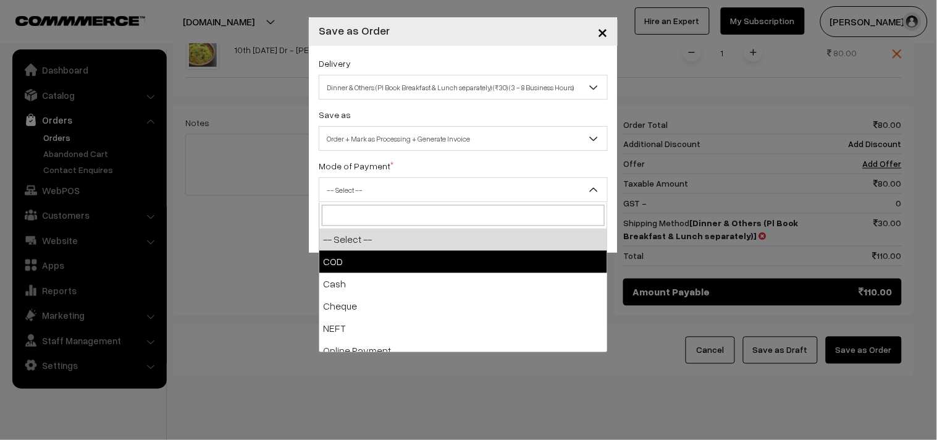
select select "1"
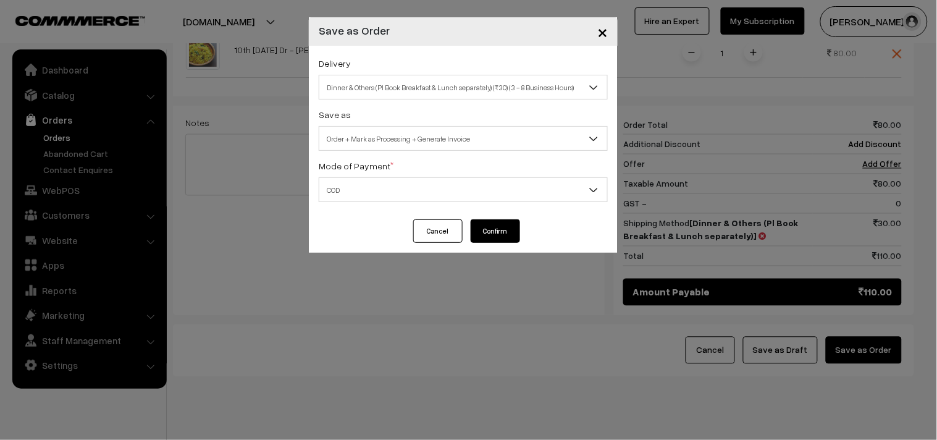
click at [482, 224] on button "Confirm" at bounding box center [495, 230] width 49 height 23
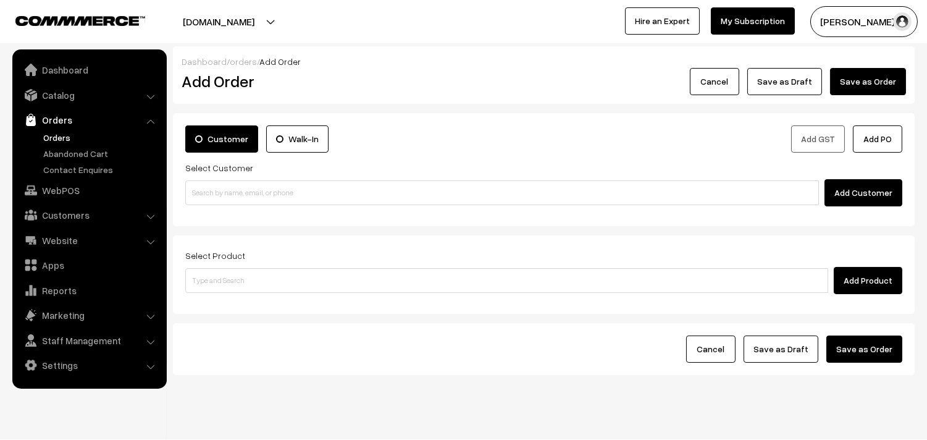
click at [57, 133] on link "Orders" at bounding box center [101, 137] width 122 height 13
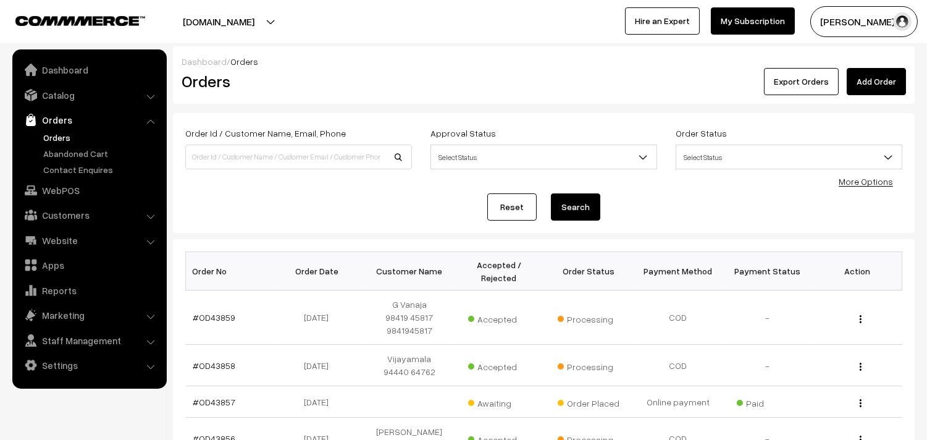
click at [210, 317] on link "#OD43859" at bounding box center [214, 317] width 43 height 10
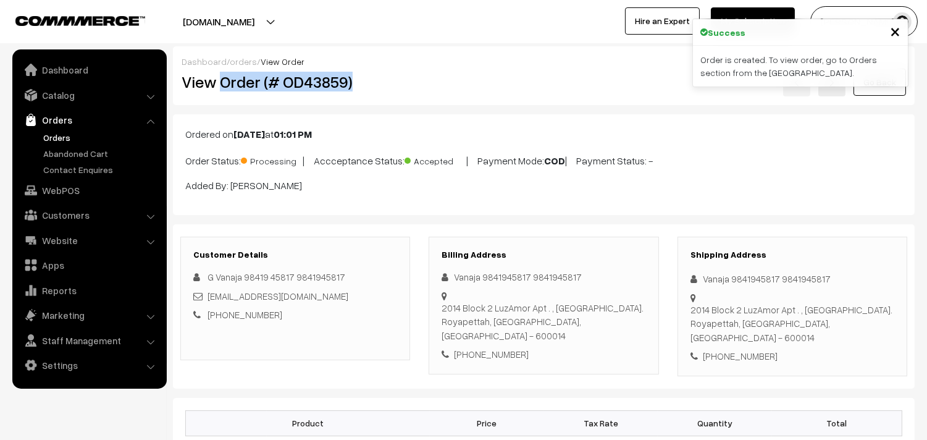
click at [409, 96] on div "Dashboard / orders / View Order View Order (# OD43859) Go Back" at bounding box center [544, 75] width 742 height 59
copy h2 "Order (# OD43859)"
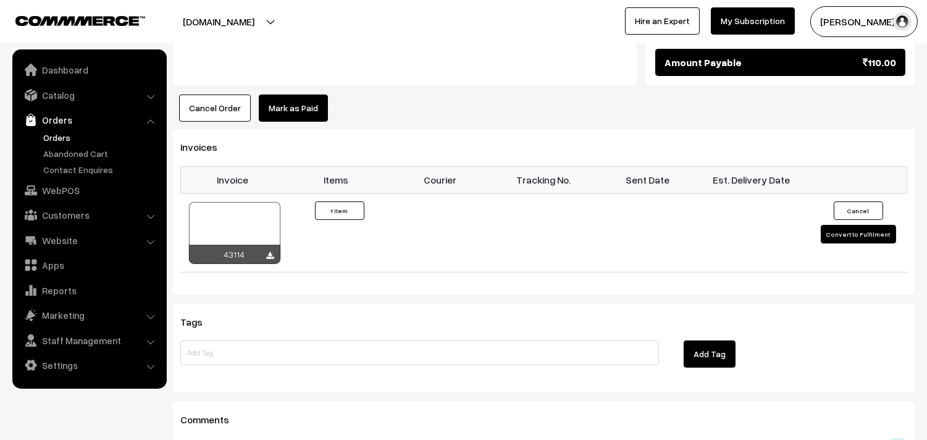
scroll to position [823, 0]
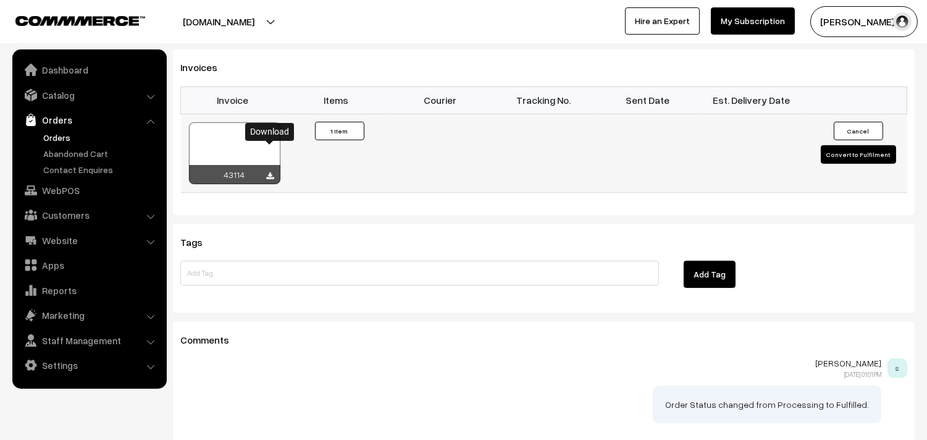
click at [271, 172] on icon at bounding box center [270, 176] width 7 height 8
click at [99, 198] on link "WebPOS" at bounding box center [88, 190] width 147 height 22
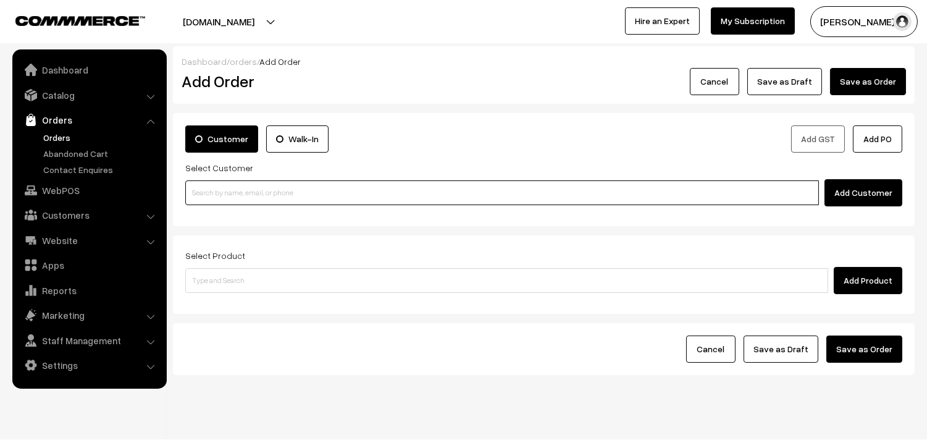
click at [227, 190] on input at bounding box center [502, 192] width 634 height 25
paste input "94449 44483"
click at [211, 185] on input "94449 44483" at bounding box center [502, 192] width 634 height 25
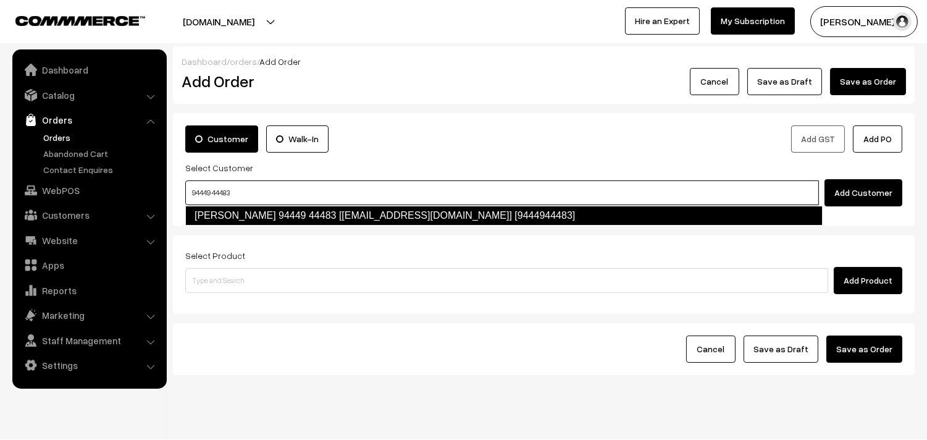
click at [217, 212] on link "[PERSON_NAME] 94449 44483 [[EMAIL_ADDRESS][DOMAIN_NAME]] [9444944483]" at bounding box center [503, 216] width 637 height 20
type input "94449 44483"
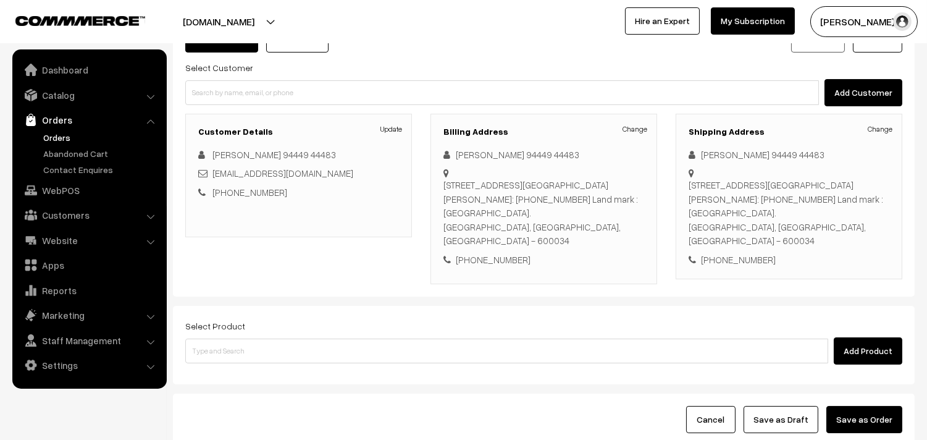
scroll to position [182, 0]
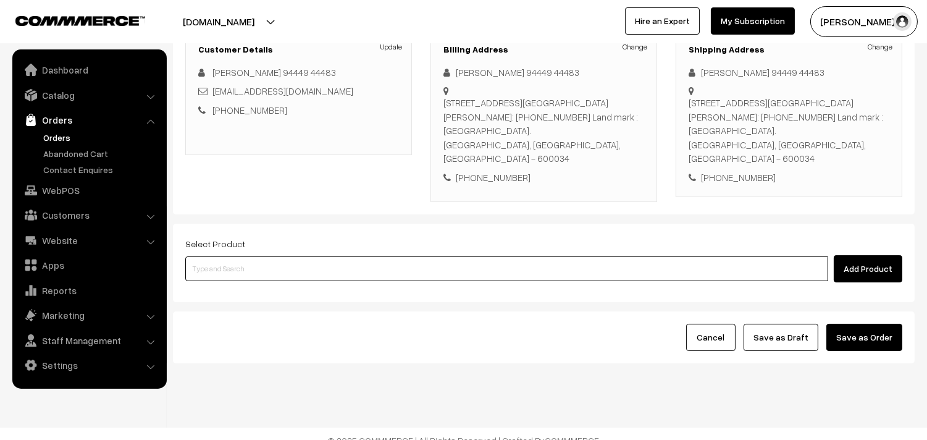
click at [223, 256] on input at bounding box center [506, 268] width 643 height 25
type input "chap"
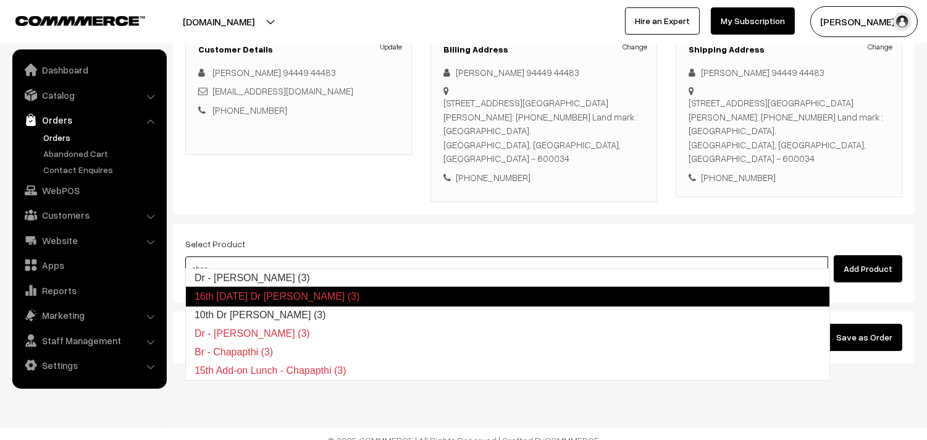
click at [242, 313] on link "10th Dr [PERSON_NAME] (3)" at bounding box center [508, 315] width 644 height 19
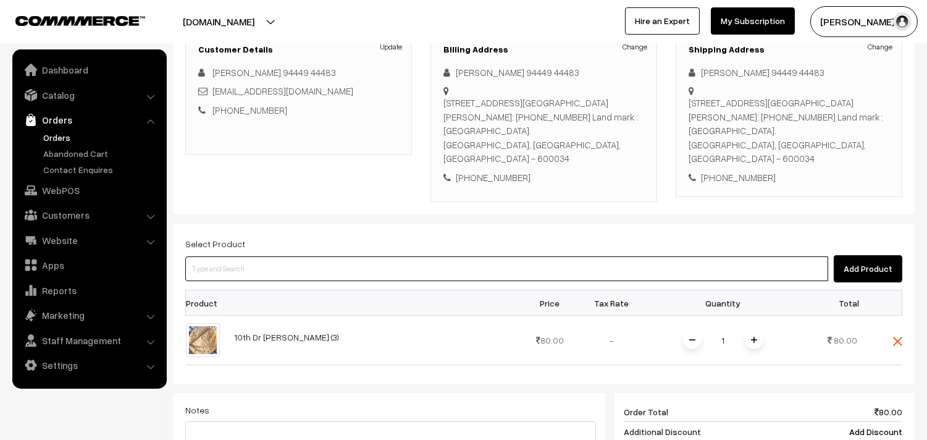
click at [236, 258] on input at bounding box center [506, 268] width 643 height 25
type input "lemon se"
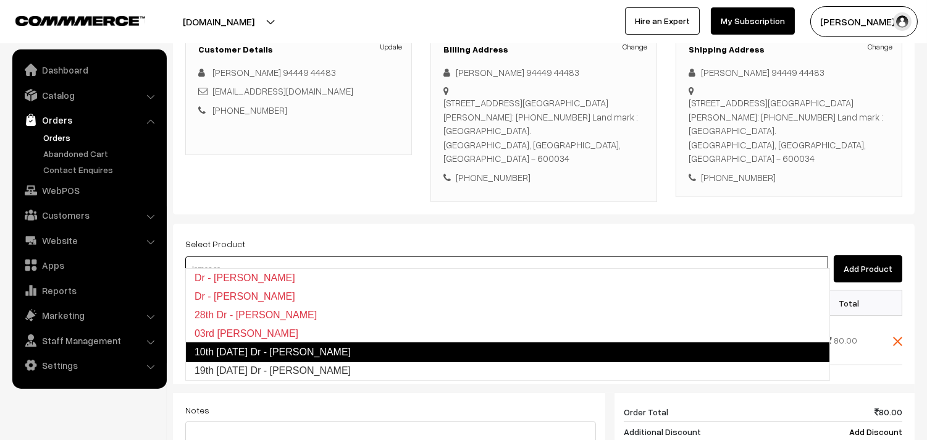
click at [230, 350] on link "10th [DATE] Dr - [PERSON_NAME]" at bounding box center [507, 352] width 645 height 20
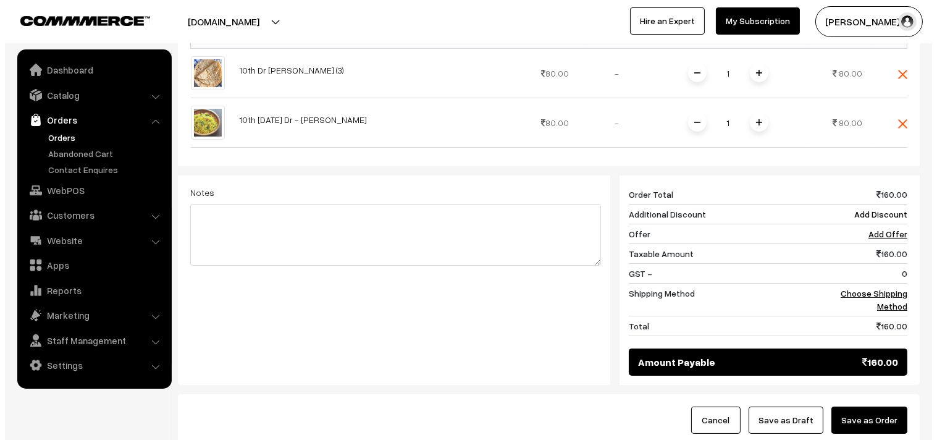
scroll to position [457, 0]
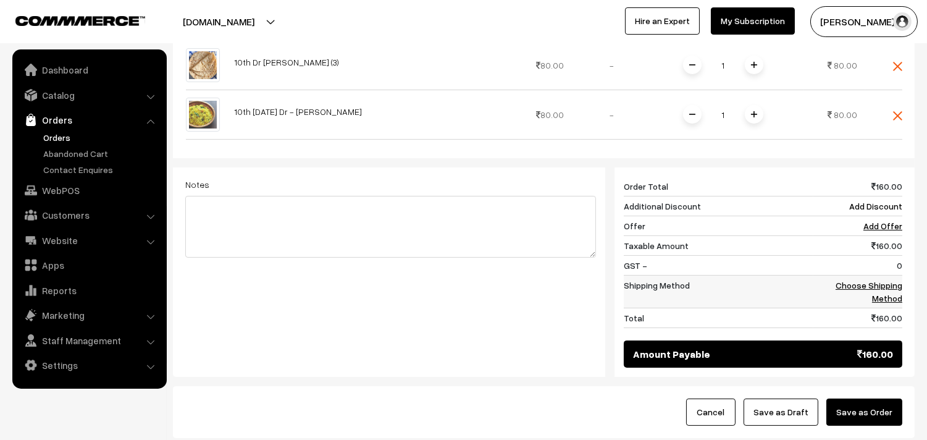
click at [882, 280] on link "Choose Shipping Method" at bounding box center [869, 291] width 67 height 23
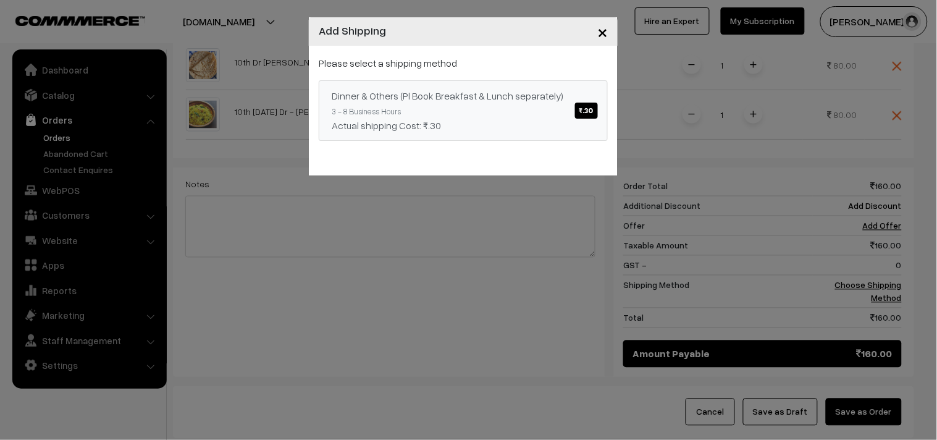
click at [536, 85] on link "Dinner & Others (Pl Book Breakfast & Lunch separately) ₹.30 3 - 8 Business Hour…" at bounding box center [463, 110] width 289 height 61
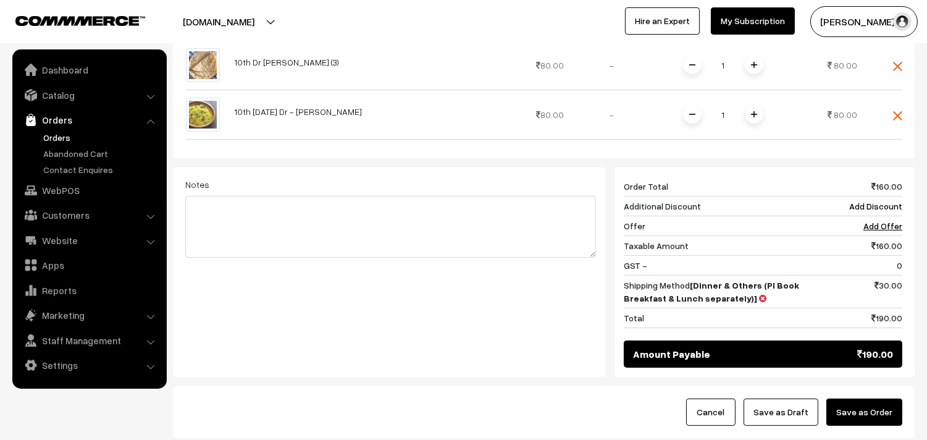
click at [894, 398] on button "Save as Order" at bounding box center [864, 411] width 76 height 27
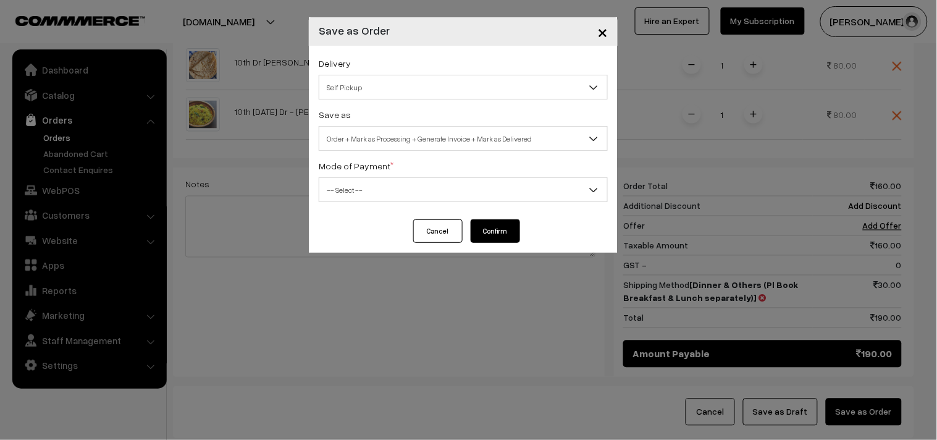
click at [371, 82] on span "Self Pickup" at bounding box center [463, 88] width 288 height 22
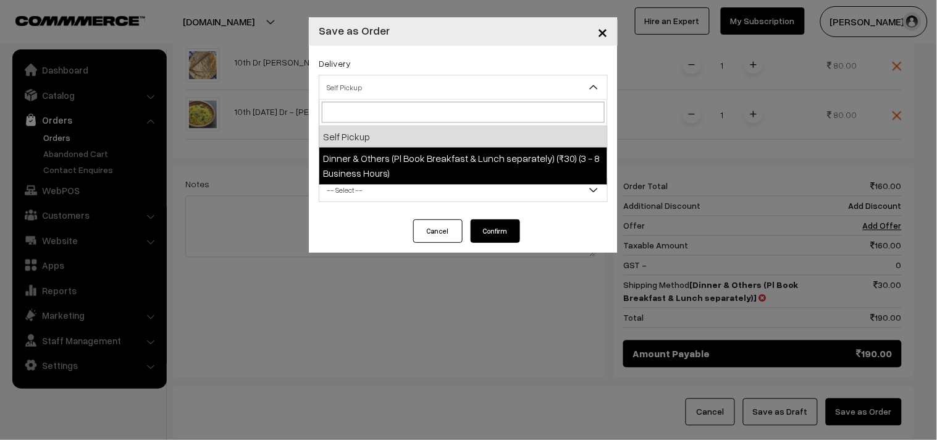
select select "DOP1"
select select "3"
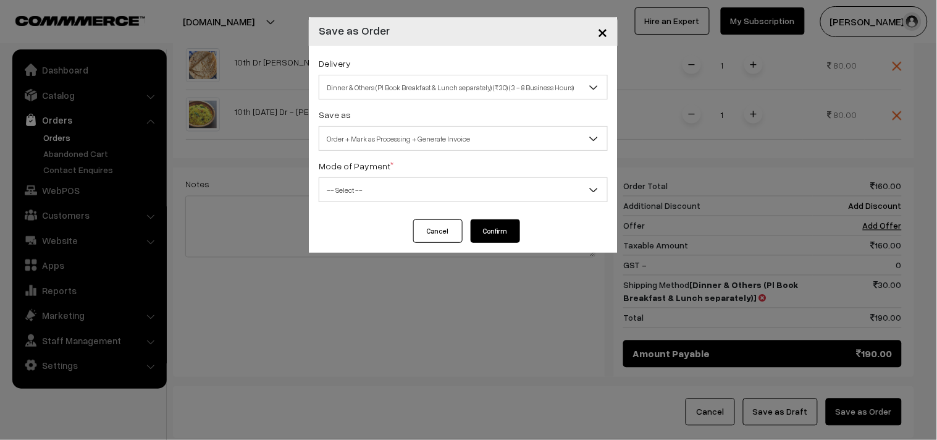
click at [396, 132] on span "Order + Mark as Processing + Generate Invoice" at bounding box center [463, 139] width 288 height 22
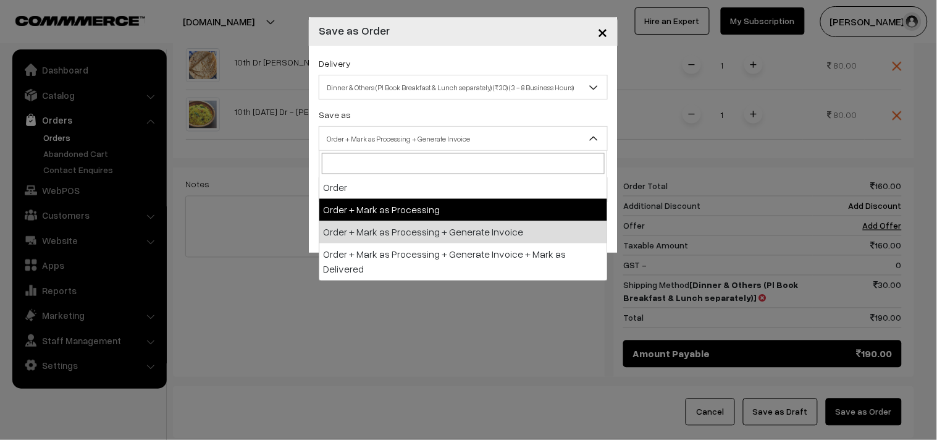
drag, startPoint x: 417, startPoint y: 227, endPoint x: 390, endPoint y: 205, distance: 34.7
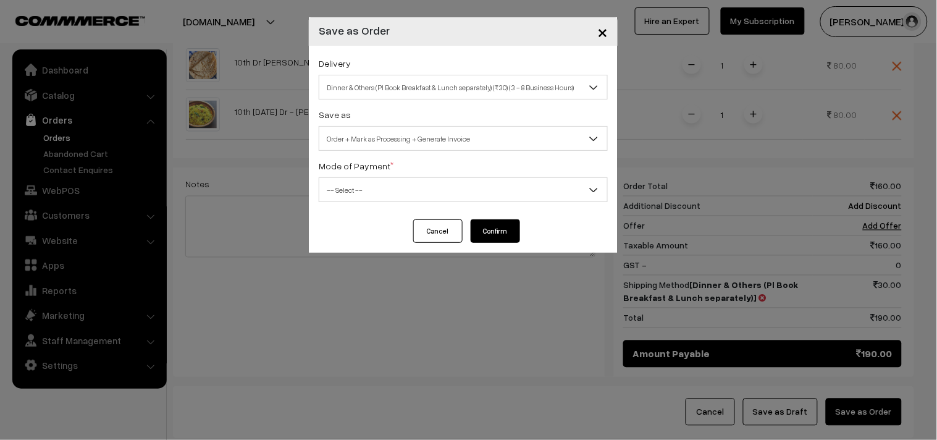
click at [363, 190] on span "-- Select --" at bounding box center [463, 190] width 288 height 22
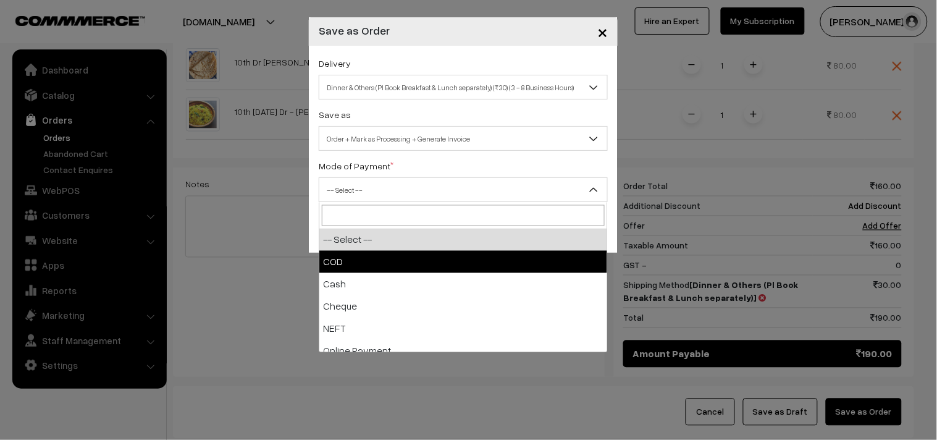
select select "1"
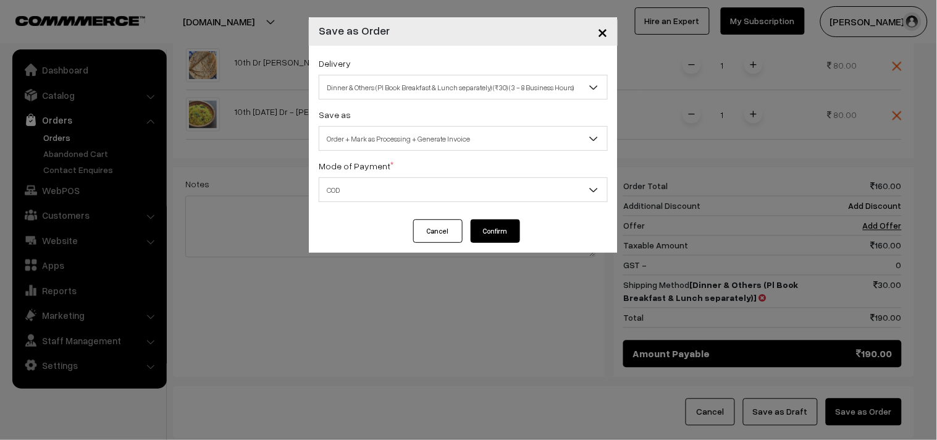
click at [494, 235] on button "Confirm" at bounding box center [495, 230] width 49 height 23
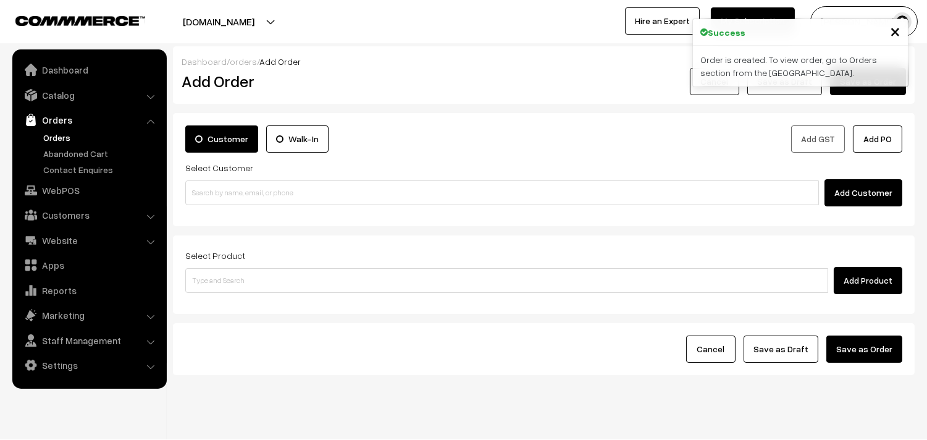
click at [65, 134] on link "Orders" at bounding box center [101, 137] width 122 height 13
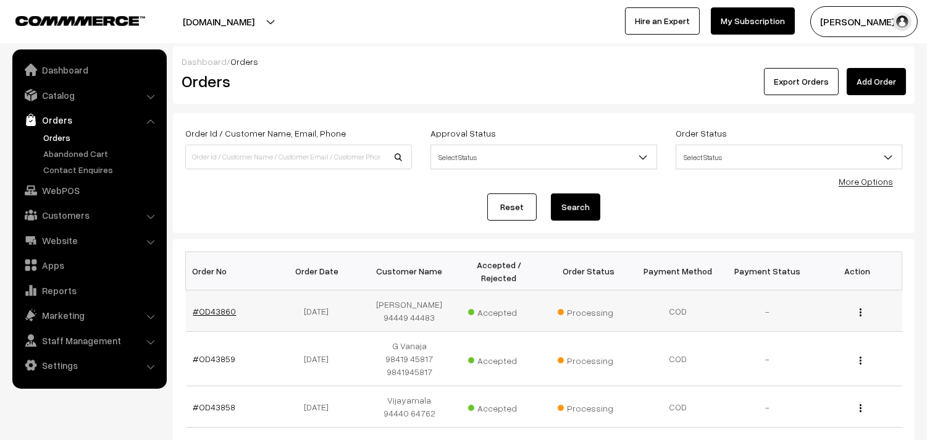
click at [224, 310] on link "#OD43860" at bounding box center [214, 311] width 43 height 10
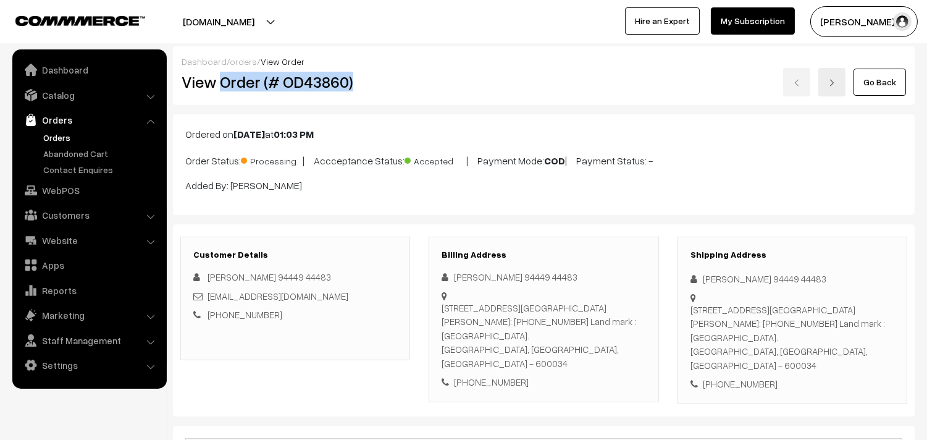
click at [372, 80] on h2 "View Order (# OD43860)" at bounding box center [296, 81] width 229 height 19
copy h2 "Order (# OD43860)"
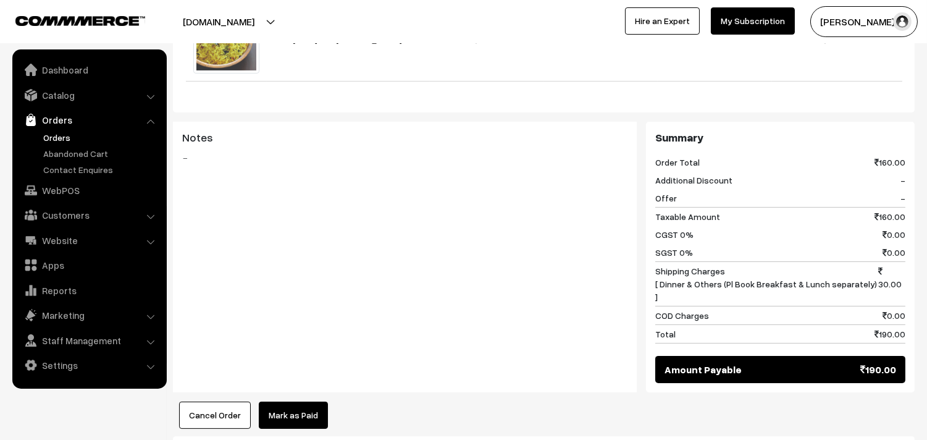
scroll to position [686, 0]
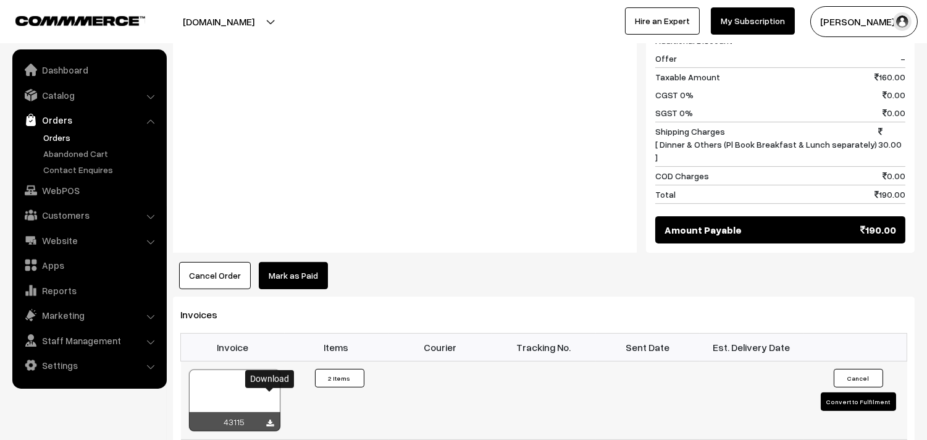
click at [273, 419] on icon at bounding box center [270, 423] width 7 height 8
click at [69, 190] on link "WebPOS" at bounding box center [88, 190] width 147 height 22
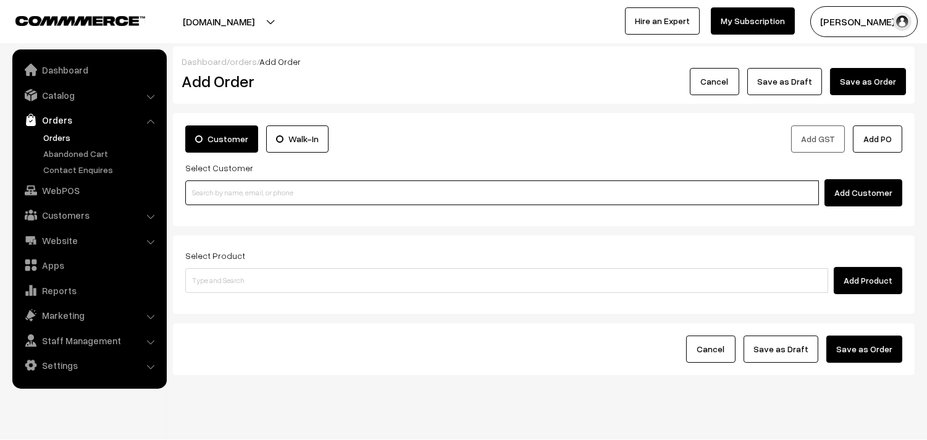
click at [230, 204] on input at bounding box center [502, 192] width 634 height 25
click at [235, 195] on input at bounding box center [502, 192] width 634 height 25
paste input "98410 53360"
click at [206, 183] on input "98410 53360" at bounding box center [502, 192] width 634 height 25
click at [210, 183] on input "98410 53360" at bounding box center [502, 192] width 634 height 25
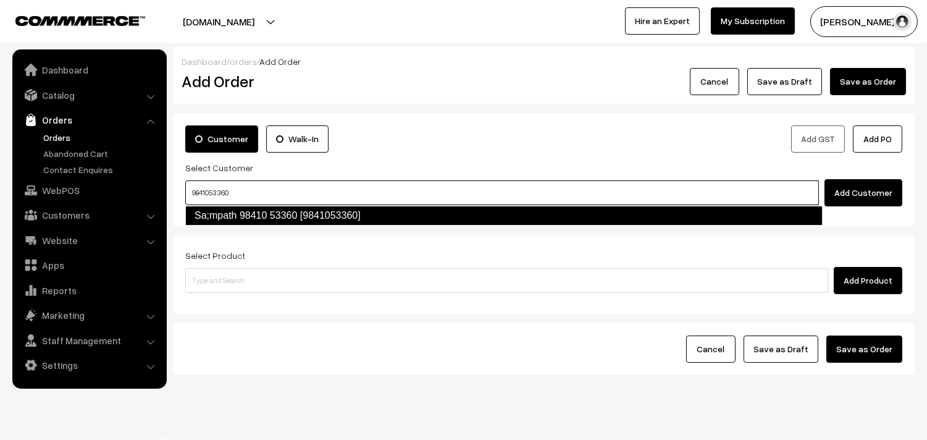
click at [206, 223] on link "Sa;mpath 98410 53360 [9841053360]" at bounding box center [503, 216] width 637 height 20
type input "9841053360"
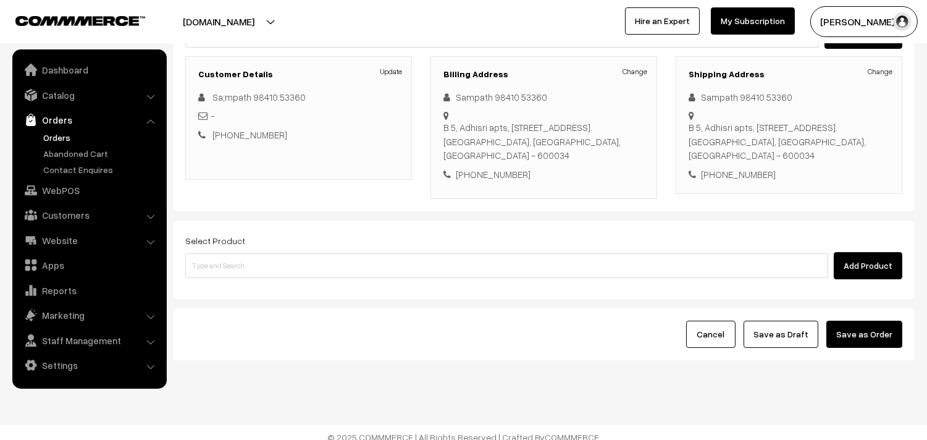
scroll to position [168, 0]
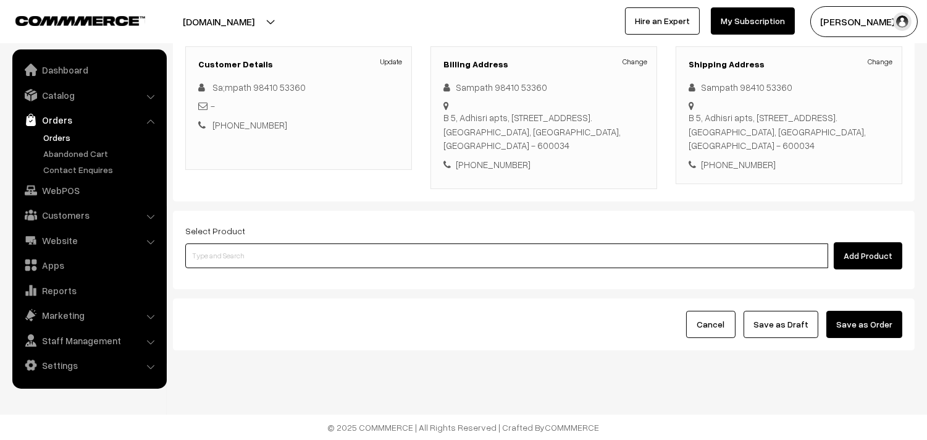
click at [271, 248] on input at bounding box center [506, 255] width 643 height 25
type input "s"
type input "spl th"
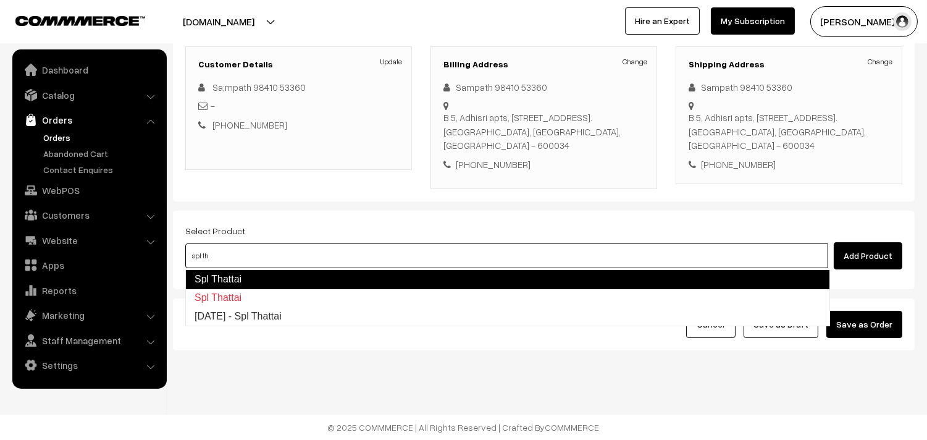
click at [256, 282] on link "Spl Thattai" at bounding box center [507, 279] width 645 height 20
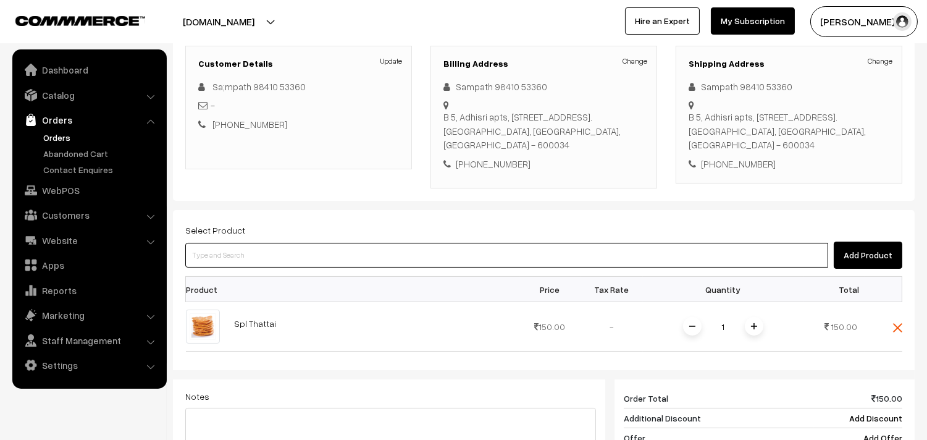
click at [211, 263] on input at bounding box center [506, 255] width 643 height 25
type input "mini th"
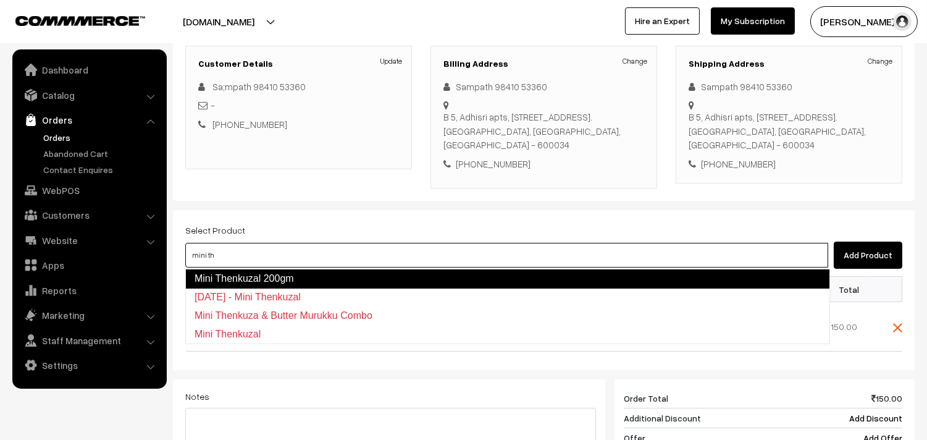
click at [207, 272] on link "Mini Thenkuzal 200gm" at bounding box center [507, 279] width 645 height 20
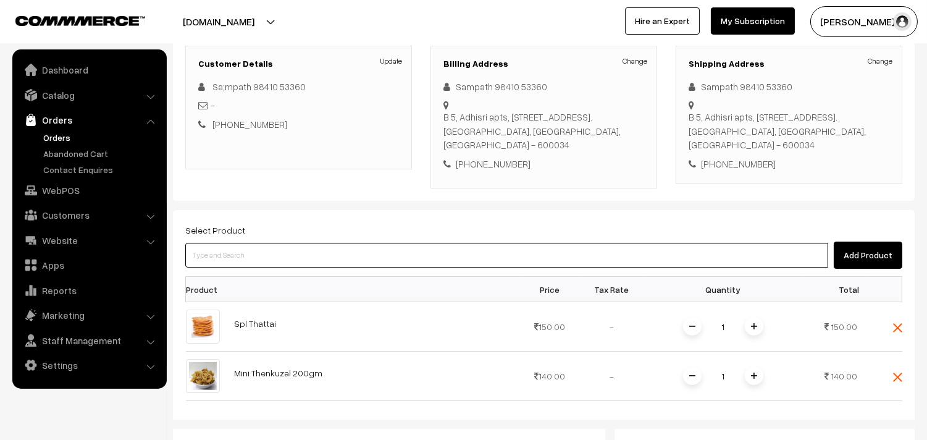
drag, startPoint x: 225, startPoint y: 259, endPoint x: 233, endPoint y: 254, distance: 9.8
click at [225, 258] on input at bounding box center [506, 255] width 643 height 25
type input "spl mix"
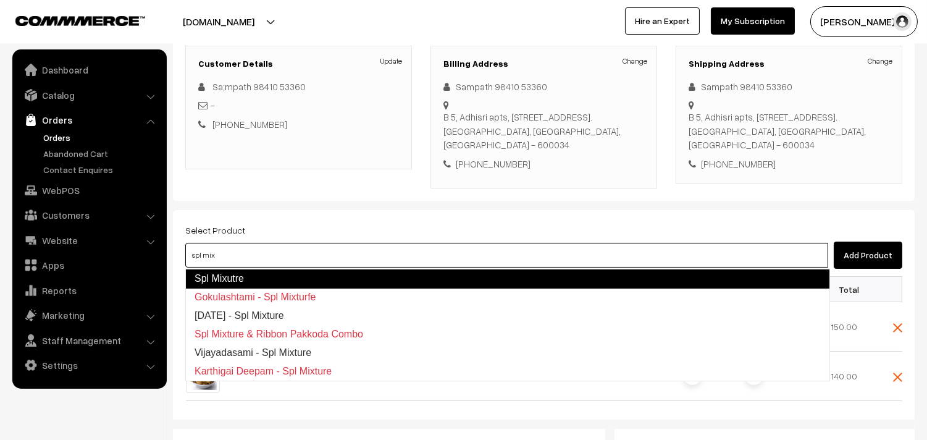
click at [235, 279] on link "Spl Mixutre" at bounding box center [507, 279] width 645 height 20
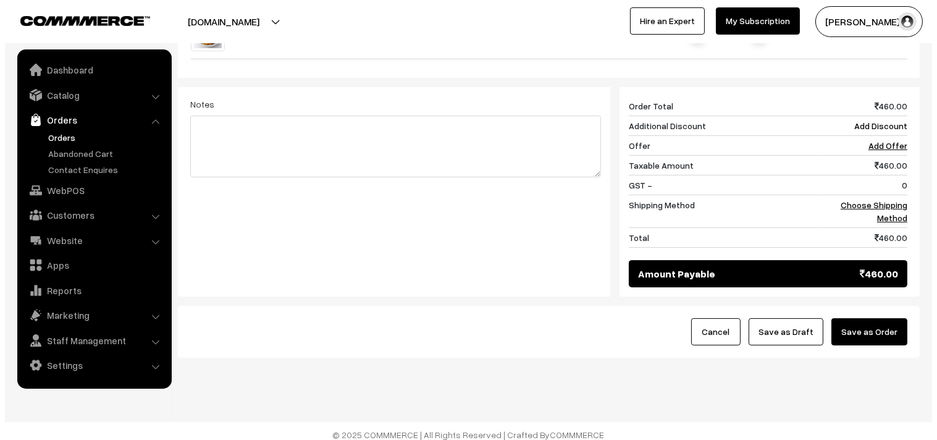
scroll to position [568, 0]
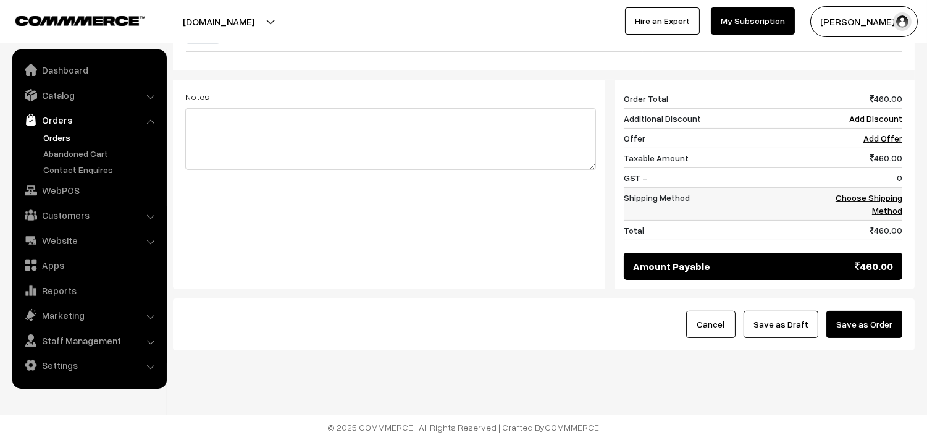
click at [885, 206] on link "Choose Shipping Method" at bounding box center [869, 203] width 67 height 23
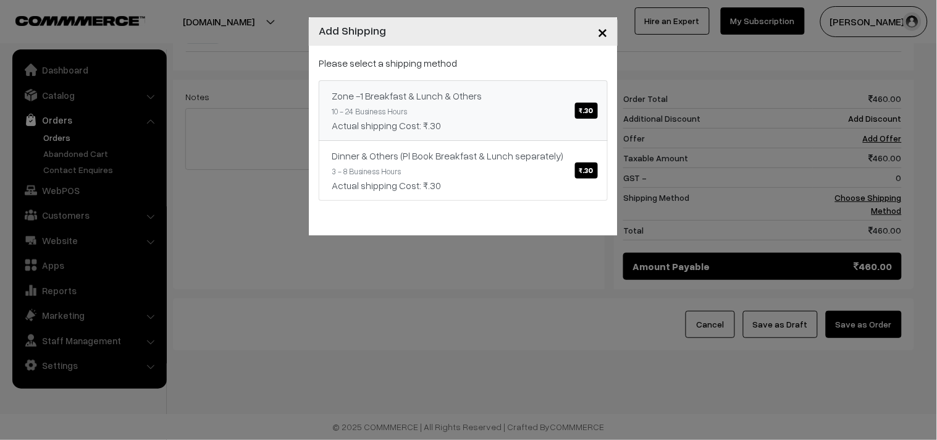
click at [577, 114] on span "₹.30" at bounding box center [586, 111] width 23 height 16
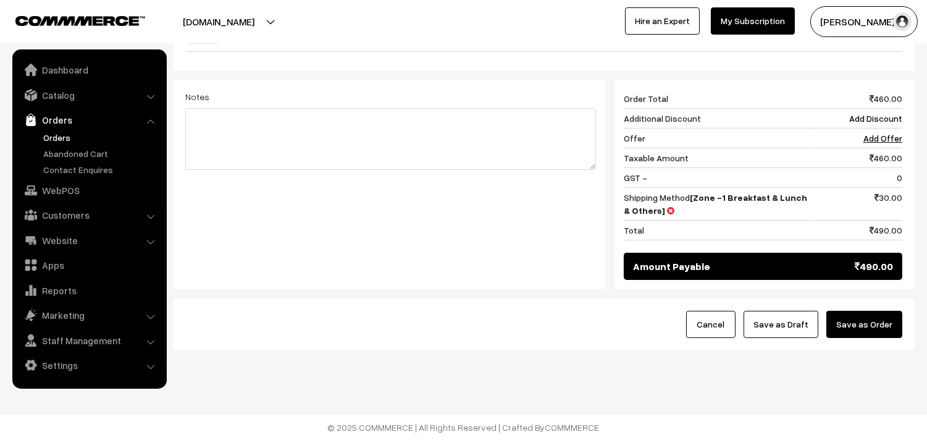
click at [866, 325] on button "Save as Order" at bounding box center [864, 324] width 76 height 27
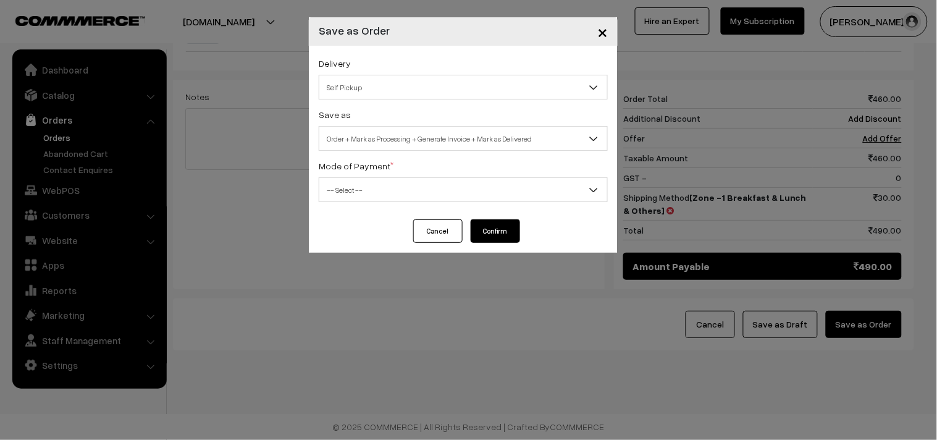
click at [390, 85] on span "Self Pickup" at bounding box center [463, 88] width 288 height 22
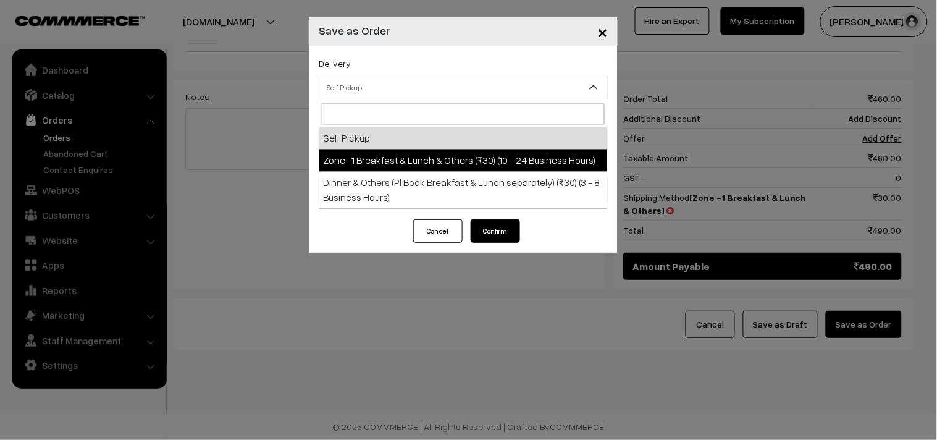
drag, startPoint x: 397, startPoint y: 164, endPoint x: 408, endPoint y: 156, distance: 13.2
select select "ZON1"
select select "3"
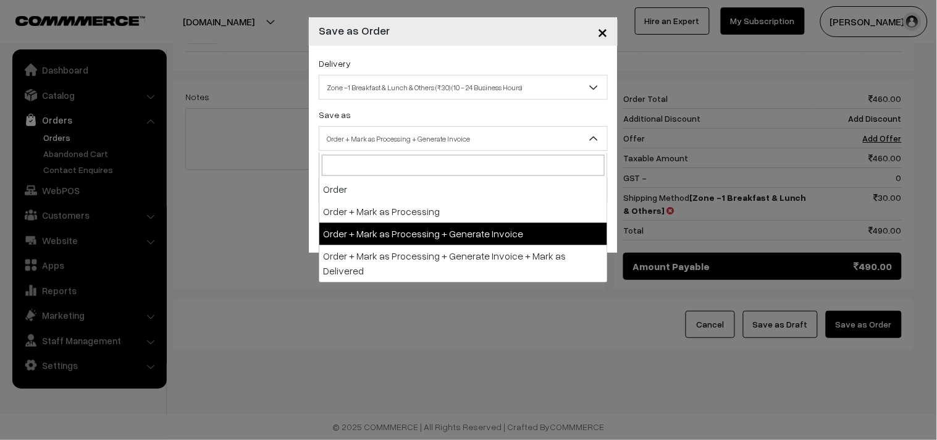
click at [423, 139] on span "Order + Mark as Processing + Generate Invoice" at bounding box center [463, 139] width 288 height 22
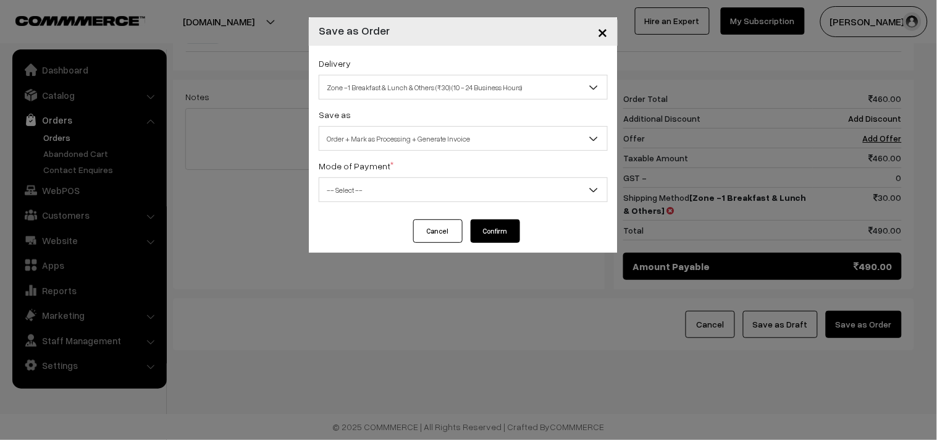
click at [384, 194] on span "-- Select --" at bounding box center [463, 190] width 288 height 22
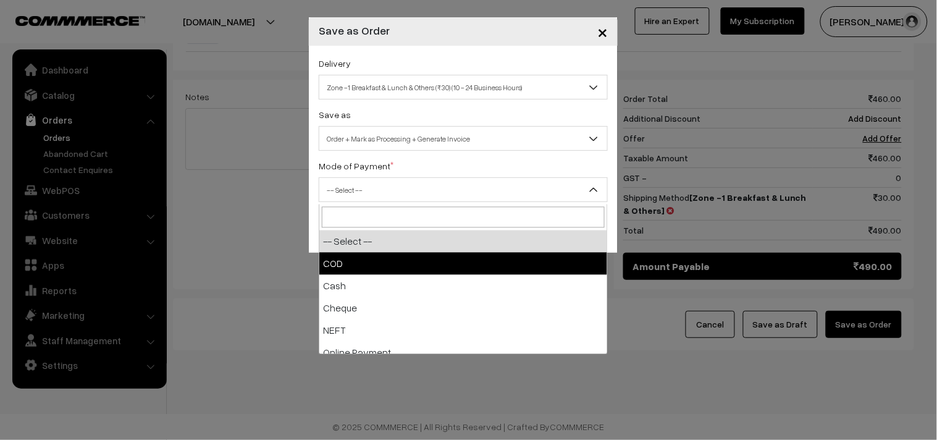
select select "1"
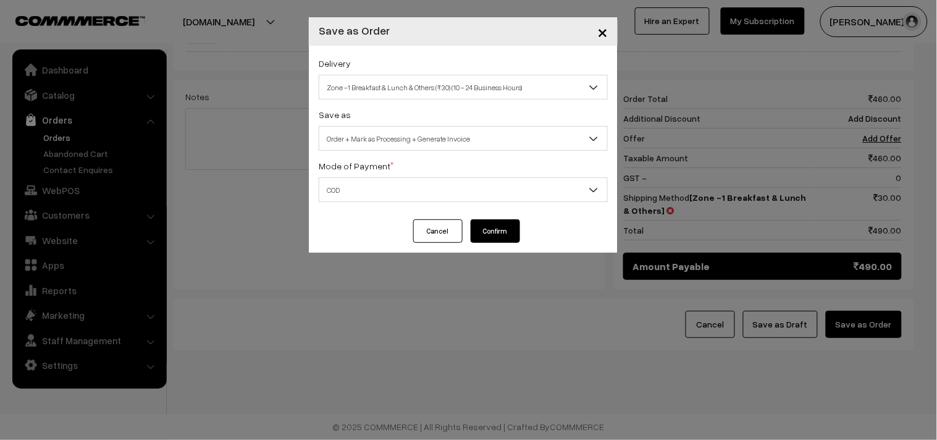
click at [495, 232] on button "Confirm" at bounding box center [495, 230] width 49 height 23
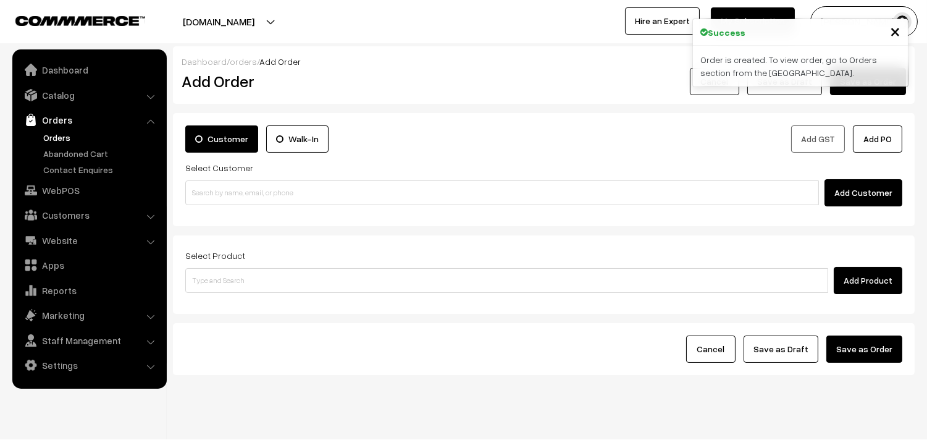
click at [60, 138] on link "Orders" at bounding box center [101, 137] width 122 height 13
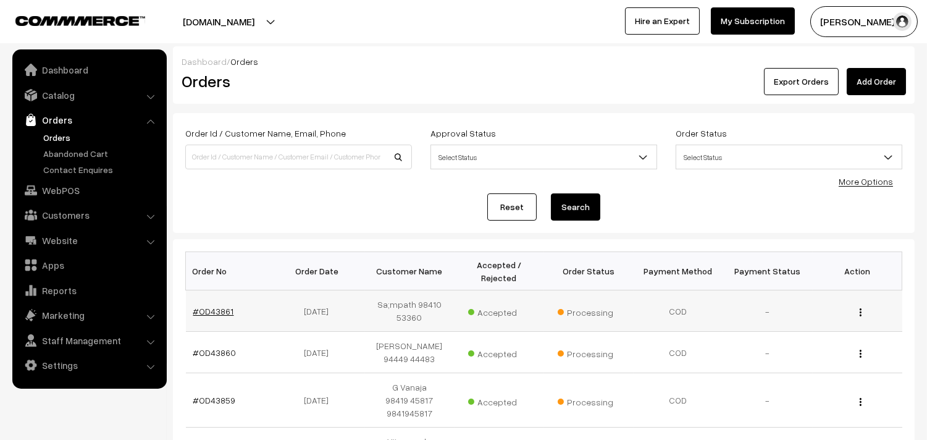
click at [224, 308] on link "#OD43861" at bounding box center [213, 311] width 41 height 10
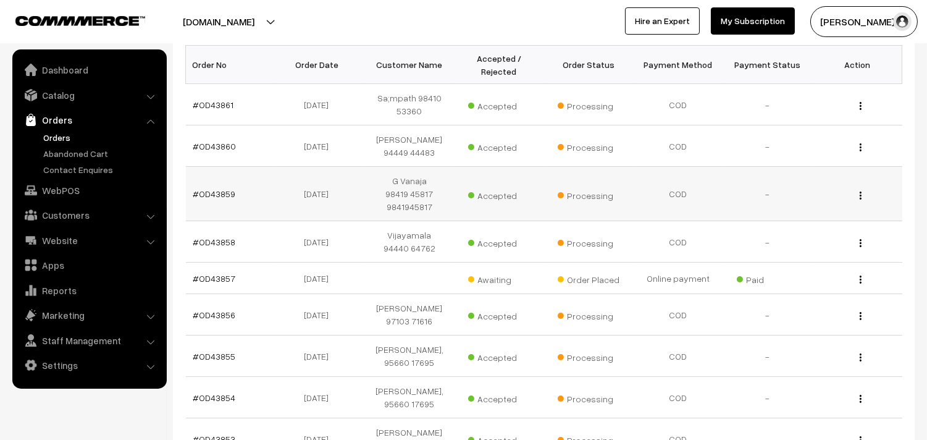
scroll to position [206, 0]
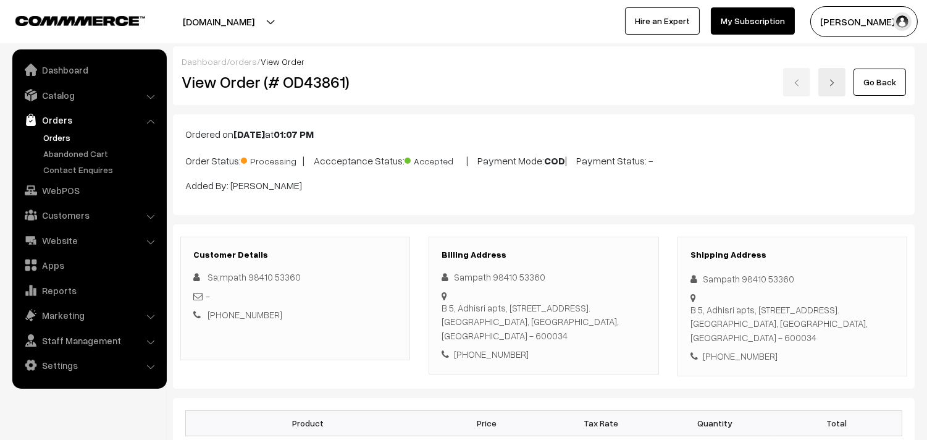
click at [213, 74] on h2 "View Order (# OD43861)" at bounding box center [296, 81] width 229 height 19
drag, startPoint x: 221, startPoint y: 77, endPoint x: 357, endPoint y: 77, distance: 135.9
click at [357, 77] on h2 "View Order (# OD43861)" at bounding box center [296, 81] width 229 height 19
copy h2 "Order (# OD43861)"
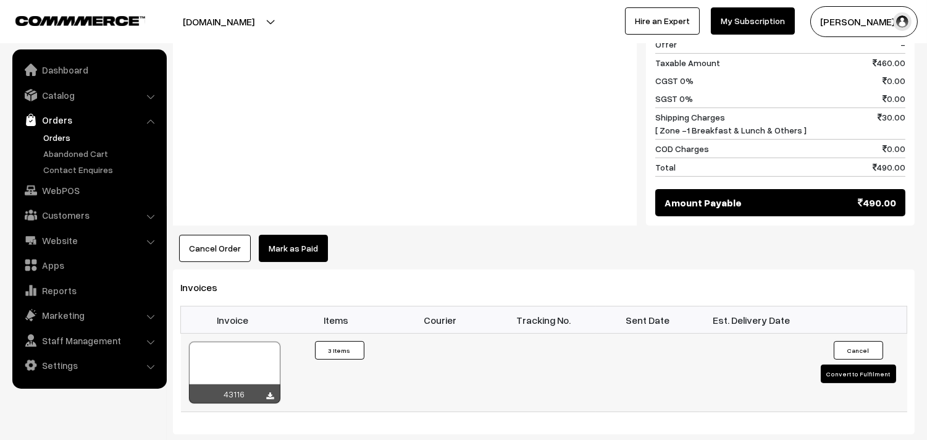
scroll to position [960, 0]
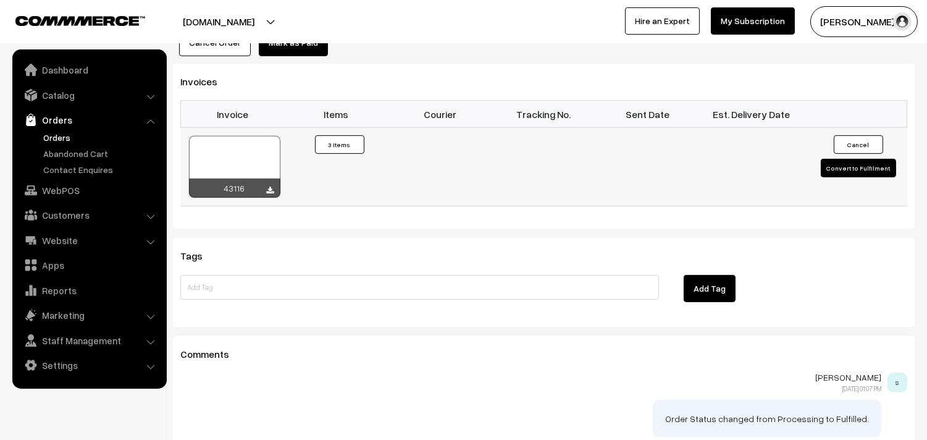
click at [269, 194] on icon at bounding box center [270, 191] width 7 height 8
click at [60, 135] on link "Orders" at bounding box center [101, 137] width 122 height 13
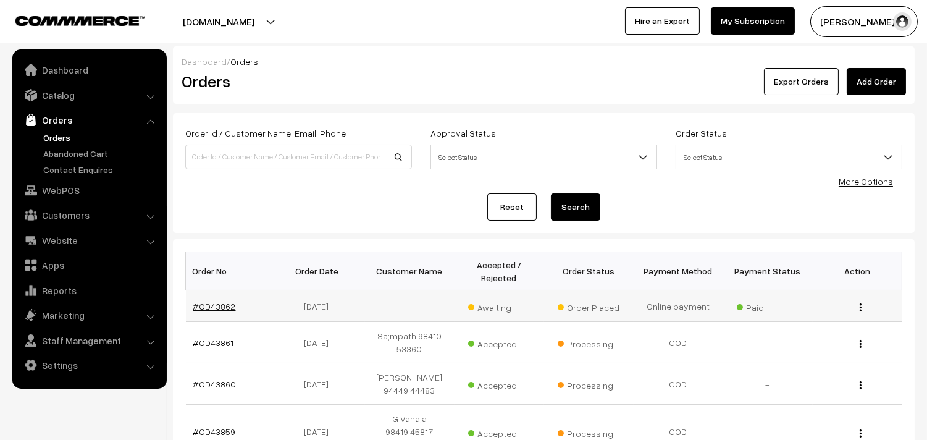
click at [217, 304] on link "#OD43862" at bounding box center [214, 306] width 43 height 10
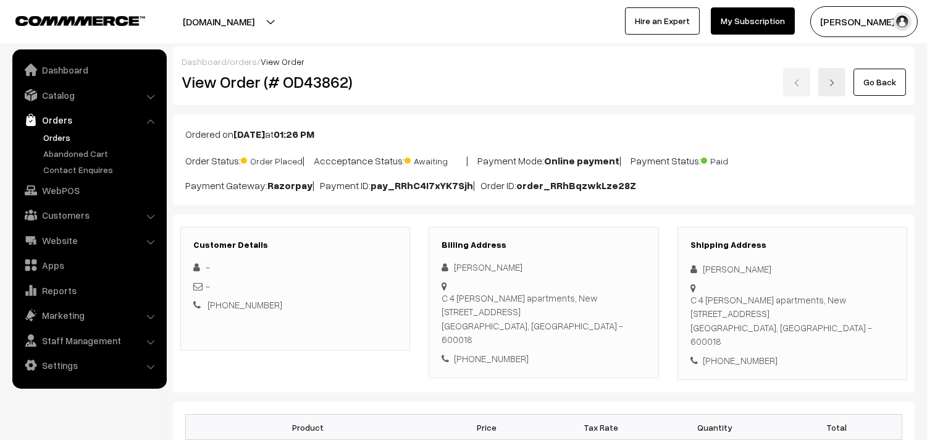
click at [873, 88] on link "Go Back" at bounding box center [880, 82] width 52 height 27
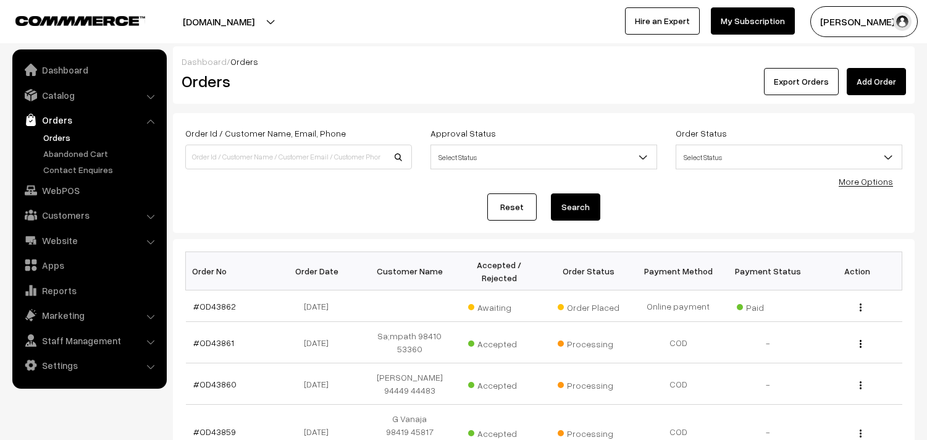
scroll to position [206, 0]
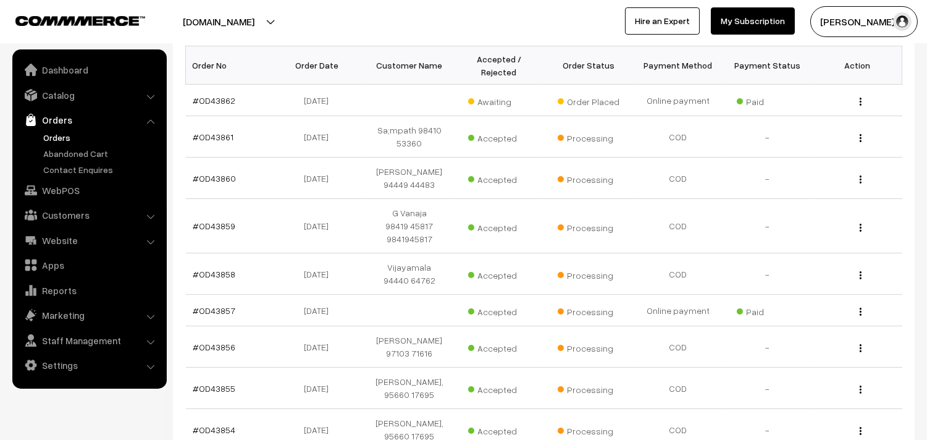
click at [75, 140] on link "Orders" at bounding box center [101, 137] width 122 height 13
click at [70, 140] on link "Orders" at bounding box center [101, 137] width 122 height 13
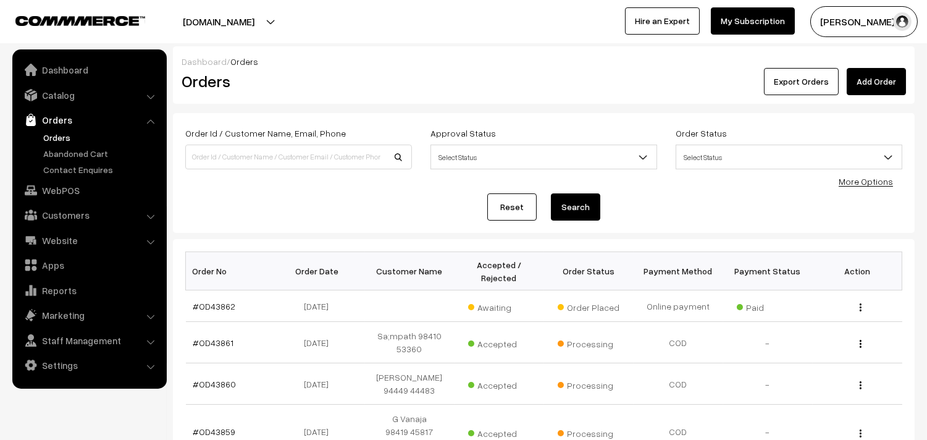
click at [63, 138] on link "Orders" at bounding box center [101, 137] width 122 height 13
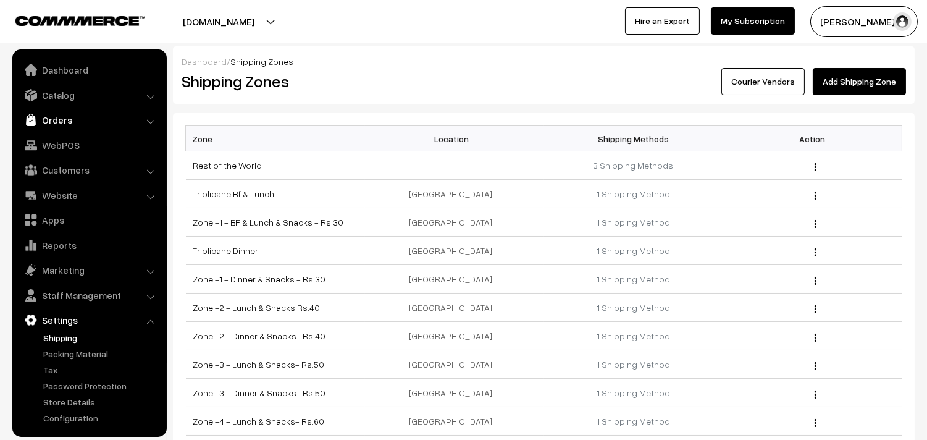
click at [52, 114] on link "Orders" at bounding box center [88, 120] width 147 height 22
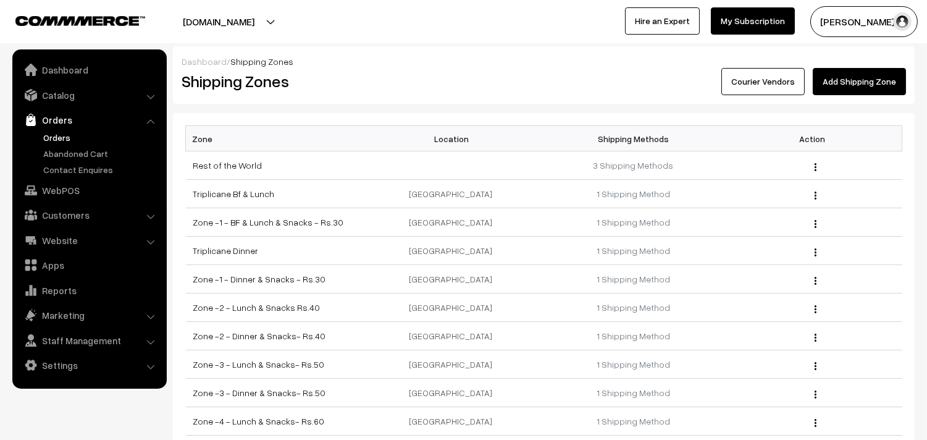
click at [65, 137] on link "Orders" at bounding box center [101, 137] width 122 height 13
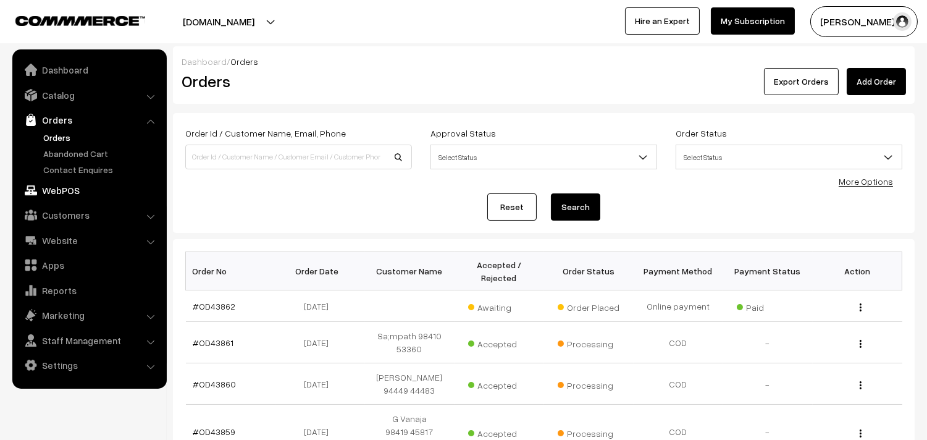
click at [67, 199] on link "WebPOS" at bounding box center [88, 190] width 147 height 22
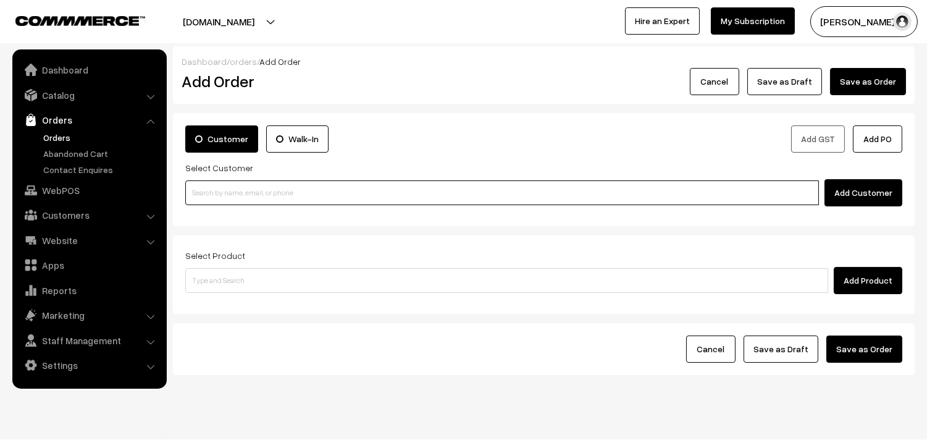
click at [284, 199] on input at bounding box center [502, 192] width 634 height 25
paste input "73055 94177"
click at [212, 184] on input "73055 94177" at bounding box center [502, 192] width 634 height 25
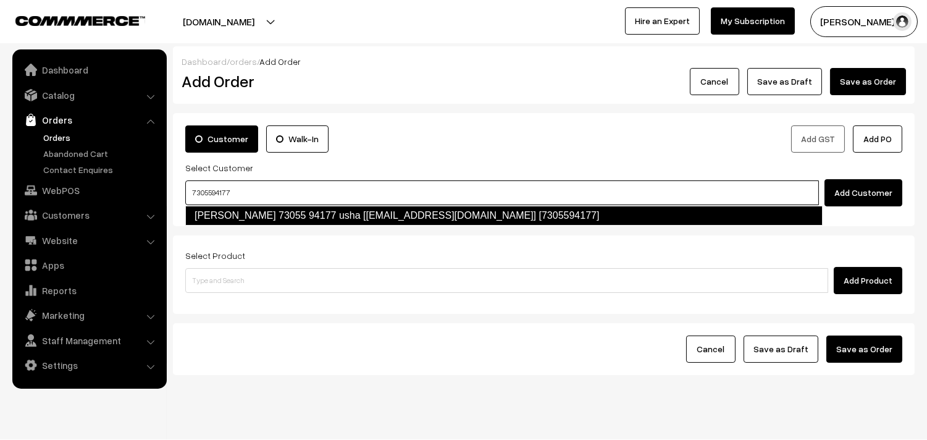
click at [219, 214] on link "[PERSON_NAME] 73055 94177 usha [[EMAIL_ADDRESS][DOMAIN_NAME]] [7305594177]" at bounding box center [503, 216] width 637 height 20
type input "7305594177"
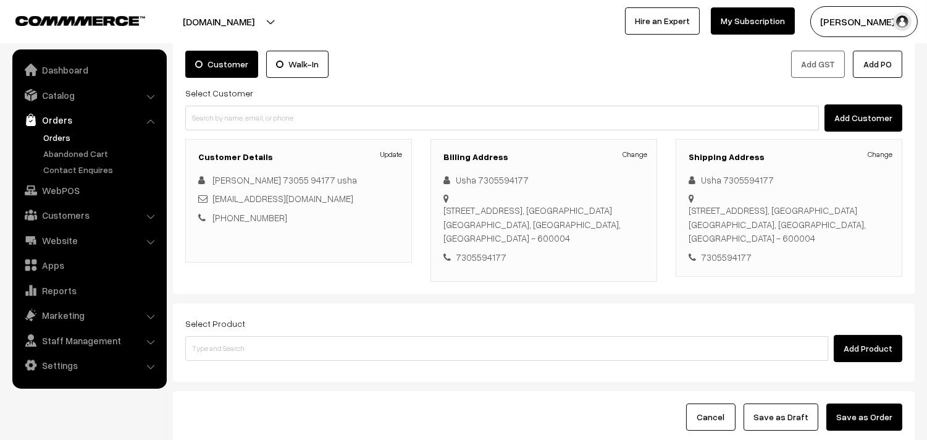
scroll to position [168, 0]
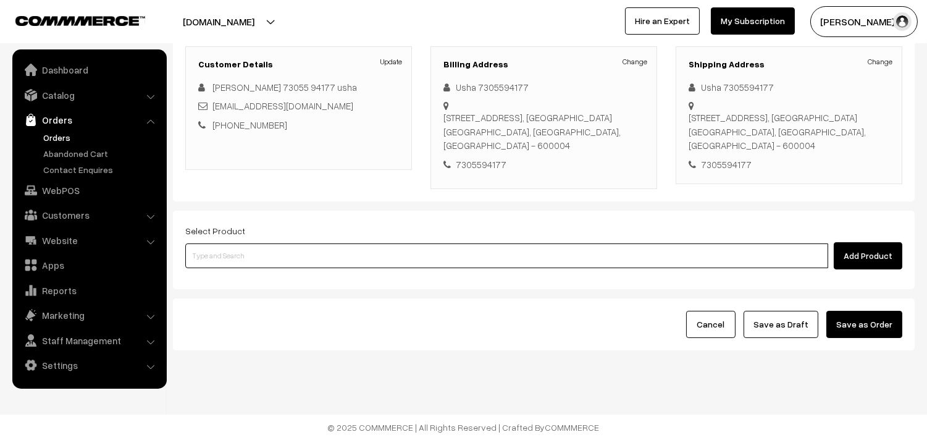
click at [248, 254] on input at bounding box center [506, 255] width 643 height 25
type input "lemon sev"
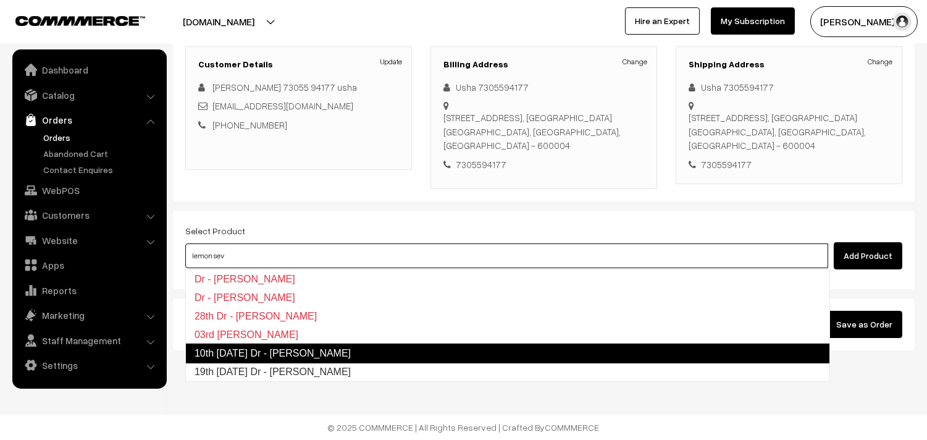
click at [237, 353] on link "10th Friday Dr - Lemon Sevai" at bounding box center [507, 353] width 645 height 20
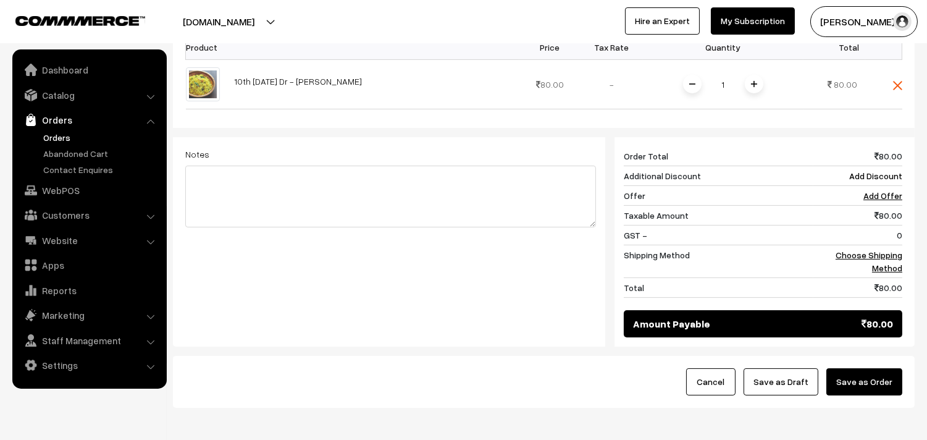
scroll to position [469, 0]
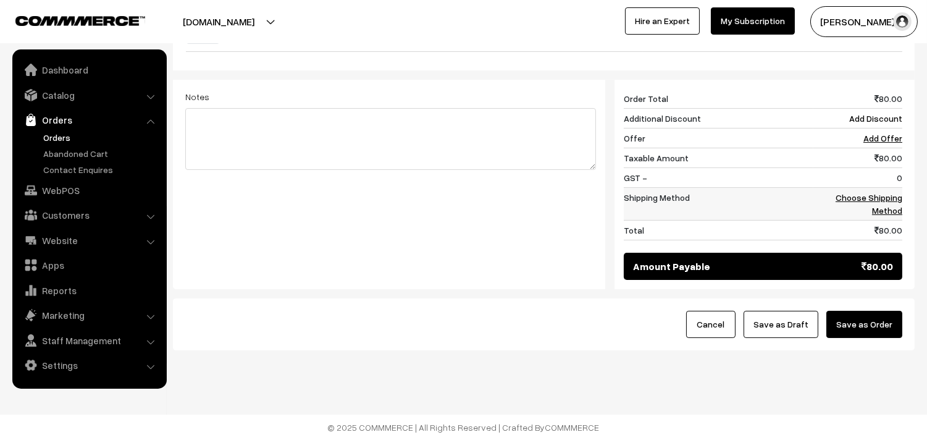
click at [884, 201] on link "Choose Shipping Method" at bounding box center [869, 203] width 67 height 23
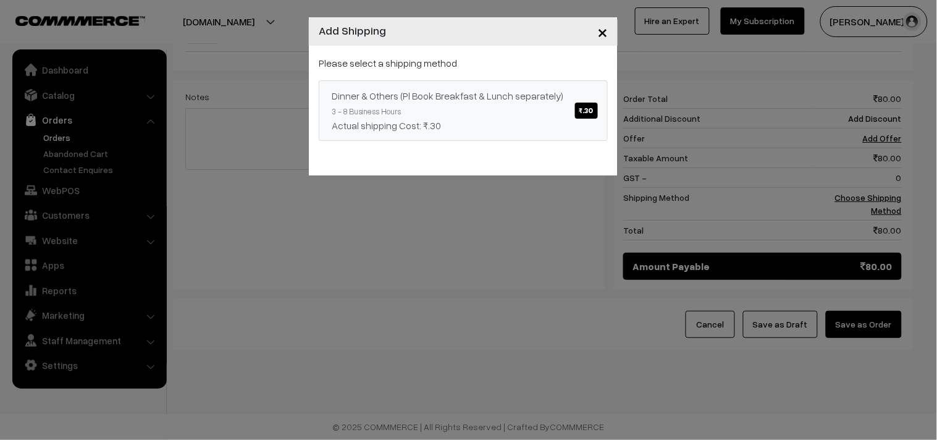
click at [519, 94] on div "Dinner & Others (Pl Book Breakfast & Lunch separately) ₹.30" at bounding box center [463, 95] width 263 height 15
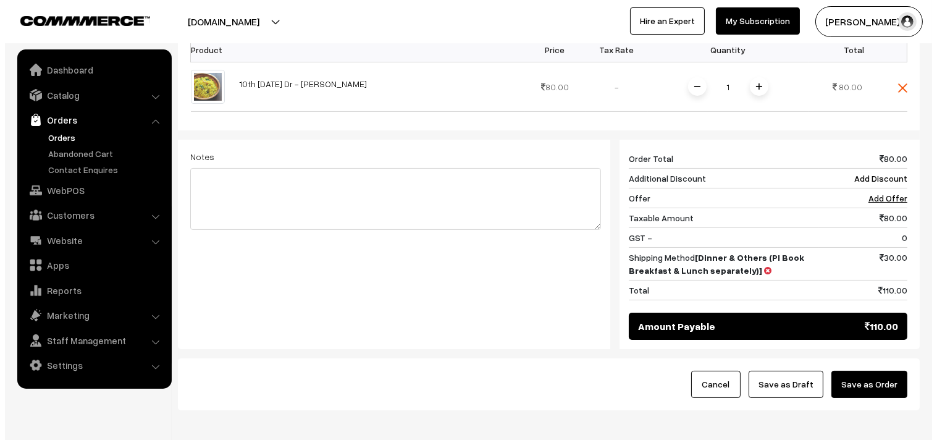
scroll to position [400, 0]
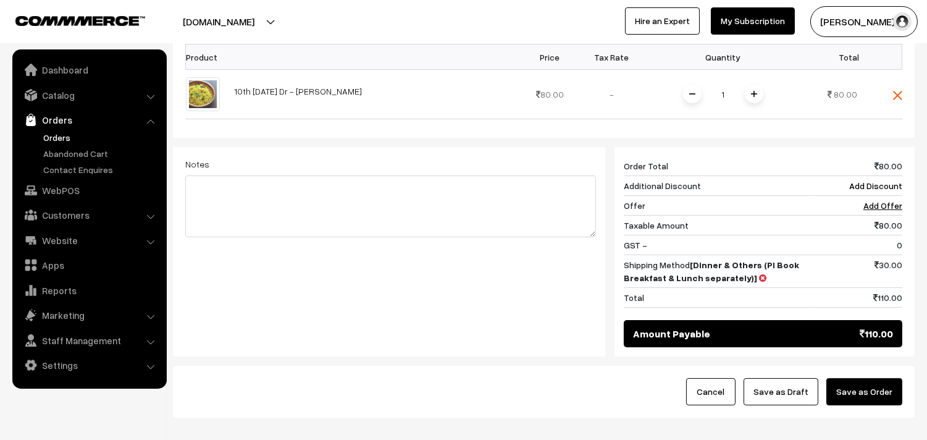
click at [861, 387] on button "Save as Order" at bounding box center [864, 391] width 76 height 27
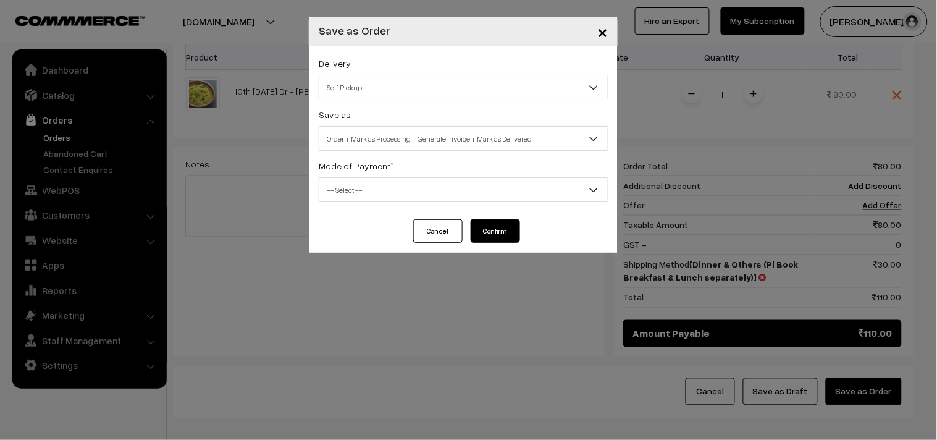
click at [368, 78] on span "Self Pickup" at bounding box center [463, 88] width 288 height 22
select select "DOP1"
select select "3"
click at [417, 84] on span "Dinner & Others (Pl Book Breakfast & Lunch separately) (₹30) (3 - 8 Business Ho…" at bounding box center [463, 88] width 288 height 22
click at [414, 84] on span "Dinner & Others (Pl Book Breakfast & Lunch separately) (₹30) (3 - 8 Business Ho…" at bounding box center [463, 88] width 288 height 22
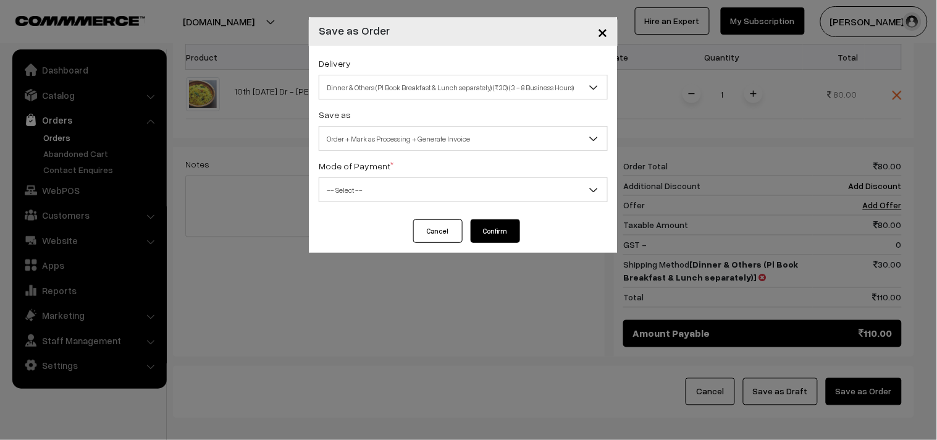
click at [427, 148] on span "Order + Mark as Processing + Generate Invoice" at bounding box center [463, 139] width 288 height 22
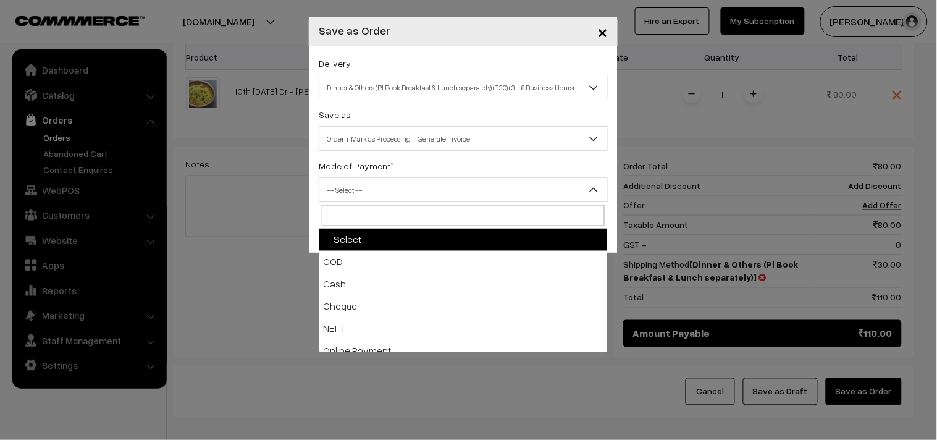
click at [382, 196] on span "-- Select --" at bounding box center [463, 190] width 288 height 22
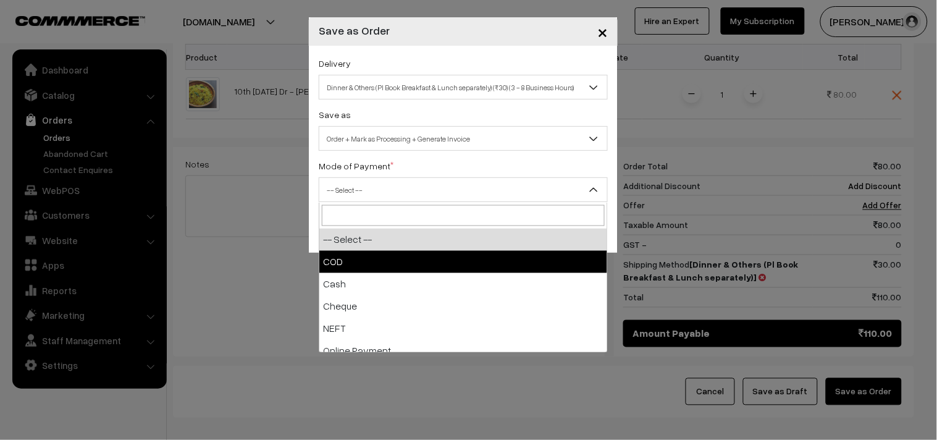
select select "1"
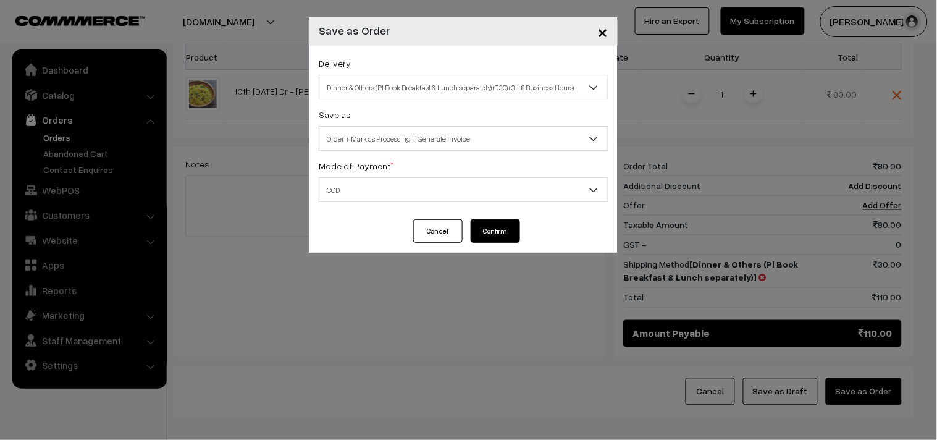
click at [511, 231] on button "Confirm" at bounding box center [495, 230] width 49 height 23
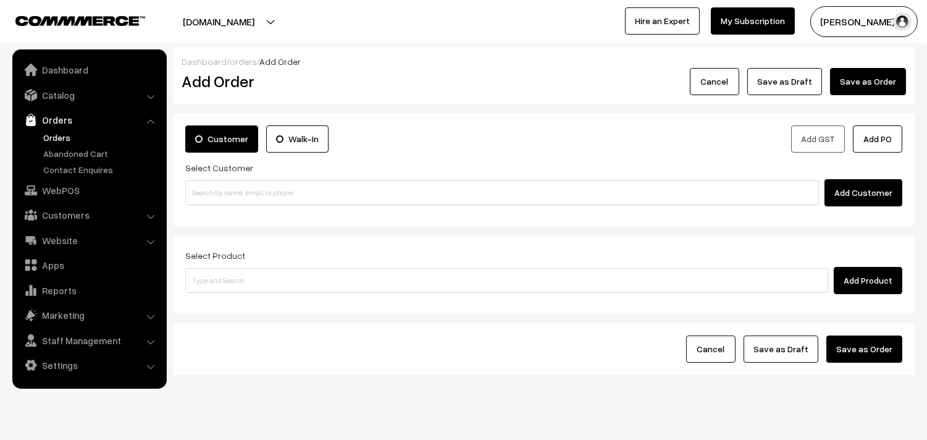
click at [48, 137] on link "Orders" at bounding box center [101, 137] width 122 height 13
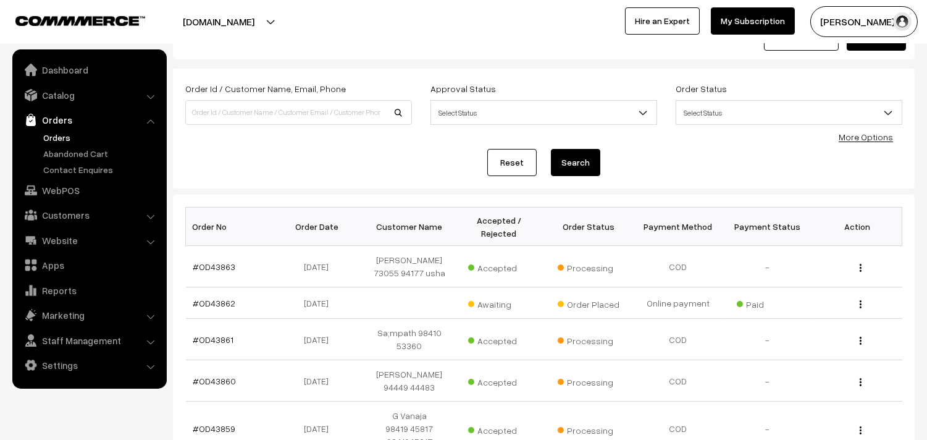
scroll to position [69, 0]
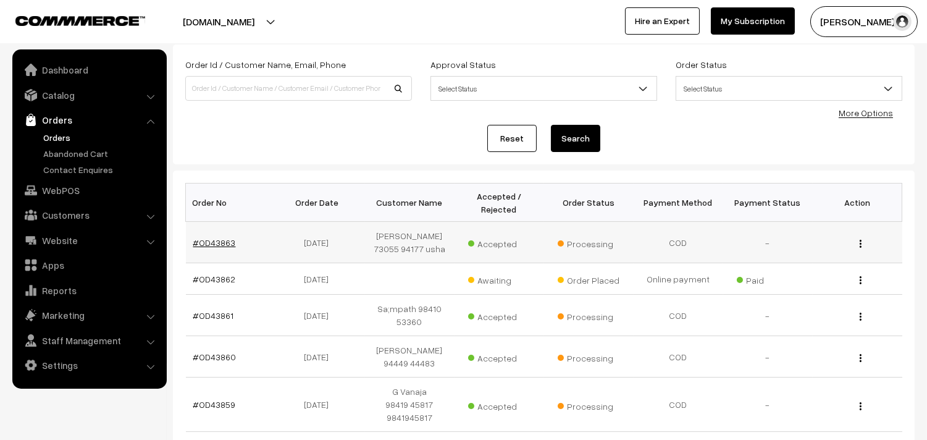
click at [214, 247] on link "#OD43863" at bounding box center [214, 242] width 43 height 10
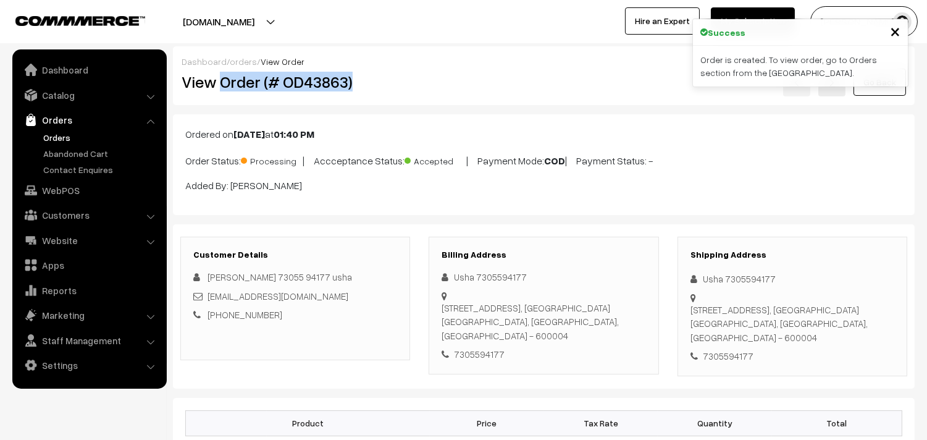
drag, startPoint x: 221, startPoint y: 77, endPoint x: 393, endPoint y: 71, distance: 171.8
click at [392, 72] on h2 "View Order (# OD43863)" at bounding box center [296, 81] width 229 height 19
copy h2 "Order (# OD43863)"
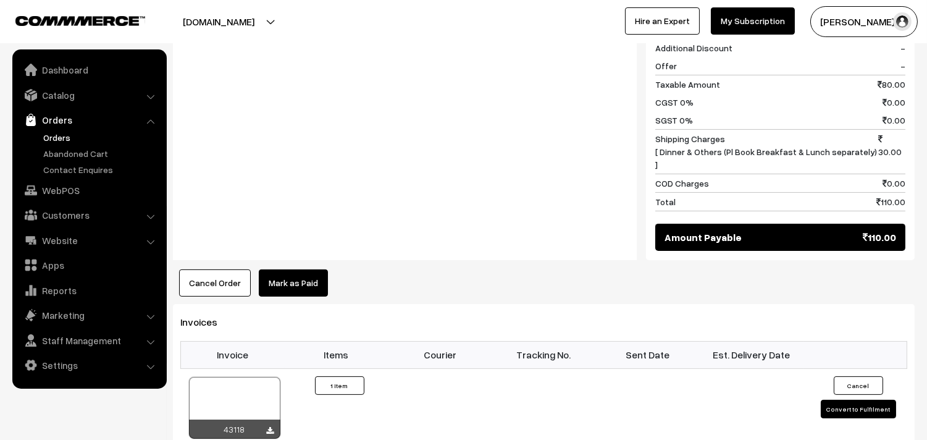
scroll to position [686, 0]
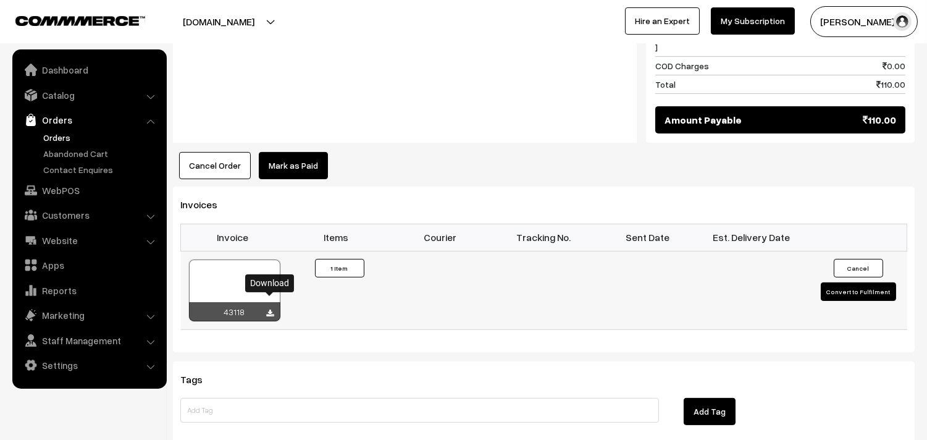
click at [271, 309] on icon at bounding box center [270, 313] width 7 height 8
click at [71, 98] on link "Catalog" at bounding box center [88, 95] width 147 height 22
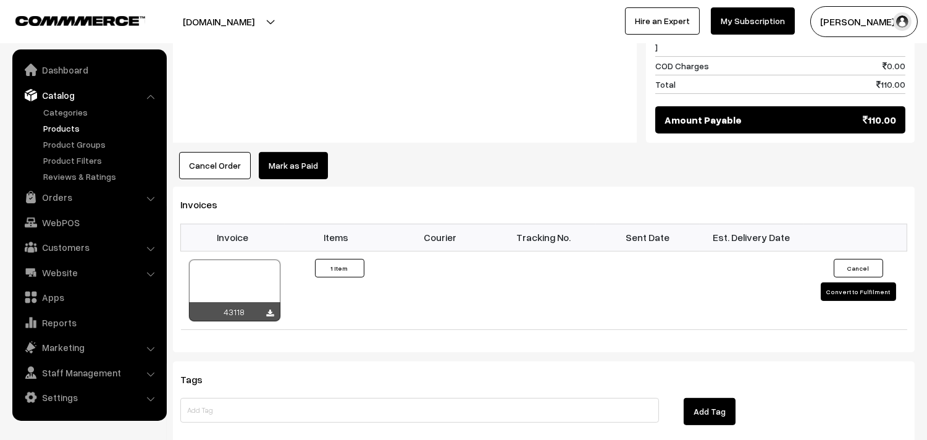
click at [70, 124] on link "Products" at bounding box center [101, 128] width 122 height 13
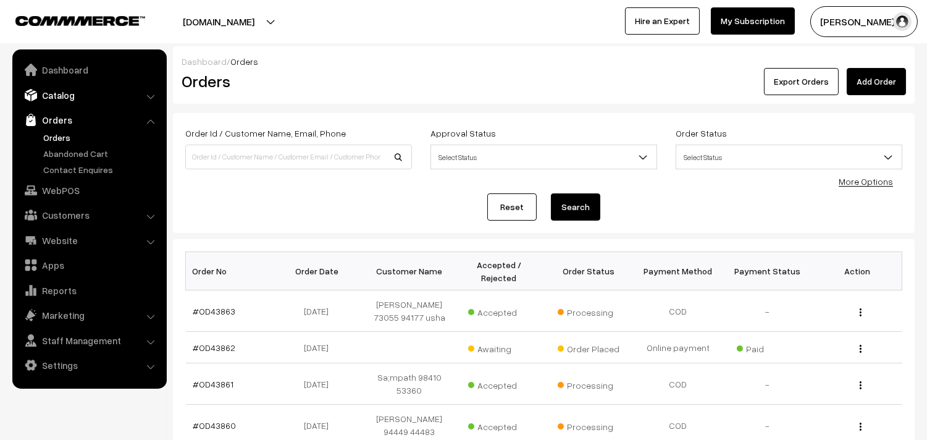
click at [65, 97] on link "Catalog" at bounding box center [88, 95] width 147 height 22
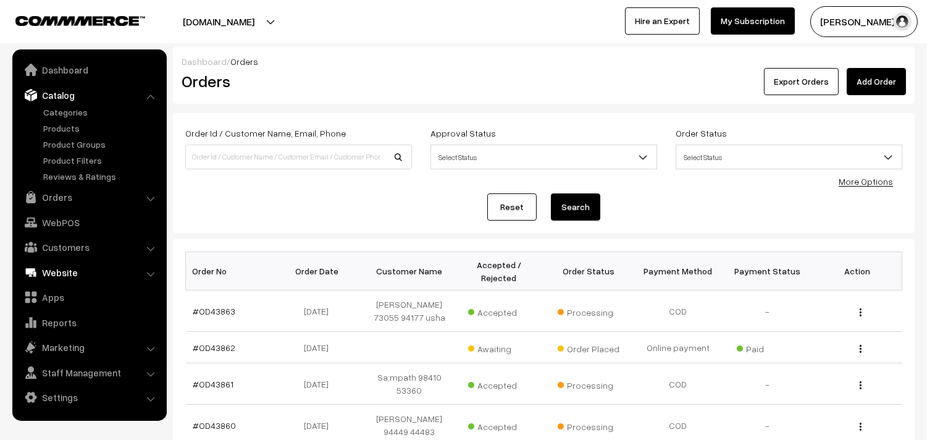
click at [69, 267] on link "Website" at bounding box center [88, 272] width 147 height 22
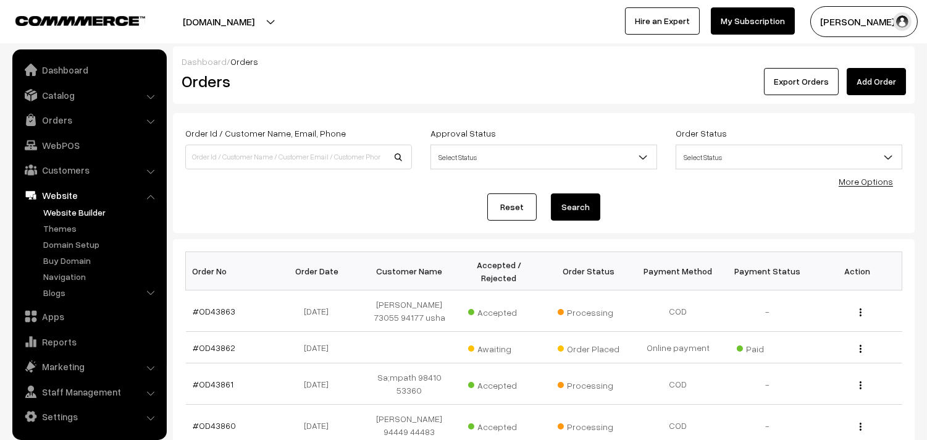
click at [69, 207] on link "Website Builder" at bounding box center [101, 212] width 122 height 13
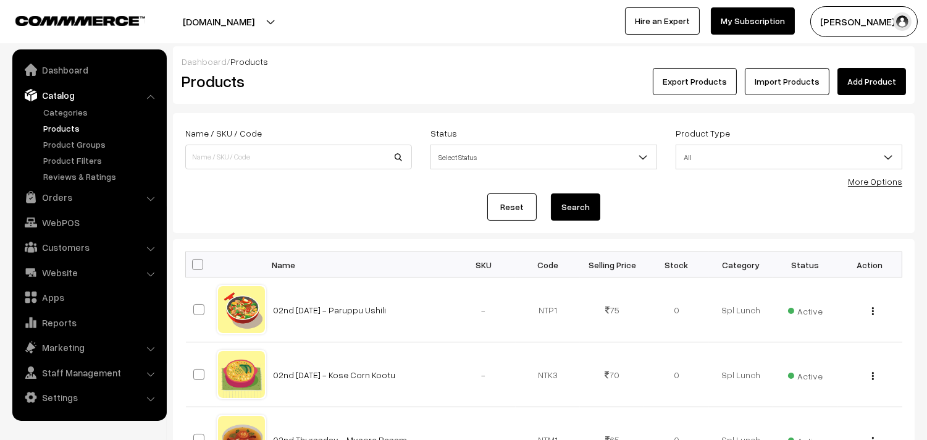
click at [855, 174] on div "Product Type All Digital Physical All" at bounding box center [788, 150] width 245 height 51
click at [865, 182] on link "More Options" at bounding box center [875, 181] width 54 height 10
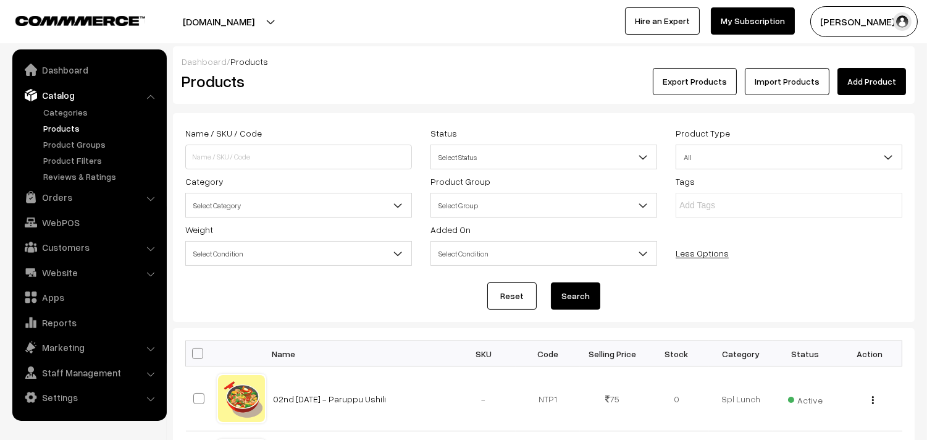
click at [266, 205] on span "Select Category" at bounding box center [298, 206] width 225 height 22
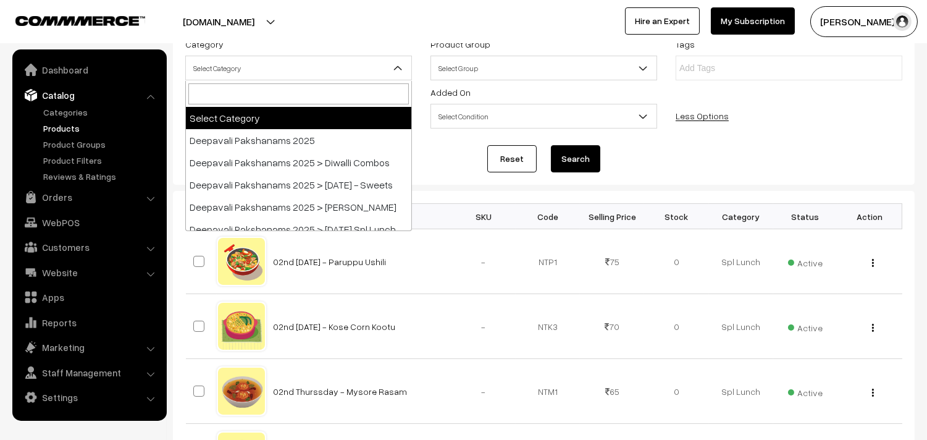
click at [73, 119] on ul "Categories" at bounding box center [89, 144] width 148 height 77
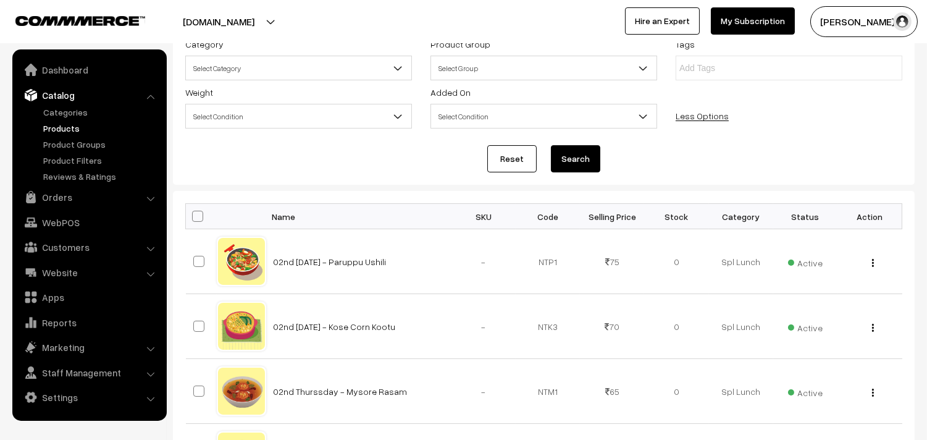
click at [71, 124] on link "Products" at bounding box center [101, 128] width 122 height 13
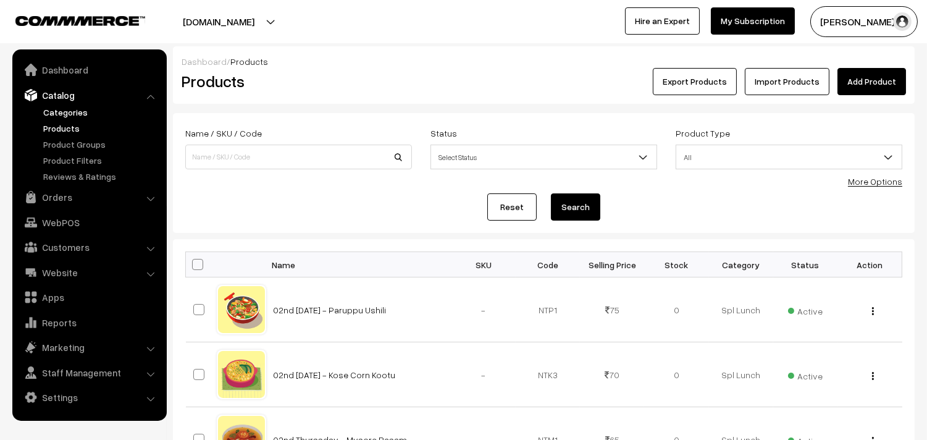
click at [67, 107] on link "Categories" at bounding box center [101, 112] width 122 height 13
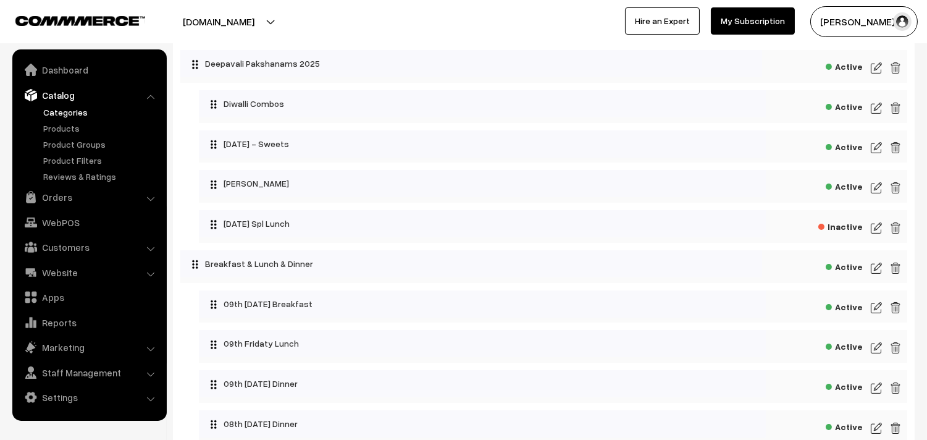
scroll to position [137, 0]
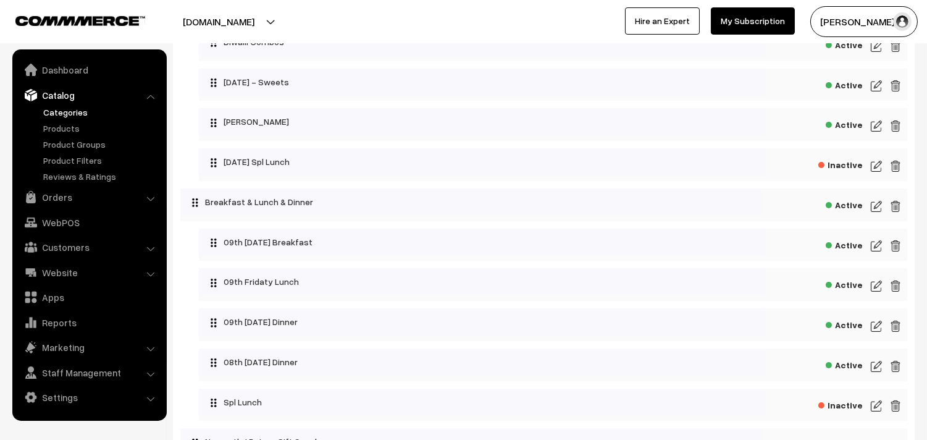
click at [873, 245] on img at bounding box center [876, 245] width 11 height 15
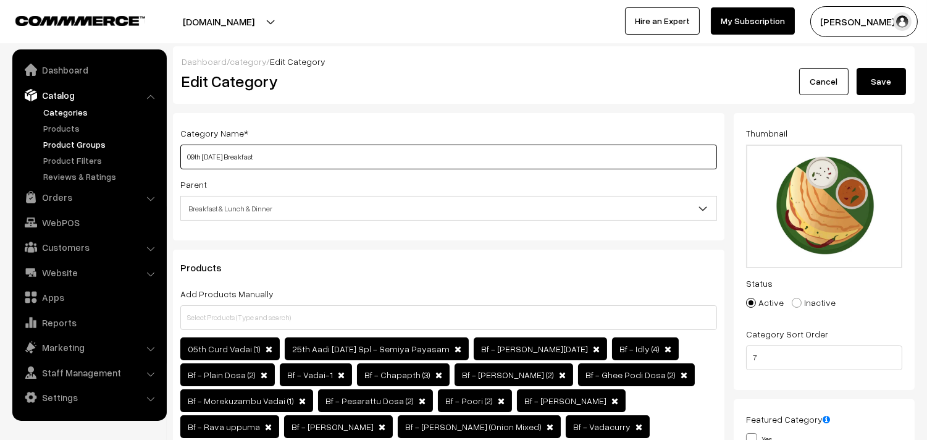
drag, startPoint x: 220, startPoint y: 155, endPoint x: 121, endPoint y: 140, distance: 99.9
click at [184, 152] on input "10th Saturday Breakfast" at bounding box center [448, 157] width 537 height 25
click at [211, 153] on input "10th Saturday Breakfast" at bounding box center [448, 157] width 537 height 25
drag, startPoint x: 232, startPoint y: 157, endPoint x: 93, endPoint y: 153, distance: 139.0
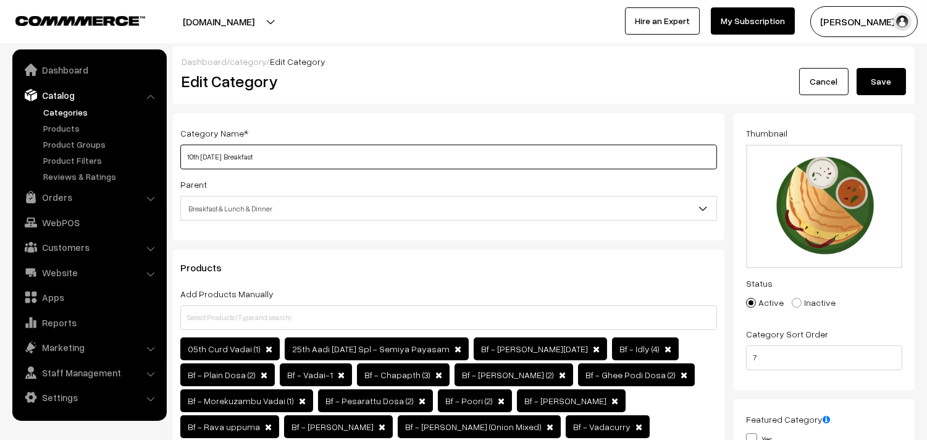
type input "10th Saturday Breakfast"
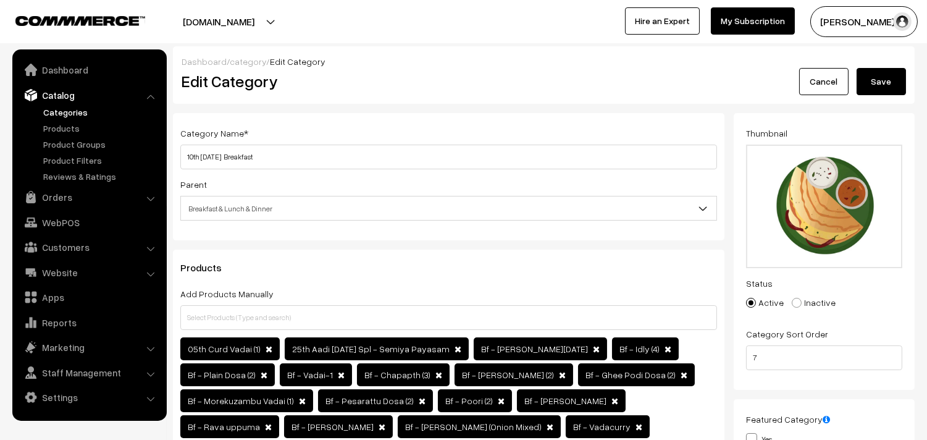
click at [884, 82] on button "Save" at bounding box center [881, 81] width 49 height 27
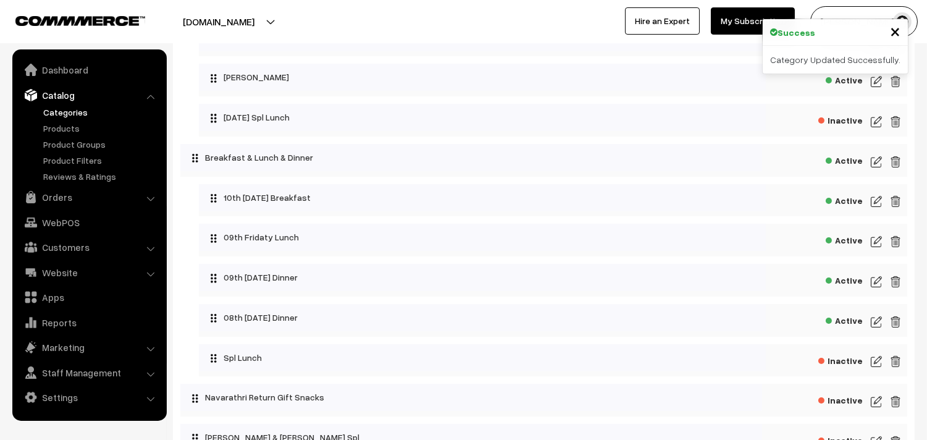
scroll to position [206, 0]
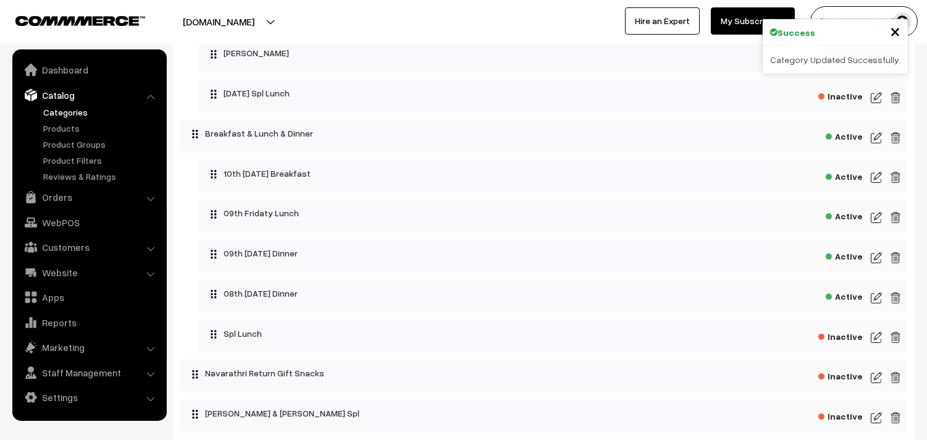
click at [879, 220] on img at bounding box center [876, 217] width 11 height 15
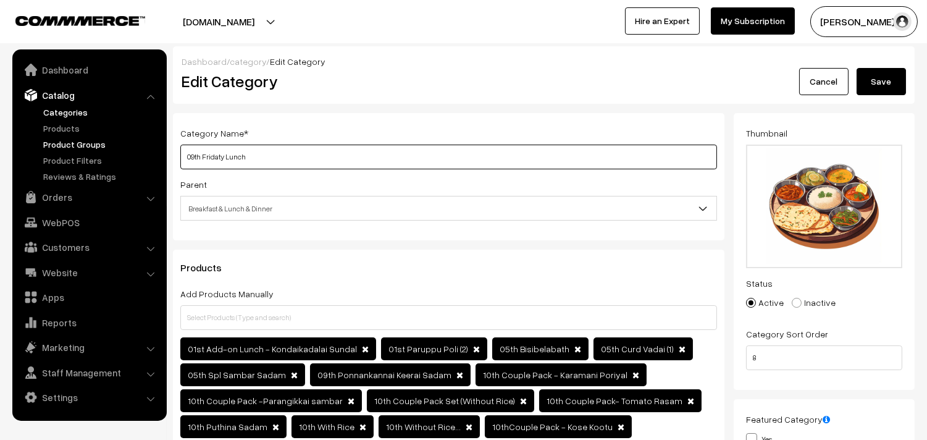
drag, startPoint x: 225, startPoint y: 157, endPoint x: 106, endPoint y: 149, distance: 118.8
paste input "10th [DATE]"
type input "10th [DATE] Lunch"
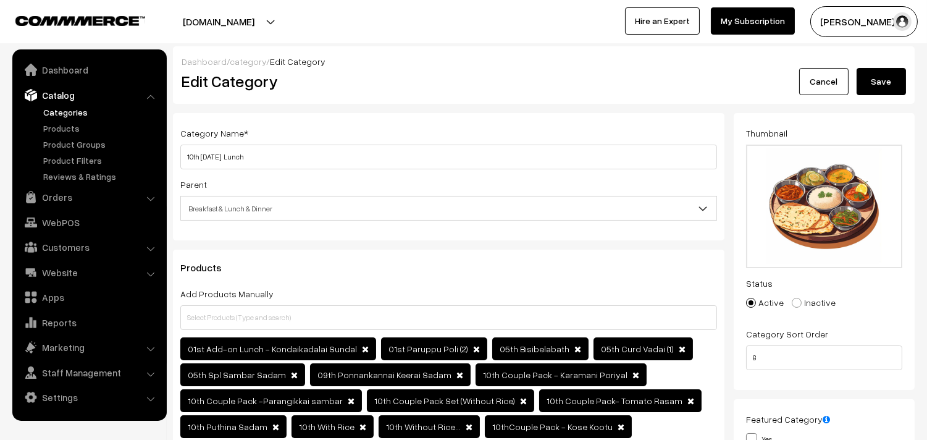
click at [885, 85] on button "Save" at bounding box center [881, 81] width 49 height 27
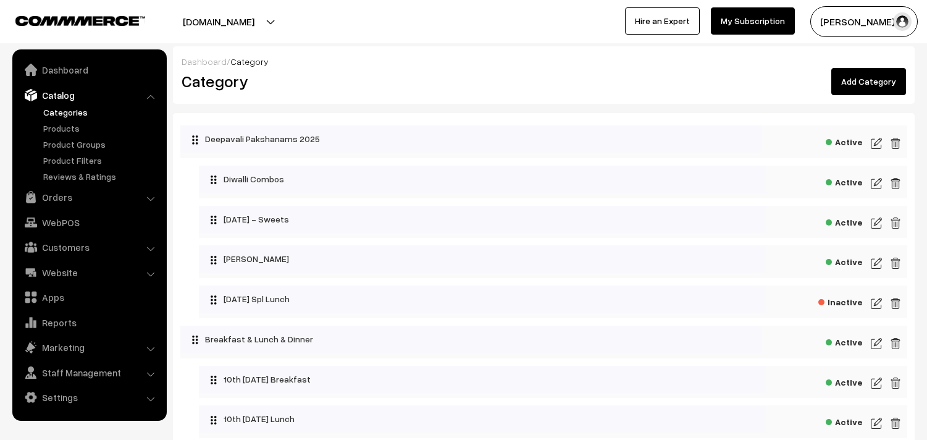
scroll to position [206, 0]
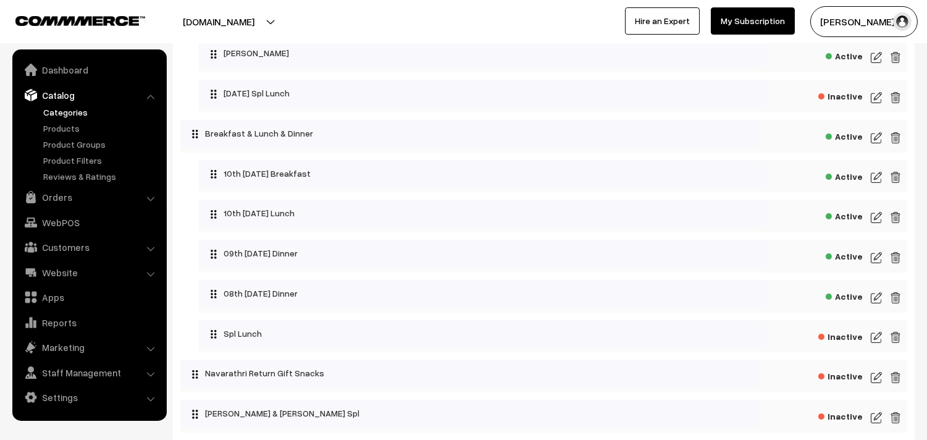
click at [868, 257] on div "Active" at bounding box center [553, 256] width 708 height 33
click at [874, 260] on img at bounding box center [876, 257] width 11 height 15
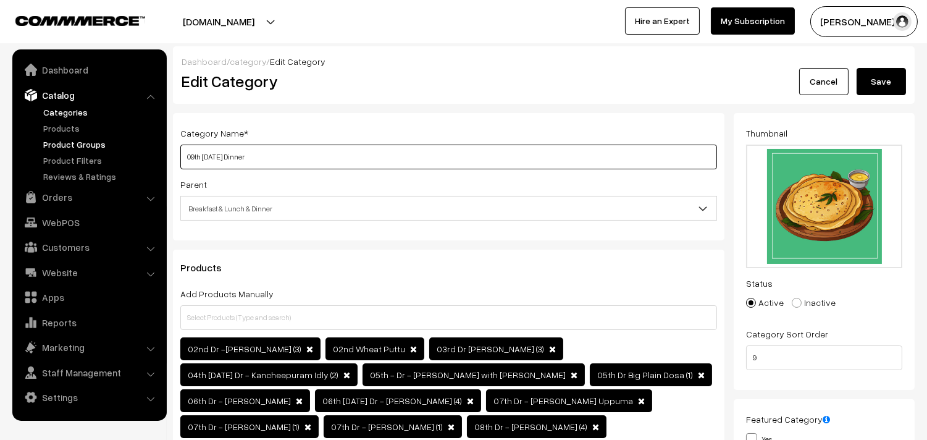
drag, startPoint x: 222, startPoint y: 156, endPoint x: 147, endPoint y: 147, distance: 75.9
paste input "10th [DATE]"
type input "10th Saturday Dinner"
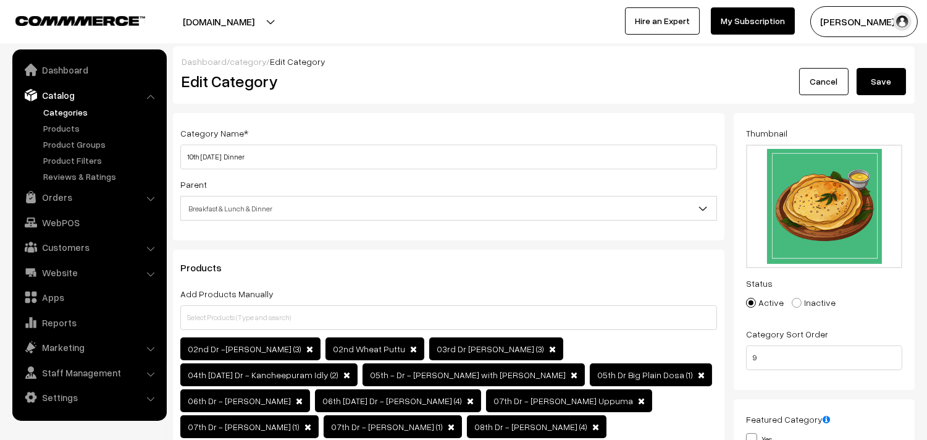
click at [886, 78] on button "Save" at bounding box center [881, 81] width 49 height 27
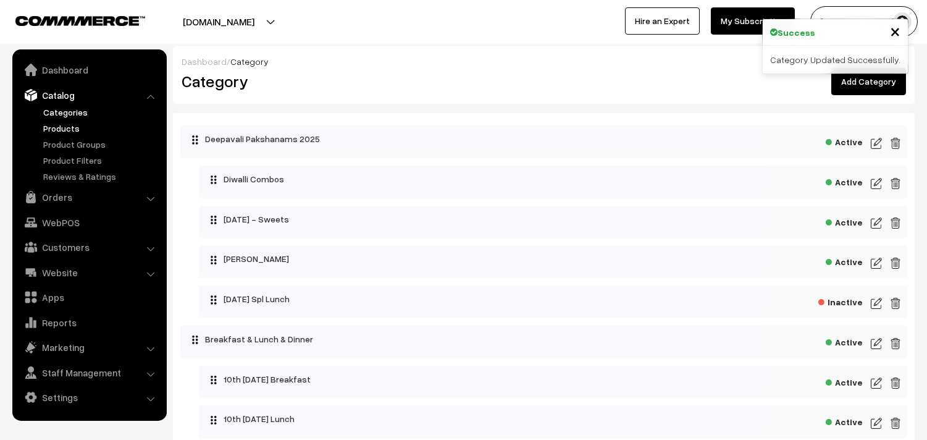
click at [57, 124] on link "Products" at bounding box center [101, 128] width 122 height 13
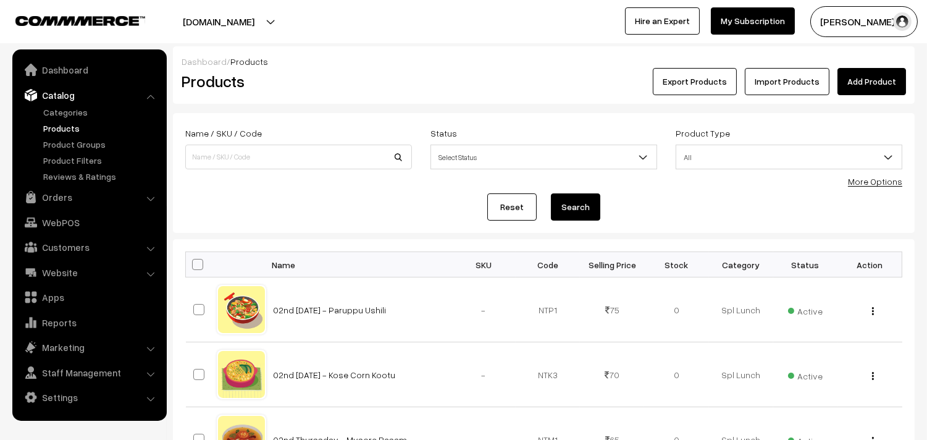
click at [878, 184] on link "More Options" at bounding box center [875, 181] width 54 height 10
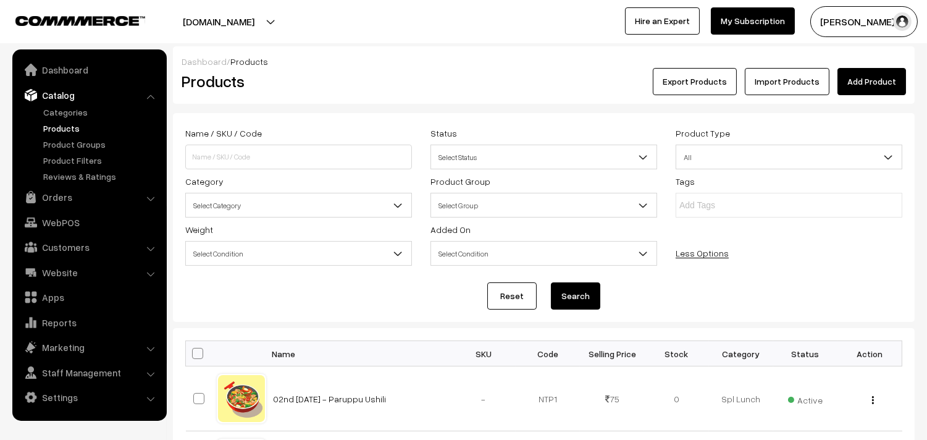
click at [235, 207] on span "Select Category" at bounding box center [298, 206] width 225 height 22
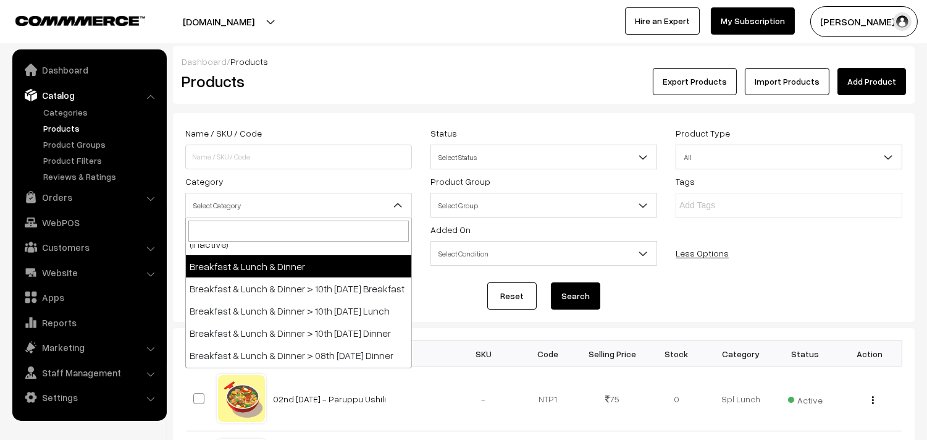
scroll to position [206, 0]
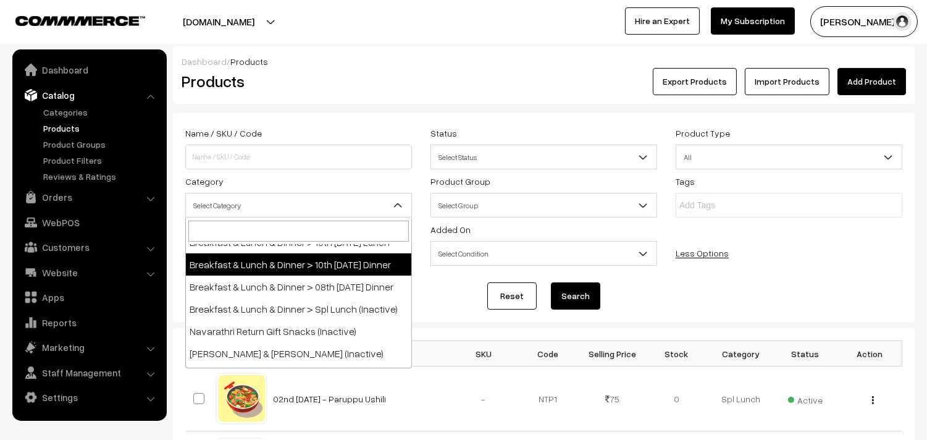
select select "96"
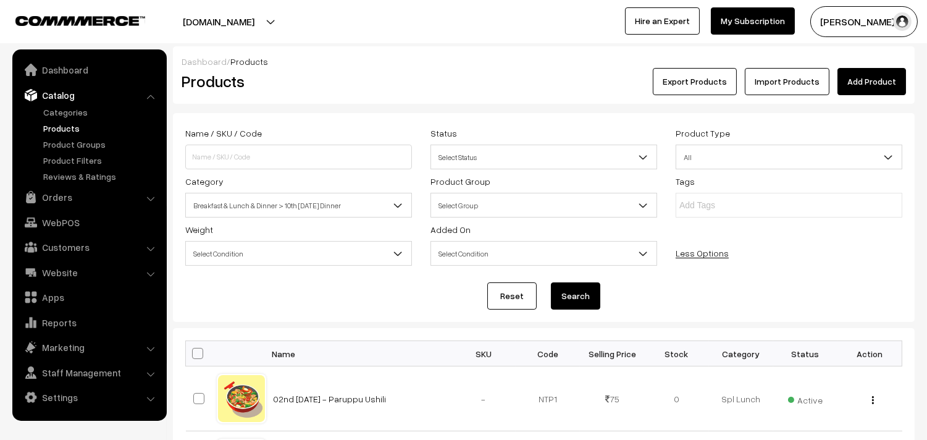
click at [554, 289] on button "Search" at bounding box center [575, 295] width 49 height 27
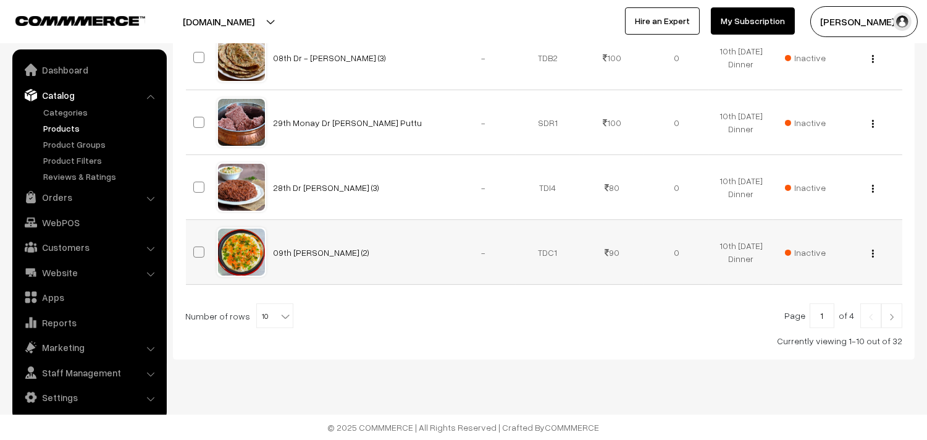
scroll to position [663, 0]
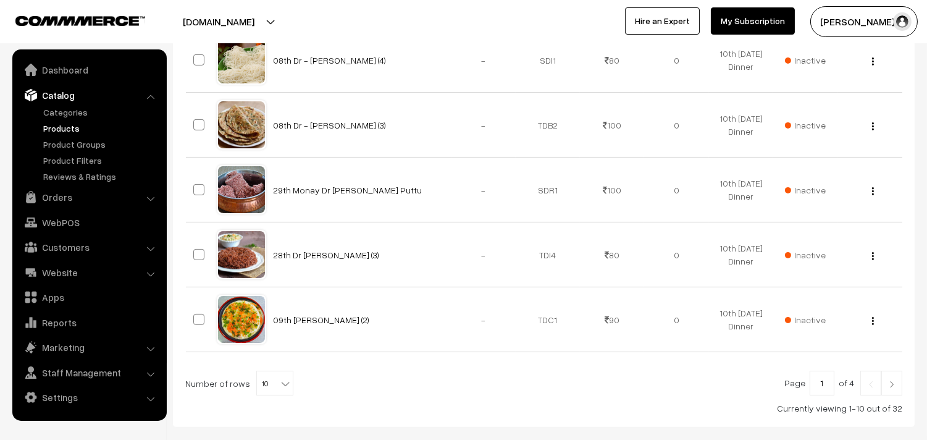
click at [258, 386] on span "10" at bounding box center [275, 383] width 36 height 25
select select "100"
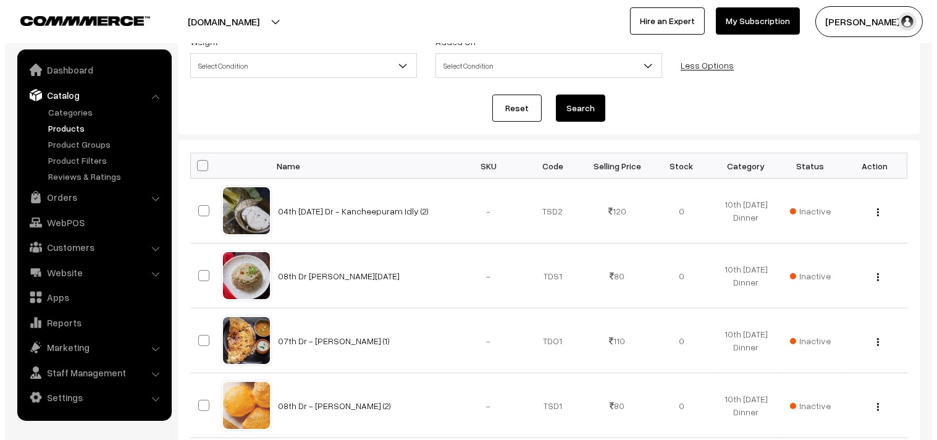
scroll to position [206, 0]
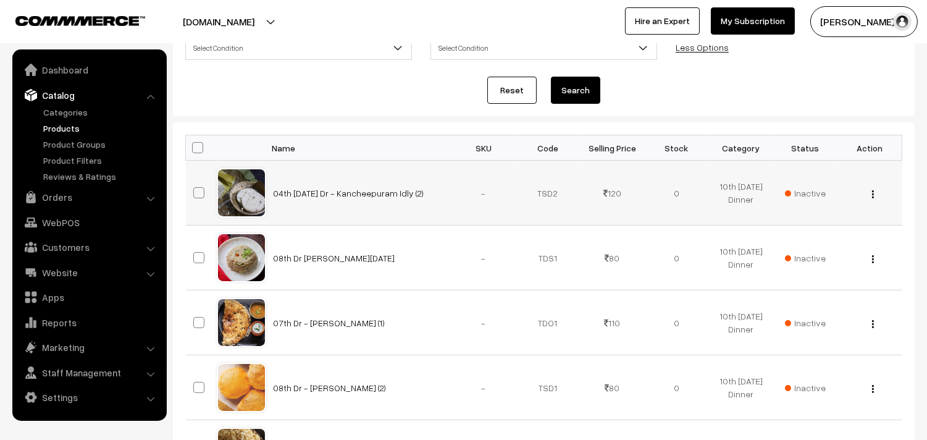
click at [797, 190] on span "Inactive" at bounding box center [805, 193] width 41 height 13
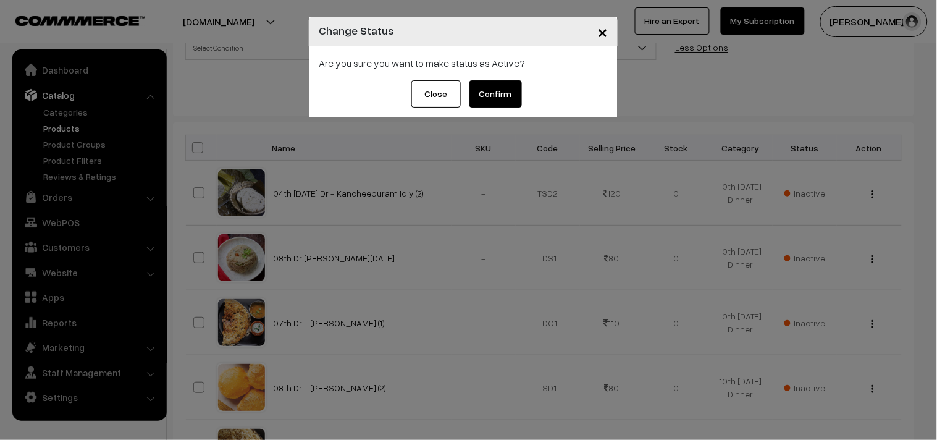
click at [495, 97] on button "Confirm" at bounding box center [495, 93] width 52 height 27
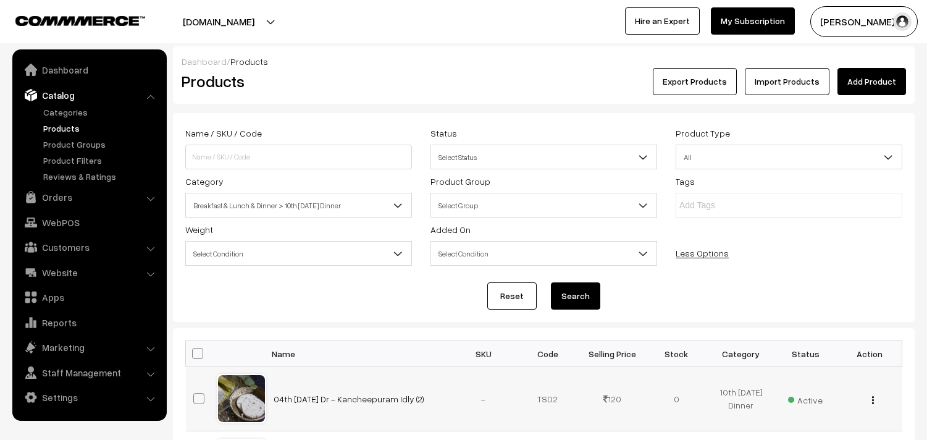
scroll to position [206, 0]
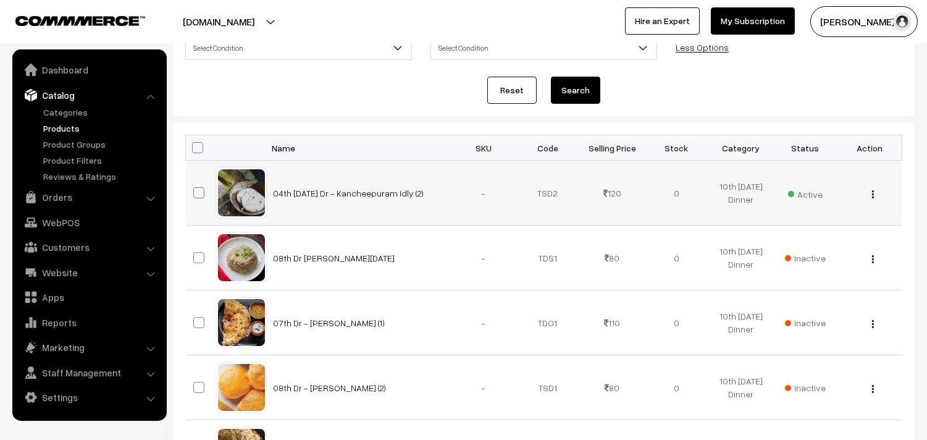
click at [873, 192] on img "button" at bounding box center [873, 194] width 2 height 8
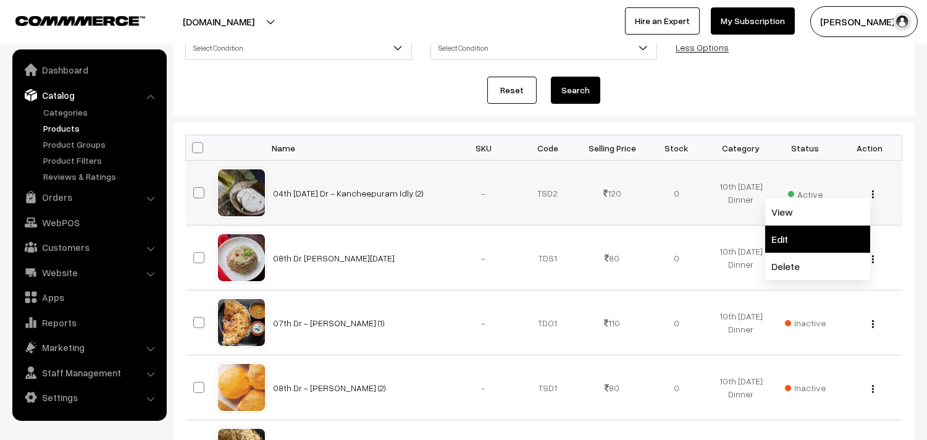
click at [783, 237] on link "Edit" at bounding box center [817, 238] width 105 height 27
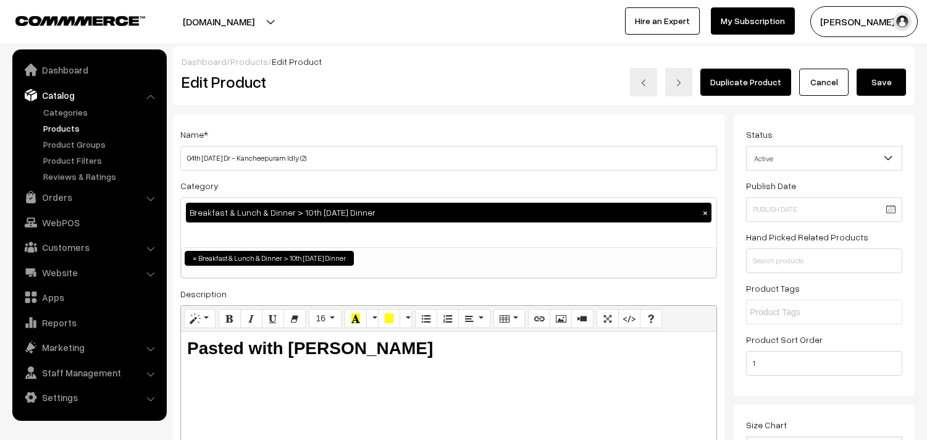
click at [446, 164] on input "04th [DATE] Dr - Kancheepuram Idly (2)" at bounding box center [448, 158] width 537 height 25
drag, startPoint x: 229, startPoint y: 159, endPoint x: 110, endPoint y: 147, distance: 119.8
type input "11th Dr - [PERSON_NAME] (2)"
drag, startPoint x: 875, startPoint y: 70, endPoint x: 830, endPoint y: 257, distance: 191.7
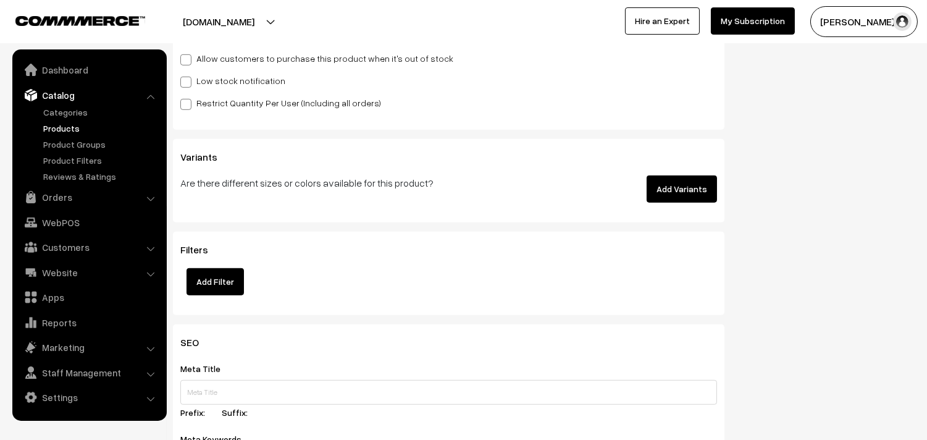
scroll to position [1304, 0]
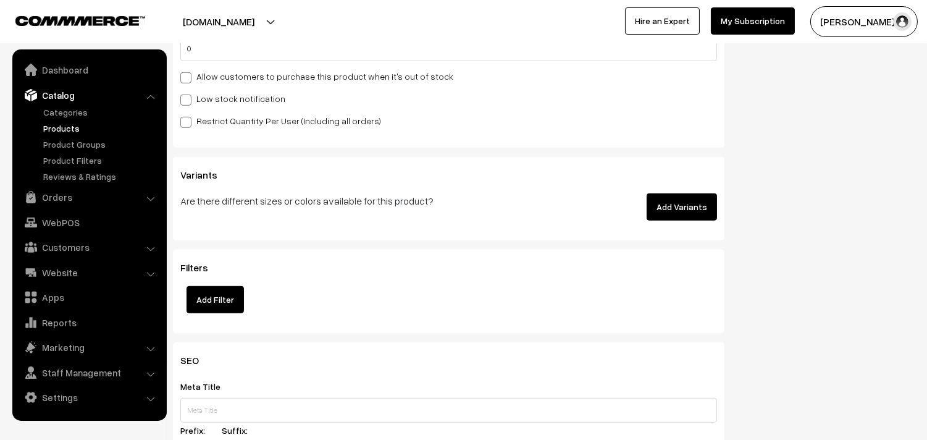
click at [258, 76] on label "Allow customers to purchase this product when it's out of stock" at bounding box center [316, 76] width 273 height 13
click at [188, 76] on input "Allow customers to purchase this product when it's out of stock" at bounding box center [184, 76] width 8 height 8
checkbox input "true"
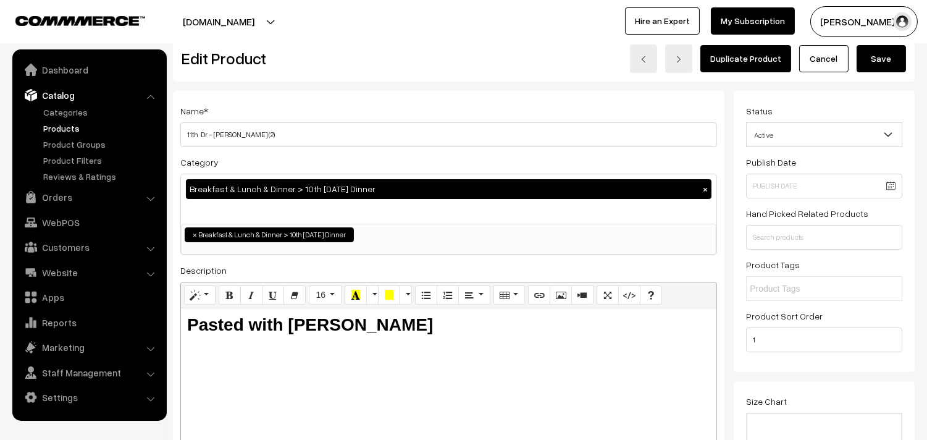
scroll to position [0, 0]
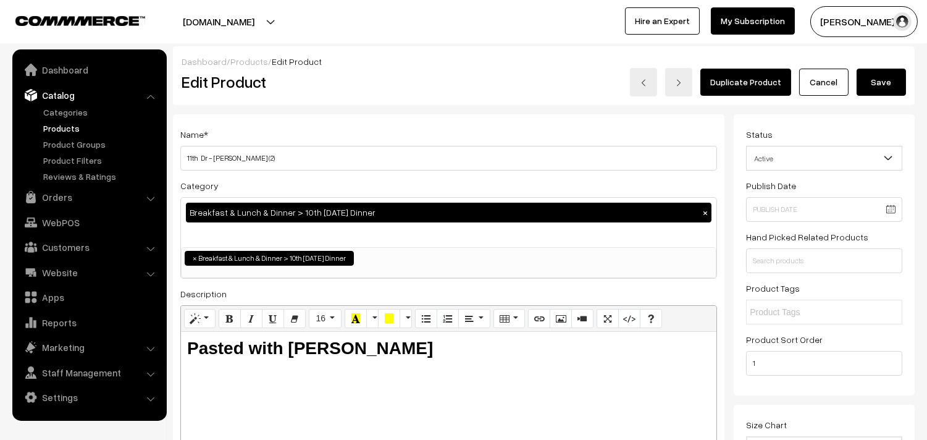
click at [890, 76] on button "Save" at bounding box center [881, 82] width 49 height 27
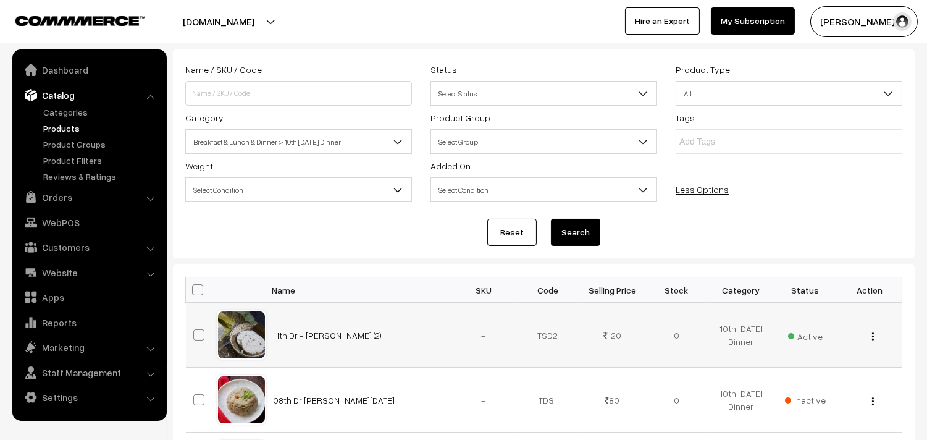
scroll to position [137, 0]
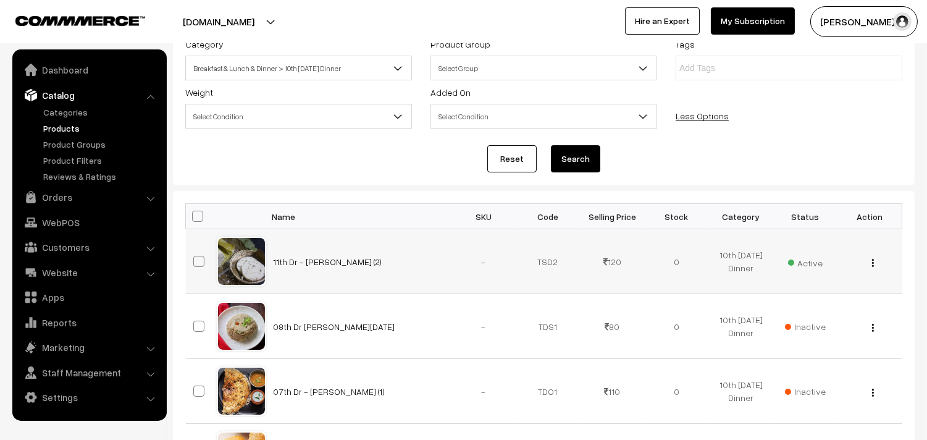
click at [874, 266] on button "button" at bounding box center [872, 263] width 3 height 10
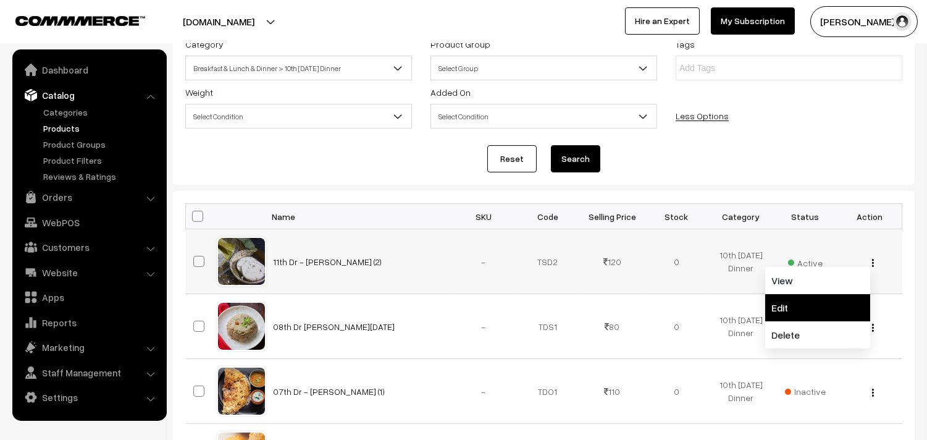
click at [798, 309] on link "Edit" at bounding box center [817, 307] width 105 height 27
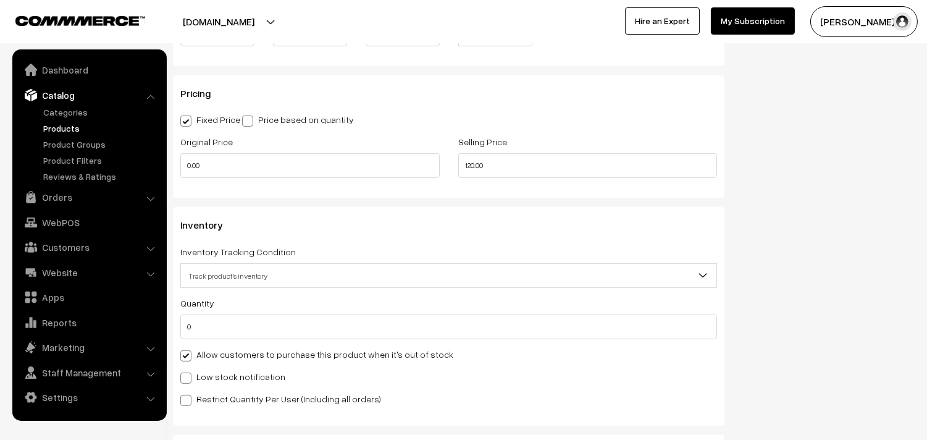
scroll to position [1029, 0]
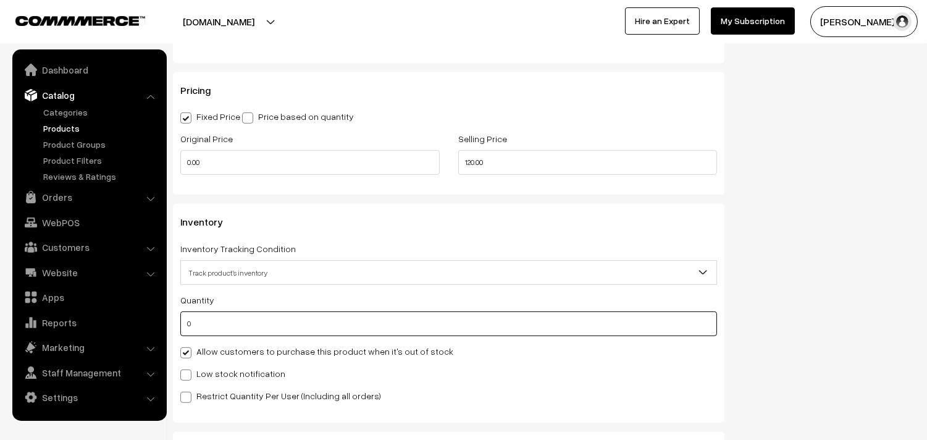
drag, startPoint x: 211, startPoint y: 325, endPoint x: 164, endPoint y: 332, distance: 47.4
click at [164, 332] on body "Thank you for showing interest. Our team will call you shortly. Close annamfood…" at bounding box center [463, 82] width 927 height 2222
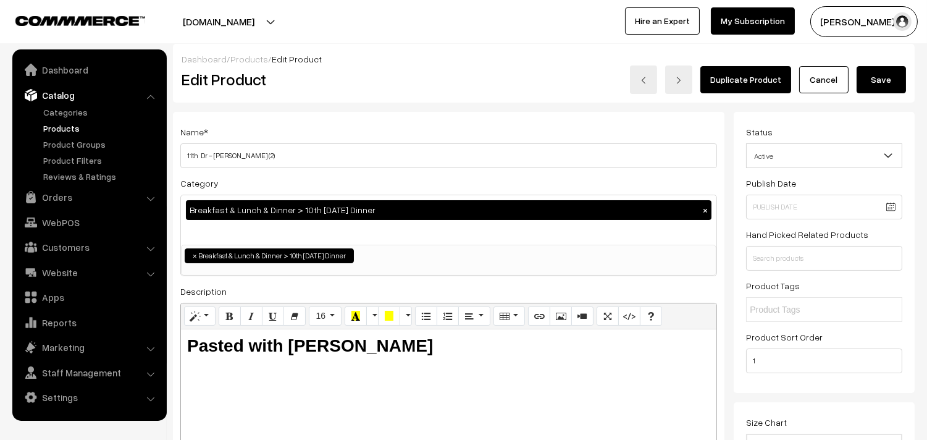
scroll to position [0, 0]
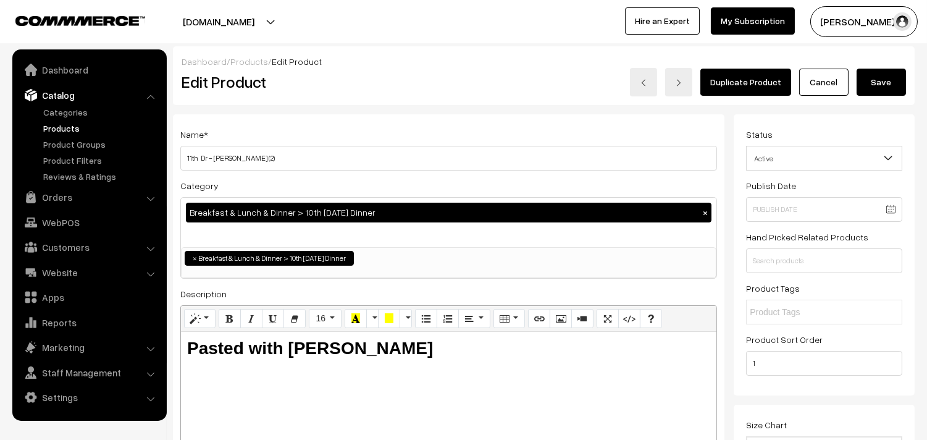
type input "40"
click at [855, 77] on div "Duplicate Product Cancel Save" at bounding box center [698, 82] width 415 height 28
click at [878, 82] on button "Save" at bounding box center [881, 82] width 49 height 27
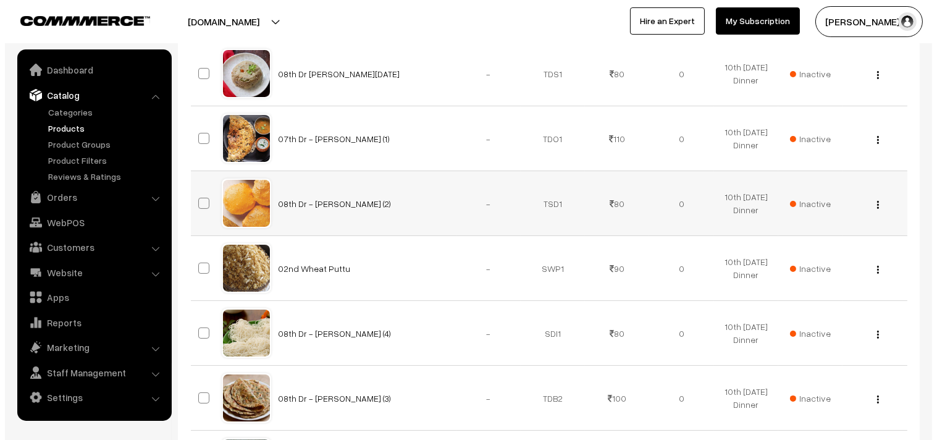
scroll to position [411, 0]
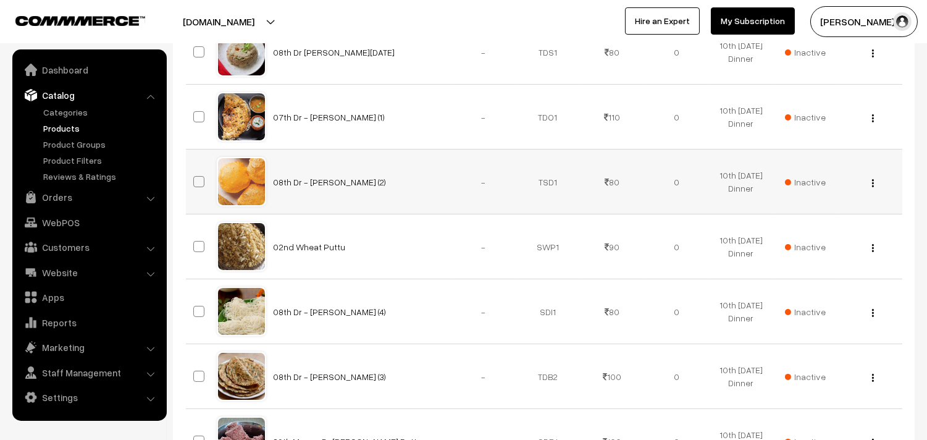
click at [799, 179] on span "Inactive" at bounding box center [805, 181] width 41 height 13
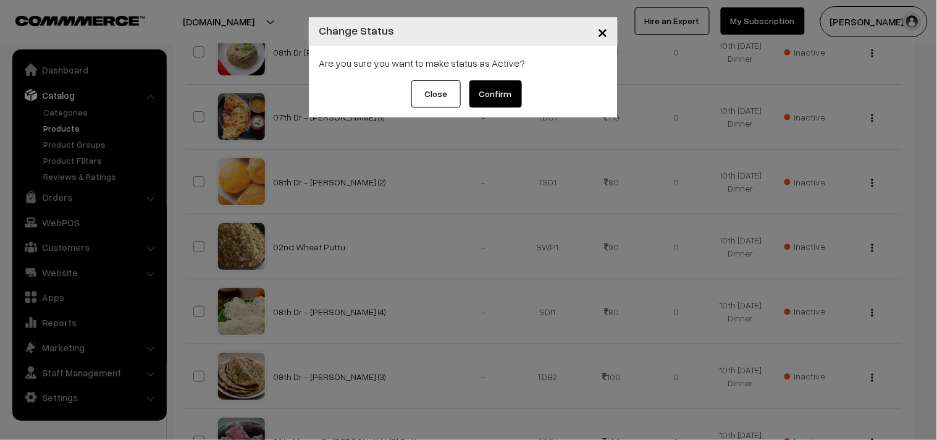
click at [501, 93] on button "Confirm" at bounding box center [495, 93] width 52 height 27
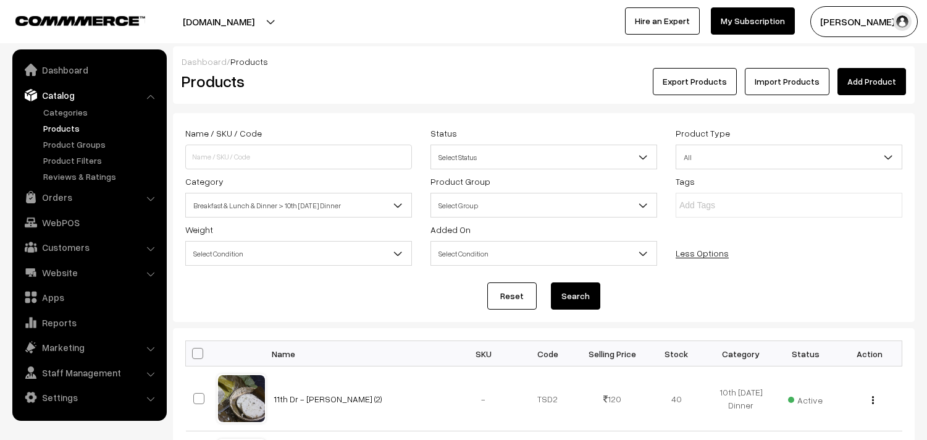
scroll to position [411, 0]
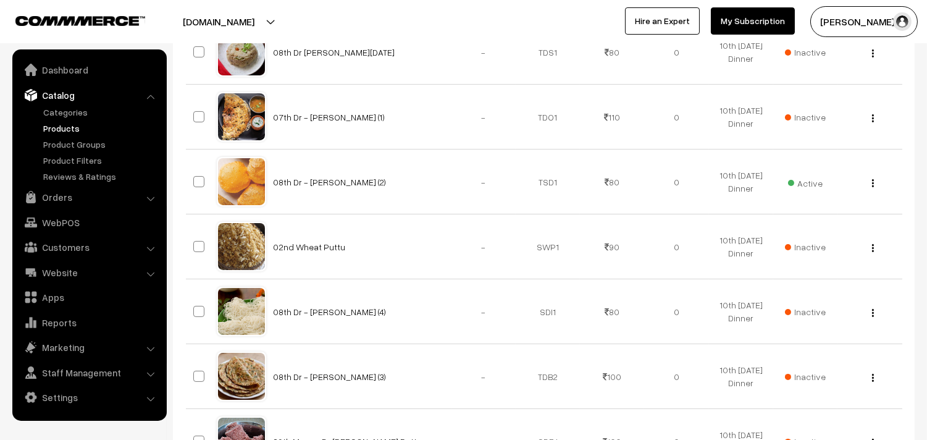
click at [872, 184] on img "button" at bounding box center [873, 183] width 2 height 8
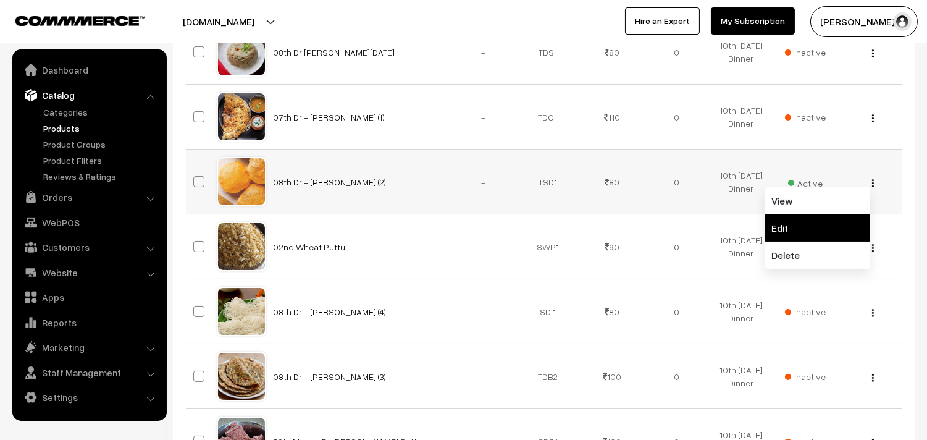
click at [798, 235] on link "Edit" at bounding box center [817, 227] width 105 height 27
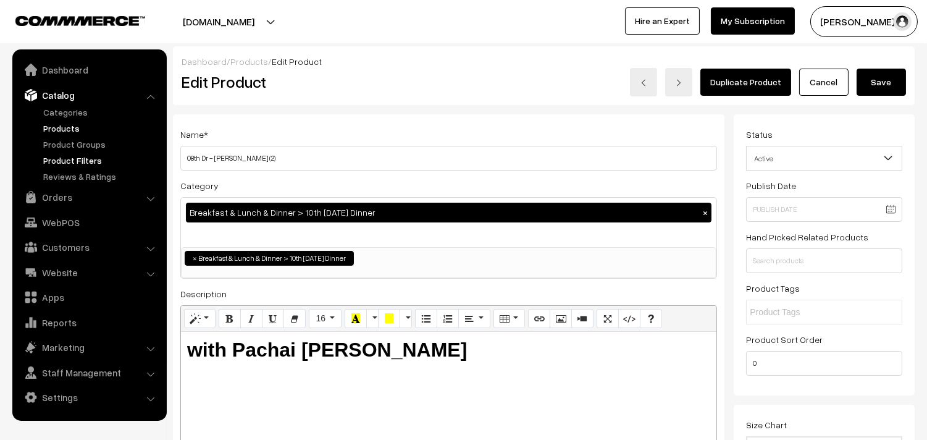
drag, startPoint x: 203, startPoint y: 159, endPoint x: 138, endPoint y: 153, distance: 64.5
type input "11th Dr - [PERSON_NAME] (2)"
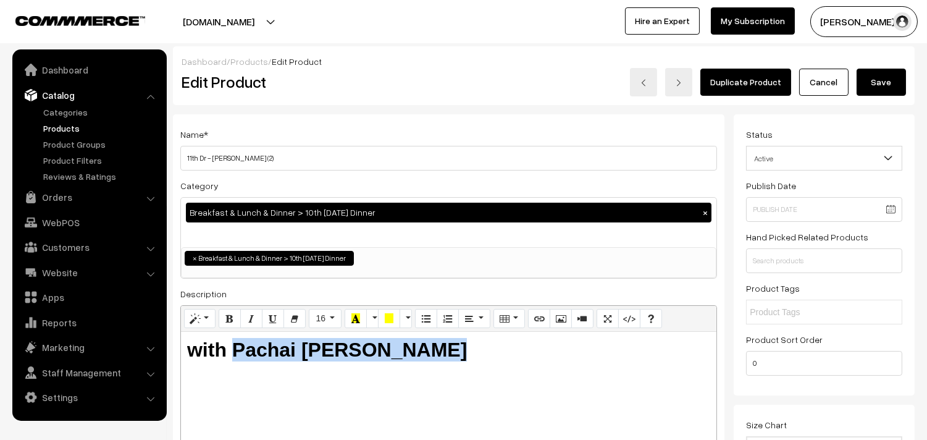
drag, startPoint x: 231, startPoint y: 348, endPoint x: 503, endPoint y: 355, distance: 271.8
click at [503, 355] on h2 "with Pachai [PERSON_NAME]" at bounding box center [448, 349] width 523 height 23
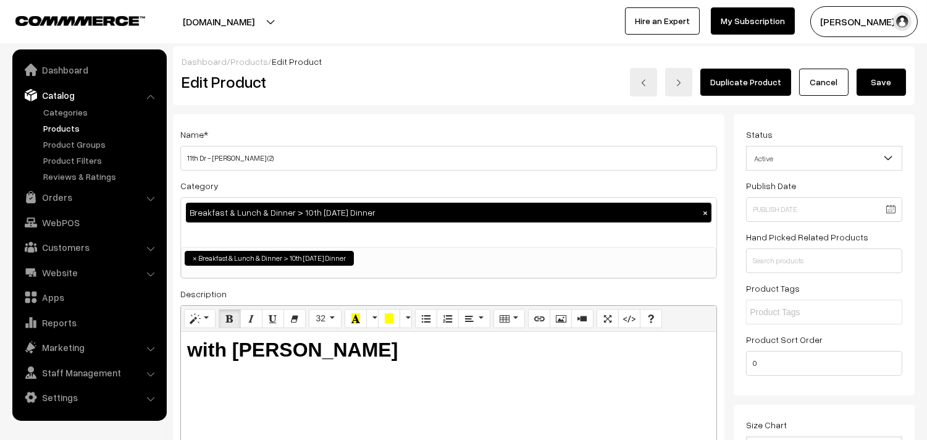
click at [277, 346] on b "with [PERSON_NAME]" at bounding box center [292, 349] width 211 height 22
click at [876, 79] on button "Save" at bounding box center [881, 82] width 49 height 27
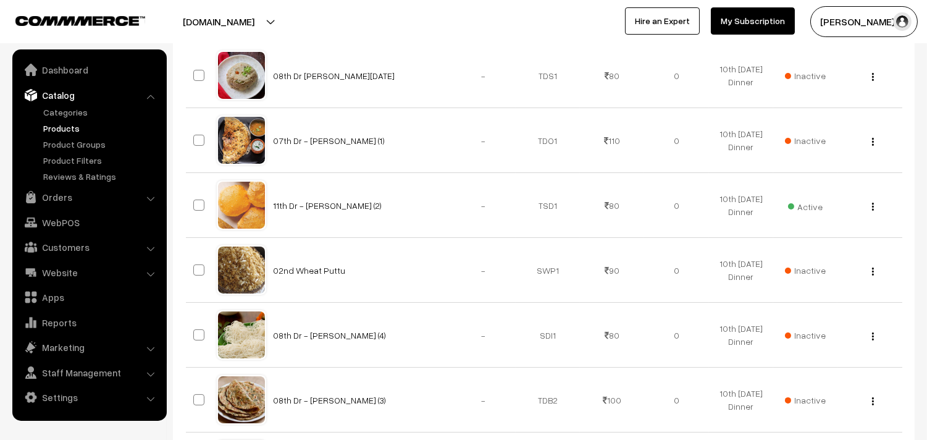
scroll to position [411, 0]
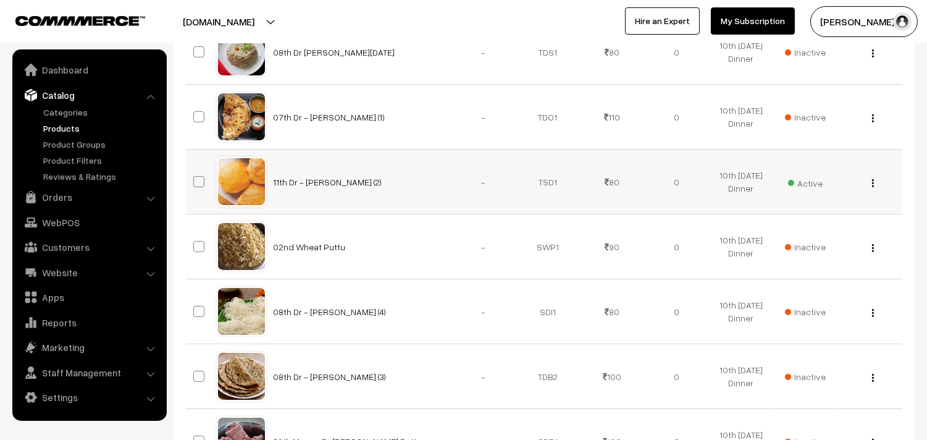
click at [871, 183] on button "button" at bounding box center [872, 183] width 3 height 10
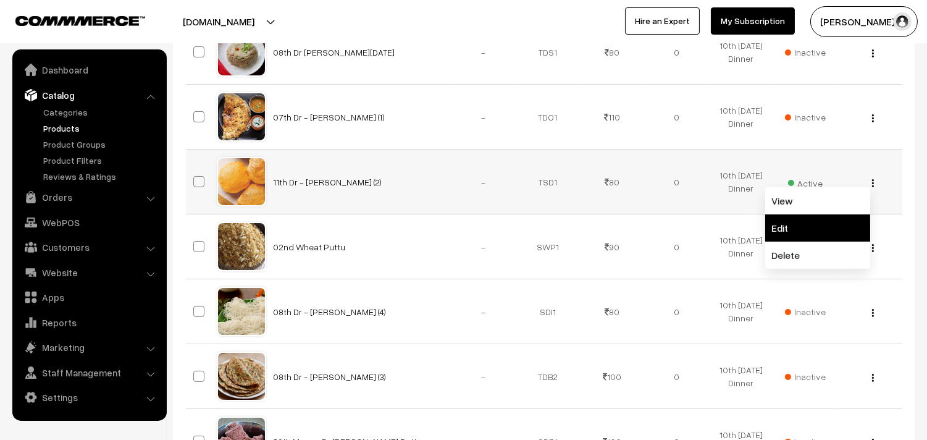
click at [788, 224] on link "Edit" at bounding box center [817, 227] width 105 height 27
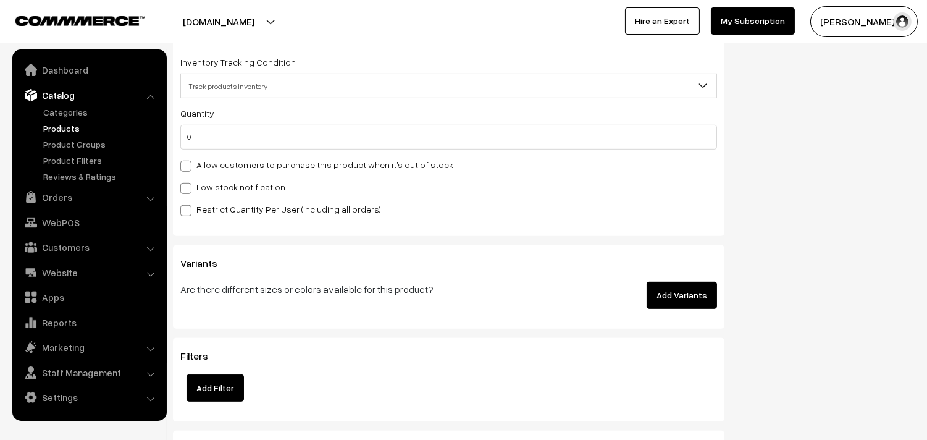
scroll to position [1271, 0]
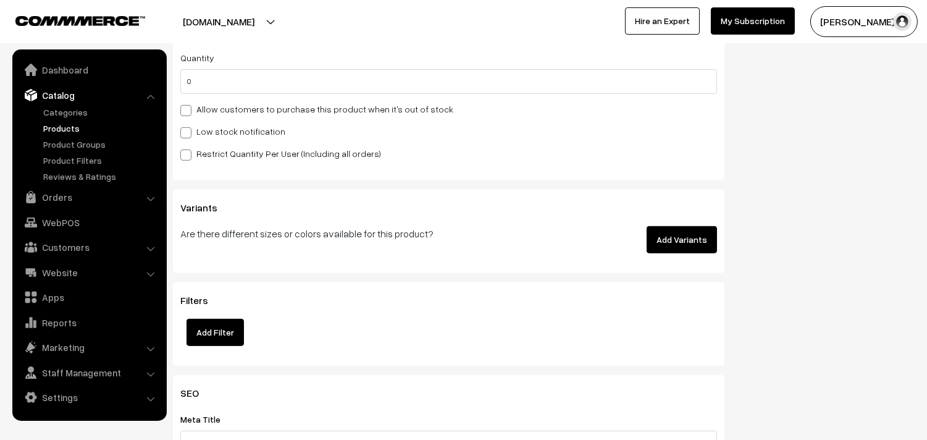
click at [301, 107] on label "Allow customers to purchase this product when it's out of stock" at bounding box center [316, 109] width 273 height 13
click at [188, 107] on input "Allow customers to purchase this product when it's out of stock" at bounding box center [184, 108] width 8 height 8
checkbox input "true"
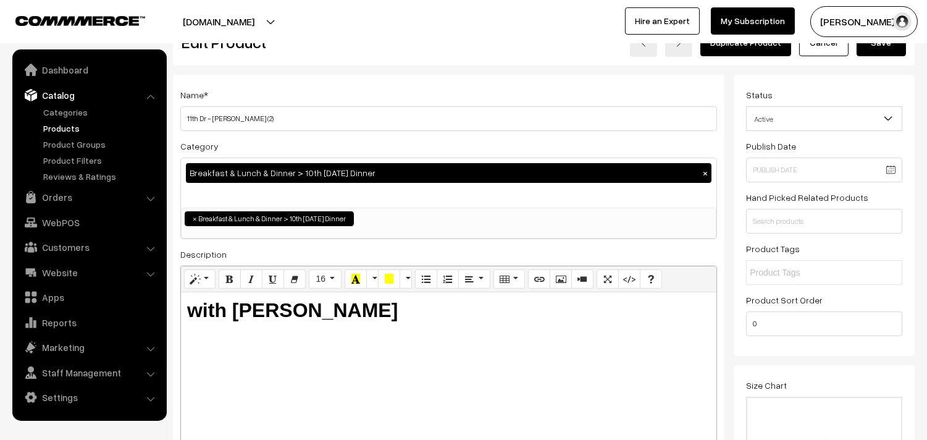
scroll to position [0, 0]
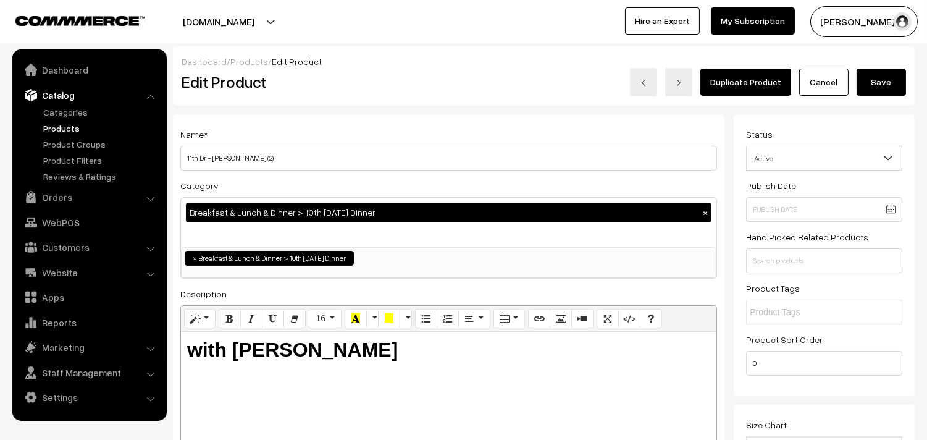
click at [879, 88] on button "Save" at bounding box center [881, 82] width 49 height 27
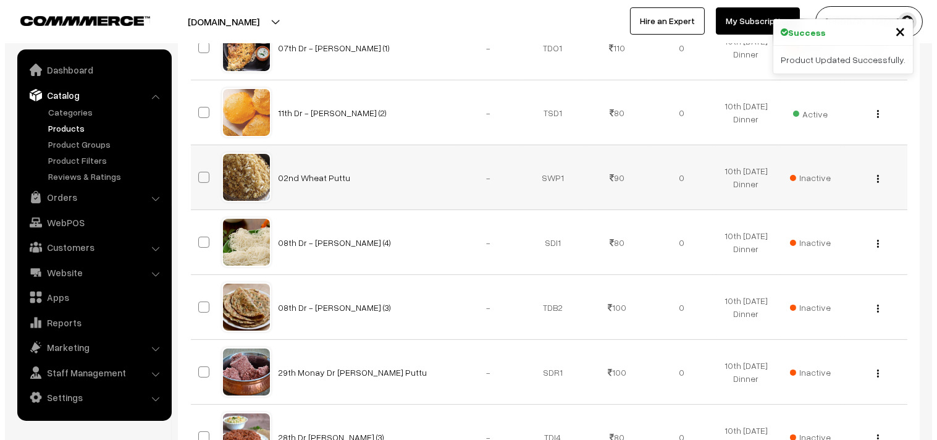
scroll to position [480, 0]
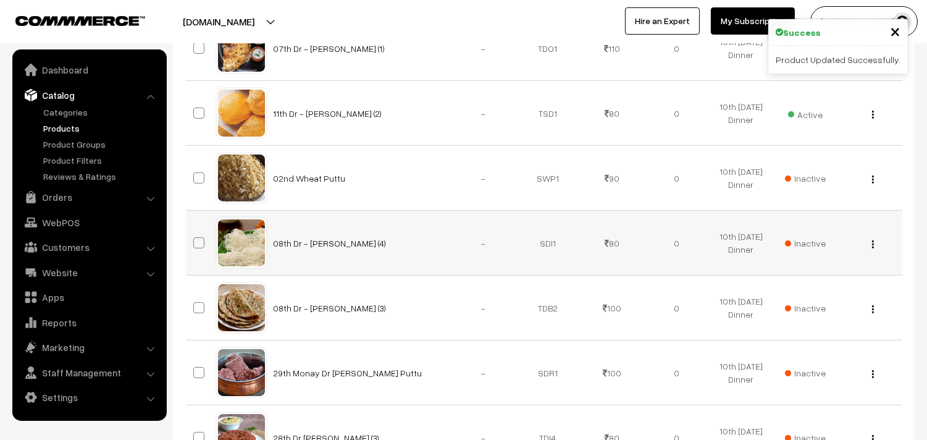
click at [815, 241] on span "Inactive" at bounding box center [805, 243] width 41 height 13
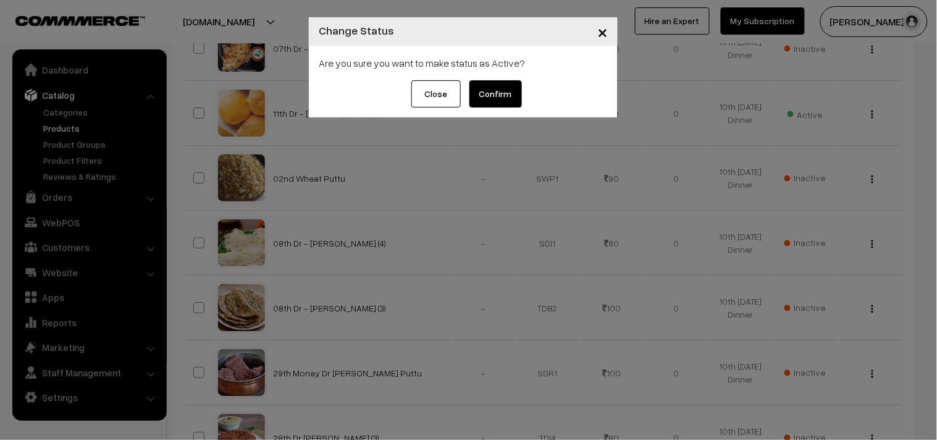
click at [494, 97] on button "Confirm" at bounding box center [495, 93] width 52 height 27
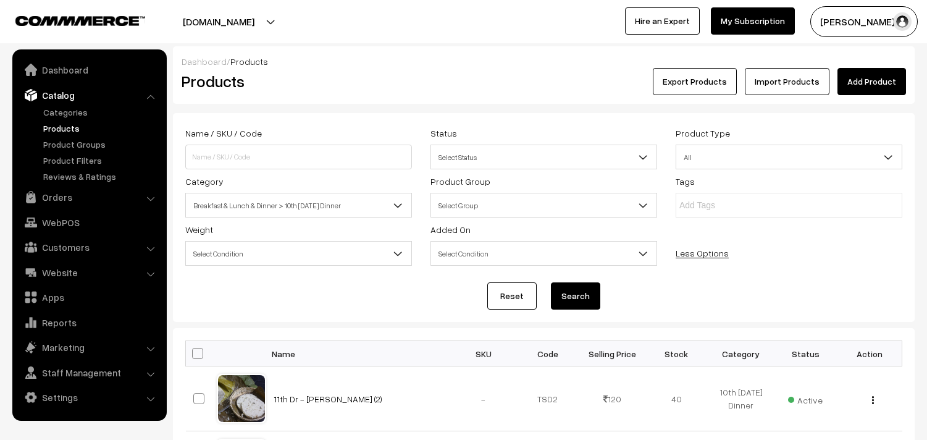
scroll to position [480, 0]
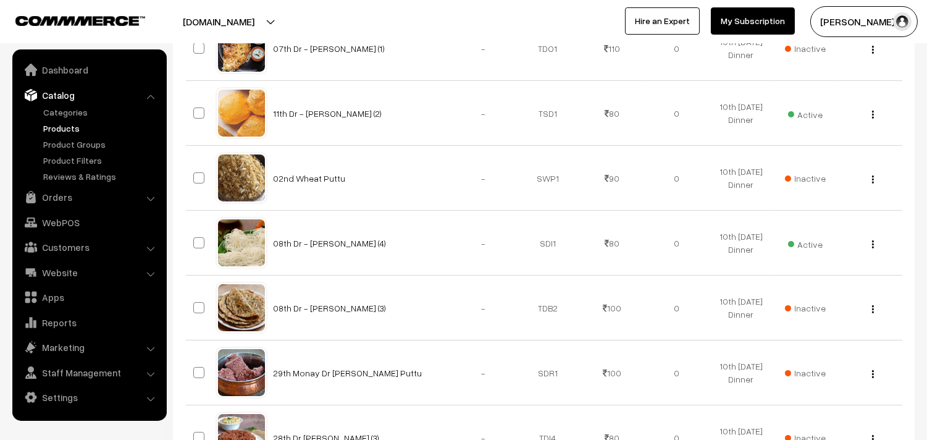
click at [872, 245] on img "button" at bounding box center [873, 244] width 2 height 8
click at [791, 292] on link "Edit" at bounding box center [817, 288] width 105 height 27
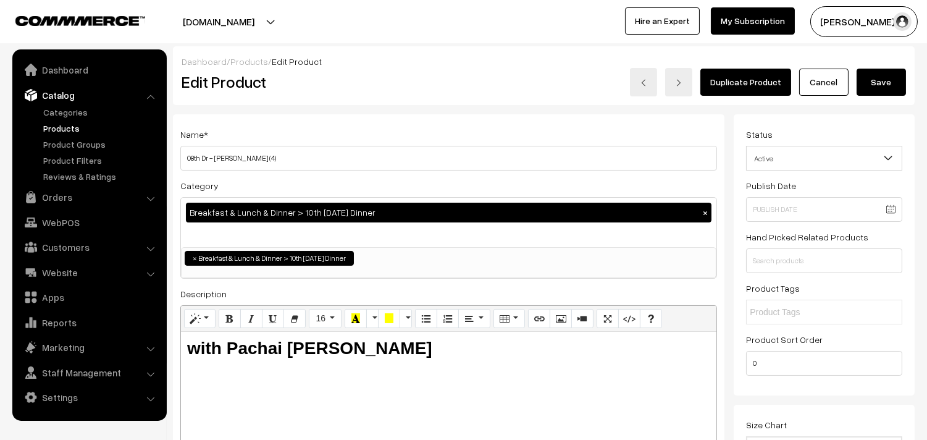
click at [377, 180] on div "Category Breakfast & Lunch & Dinner > 10th [DATE] Dinner × Deepavali Pakshanams…" at bounding box center [448, 228] width 537 height 101
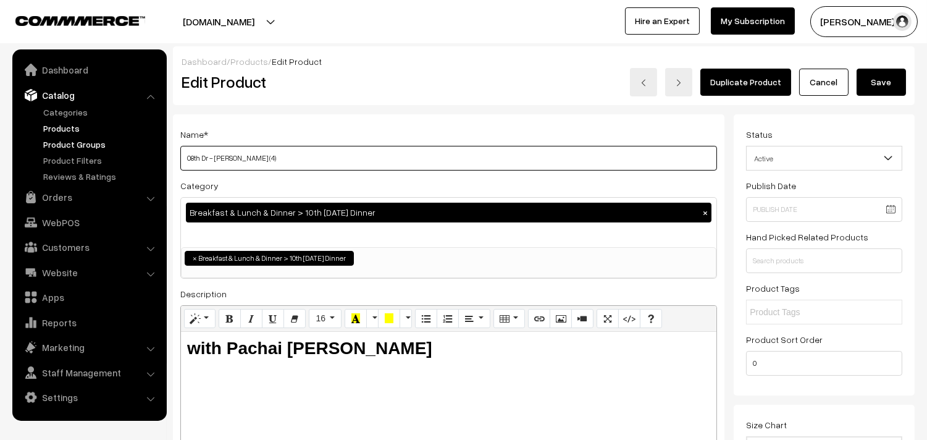
drag, startPoint x: 202, startPoint y: 155, endPoint x: 140, endPoint y: 147, distance: 62.3
click at [211, 153] on input "11th Dr - [PERSON_NAME] (4)" at bounding box center [448, 158] width 537 height 25
type input "11th Dr - [PERSON_NAME] (4)"
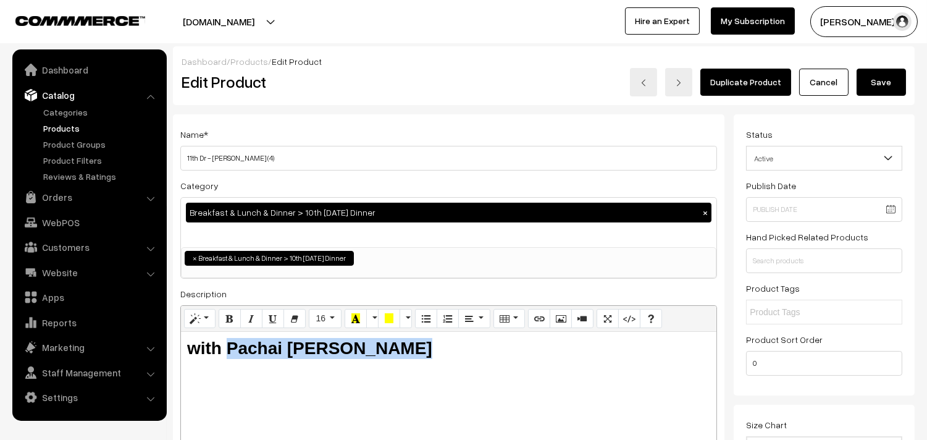
drag, startPoint x: 232, startPoint y: 343, endPoint x: 615, endPoint y: 369, distance: 384.4
click at [615, 369] on div "with Pachai Payaru Kuruma" at bounding box center [448, 409] width 535 height 154
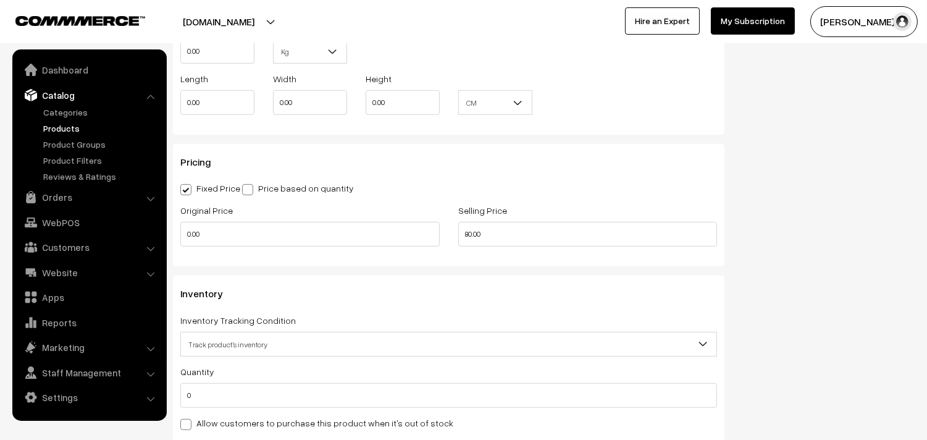
scroll to position [960, 0]
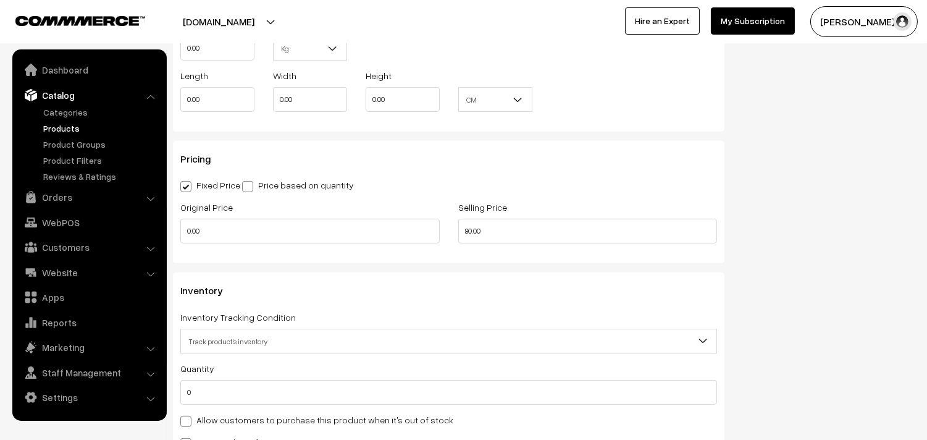
click at [213, 423] on label "Allow customers to purchase this product when it's out of stock" at bounding box center [316, 419] width 273 height 13
click at [188, 423] on input "Allow customers to purchase this product when it's out of stock" at bounding box center [184, 419] width 8 height 8
checkbox input "true"
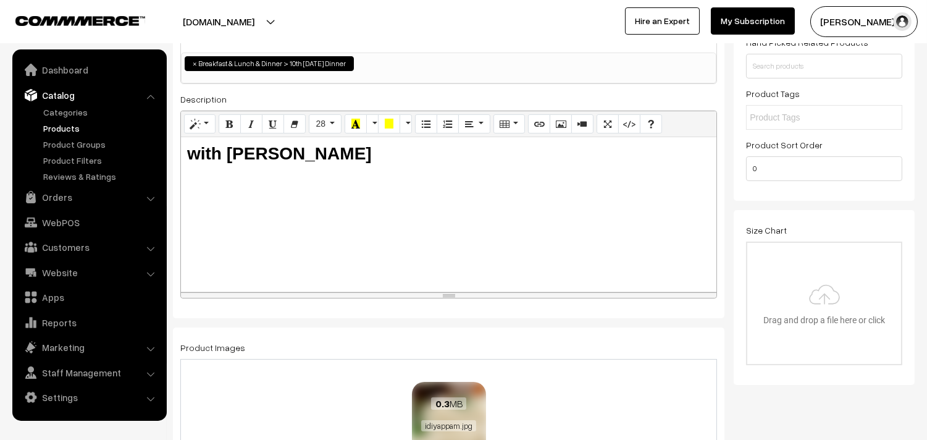
scroll to position [274, 0]
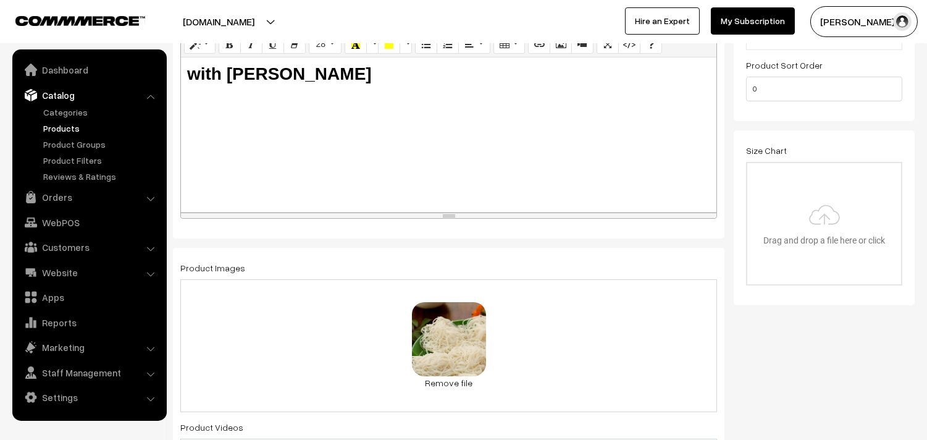
click at [449, 390] on div "0.3 MB idiyappam.jpg Check Error Remove file" at bounding box center [448, 345] width 537 height 133
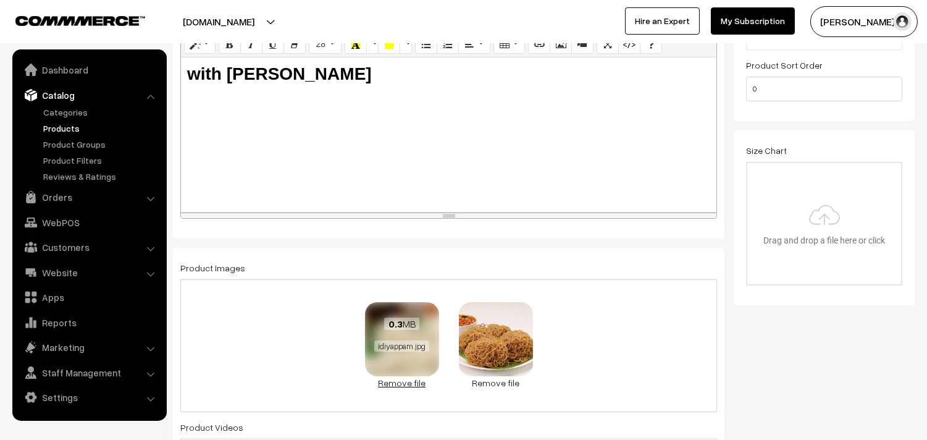
click at [400, 385] on link "Remove file" at bounding box center [402, 382] width 74 height 13
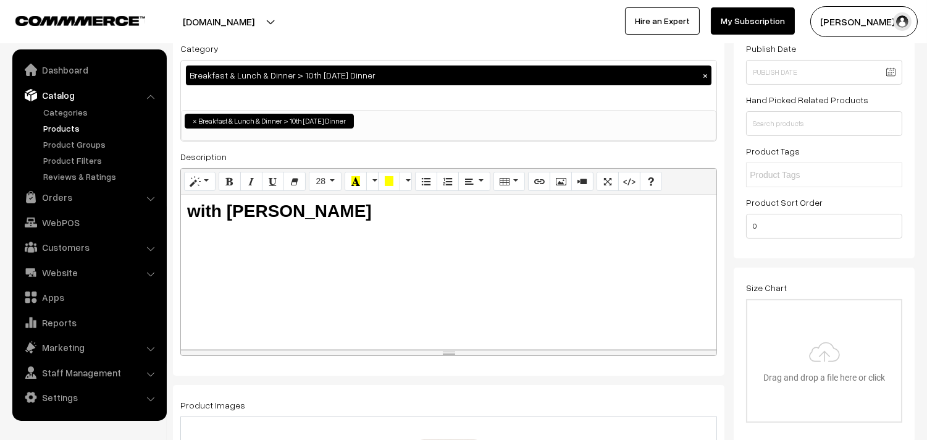
scroll to position [0, 0]
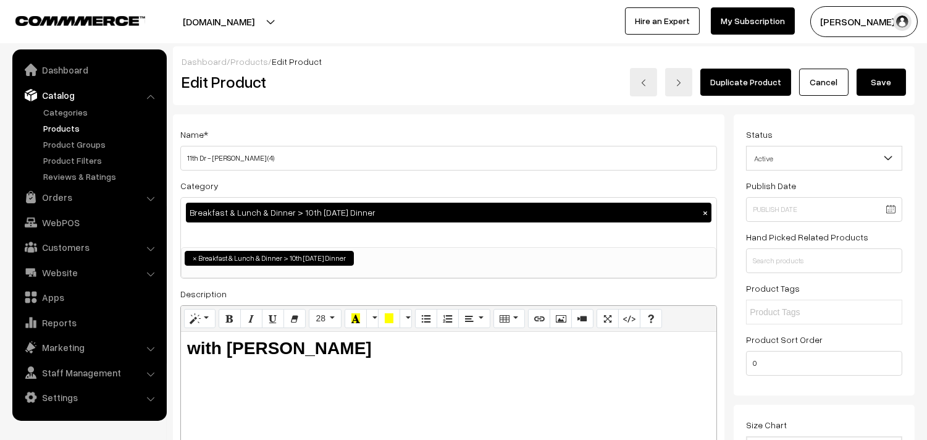
click at [891, 83] on button "Save" at bounding box center [881, 82] width 49 height 27
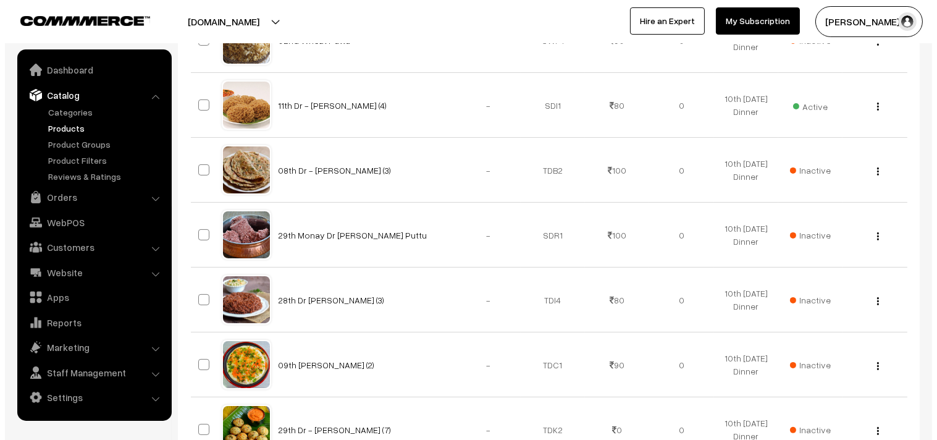
scroll to position [480, 0]
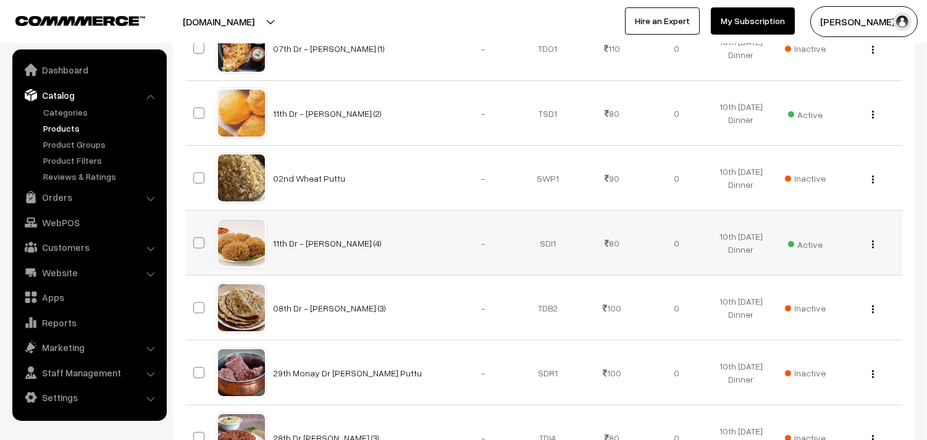
click at [815, 245] on span "Active" at bounding box center [805, 243] width 35 height 16
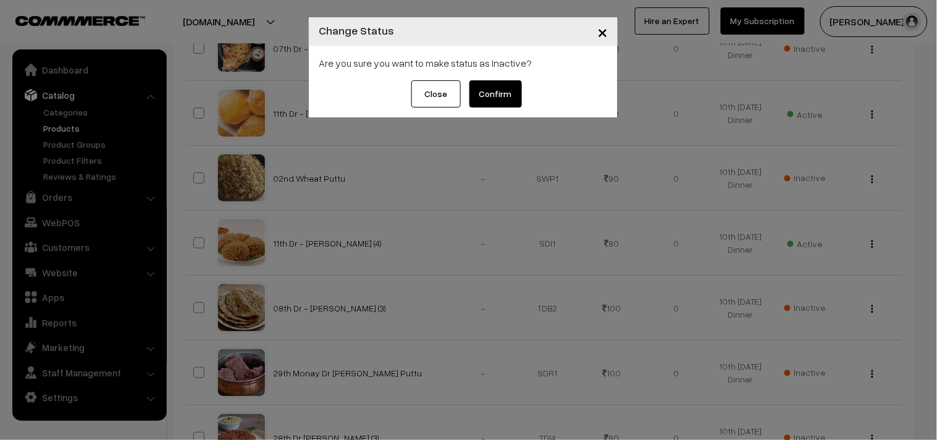
click at [488, 93] on button "Confirm" at bounding box center [495, 93] width 52 height 27
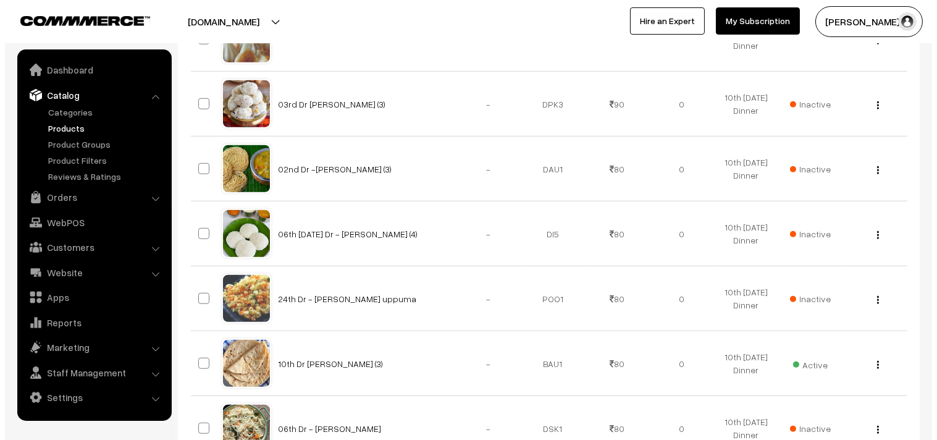
scroll to position [1853, 0]
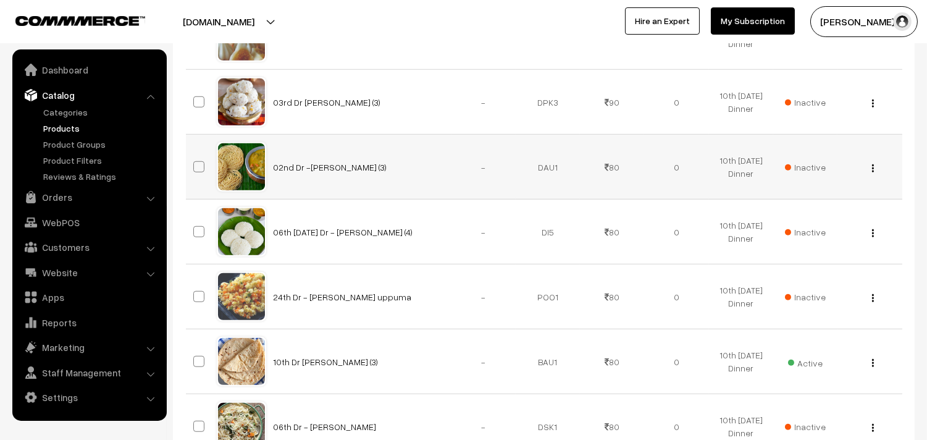
click at [807, 165] on span "Inactive" at bounding box center [805, 167] width 41 height 13
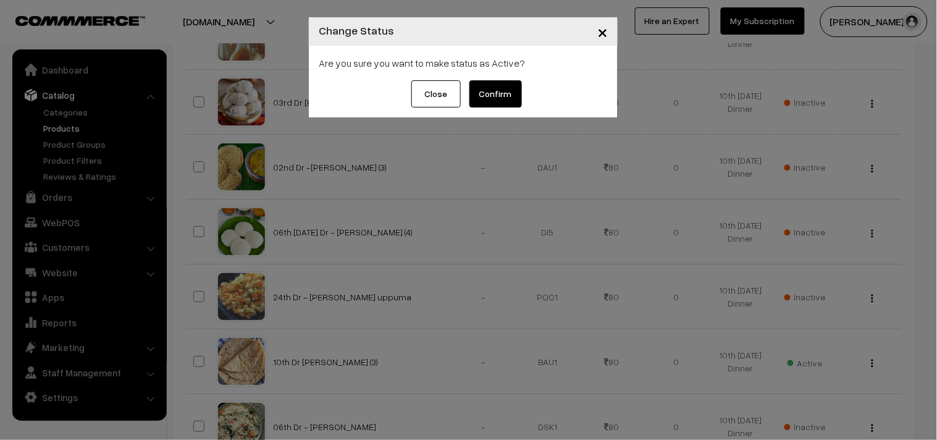
click at [495, 101] on button "Confirm" at bounding box center [495, 93] width 52 height 27
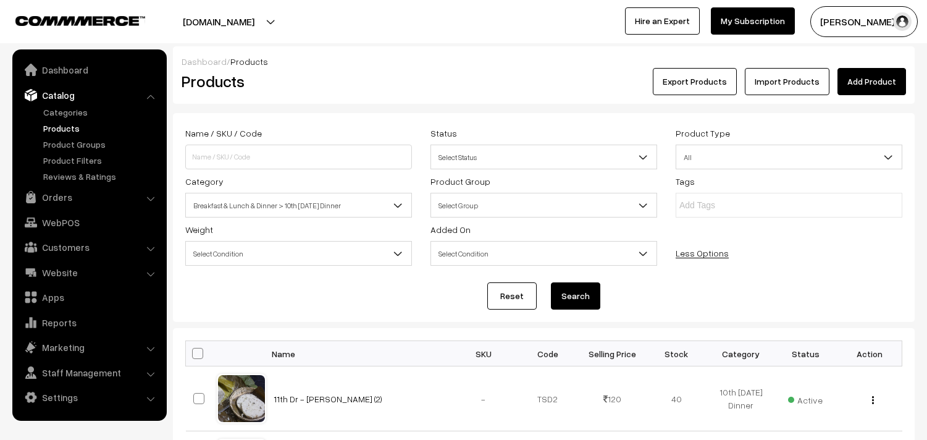
scroll to position [1853, 0]
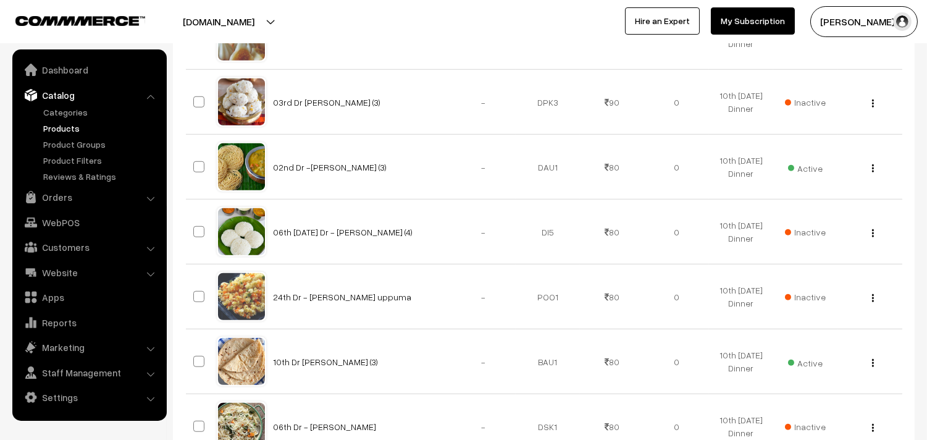
click at [874, 171] on button "button" at bounding box center [872, 168] width 3 height 10
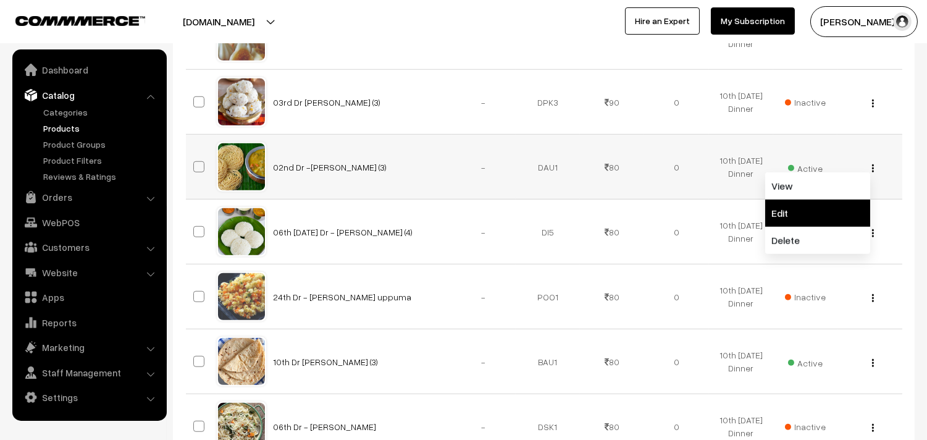
click at [812, 206] on link "Edit" at bounding box center [817, 212] width 105 height 27
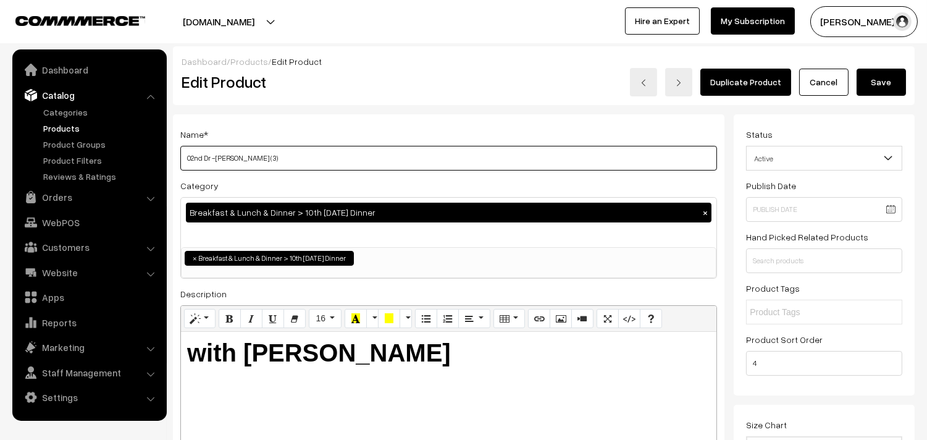
click at [377, 159] on input "02nd Dr -[PERSON_NAME] (3)" at bounding box center [448, 158] width 537 height 25
drag, startPoint x: 211, startPoint y: 154, endPoint x: 52, endPoint y: 114, distance: 163.7
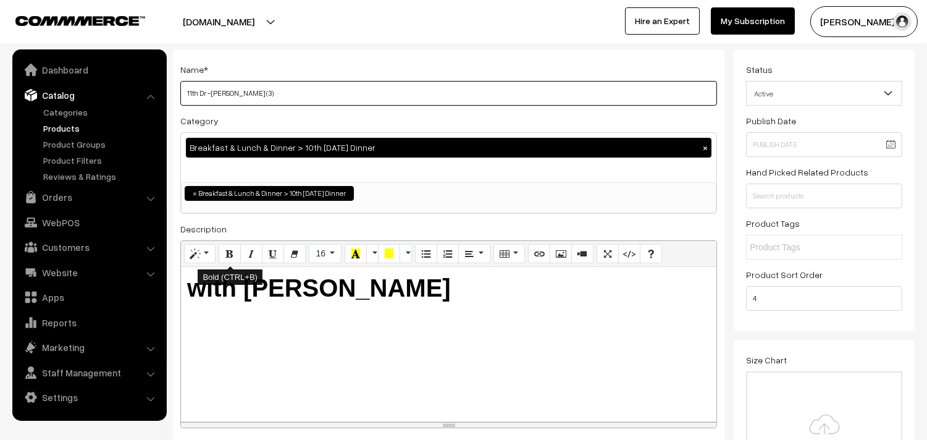
scroll to position [69, 0]
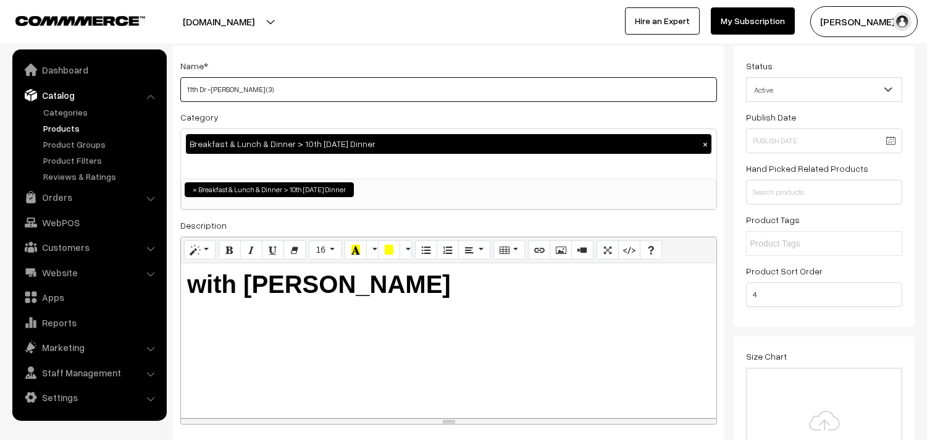
type input "11th Dr -Wheat Idiyappam (3)"
click at [304, 287] on b "with Aloo Kuruma" at bounding box center [319, 284] width 264 height 27
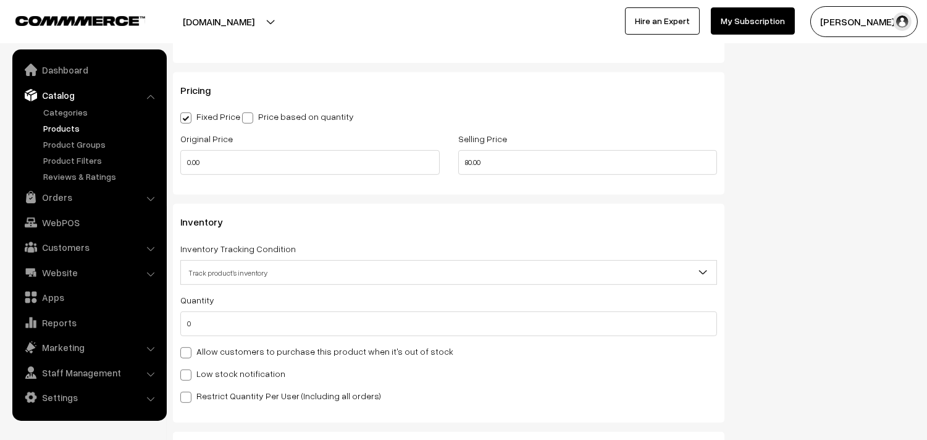
click at [218, 346] on label "Allow customers to purchase this product when it's out of stock" at bounding box center [316, 351] width 273 height 13
click at [188, 346] on input "Allow customers to purchase this product when it's out of stock" at bounding box center [184, 350] width 8 height 8
checkbox input "true"
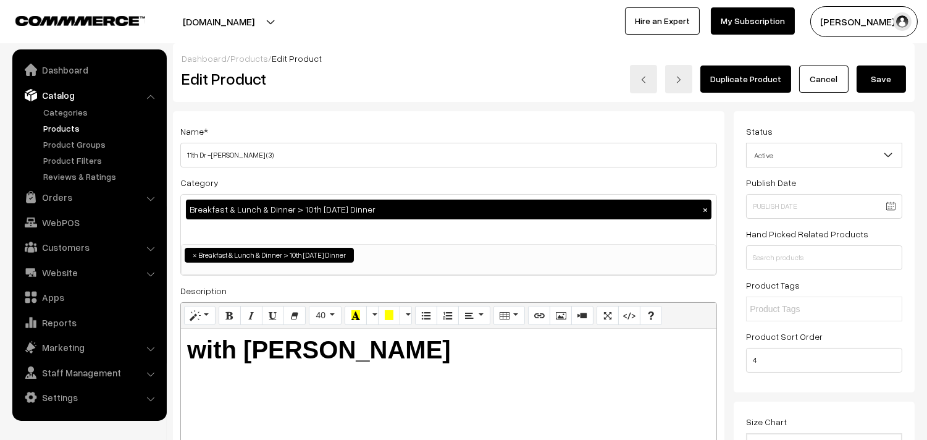
scroll to position [0, 0]
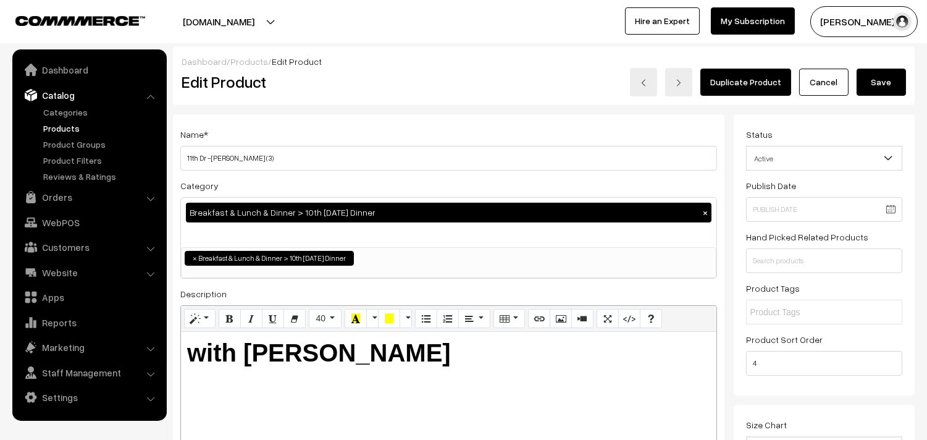
click at [891, 64] on div "Dashboard / Products / Edit Product" at bounding box center [544, 61] width 724 height 13
click at [899, 70] on button "Save" at bounding box center [881, 82] width 49 height 27
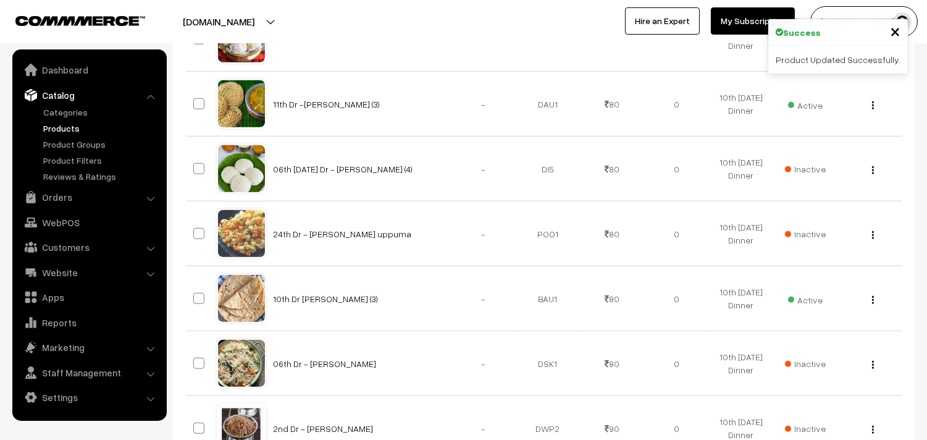
scroll to position [1921, 0]
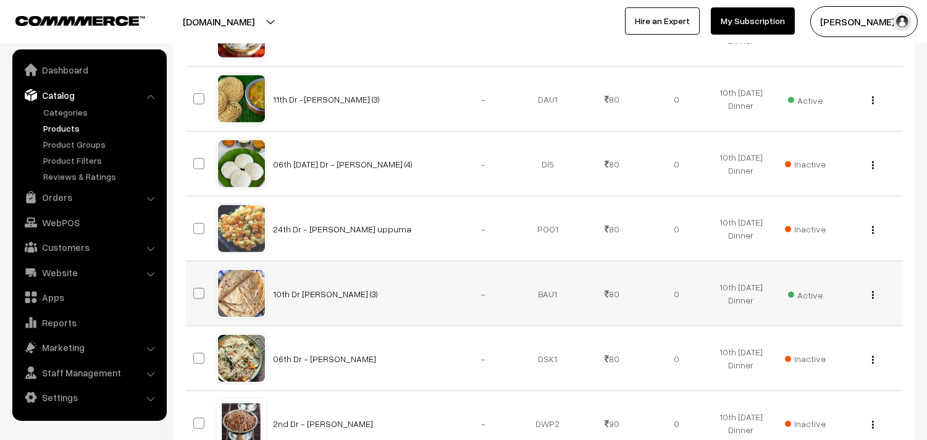
click at [874, 298] on button "button" at bounding box center [872, 295] width 3 height 10
click at [808, 335] on link "Edit" at bounding box center [817, 339] width 105 height 27
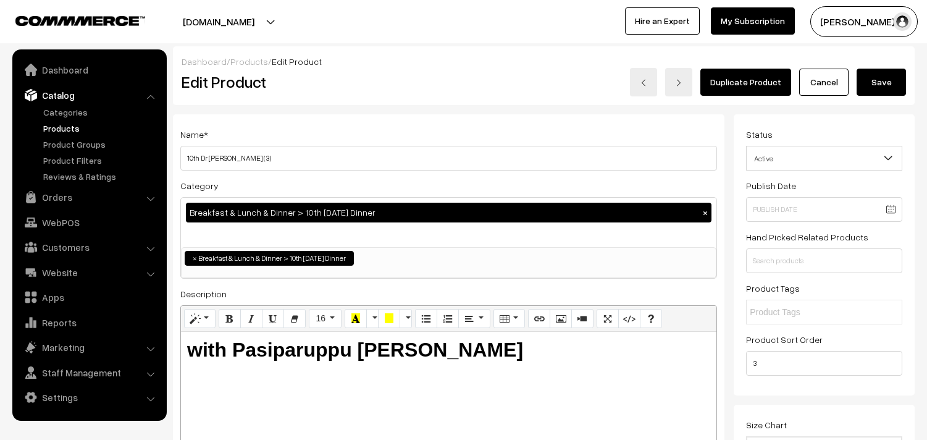
click at [330, 167] on input "10th Dr [PERSON_NAME] (3)" at bounding box center [448, 158] width 537 height 25
drag, startPoint x: 199, startPoint y: 156, endPoint x: 112, endPoint y: 124, distance: 93.4
type input "11th Dr [PERSON_NAME] (3)"
drag, startPoint x: 233, startPoint y: 347, endPoint x: 572, endPoint y: 385, distance: 340.5
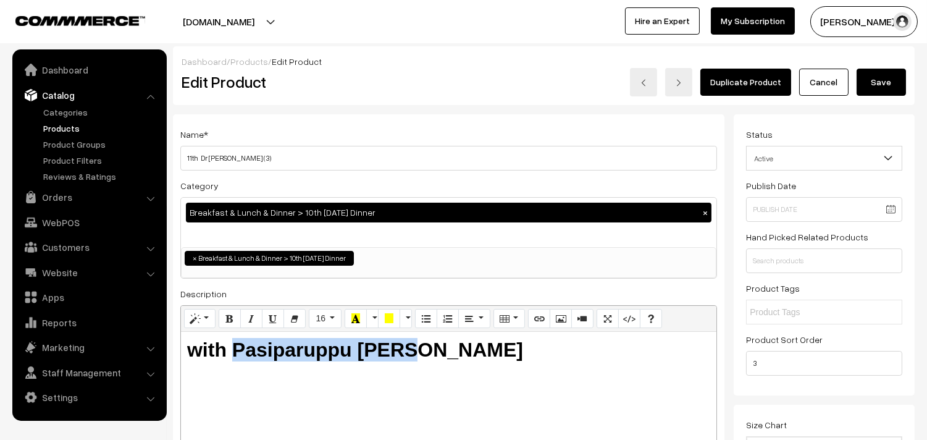
click at [572, 385] on div "with Pasiparuppu Dhall" at bounding box center [448, 409] width 535 height 154
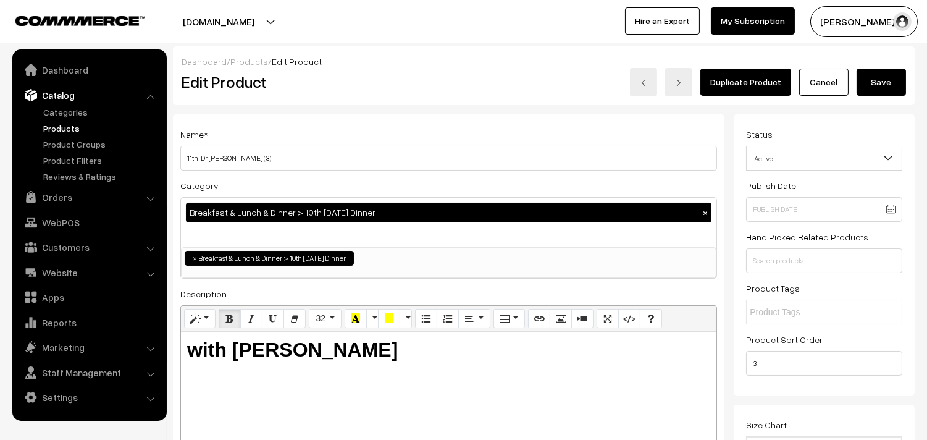
click at [868, 87] on button "Save" at bounding box center [881, 82] width 49 height 27
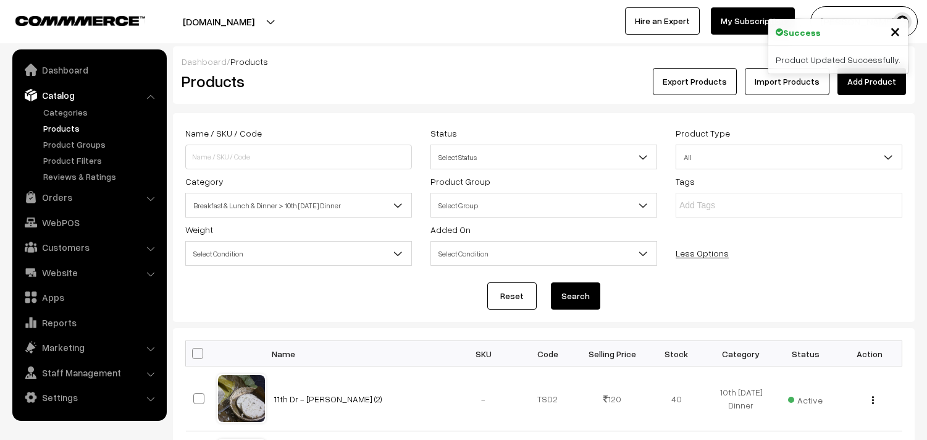
scroll to position [274, 0]
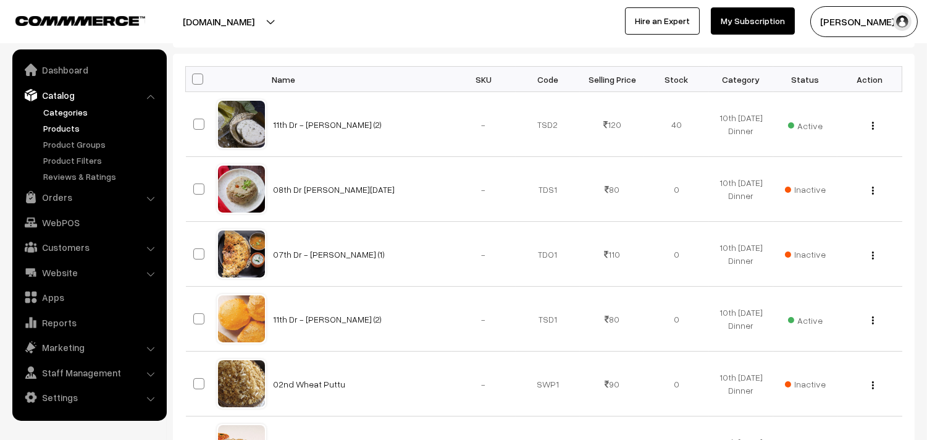
click at [51, 109] on link "Categories" at bounding box center [101, 112] width 122 height 13
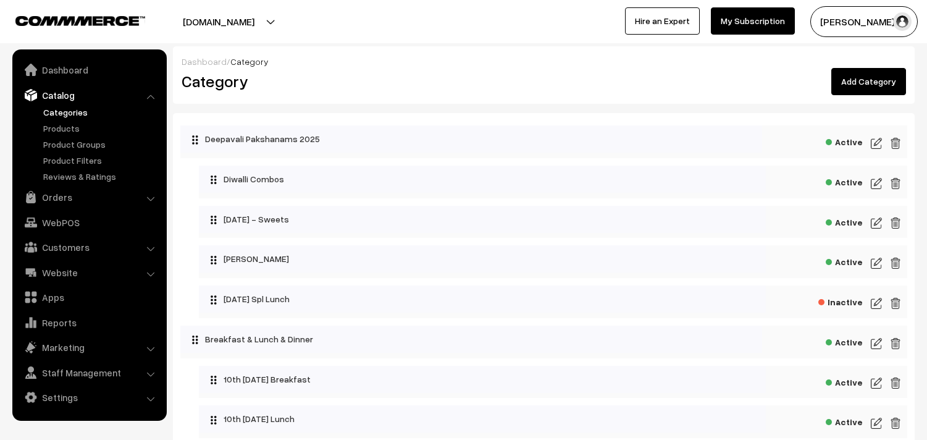
click at [69, 130] on link "Products" at bounding box center [101, 128] width 122 height 13
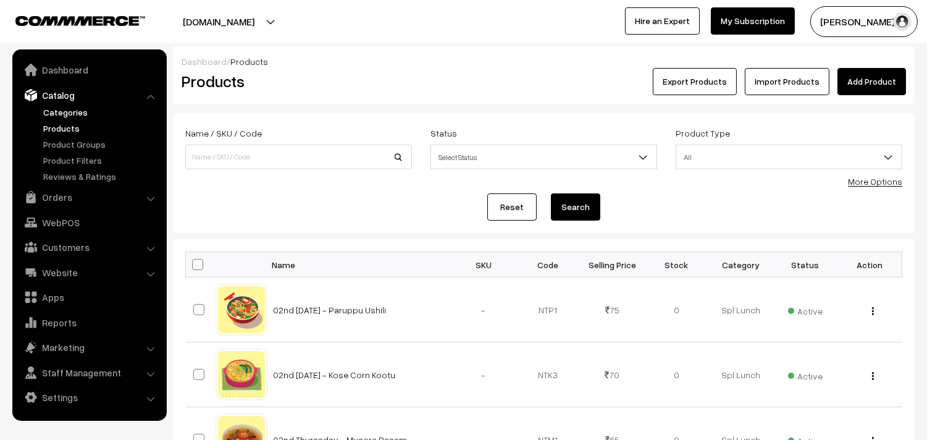
click at [83, 111] on link "Categories" at bounding box center [101, 112] width 122 height 13
click at [884, 182] on link "More Options" at bounding box center [875, 181] width 54 height 10
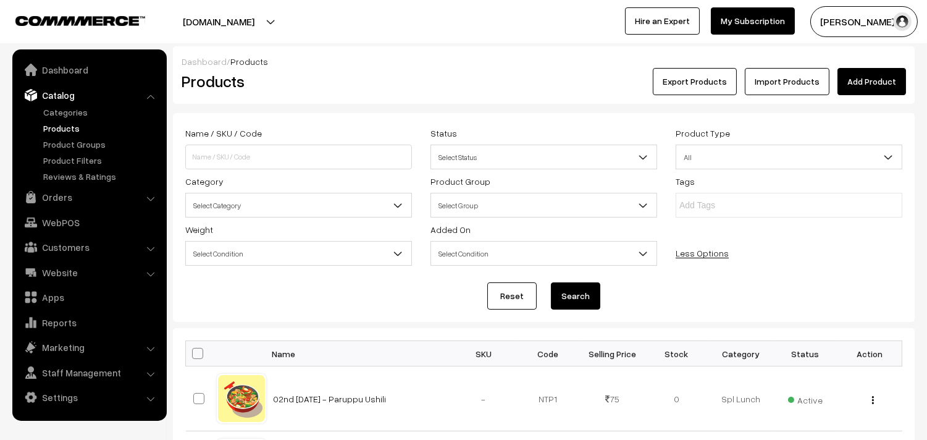
click at [277, 211] on span "Select Category" at bounding box center [298, 206] width 225 height 22
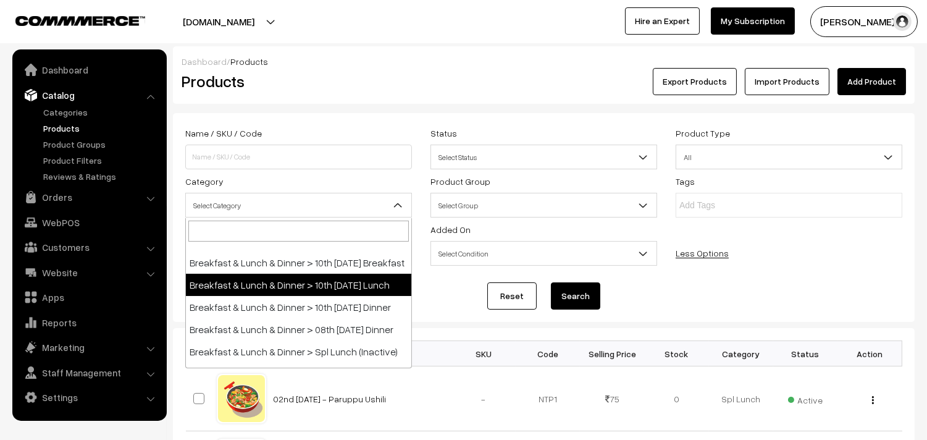
scroll to position [192, 0]
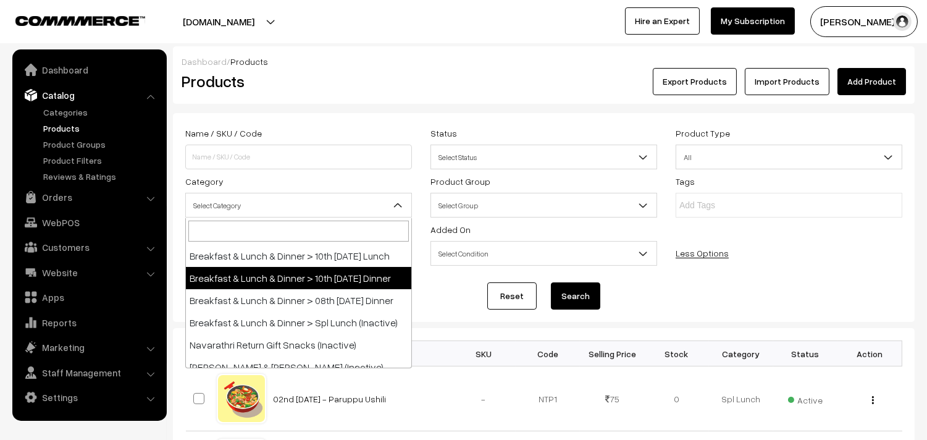
select select "96"
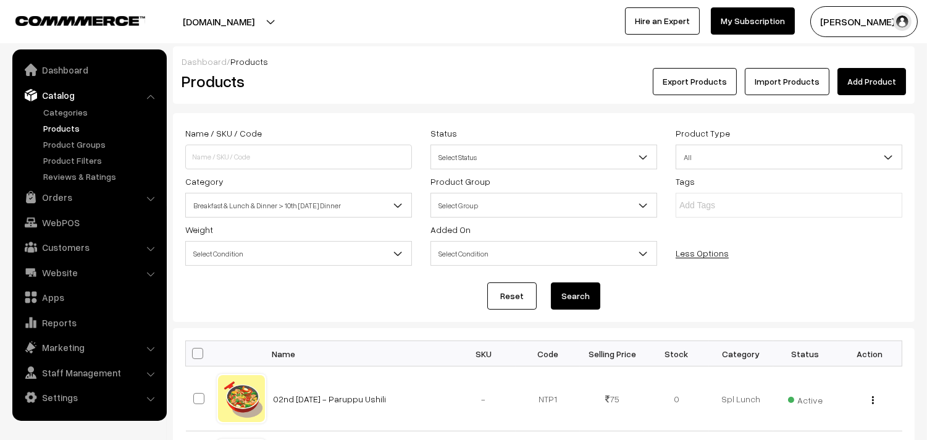
click at [562, 292] on button "Search" at bounding box center [575, 295] width 49 height 27
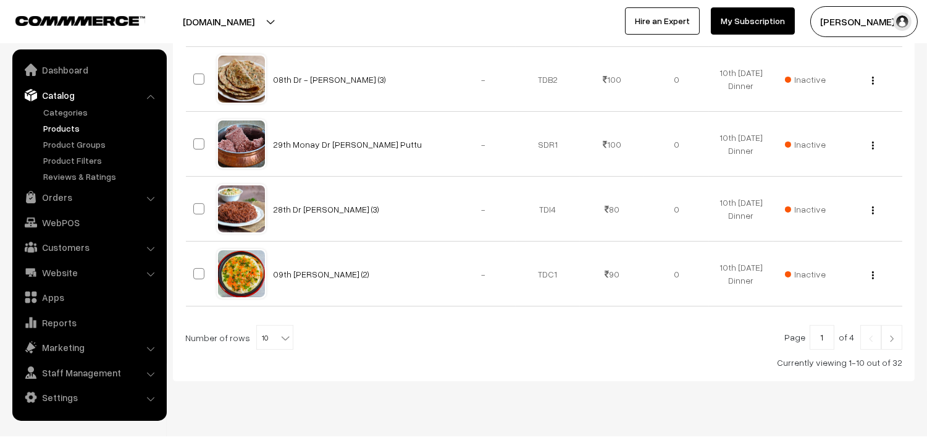
scroll to position [731, 0]
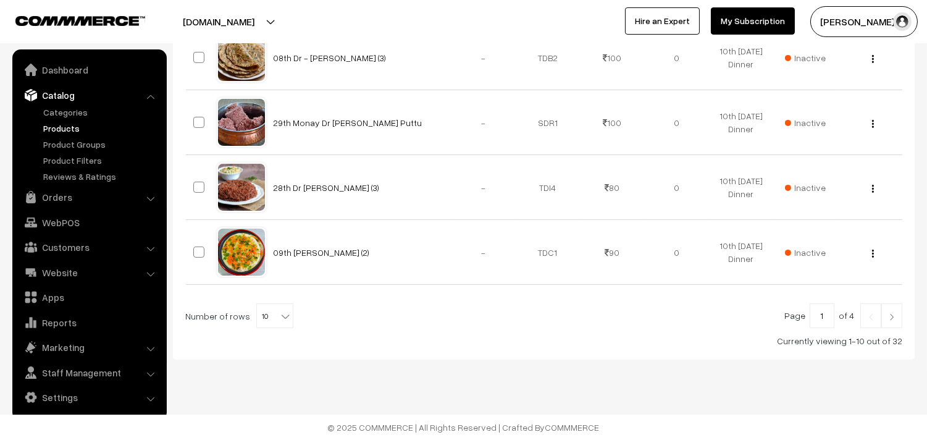
click at [279, 312] on b at bounding box center [285, 316] width 12 height 12
select select "100"
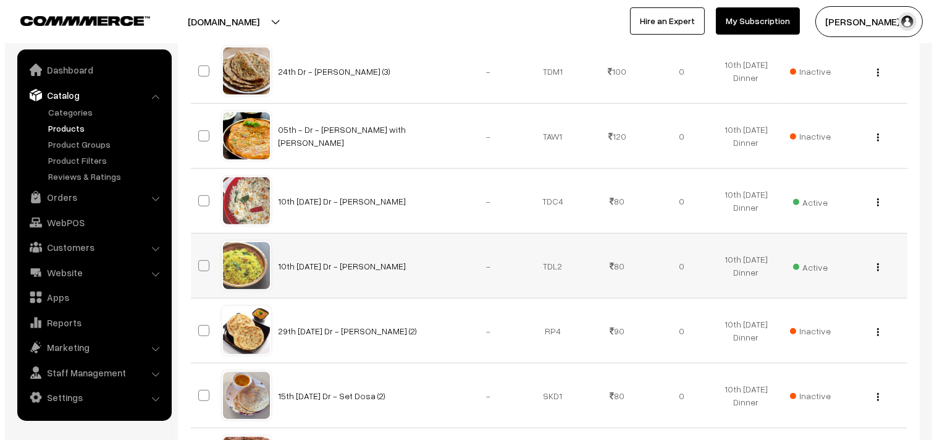
scroll to position [1235, 0]
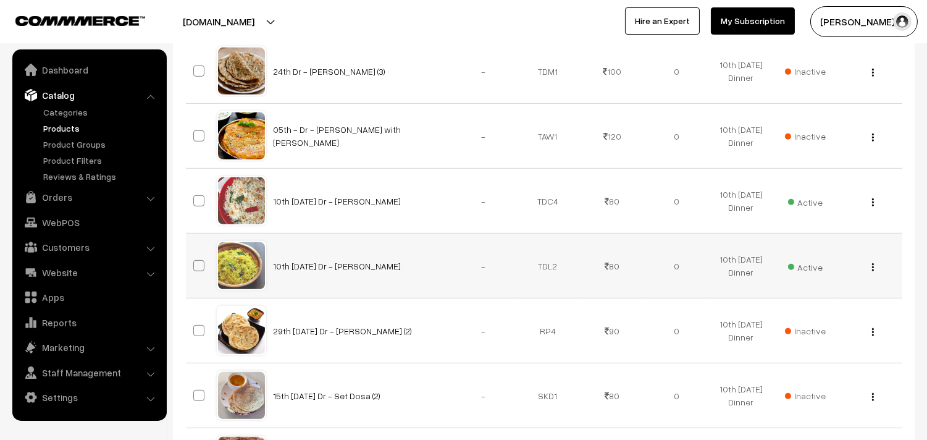
click at [816, 267] on span "Active" at bounding box center [805, 266] width 35 height 16
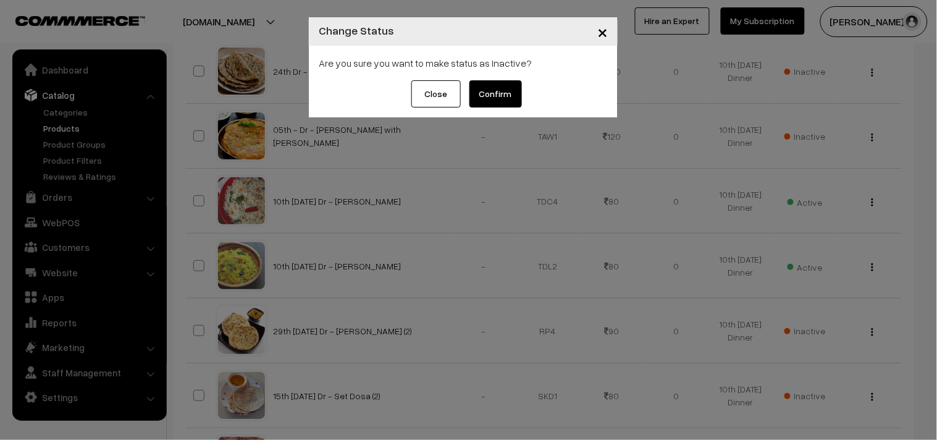
click at [498, 93] on button "Confirm" at bounding box center [495, 93] width 52 height 27
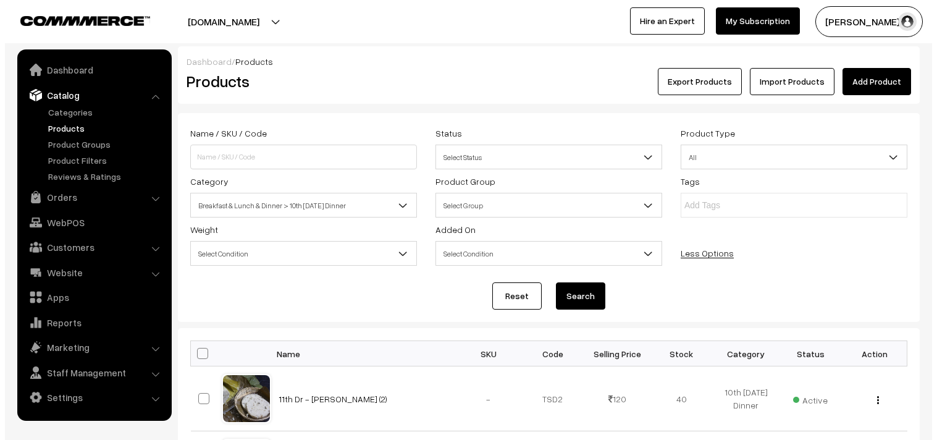
scroll to position [1235, 0]
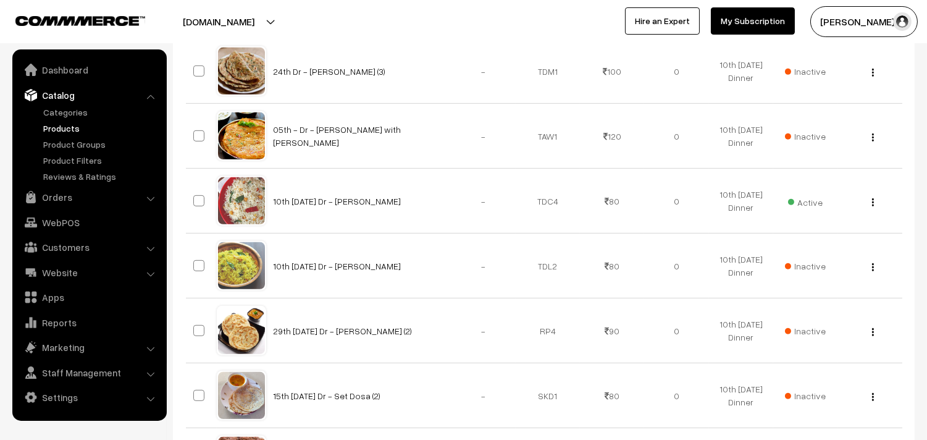
click at [805, 204] on span "Active" at bounding box center [805, 201] width 35 height 16
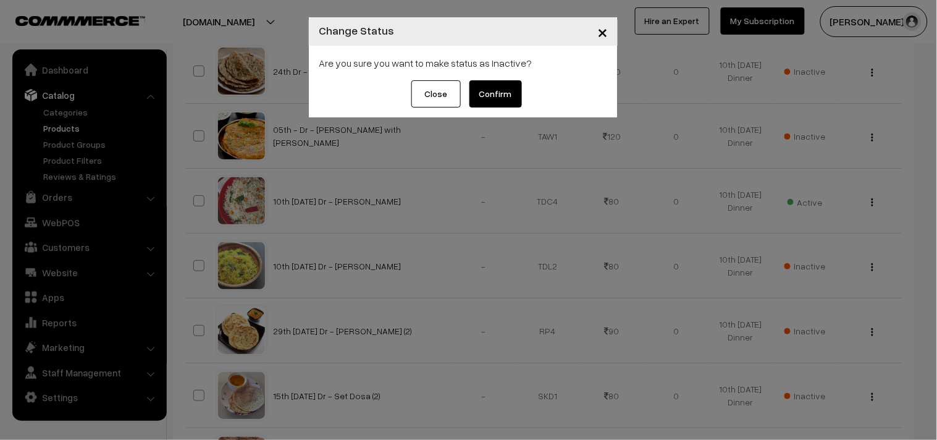
click at [490, 90] on button "Confirm" at bounding box center [495, 93] width 52 height 27
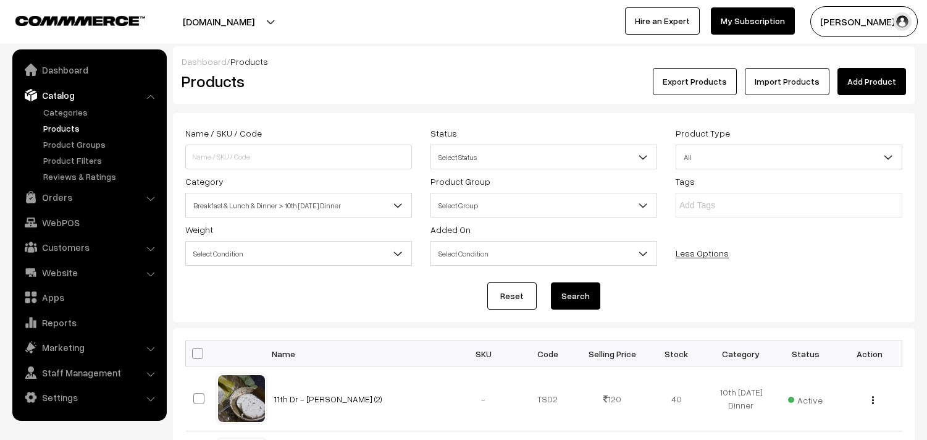
scroll to position [1235, 0]
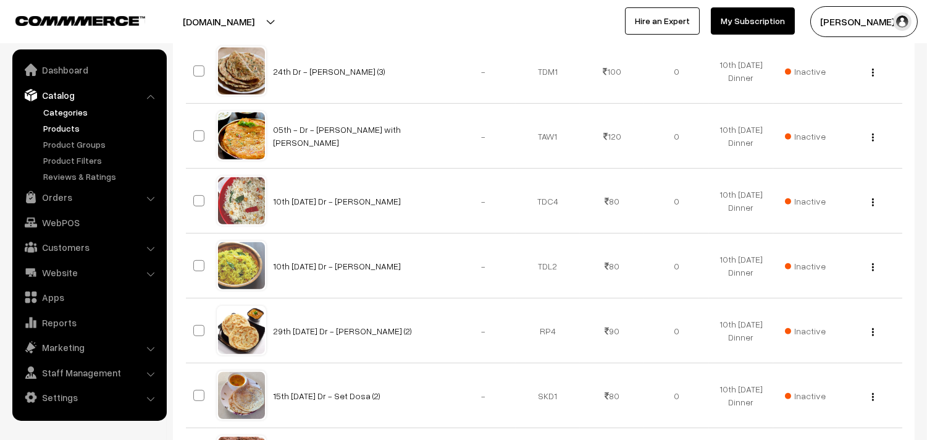
click at [60, 106] on link "Categories" at bounding box center [101, 112] width 122 height 13
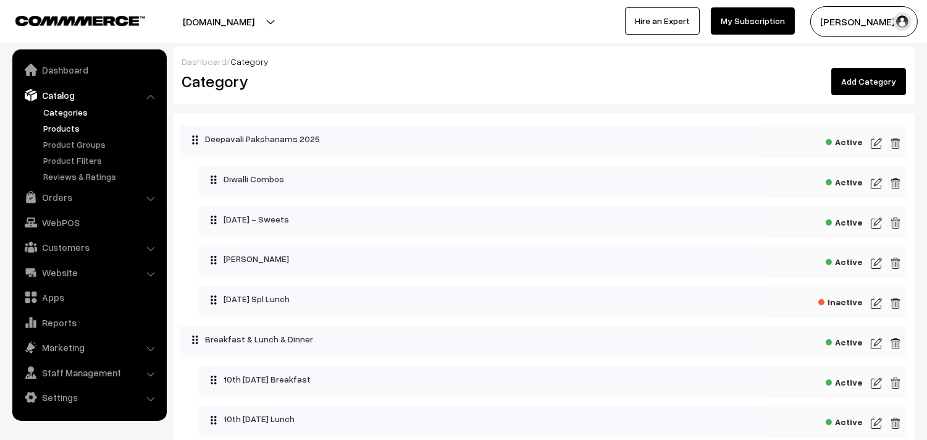
click at [62, 126] on link "Products" at bounding box center [101, 128] width 122 height 13
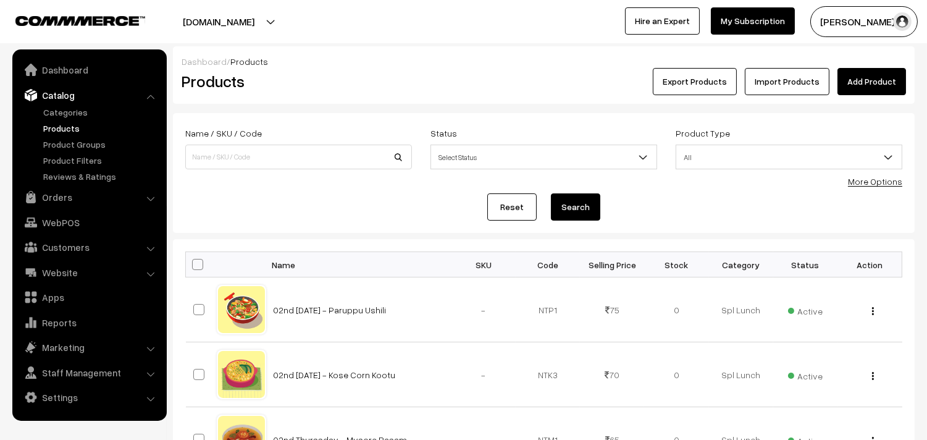
click at [873, 182] on link "More Options" at bounding box center [875, 181] width 54 height 10
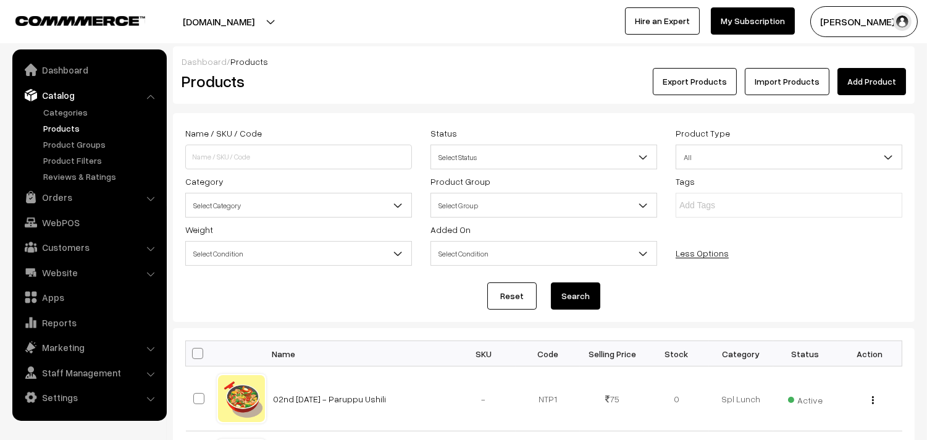
click at [216, 206] on span "Select Category" at bounding box center [298, 206] width 225 height 22
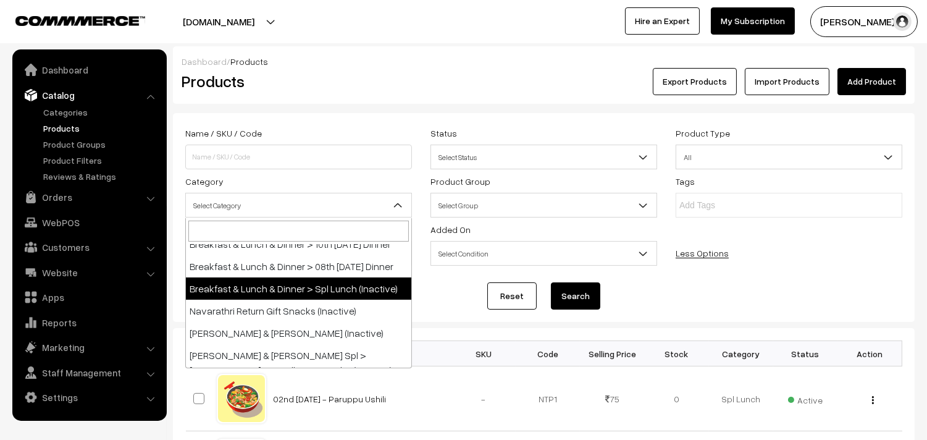
scroll to position [206, 0]
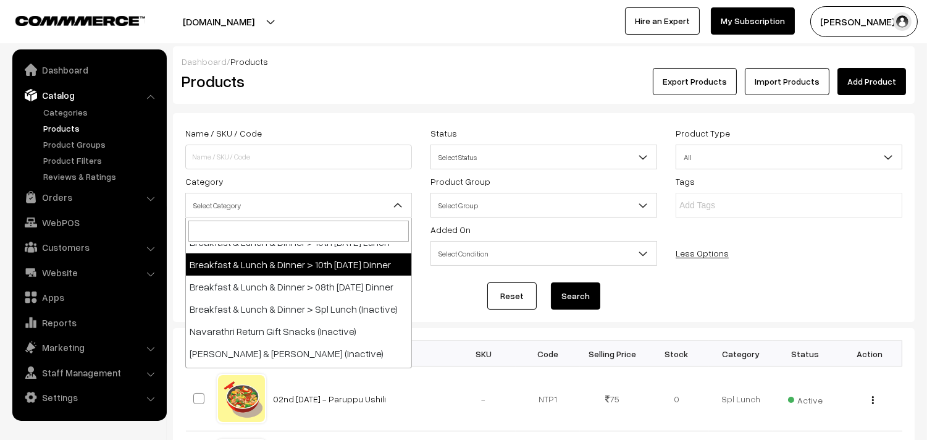
select select "95"
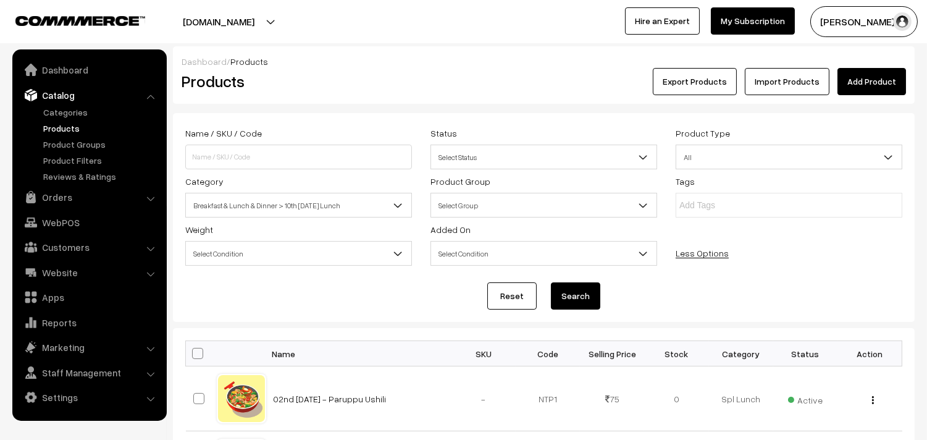
click at [589, 303] on button "Search" at bounding box center [575, 295] width 49 height 27
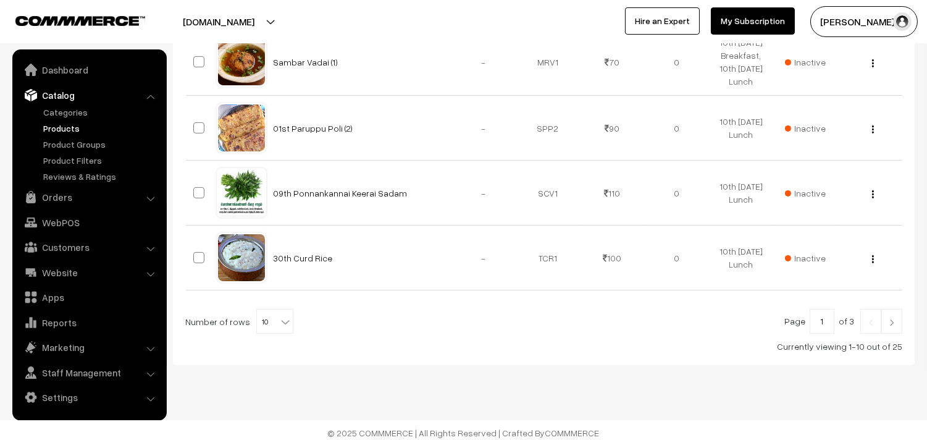
scroll to position [736, 0]
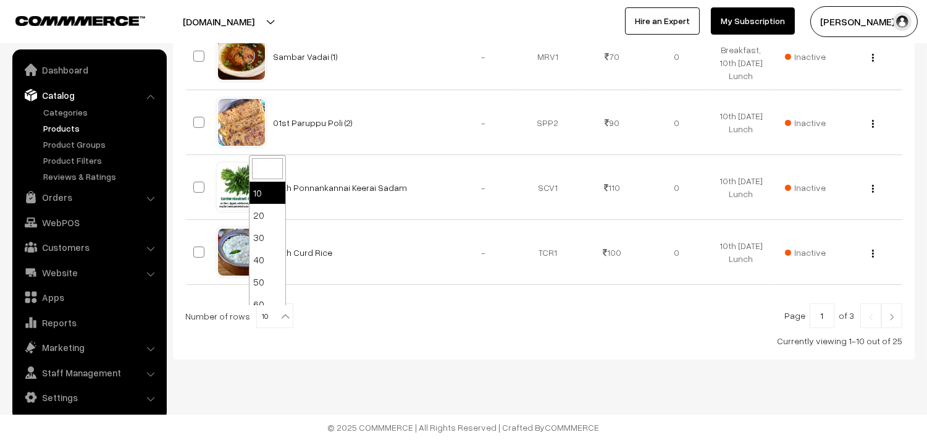
click at [280, 316] on b at bounding box center [285, 316] width 12 height 12
drag, startPoint x: 262, startPoint y: 292, endPoint x: 274, endPoint y: 280, distance: 16.6
select select "70"
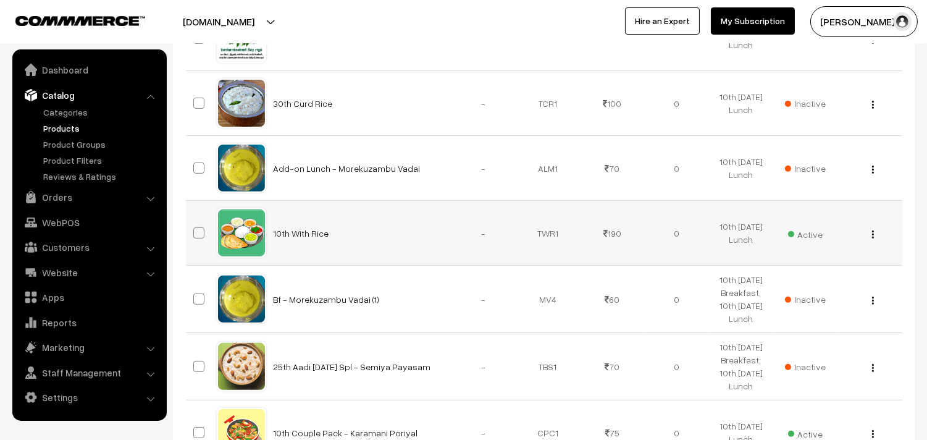
scroll to position [892, 0]
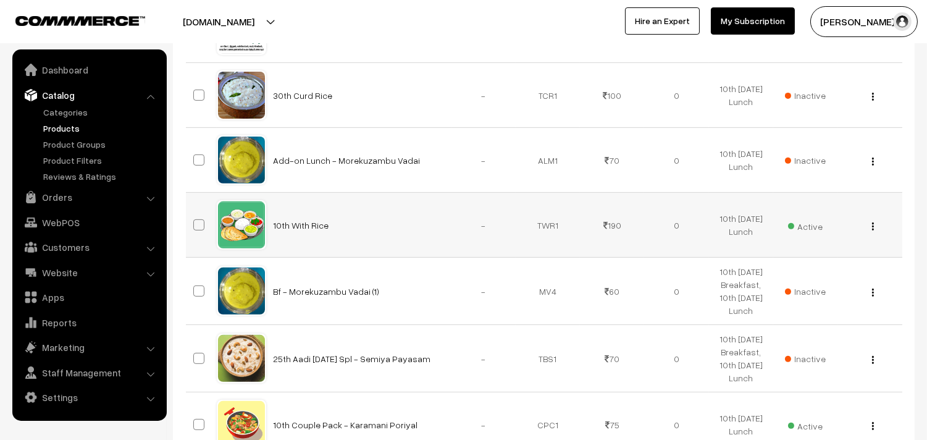
click at [873, 230] on img "button" at bounding box center [873, 226] width 2 height 8
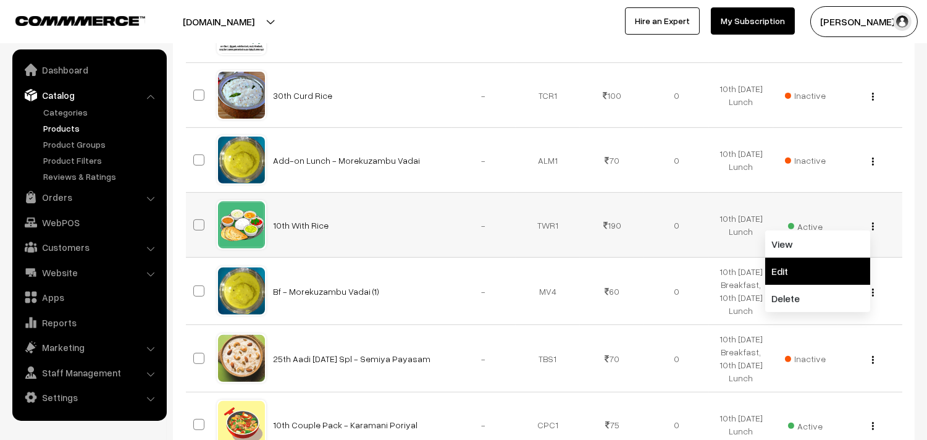
click at [793, 269] on link "Edit" at bounding box center [817, 271] width 105 height 27
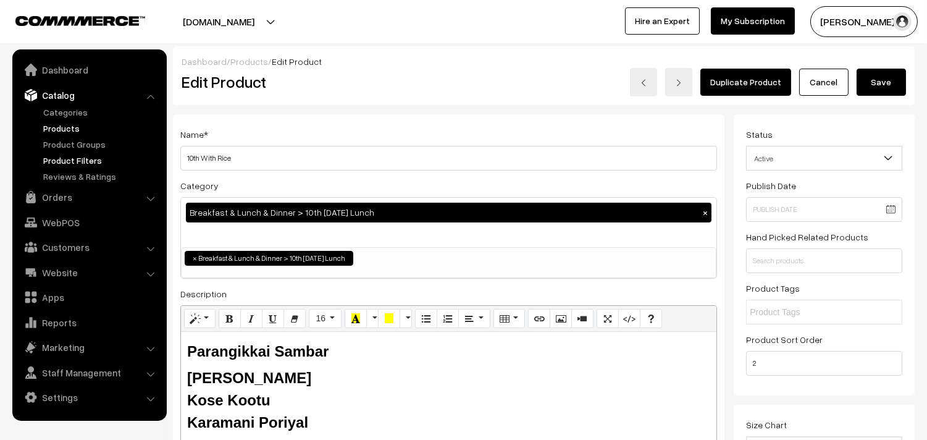
drag, startPoint x: 199, startPoint y: 157, endPoint x: 150, endPoint y: 157, distance: 49.4
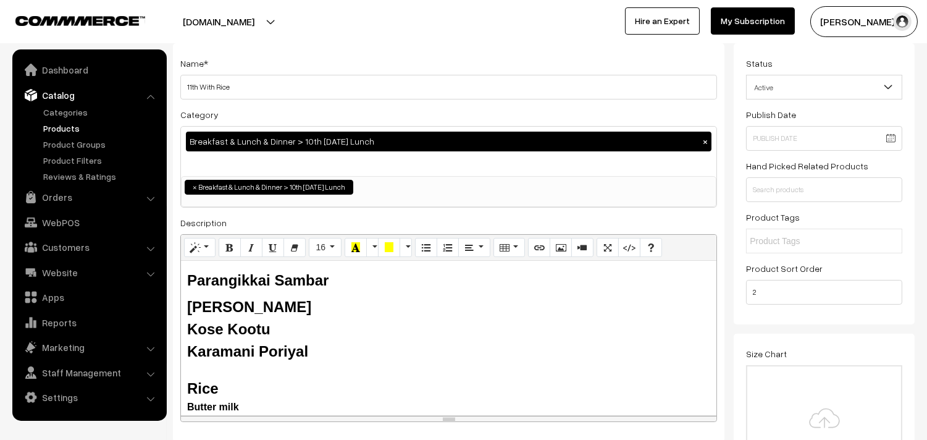
scroll to position [137, 0]
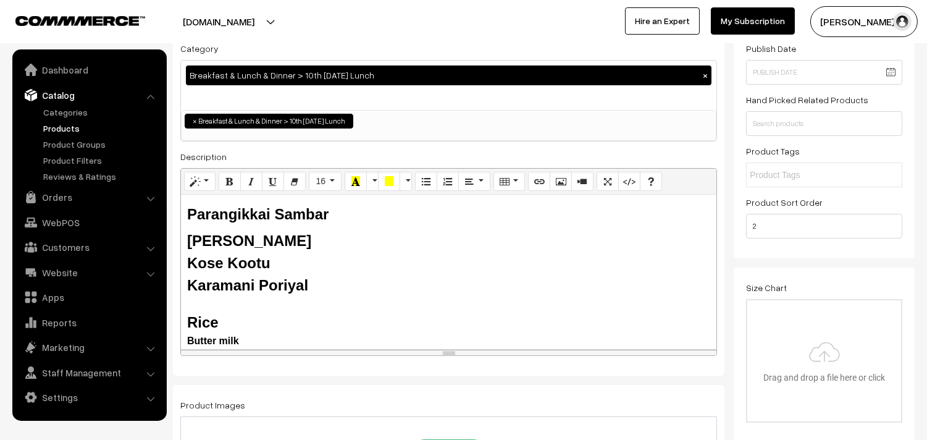
type input "11th With Rice"
drag, startPoint x: 266, startPoint y: 216, endPoint x: 124, endPoint y: 196, distance: 143.5
drag, startPoint x: 236, startPoint y: 238, endPoint x: 188, endPoint y: 238, distance: 47.6
click at [188, 238] on b "[PERSON_NAME]" at bounding box center [249, 240] width 124 height 17
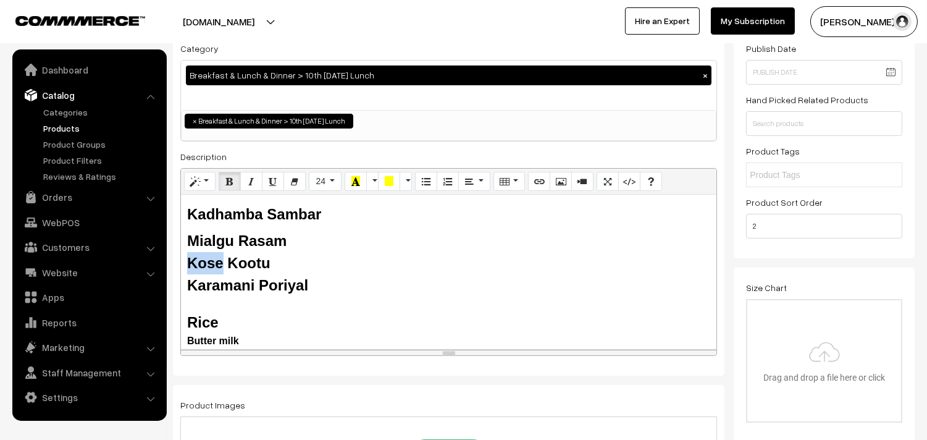
drag, startPoint x: 224, startPoint y: 266, endPoint x: 187, endPoint y: 266, distance: 37.1
click at [187, 266] on b "Kose Kootu" at bounding box center [228, 262] width 83 height 17
drag, startPoint x: 256, startPoint y: 284, endPoint x: 189, endPoint y: 282, distance: 66.7
click at [189, 282] on b "Karamani Poriyal" at bounding box center [247, 285] width 121 height 17
drag, startPoint x: 334, startPoint y: 258, endPoint x: 309, endPoint y: 259, distance: 24.8
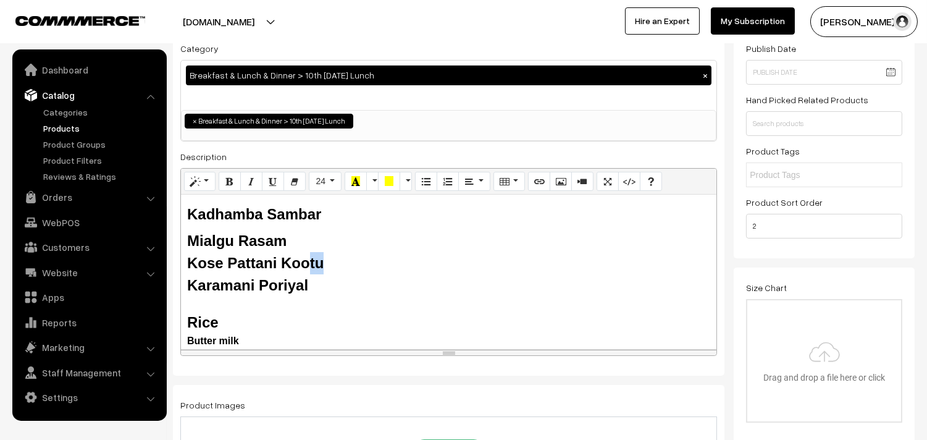
click at [309, 259] on div "Kose Pattani Kootu" at bounding box center [448, 263] width 523 height 22
drag, startPoint x: 279, startPoint y: 260, endPoint x: 182, endPoint y: 261, distance: 97.6
click at [182, 261] on div "Kadhamba Sambar Mialgu Rasam Kose Pattani Kootu Karamani Poriyal Rice Butter mi…" at bounding box center [448, 272] width 535 height 154
drag, startPoint x: 258, startPoint y: 287, endPoint x: 175, endPoint y: 285, distance: 82.8
click at [175, 285] on div "Name * 11th With Rice Category Breakfast & Lunch & Dinner > 10th Saturday Lunch…" at bounding box center [449, 176] width 552 height 399
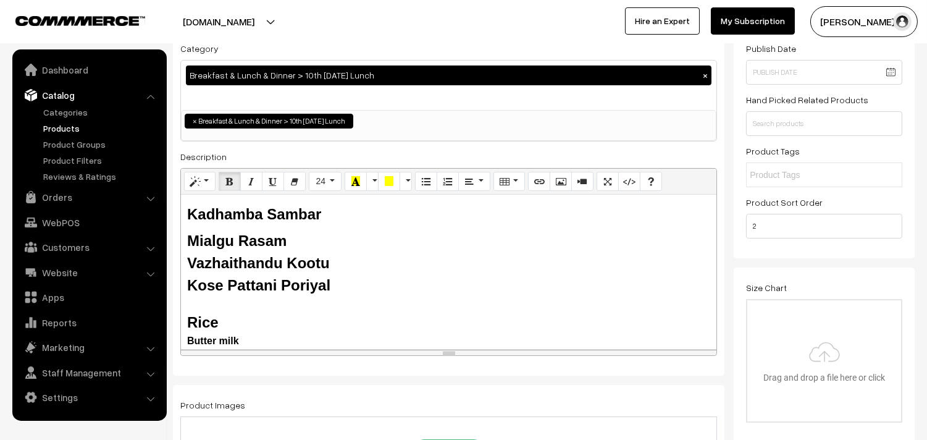
drag, startPoint x: 348, startPoint y: 276, endPoint x: 177, endPoint y: 222, distance: 179.3
click at [177, 222] on div "Name * 11th With Rice Category Breakfast & Lunch & Dinner > 10th Saturday Lunch…" at bounding box center [449, 176] width 552 height 399
copy div "Kadhamba Sambar Mialgu Rasam Vazhaithandu Kootu Kose Pattani Poriyal"
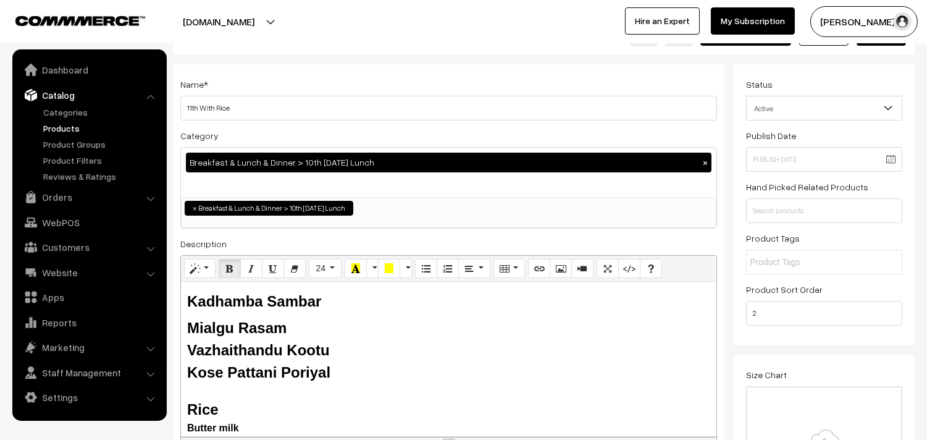
scroll to position [0, 0]
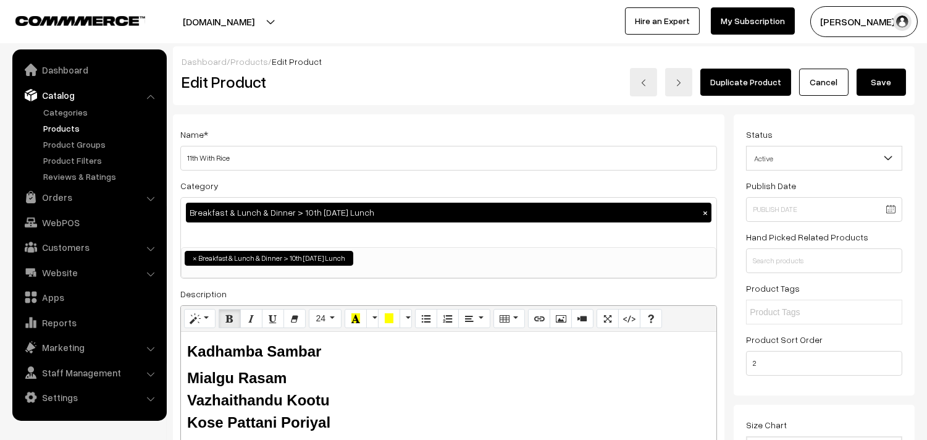
click at [888, 82] on button "Save" at bounding box center [881, 82] width 49 height 27
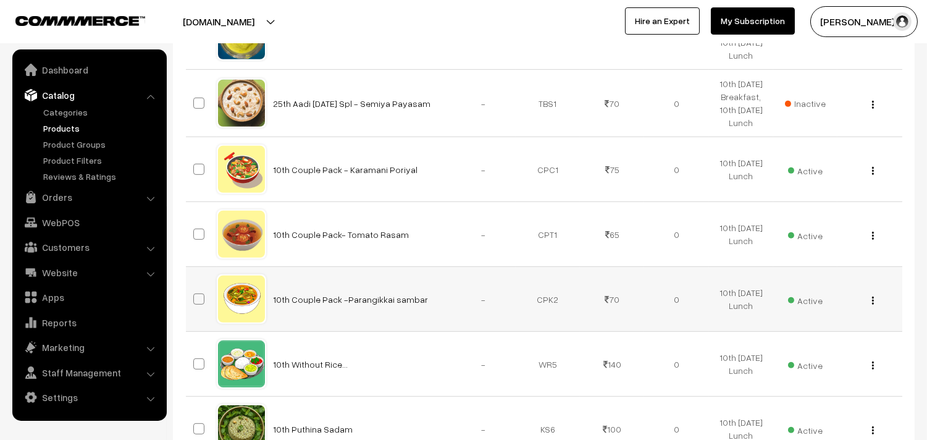
scroll to position [1166, 0]
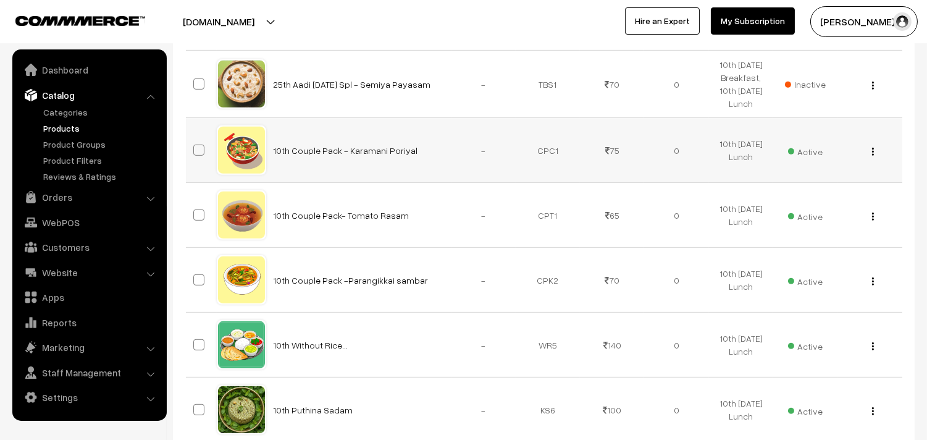
click at [875, 151] on div "View Edit Delete" at bounding box center [869, 150] width 49 height 13
click at [876, 149] on div "View Edit Delete" at bounding box center [869, 150] width 49 height 13
click at [873, 152] on img "button" at bounding box center [873, 152] width 2 height 8
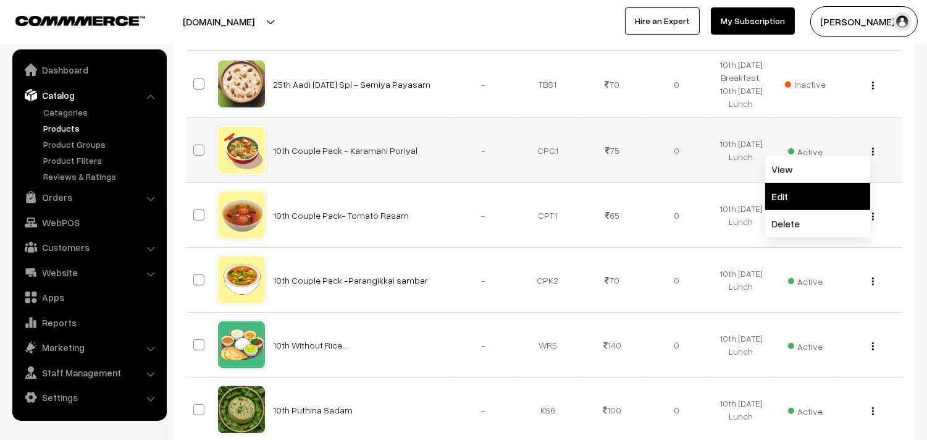
click at [805, 193] on link "Edit" at bounding box center [817, 196] width 105 height 27
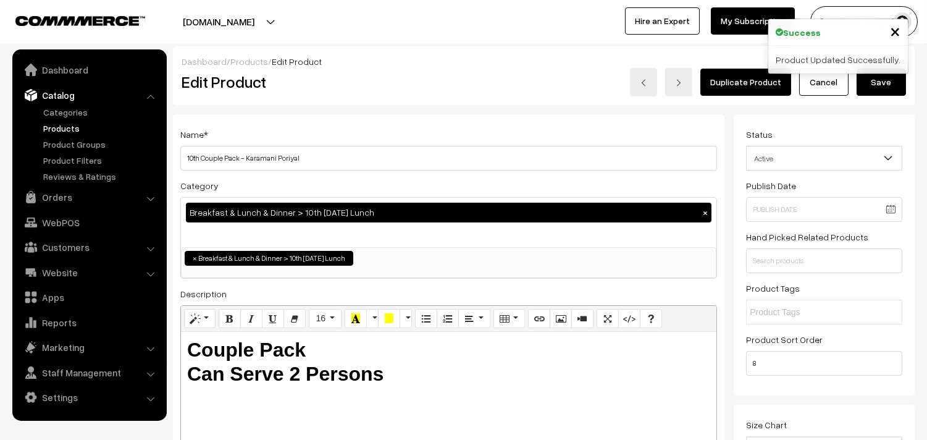
click at [356, 175] on div "Name * 10th Couple Pack - Karamani Poriyal Category Breakfast & Lunch & Dinner …" at bounding box center [449, 313] width 552 height 399
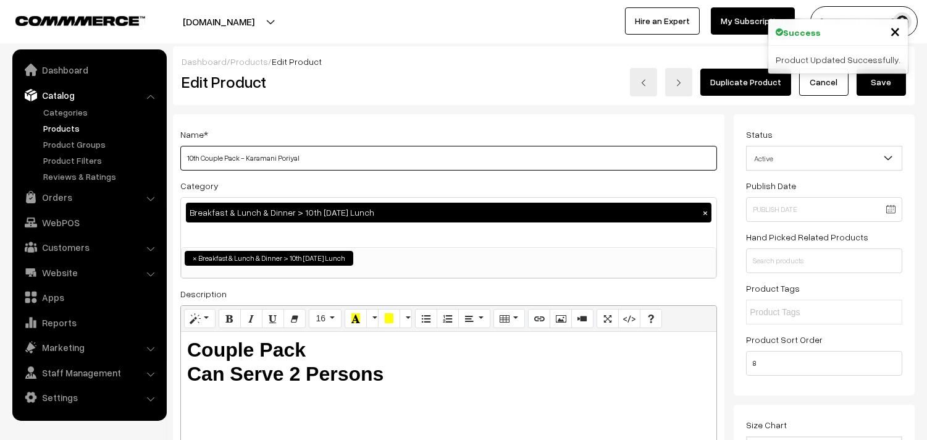
click at [198, 156] on input "10th Couple Pack - Karamani Poriyal" at bounding box center [448, 158] width 537 height 25
drag, startPoint x: 201, startPoint y: 156, endPoint x: 127, endPoint y: 145, distance: 74.9
click at [248, 156] on input "11th Couple Pack - Karamani Poriyal" at bounding box center [448, 158] width 537 height 25
drag, startPoint x: 245, startPoint y: 157, endPoint x: 272, endPoint y: 157, distance: 27.2
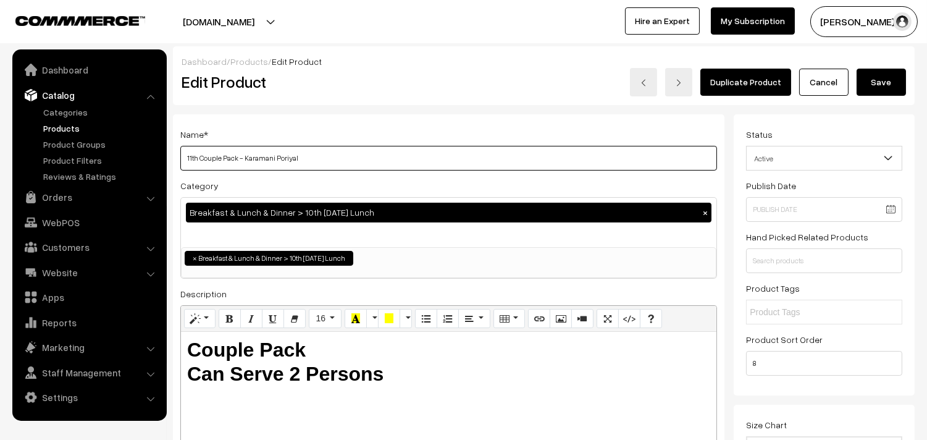
click at [272, 157] on input "11th Couple Pack - Karamani Poriyal" at bounding box center [448, 158] width 537 height 25
paste input "dhamba Sambar Mialgu Rasam Vazhaithandu Kootu Kose Pattani Poriyal"
drag, startPoint x: 245, startPoint y: 157, endPoint x: 630, endPoint y: 162, distance: 384.8
click at [630, 162] on input "11th Couple Pack - Kadhamba Sambar Mialgu Rasam Vazhaithandu Kootu Kose Pattani…" at bounding box center [448, 158] width 537 height 25
click at [284, 157] on input "11th Couple Pack - Kose Pattani Poriyal" at bounding box center [448, 158] width 537 height 25
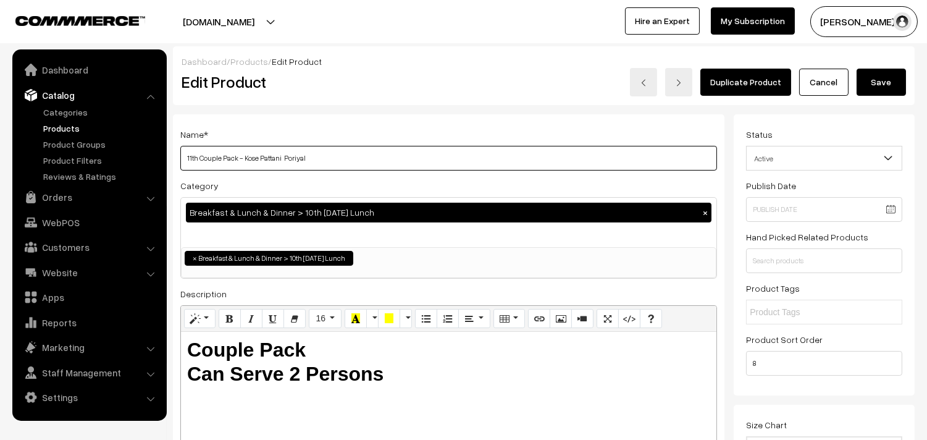
type input "11th Couple Pack - Kose Pattani Poriyal"
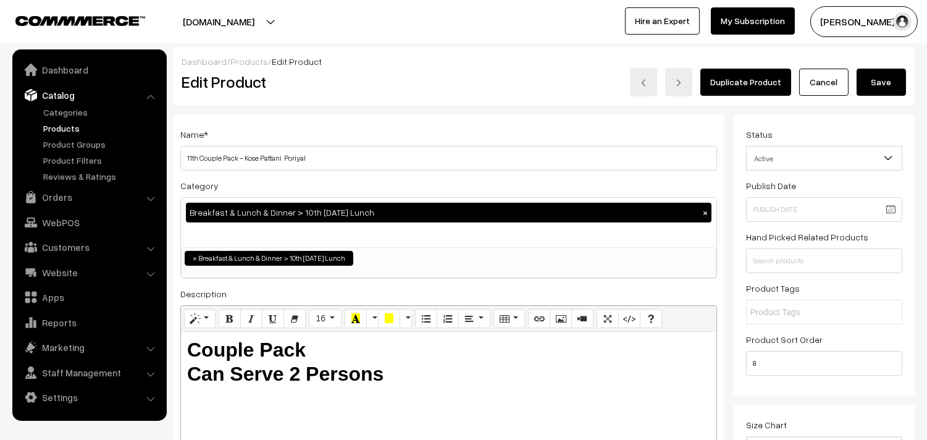
click at [882, 77] on button "Save" at bounding box center [881, 82] width 49 height 27
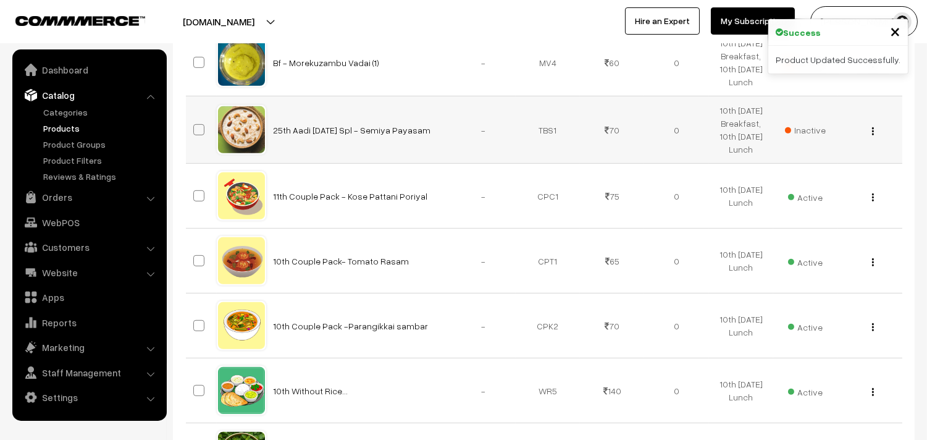
scroll to position [1166, 0]
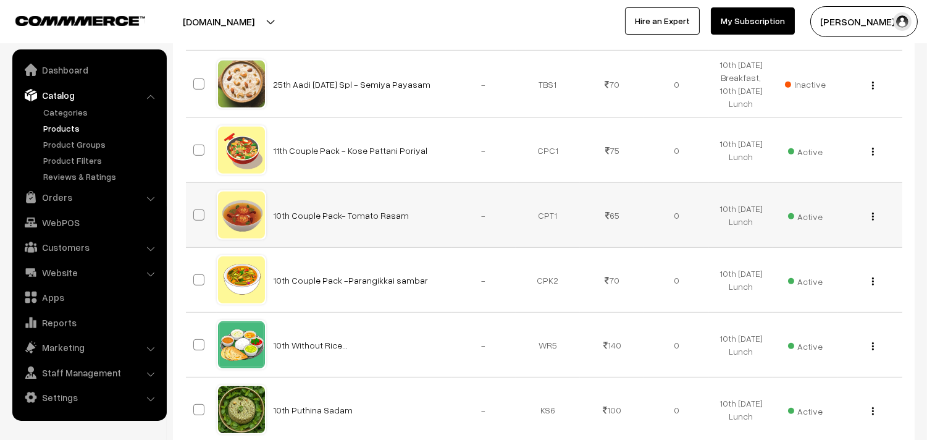
click at [869, 217] on div "View Edit Delete" at bounding box center [869, 215] width 49 height 13
click at [874, 218] on button "button" at bounding box center [872, 216] width 3 height 10
click at [807, 258] on link "Edit" at bounding box center [817, 261] width 105 height 27
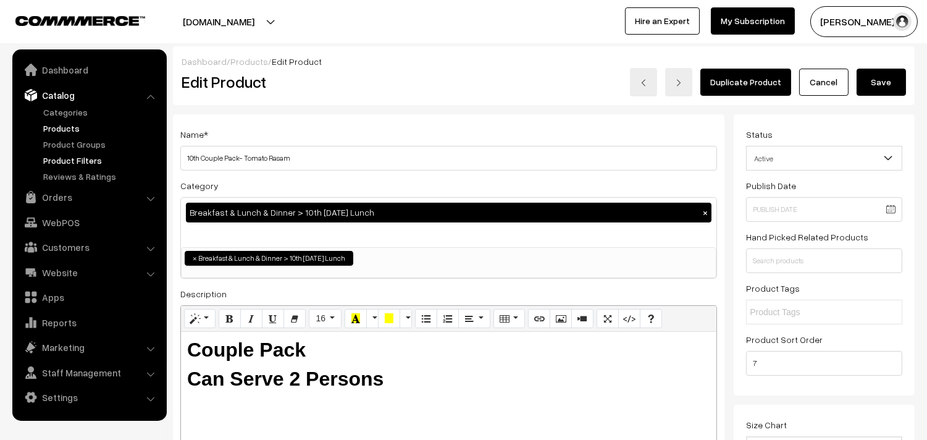
drag, startPoint x: 203, startPoint y: 158, endPoint x: 136, endPoint y: 159, distance: 66.1
drag, startPoint x: 244, startPoint y: 157, endPoint x: 582, endPoint y: 201, distance: 340.7
click at [594, 208] on div "Name * 11th Couple Pack- Tomato Rasam Category Breakfast & Lunch & Dinner > 10t…" at bounding box center [449, 313] width 552 height 399
type input "11th Couple Pack- [PERSON_NAME]"
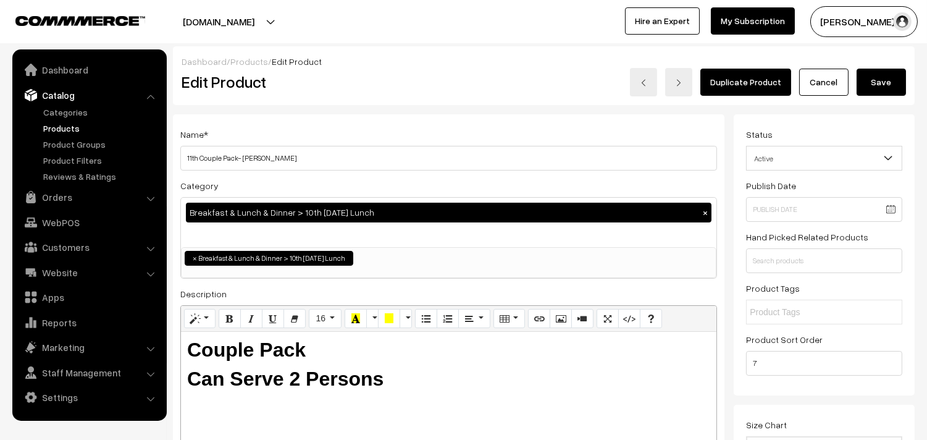
click at [872, 75] on button "Save" at bounding box center [881, 82] width 49 height 27
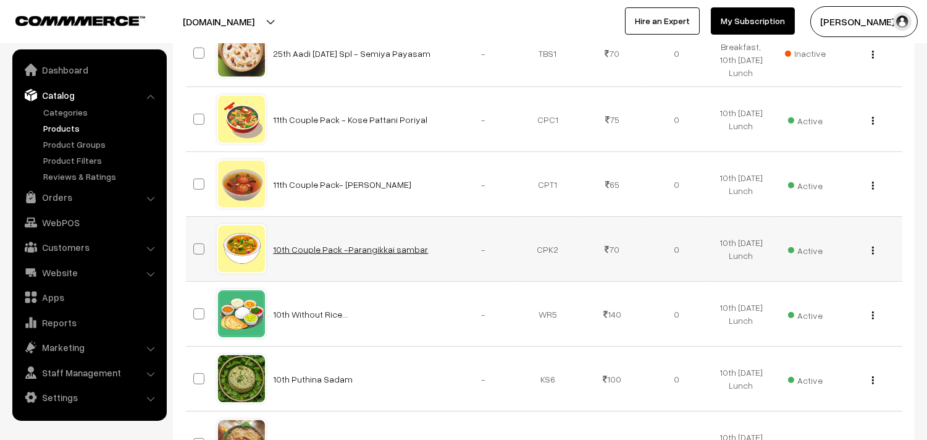
scroll to position [1235, 0]
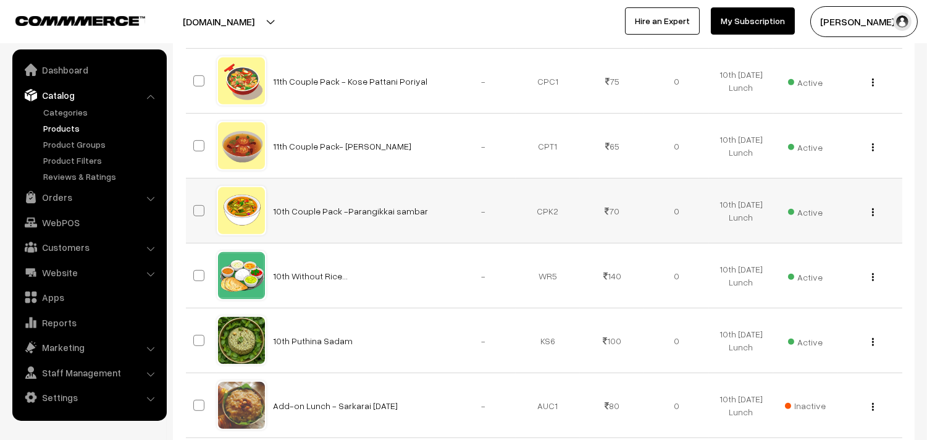
click at [870, 212] on div "View Edit Delete" at bounding box center [869, 210] width 49 height 13
click at [872, 211] on img "button" at bounding box center [873, 212] width 2 height 8
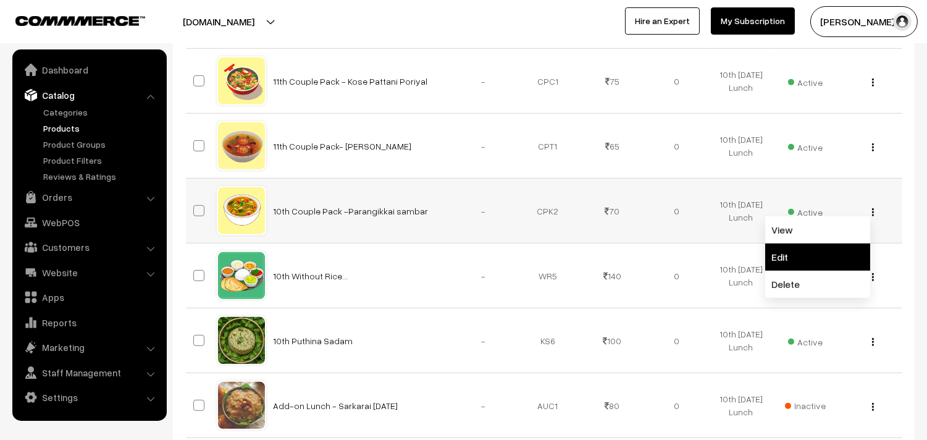
click at [817, 253] on link "Edit" at bounding box center [817, 256] width 105 height 27
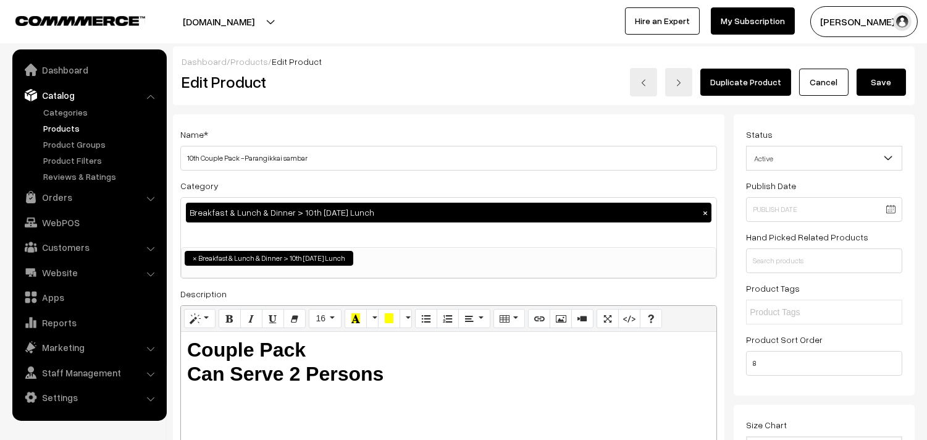
click at [195, 156] on input "10th Couple Pack -Parangikkai sambar" at bounding box center [448, 158] width 537 height 25
drag, startPoint x: 198, startPoint y: 156, endPoint x: 134, endPoint y: 146, distance: 65.0
click at [240, 157] on input "11th Couple Pack -Parangikkai sambar" at bounding box center [448, 158] width 537 height 25
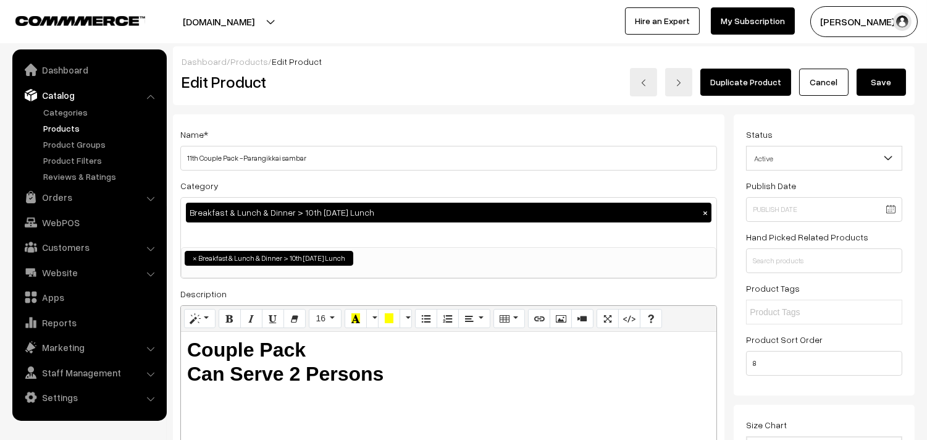
click at [243, 156] on input "11th Couple Pack -Parangikkai sambar" at bounding box center [448, 158] width 537 height 25
click at [303, 158] on input "11th Couple Pack - Parangikkai sambar" at bounding box center [448, 158] width 537 height 25
type input "11th Couple Pack - Kadhamba Sambar"
click at [875, 83] on button "Save" at bounding box center [881, 82] width 49 height 27
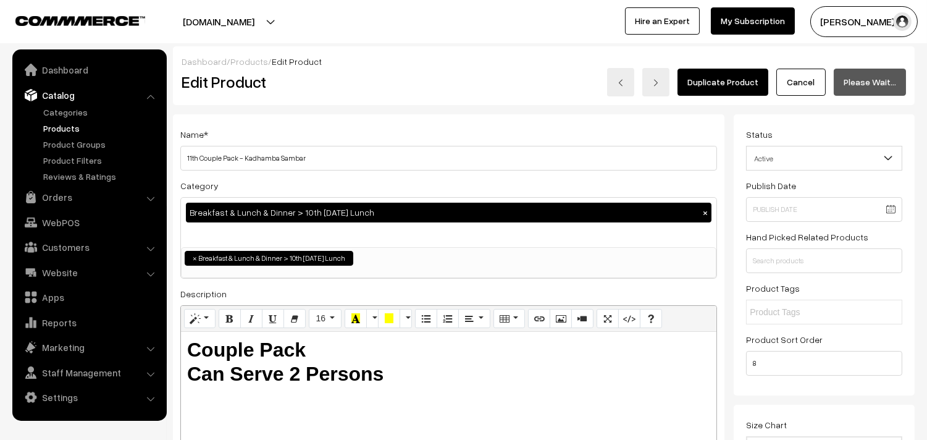
scroll to position [1, 0]
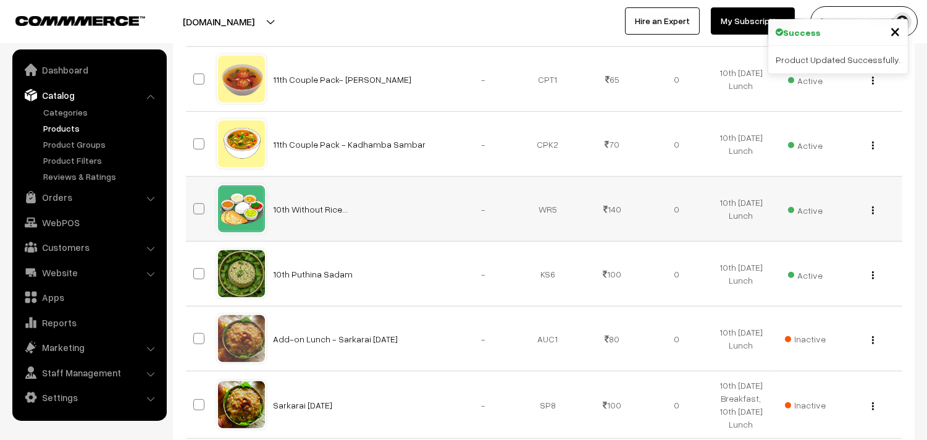
scroll to position [1304, 0]
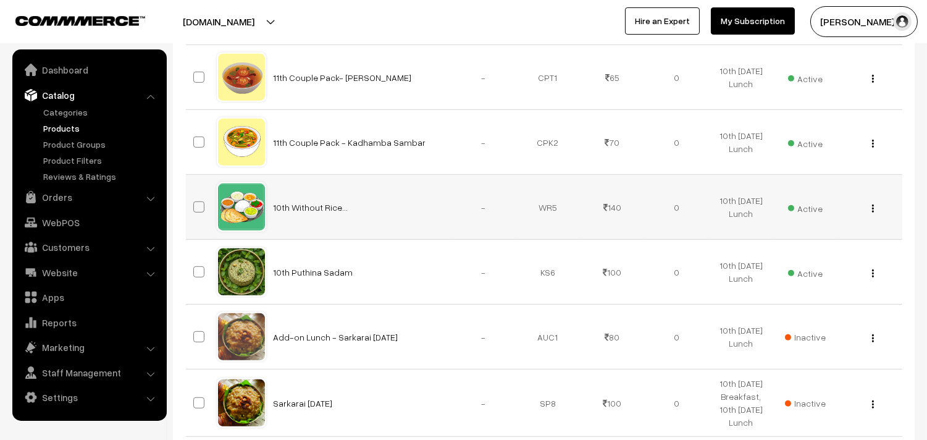
click at [873, 207] on img "button" at bounding box center [873, 208] width 2 height 8
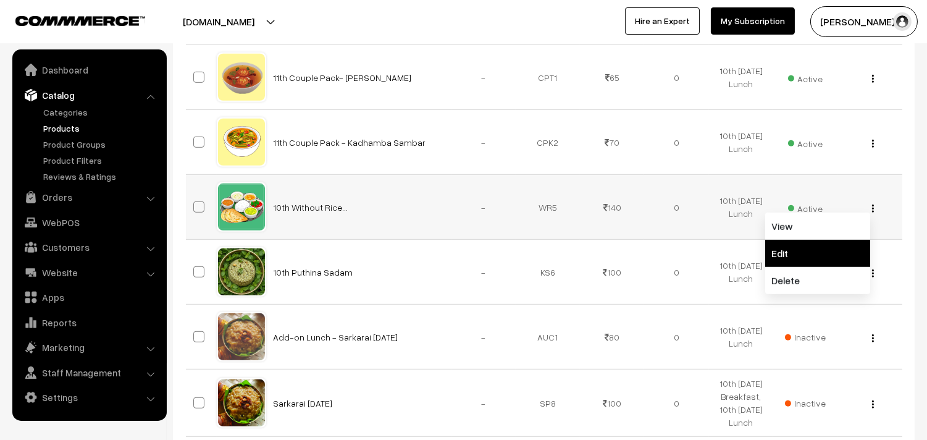
click at [784, 266] on link "Edit" at bounding box center [817, 253] width 105 height 27
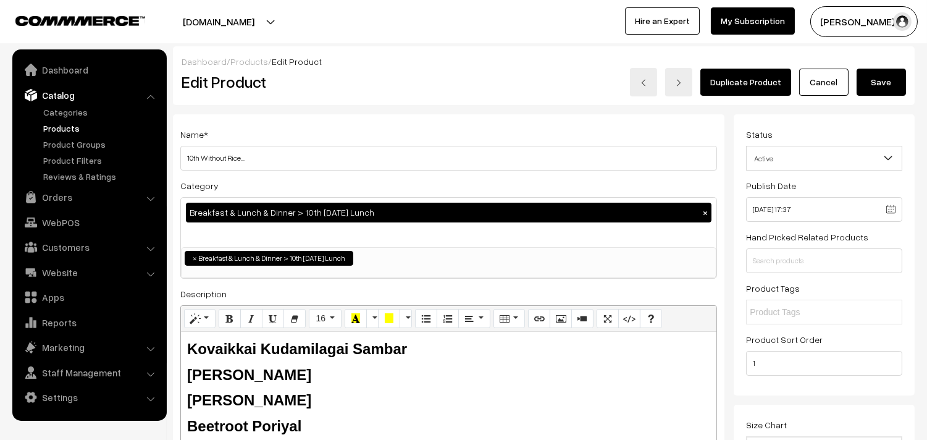
drag, startPoint x: 199, startPoint y: 157, endPoint x: 133, endPoint y: 151, distance: 65.7
click at [279, 165] on input "10th Without Rice..." at bounding box center [448, 158] width 537 height 25
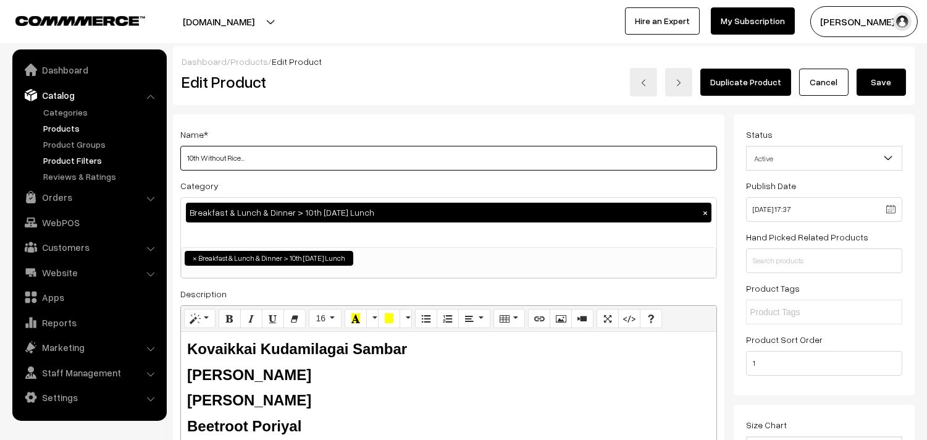
drag, startPoint x: 204, startPoint y: 159, endPoint x: 116, endPoint y: 159, distance: 87.7
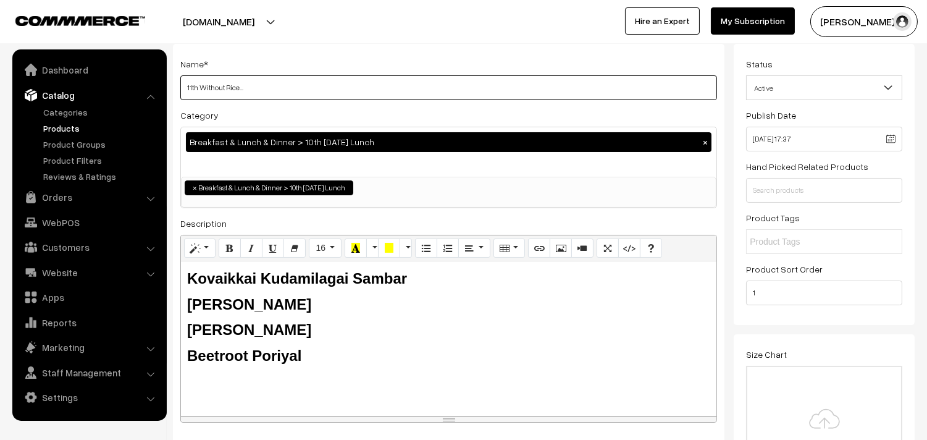
scroll to position [137, 0]
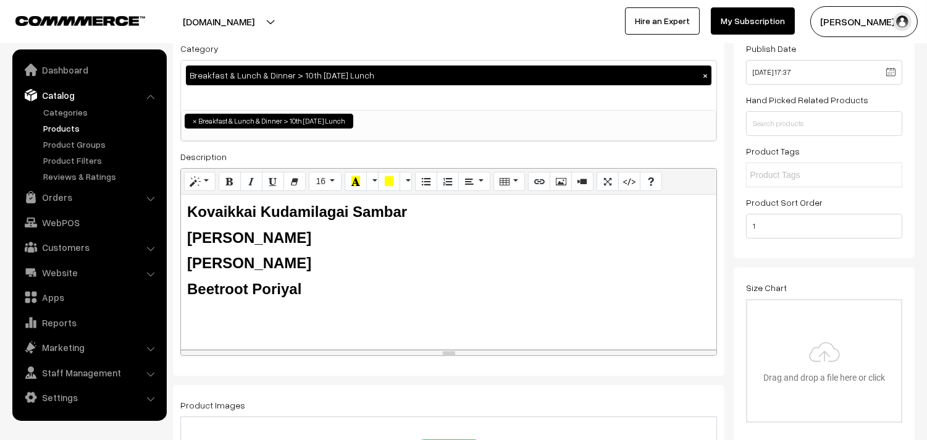
type input "11th Without Rice..."
drag, startPoint x: 211, startPoint y: 225, endPoint x: 159, endPoint y: 203, distance: 56.7
paste div
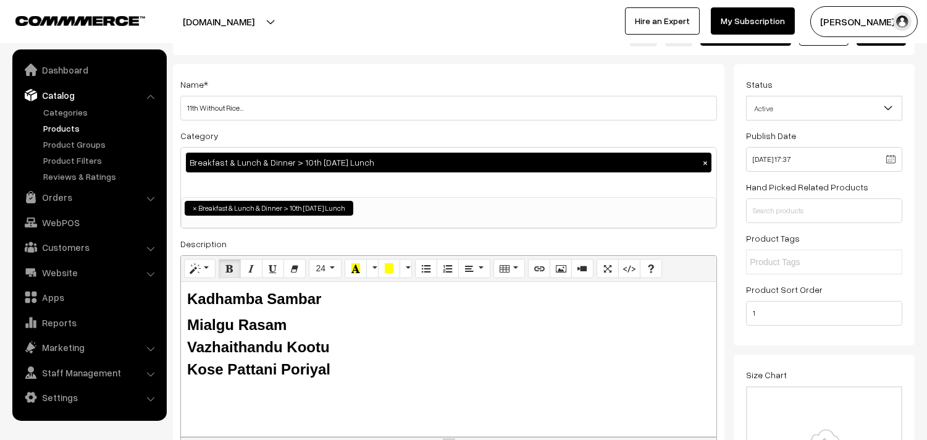
scroll to position [0, 0]
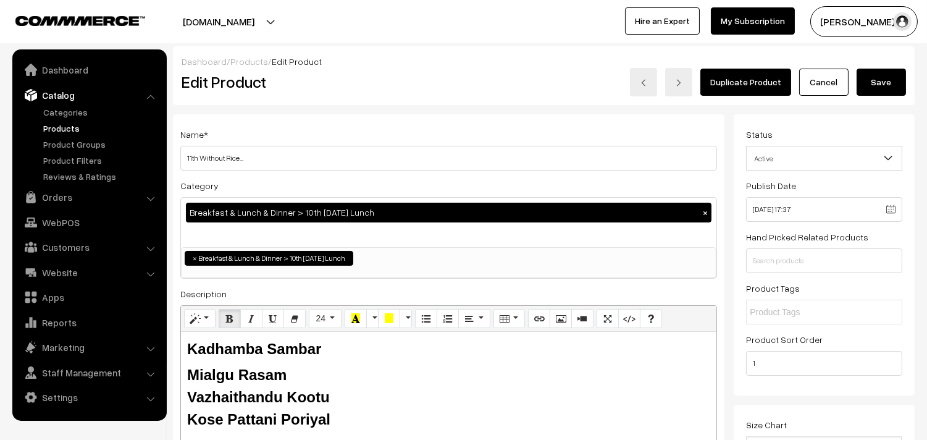
click at [884, 82] on button "Save" at bounding box center [881, 82] width 49 height 27
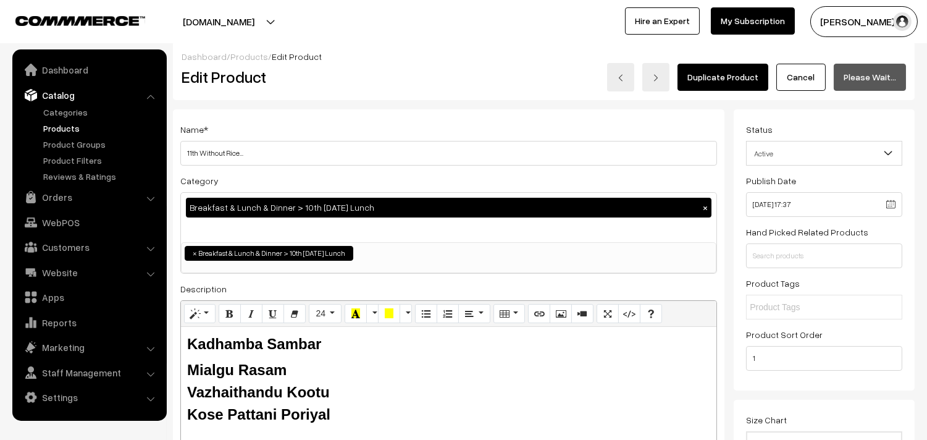
scroll to position [9, 0]
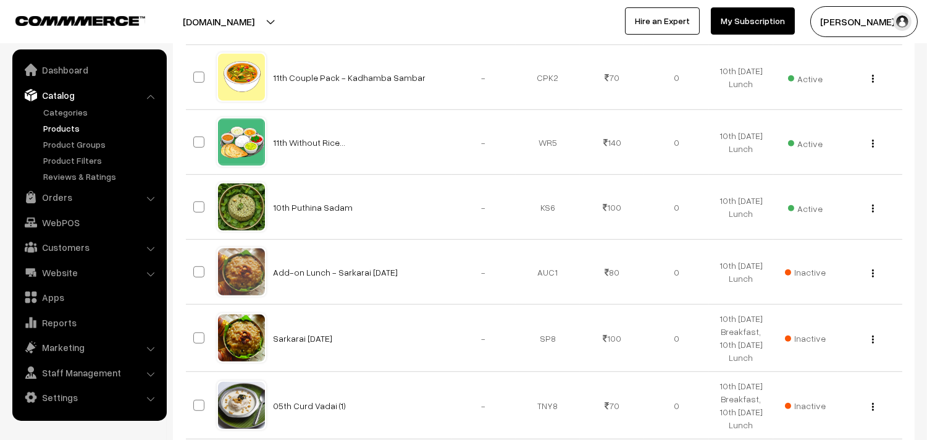
scroll to position [1441, 0]
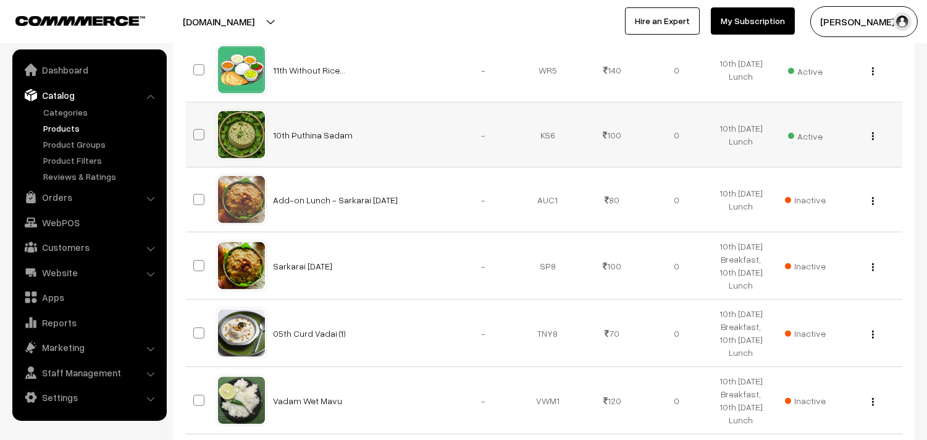
click at [874, 136] on button "button" at bounding box center [872, 136] width 3 height 10
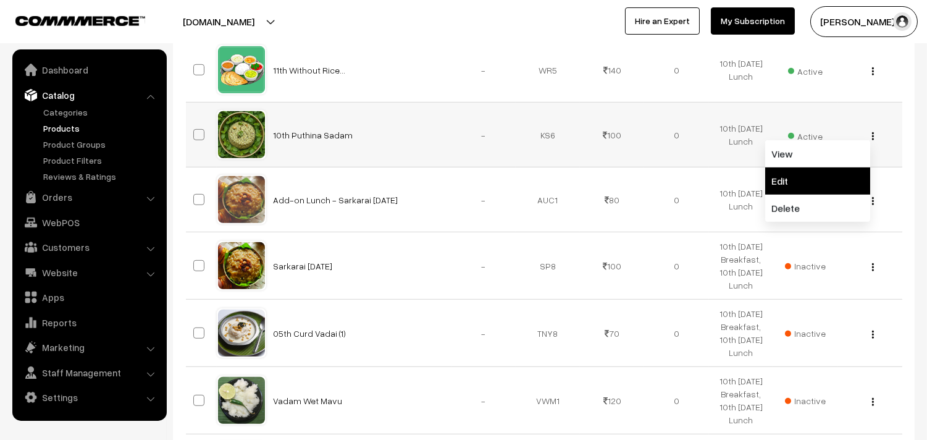
click at [801, 177] on link "Edit" at bounding box center [817, 180] width 105 height 27
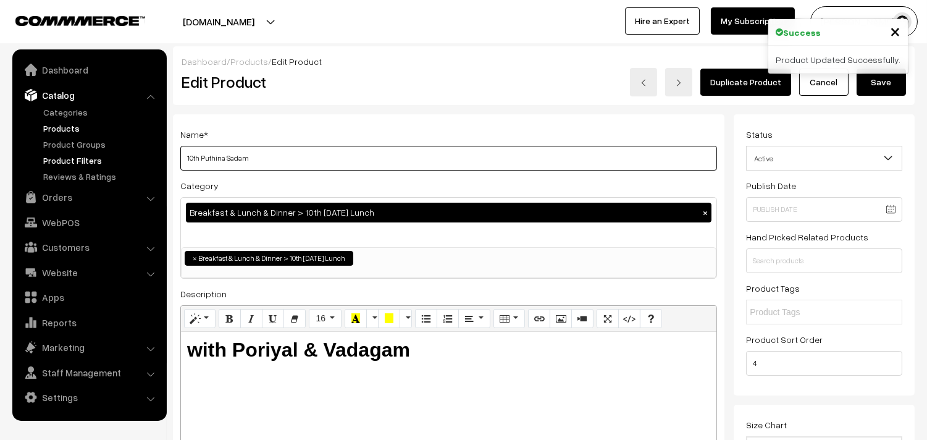
drag, startPoint x: 199, startPoint y: 156, endPoint x: 128, endPoint y: 149, distance: 72.0
drag, startPoint x: 199, startPoint y: 156, endPoint x: 606, endPoint y: 195, distance: 408.8
click at [609, 199] on div "Name * 11th Puthina Sadam Category Breakfast & Lunch & Dinner > 10th Saturday L…" at bounding box center [449, 313] width 552 height 399
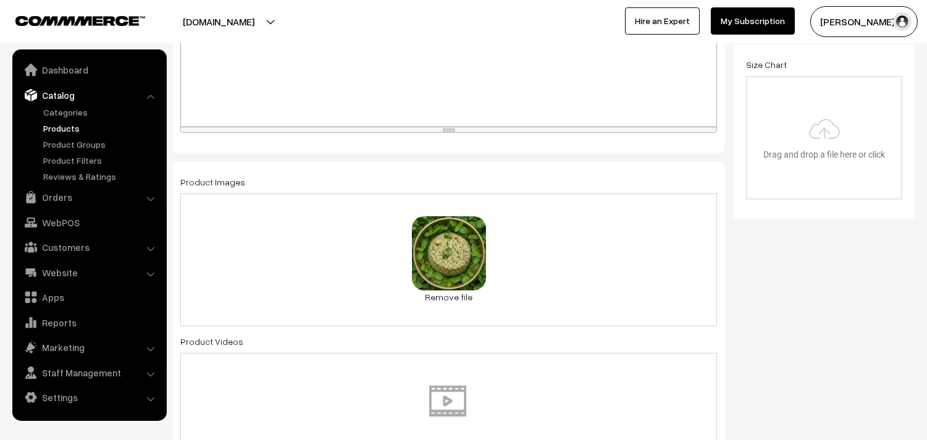
scroll to position [480, 0]
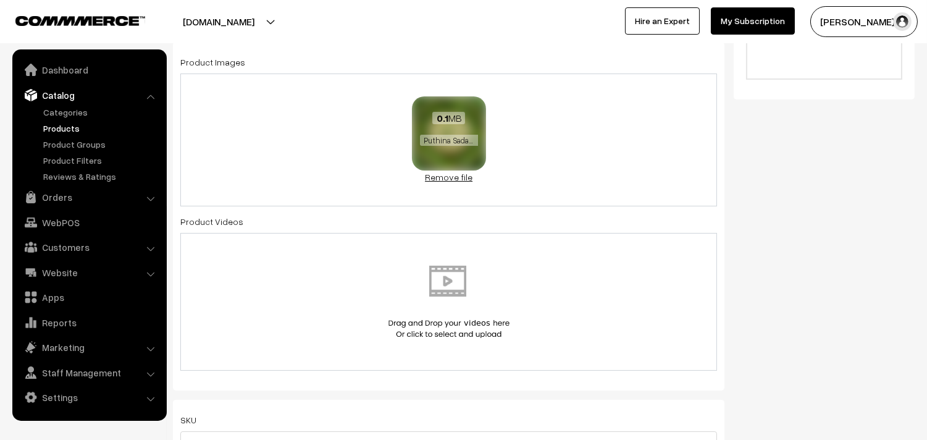
type input "11th Puliyodharai Sadam"
click at [460, 180] on link "Remove file" at bounding box center [449, 176] width 74 height 13
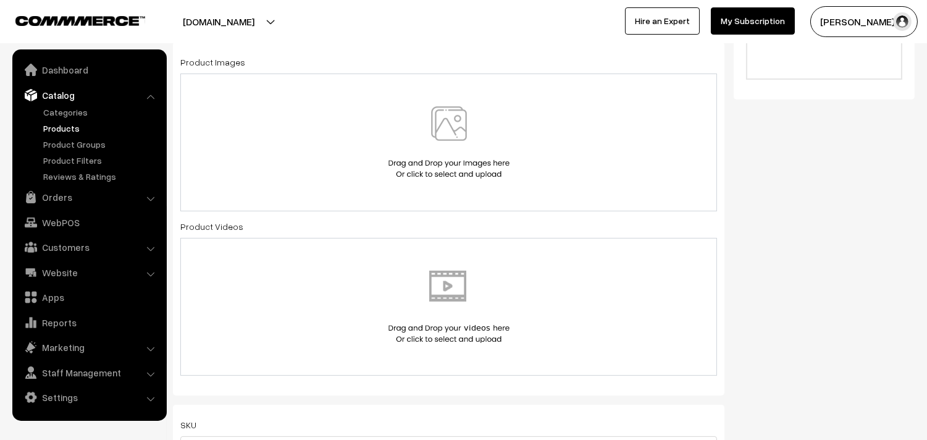
click at [459, 150] on img at bounding box center [448, 142] width 127 height 72
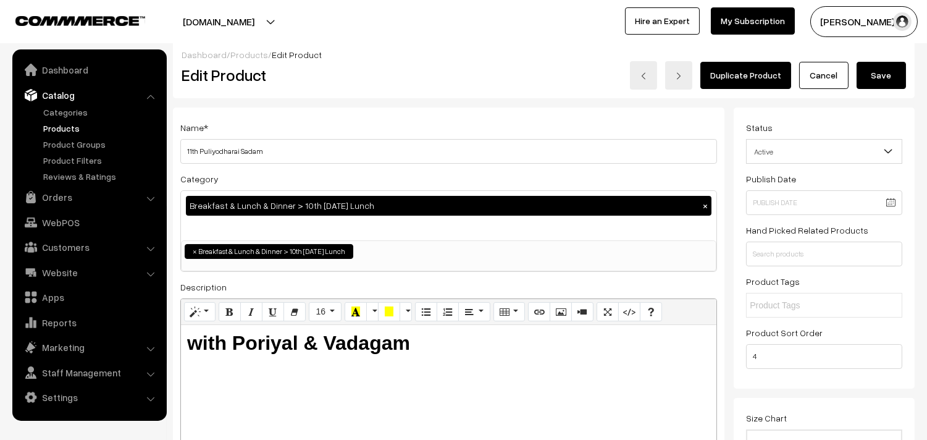
scroll to position [0, 0]
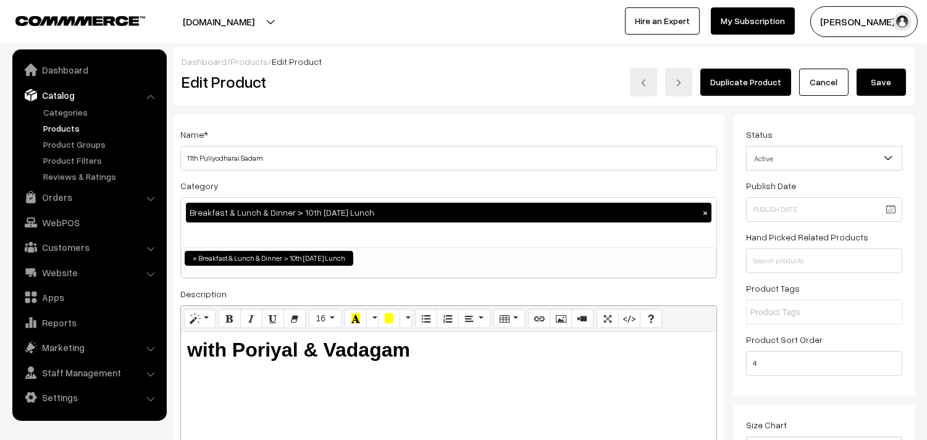
click at [869, 85] on button "Save" at bounding box center [881, 82] width 49 height 27
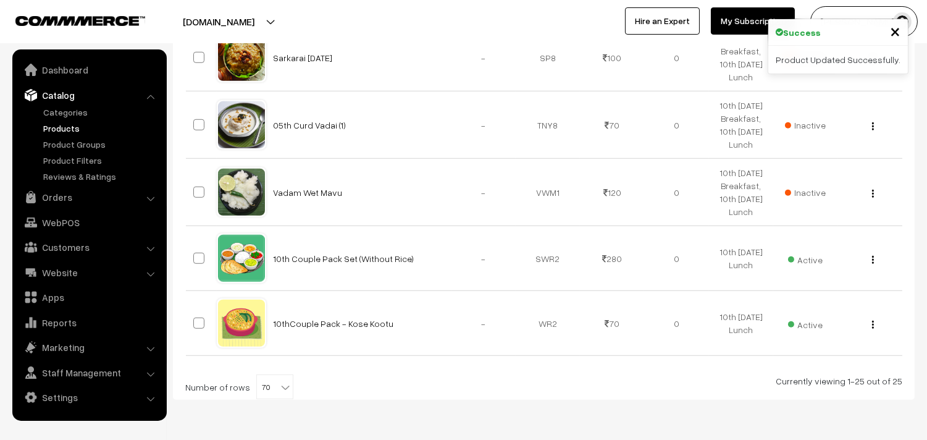
scroll to position [1666, 0]
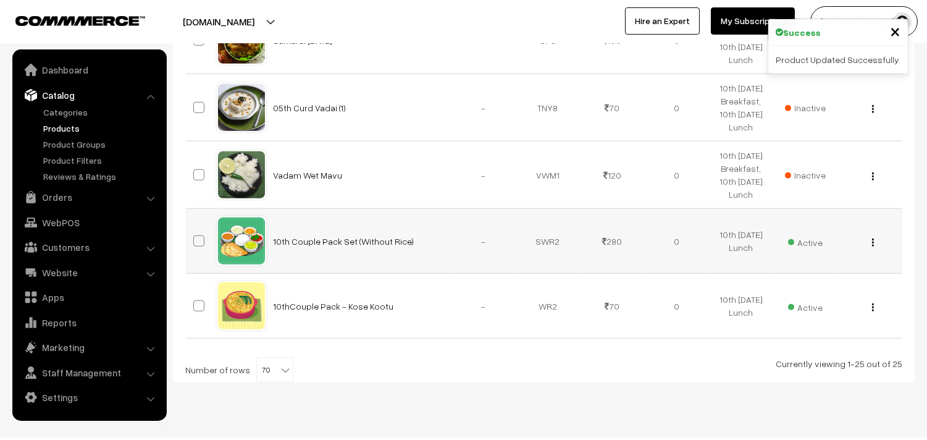
click at [873, 241] on img "button" at bounding box center [873, 242] width 2 height 8
click at [799, 285] on link "Edit" at bounding box center [817, 287] width 105 height 27
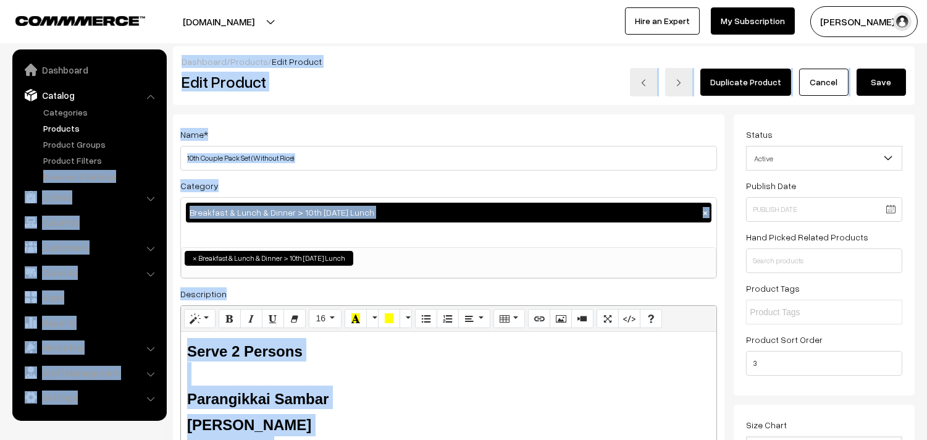
drag, startPoint x: 173, startPoint y: 154, endPoint x: 99, endPoint y: 125, distance: 79.0
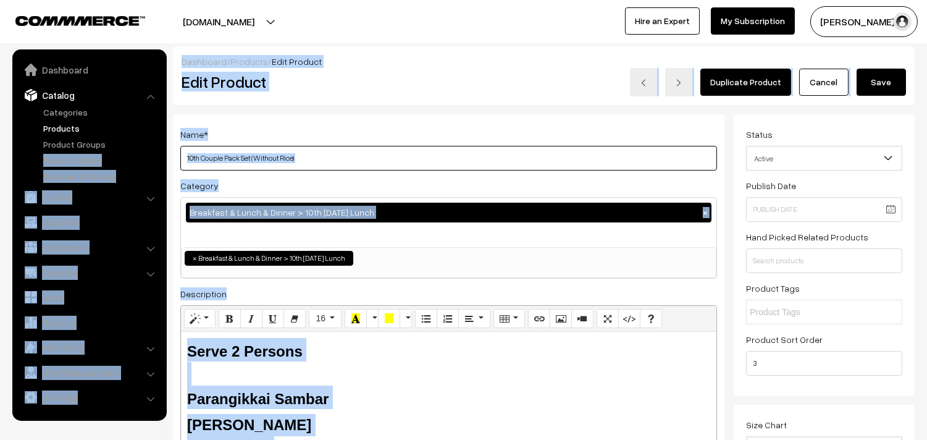
click at [181, 152] on input "10th Couple Pack Set (Without Rice)" at bounding box center [448, 158] width 537 height 25
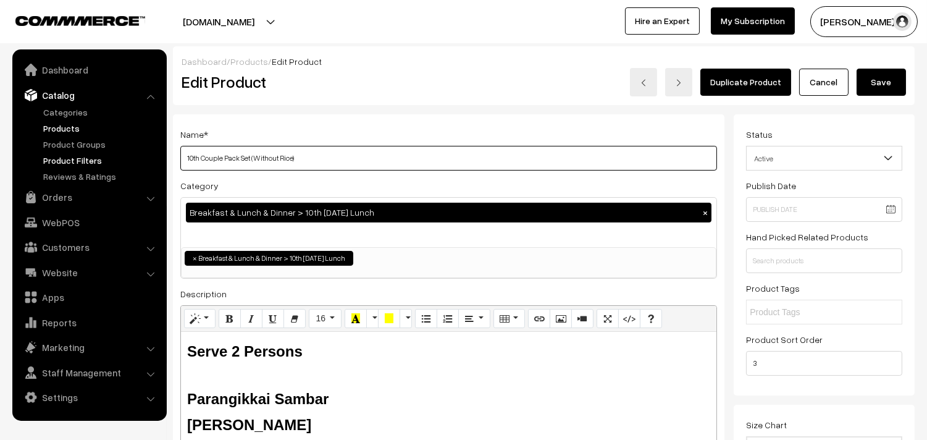
drag, startPoint x: 198, startPoint y: 158, endPoint x: 131, endPoint y: 158, distance: 67.3
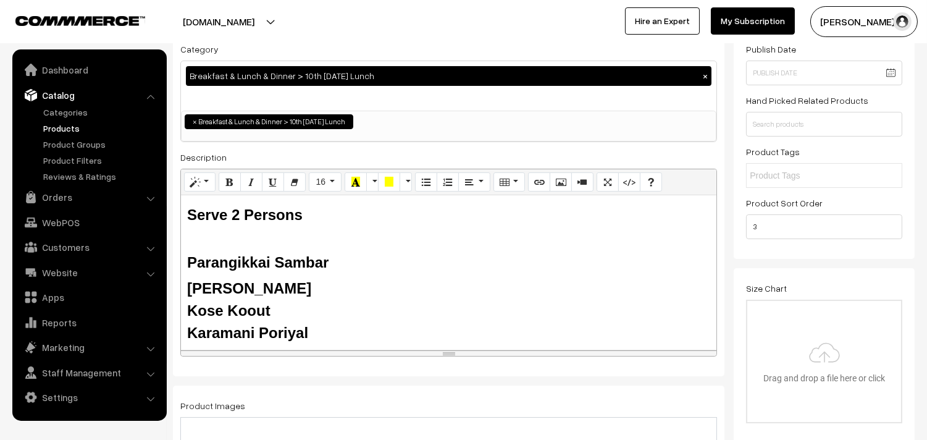
scroll to position [137, 0]
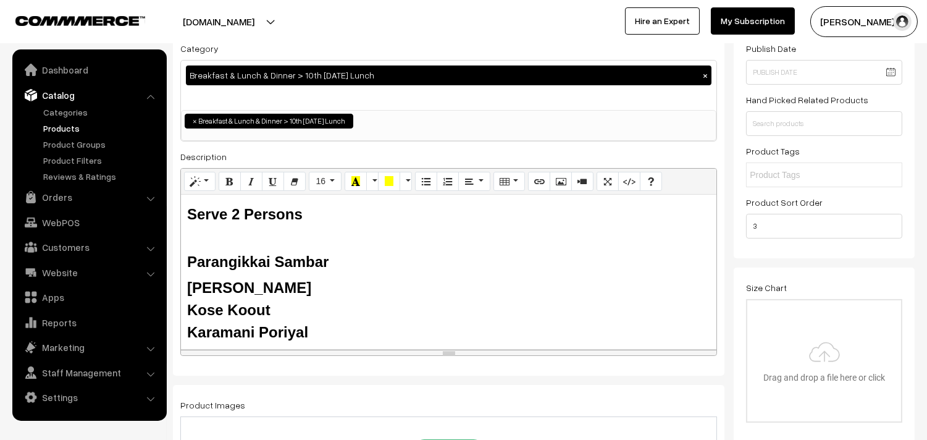
type input "11th Couple Pack Set (Without Rice)"
drag, startPoint x: 225, startPoint y: 299, endPoint x: 156, endPoint y: 262, distance: 78.2
paste div
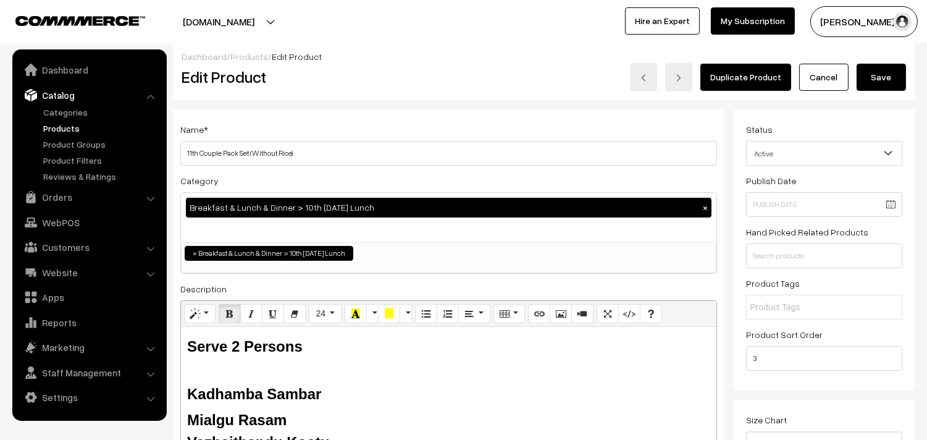
scroll to position [0, 0]
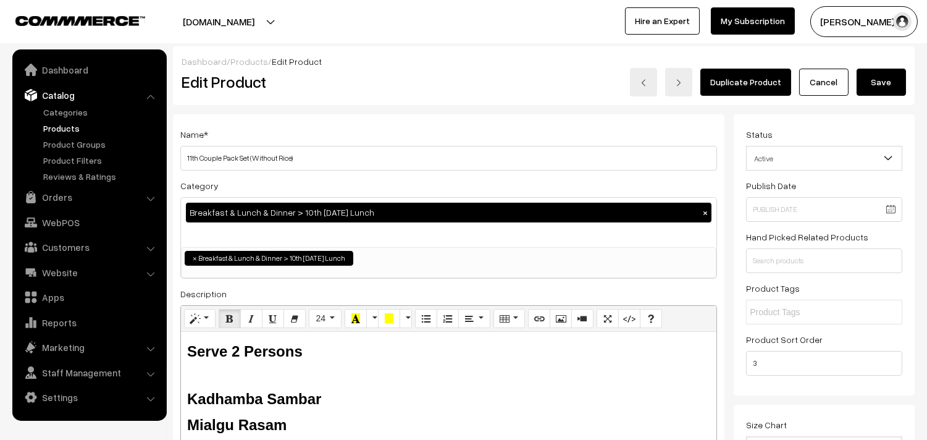
click at [867, 78] on button "Save" at bounding box center [881, 82] width 49 height 27
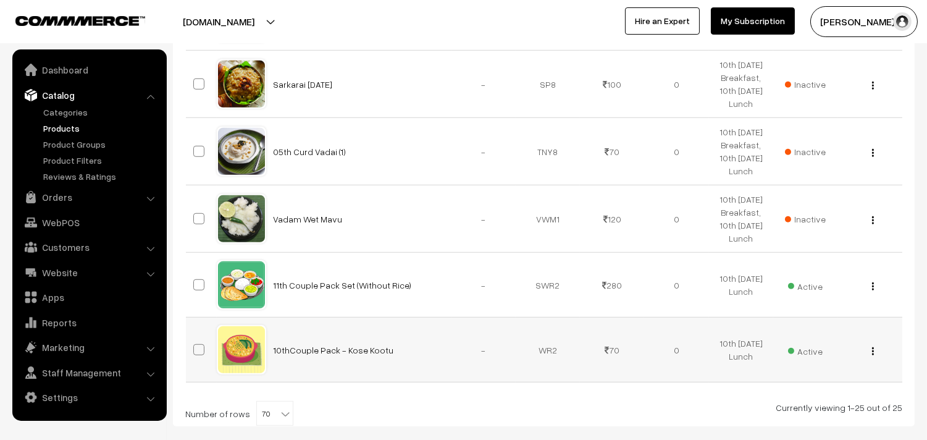
scroll to position [1691, 0]
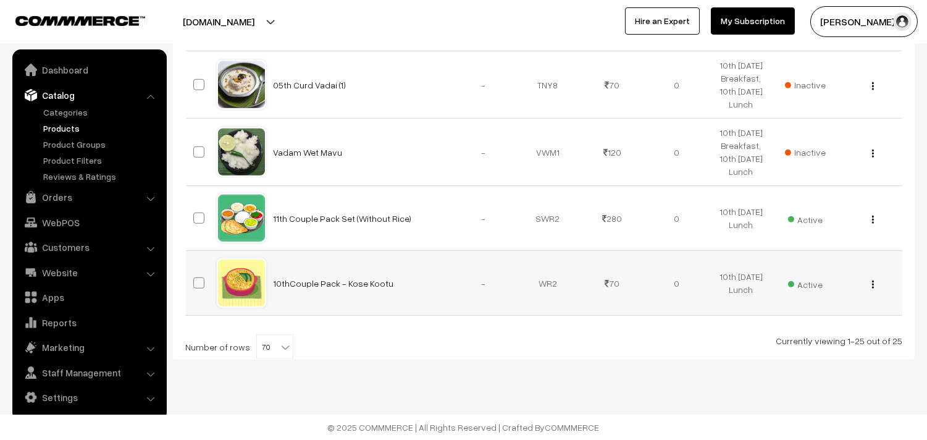
click at [877, 285] on div "View Edit Delete" at bounding box center [869, 283] width 49 height 13
click at [874, 285] on button "button" at bounding box center [872, 284] width 3 height 10
click at [830, 320] on link "Edit" at bounding box center [817, 329] width 105 height 27
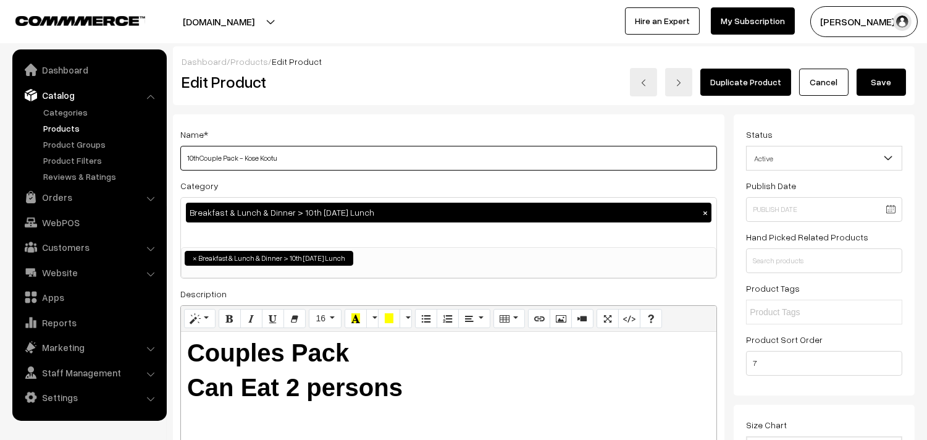
click at [372, 154] on input "10thCouple Pack - Kose Kootu" at bounding box center [448, 158] width 537 height 25
drag, startPoint x: 199, startPoint y: 157, endPoint x: 159, endPoint y: 158, distance: 39.5
drag, startPoint x: 243, startPoint y: 159, endPoint x: 390, endPoint y: 158, distance: 147.0
click at [390, 158] on input "11th Couple Pack - Kose Kootu" at bounding box center [448, 158] width 537 height 25
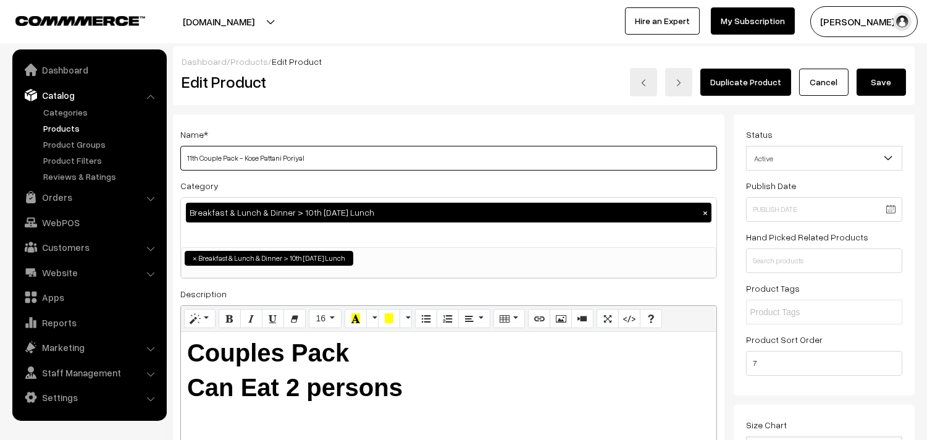
type input "11th Couple Pack - Kose Pattani Poriyal"
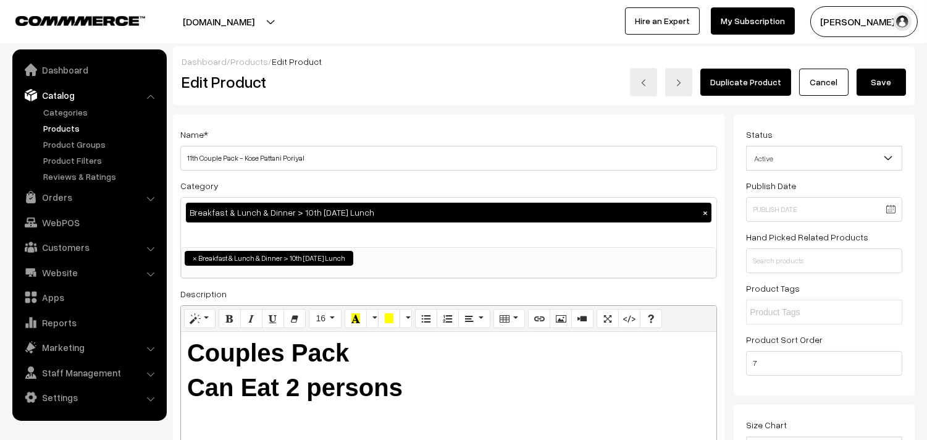
click at [902, 82] on button "Save" at bounding box center [881, 82] width 49 height 27
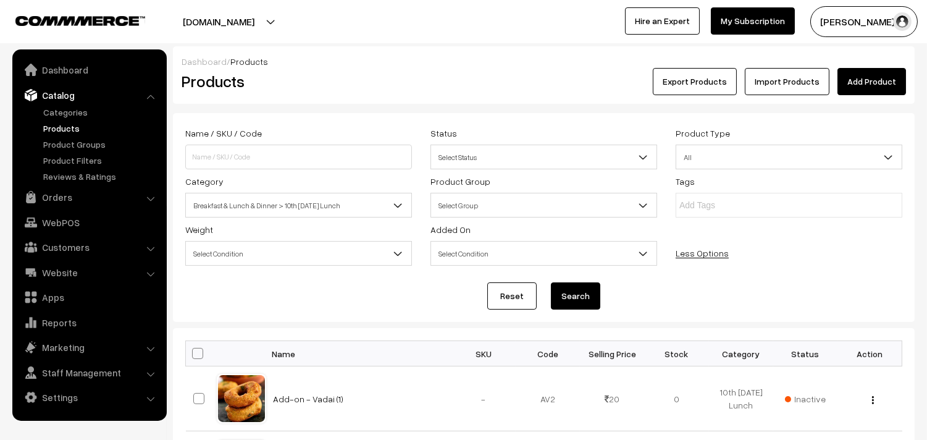
click at [199, 353] on span at bounding box center [197, 353] width 11 height 11
click at [194, 353] on input "checkbox" at bounding box center [190, 353] width 8 height 8
checkbox input "true"
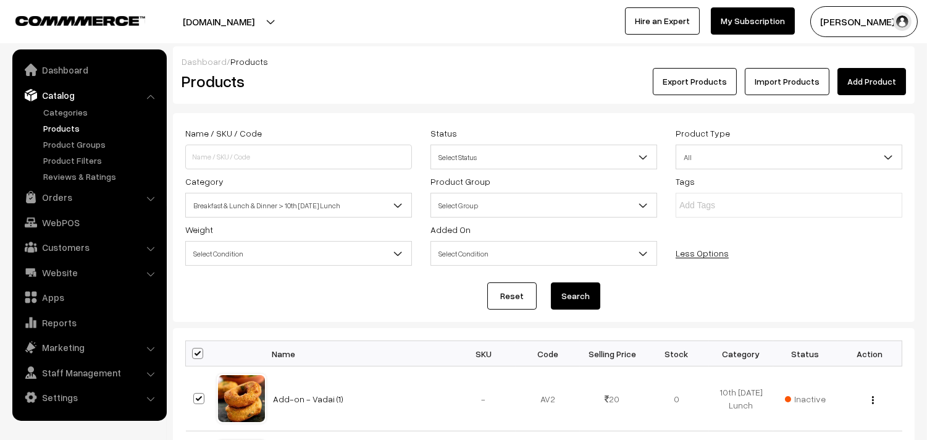
checkbox input "true"
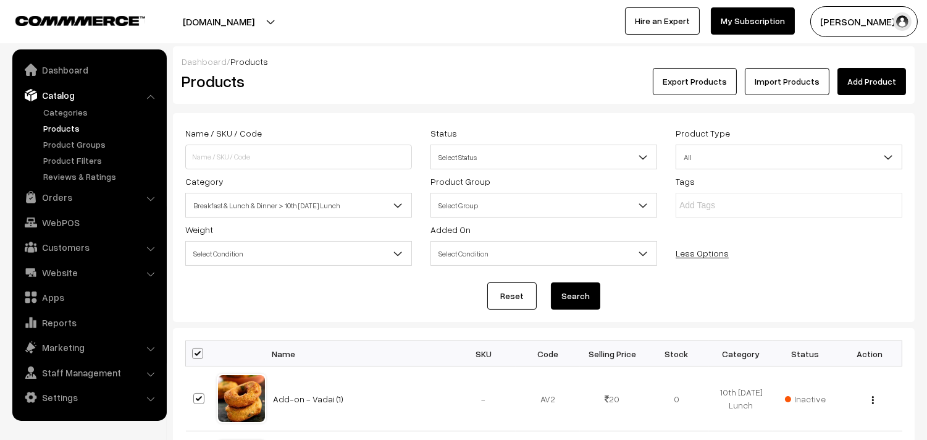
checkbox input "true"
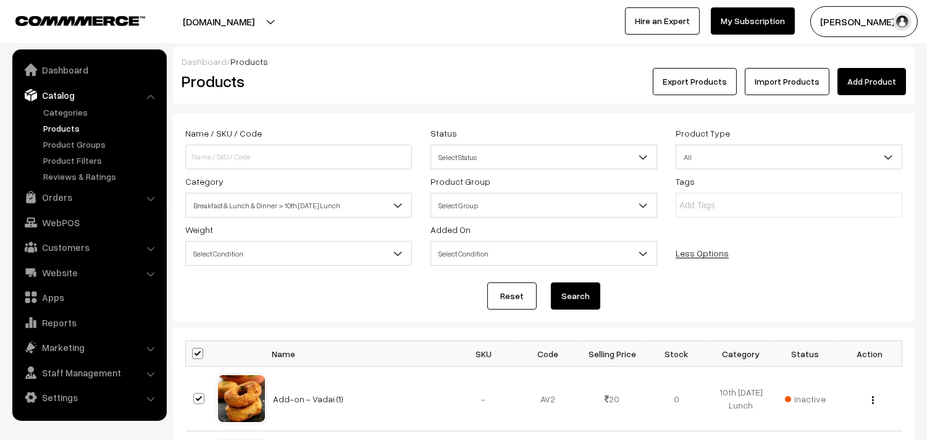
checkbox input "true"
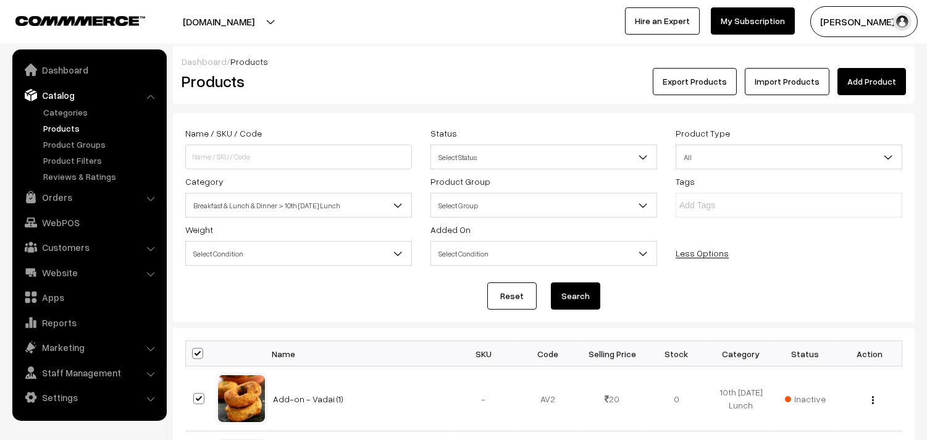
checkbox input "true"
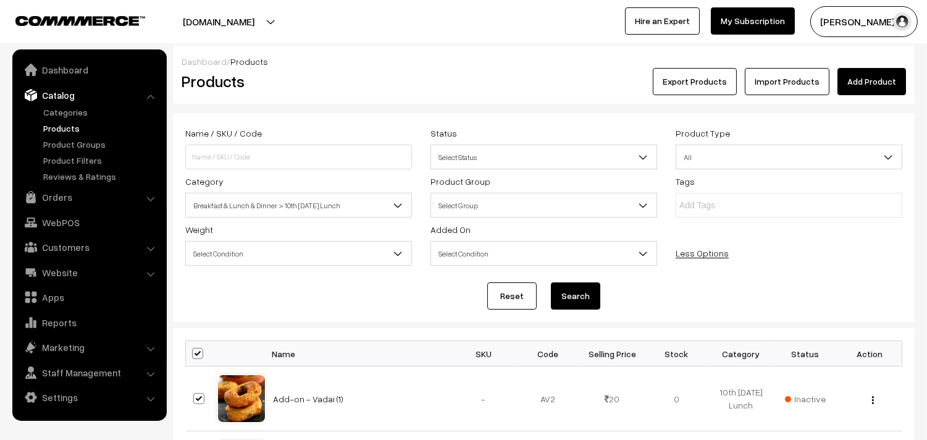
checkbox input "true"
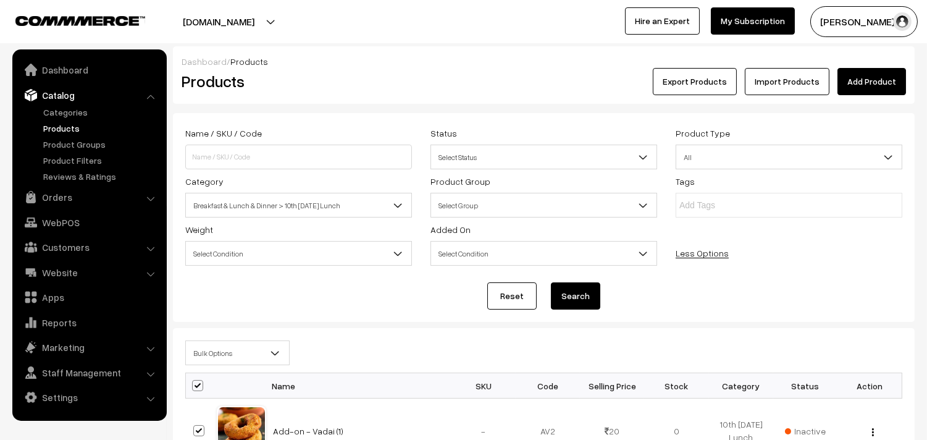
click at [205, 348] on span "Bulk Options" at bounding box center [237, 353] width 103 height 22
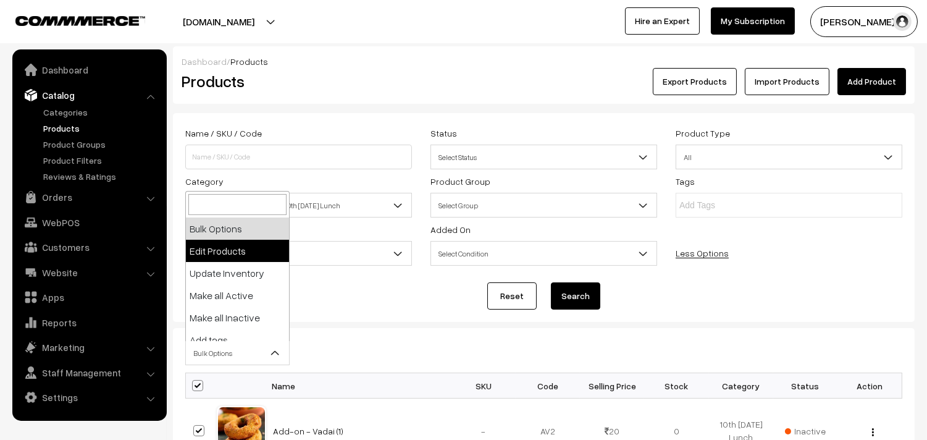
select select "editProduct"
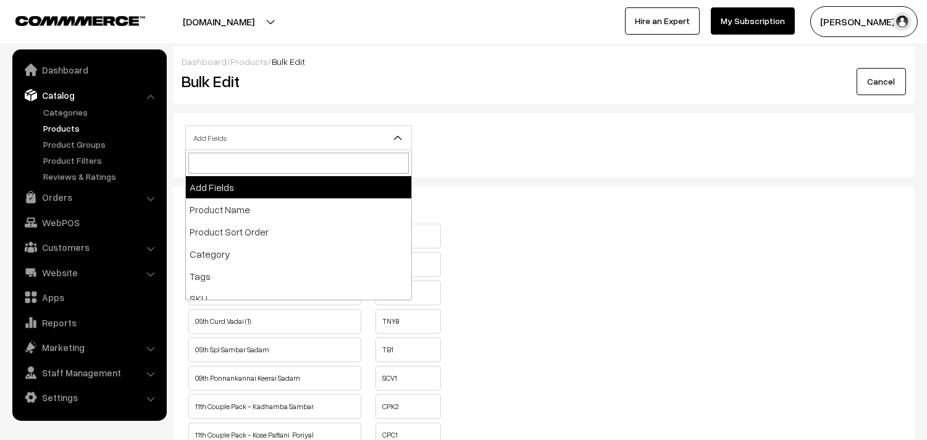
click at [287, 127] on span "Add Fields" at bounding box center [298, 138] width 225 height 22
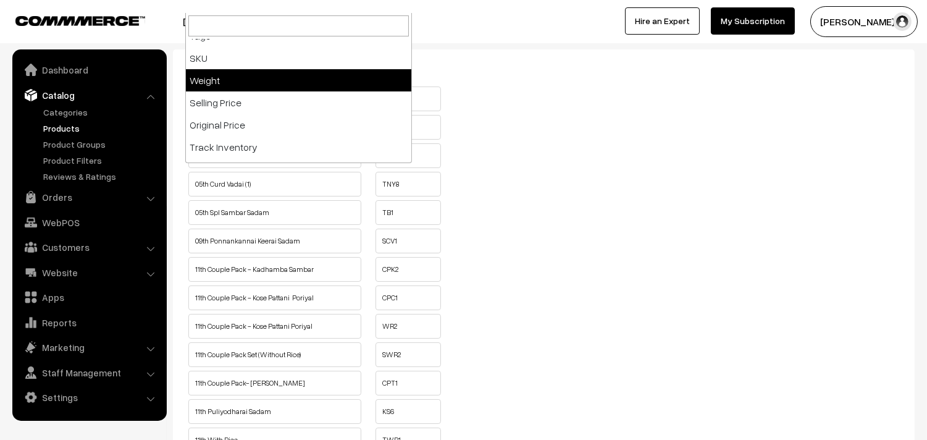
scroll to position [137, 0]
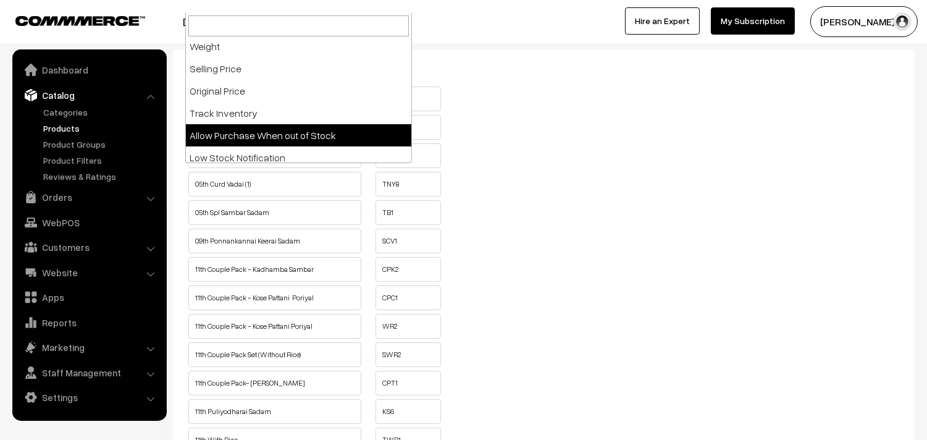
select select "allow-purchase"
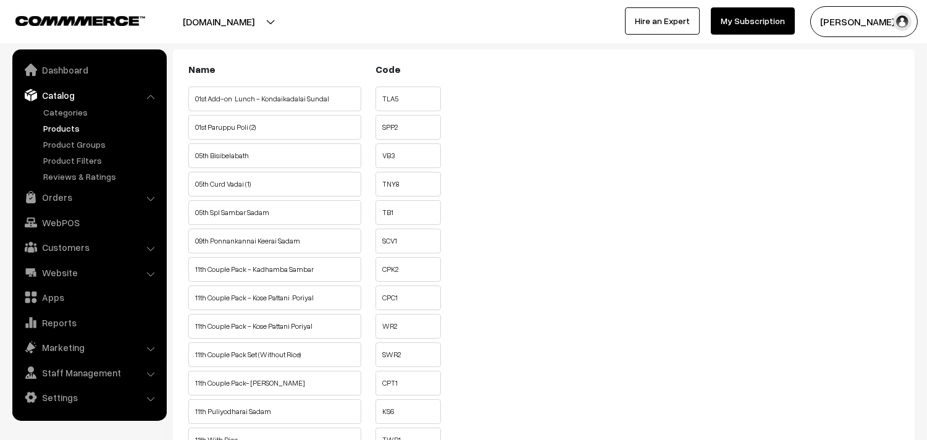
scroll to position [125, 0]
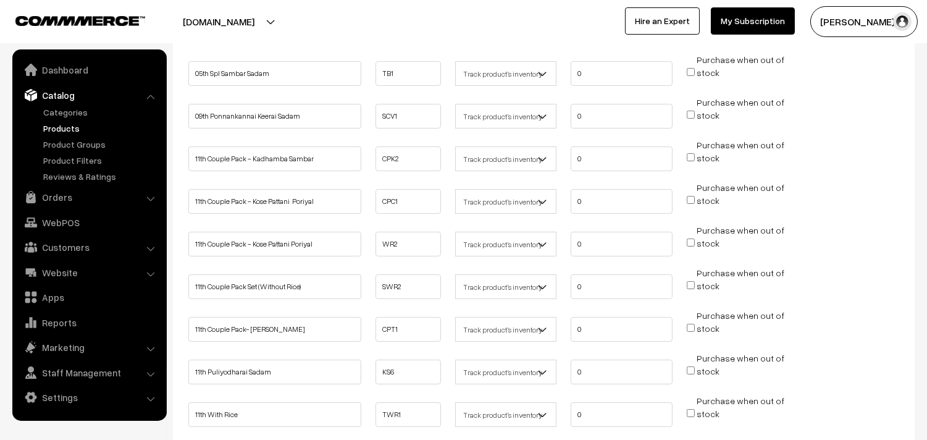
scroll to position [343, 0]
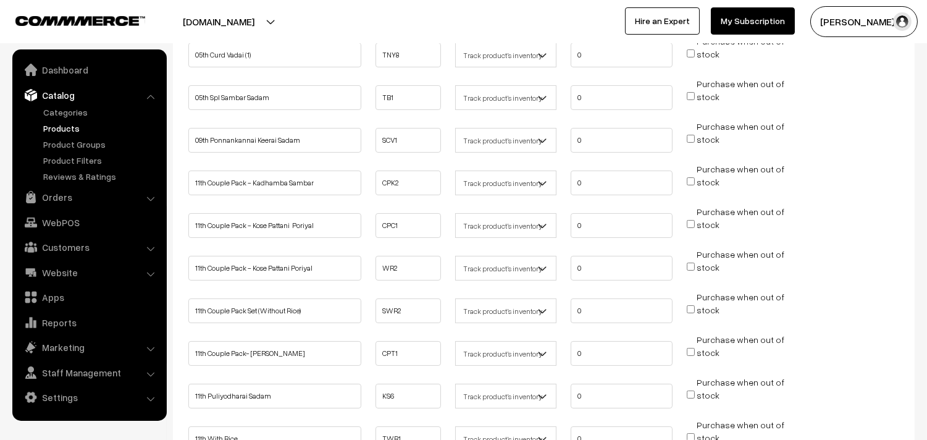
click at [688, 177] on input "Purchase when out of stock" at bounding box center [691, 181] width 8 height 8
checkbox input "true"
click at [689, 220] on input "Purchase when out of stock" at bounding box center [691, 224] width 8 height 8
checkbox input "true"
click at [690, 264] on input "Purchase when out of stock" at bounding box center [691, 266] width 8 height 8
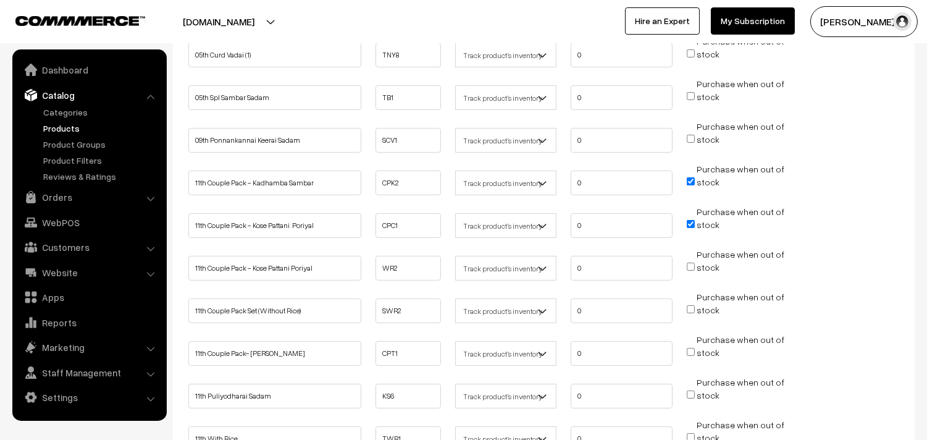
checkbox input "true"
click at [690, 307] on input "Purchase when out of stock" at bounding box center [691, 309] width 8 height 8
checkbox input "true"
click at [694, 348] on input "Purchase when out of stock" at bounding box center [691, 352] width 8 height 8
checkbox input "true"
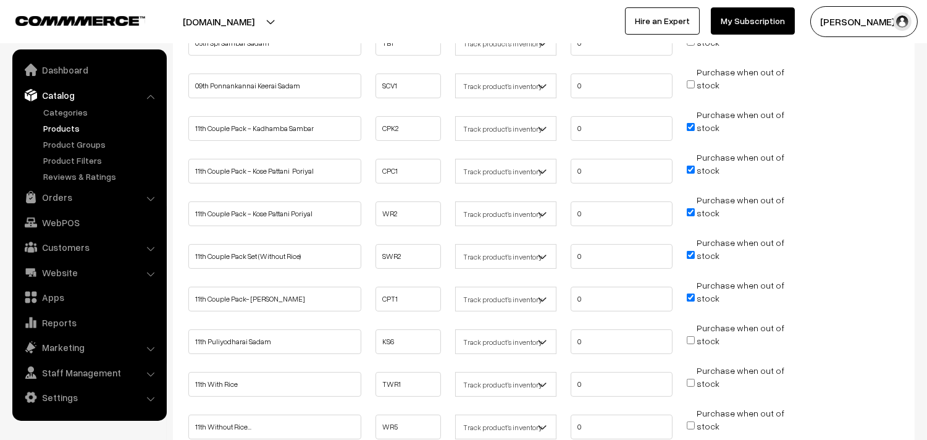
scroll to position [480, 0]
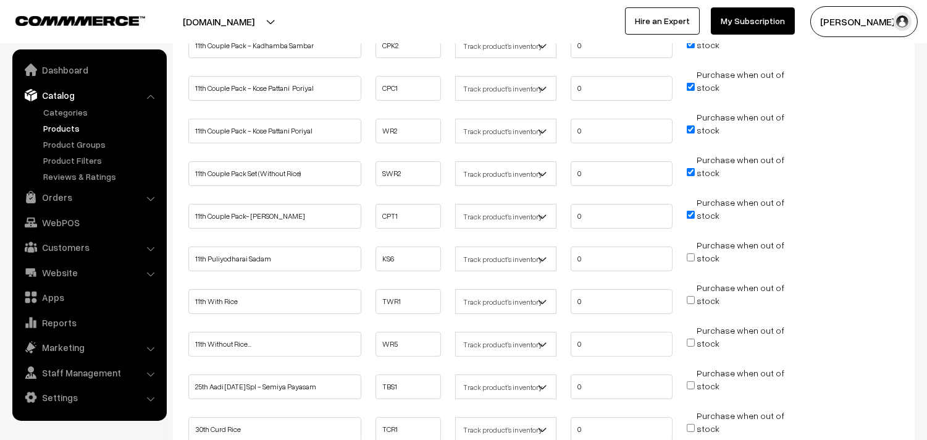
click at [695, 256] on span "Purchase when out of stock" at bounding box center [736, 257] width 98 height 12
click at [690, 256] on input "Purchase when out of stock" at bounding box center [691, 257] width 8 height 8
checkbox input "true"
click at [689, 296] on input "Purchase when out of stock" at bounding box center [691, 300] width 8 height 8
checkbox input "true"
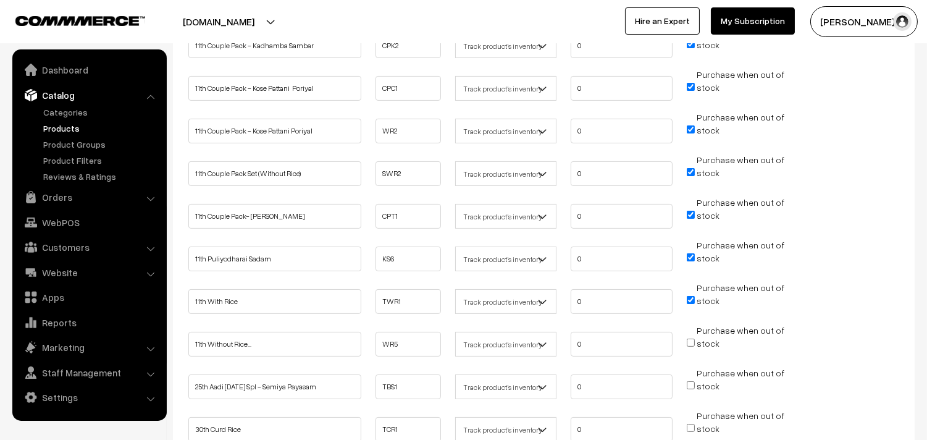
click at [689, 338] on input "Purchase when out of stock" at bounding box center [691, 342] width 8 height 8
checkbox input "true"
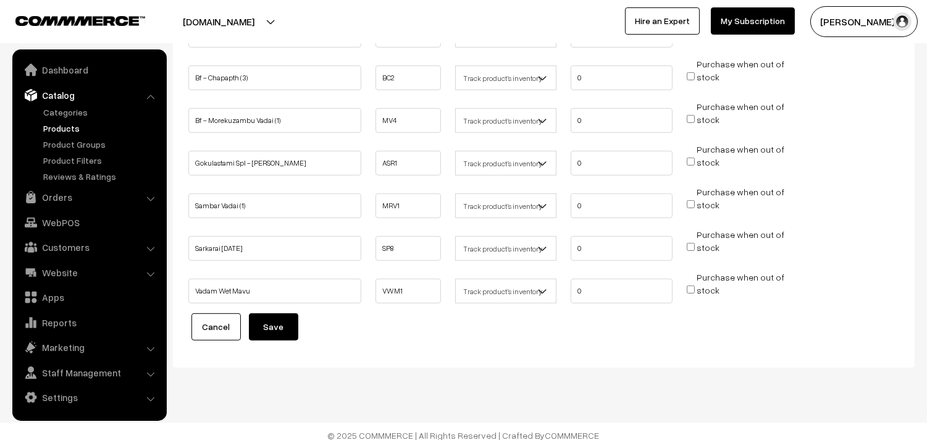
scroll to position [1002, 0]
click at [286, 327] on button "Save" at bounding box center [273, 326] width 49 height 27
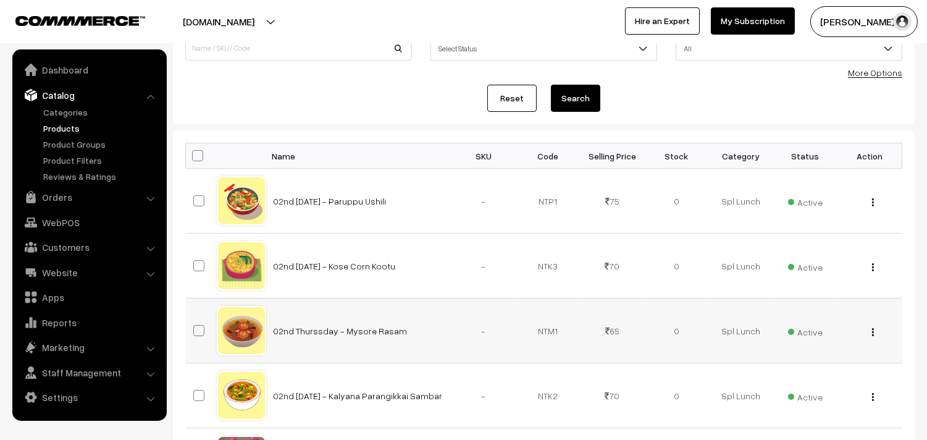
scroll to position [206, 0]
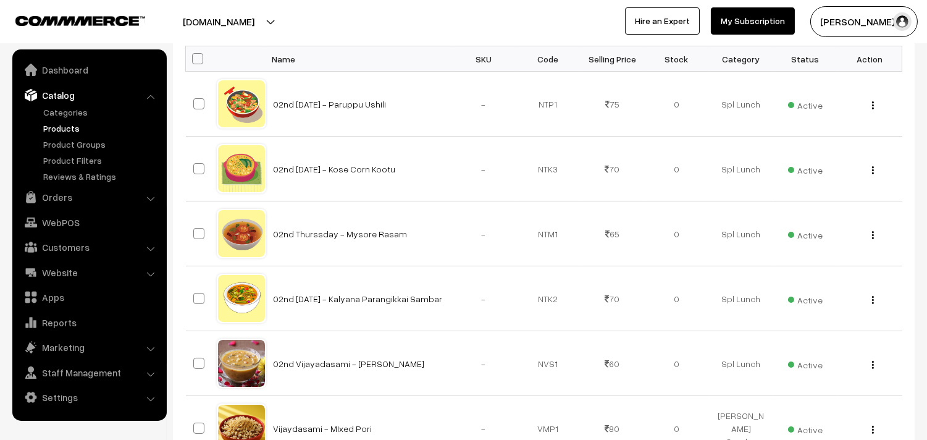
click at [51, 127] on link "Products" at bounding box center [101, 128] width 122 height 13
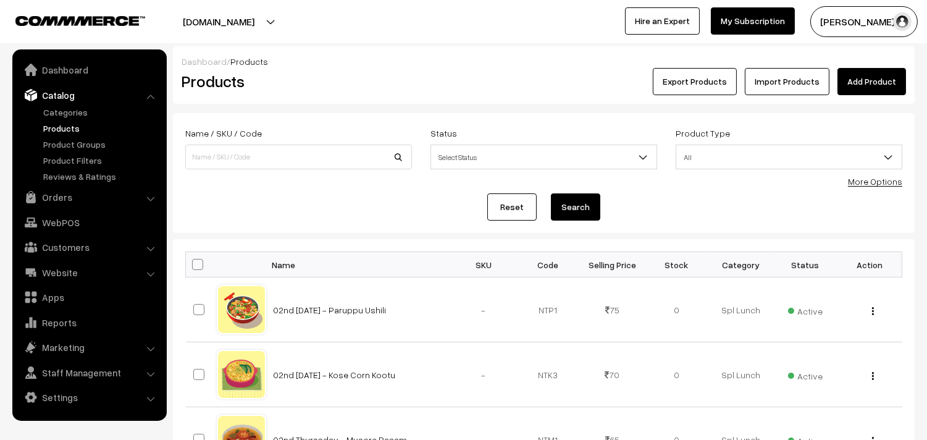
click at [877, 183] on link "More Options" at bounding box center [875, 181] width 54 height 10
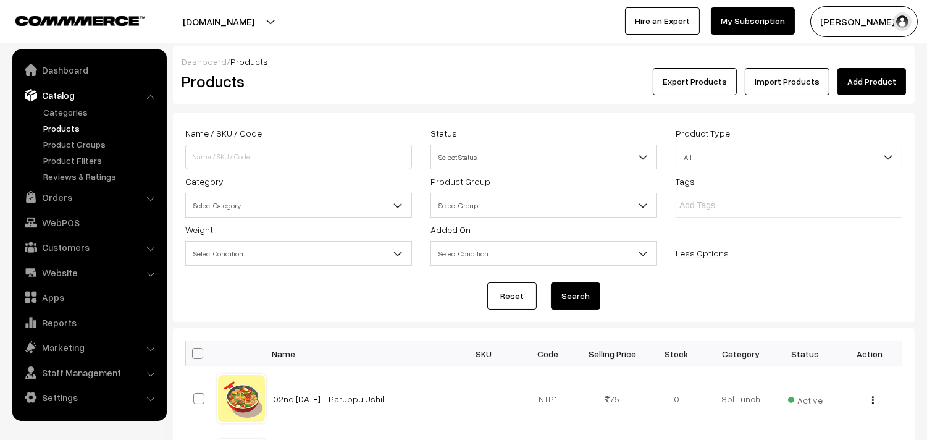
click at [285, 203] on span "Select Category" at bounding box center [298, 206] width 225 height 22
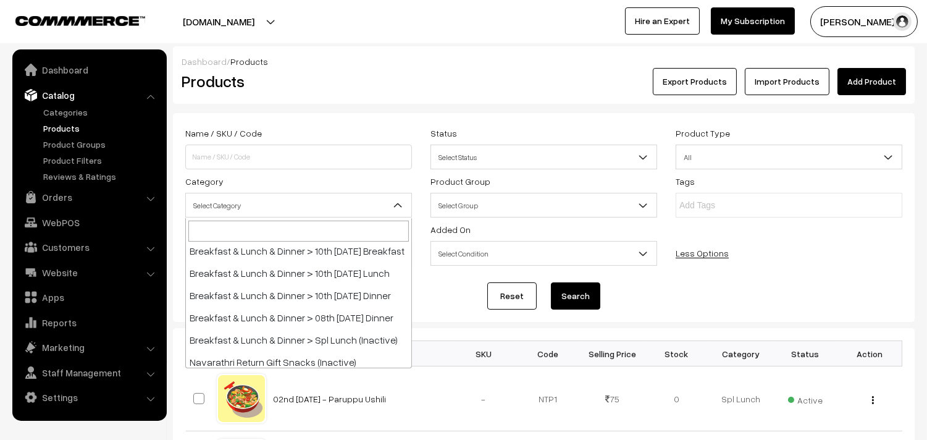
scroll to position [206, 0]
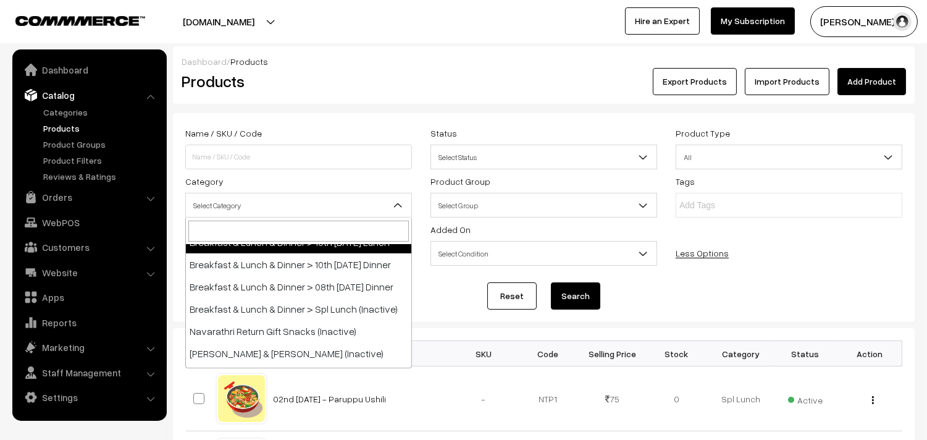
select select "95"
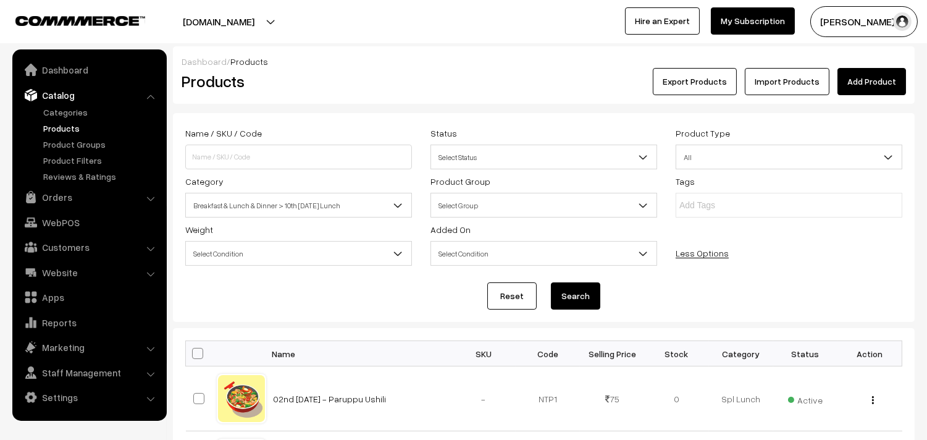
click at [590, 299] on button "Search" at bounding box center [575, 295] width 49 height 27
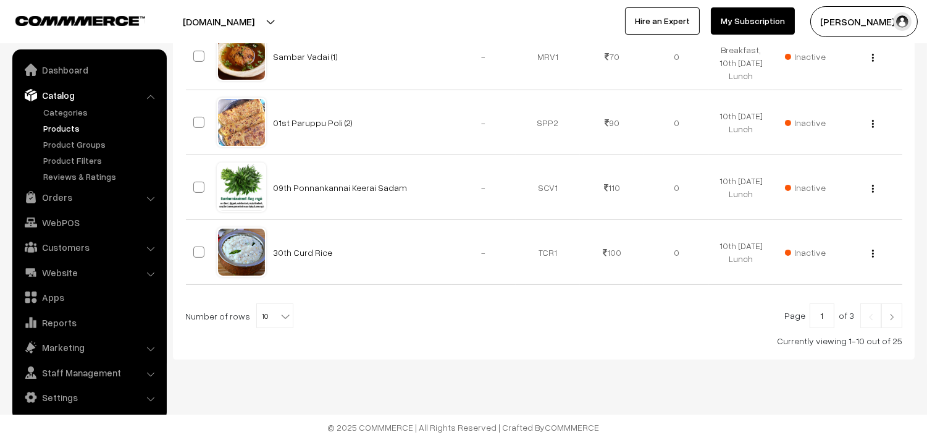
scroll to position [668, 0]
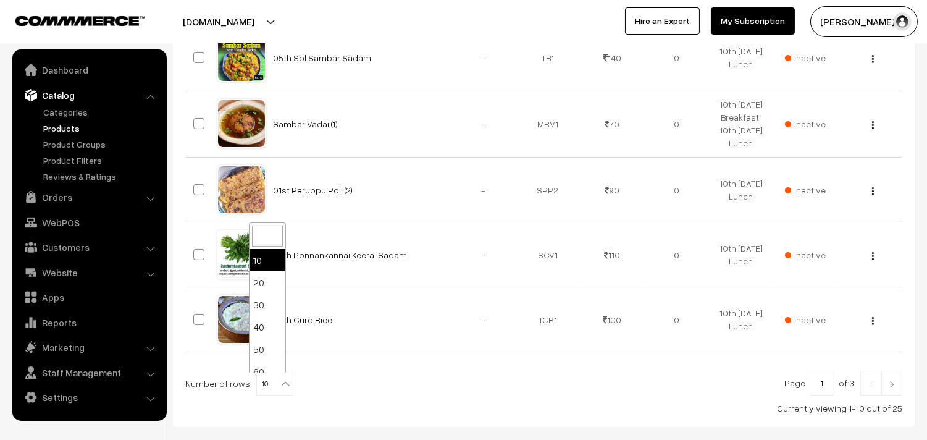
click at [264, 384] on span "10" at bounding box center [275, 383] width 36 height 25
select select "100"
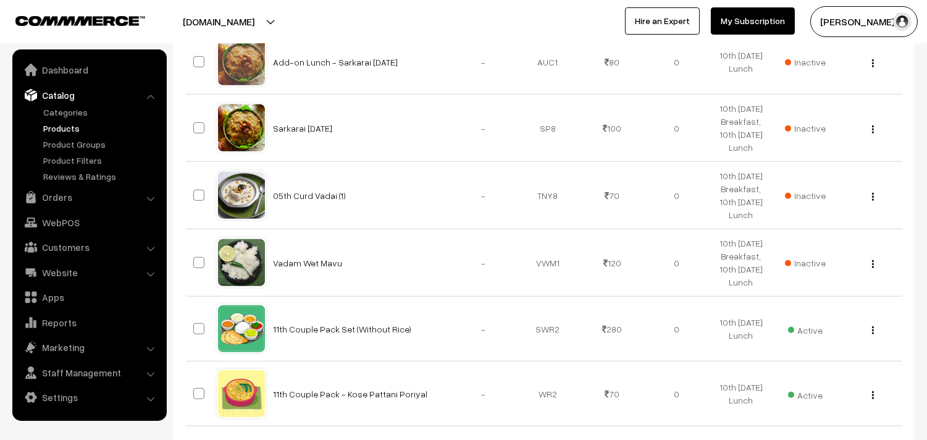
scroll to position [1691, 0]
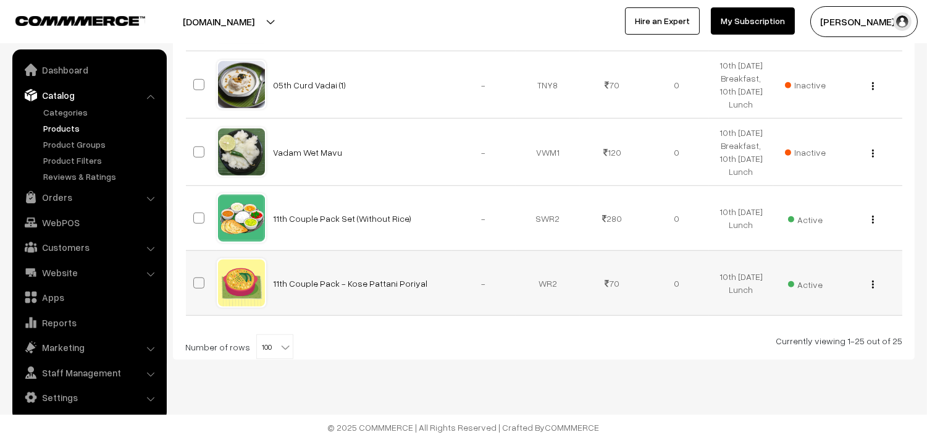
click at [874, 282] on button "button" at bounding box center [872, 284] width 3 height 10
click at [789, 327] on link "Edit" at bounding box center [817, 329] width 105 height 27
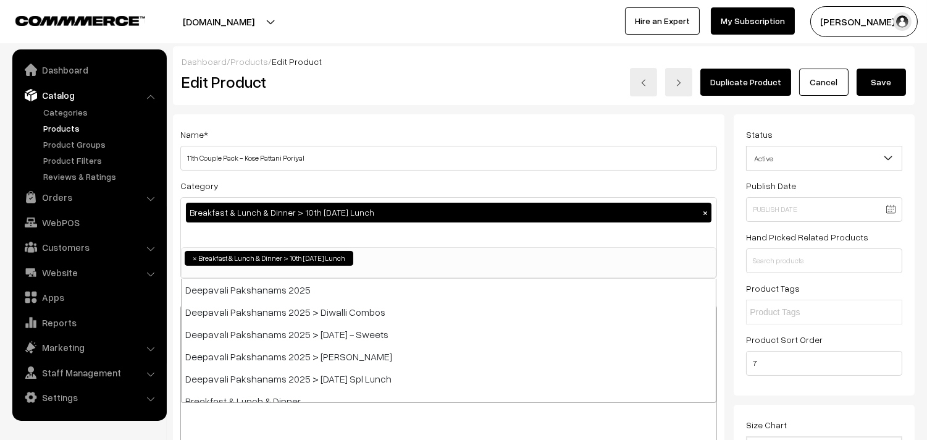
scroll to position [111, 0]
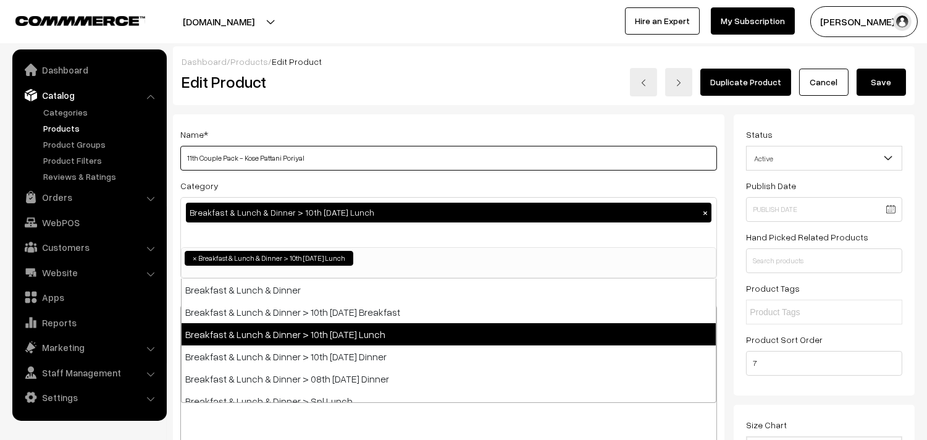
click at [242, 157] on input "11th Couple Pack - Kose Pattani Poriyal" at bounding box center [448, 158] width 537 height 25
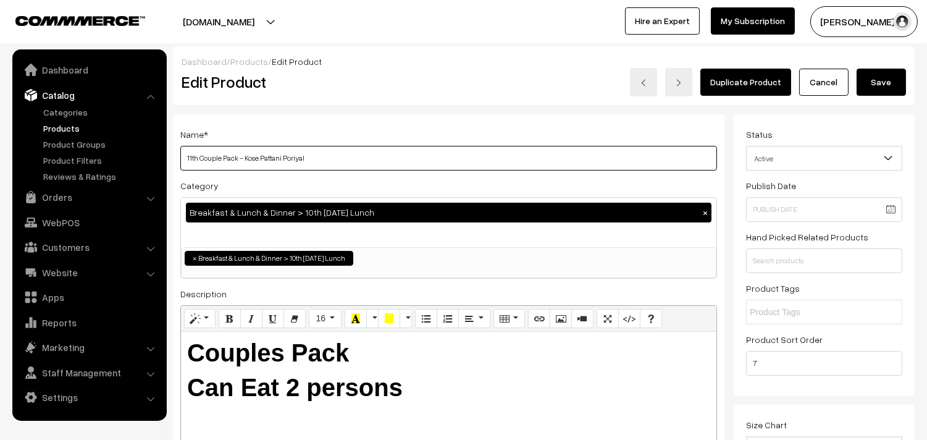
drag, startPoint x: 245, startPoint y: 154, endPoint x: 403, endPoint y: 153, distance: 157.5
click at [403, 153] on input "11th Couple Pack - Kose Pattani Poriyal" at bounding box center [448, 158] width 537 height 25
type input "11th Couple Pack - Vazhaithandu Kootu"
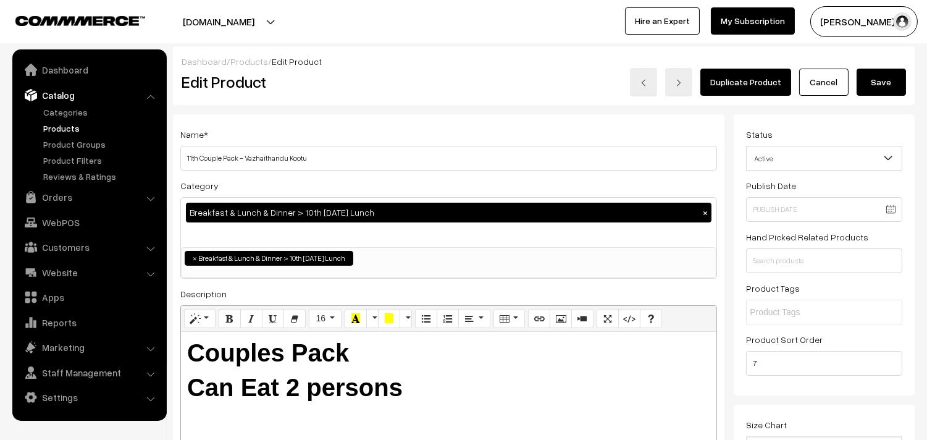
click at [905, 85] on button "Save" at bounding box center [881, 82] width 49 height 27
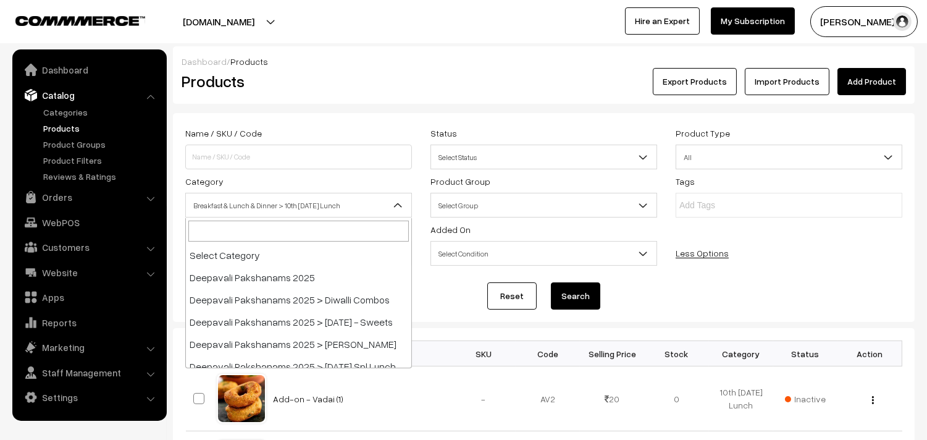
drag, startPoint x: 322, startPoint y: 202, endPoint x: 319, endPoint y: 215, distance: 13.3
click at [322, 202] on span "Breakfast & Lunch & Dinner > 10th [DATE] Lunch" at bounding box center [298, 206] width 225 height 22
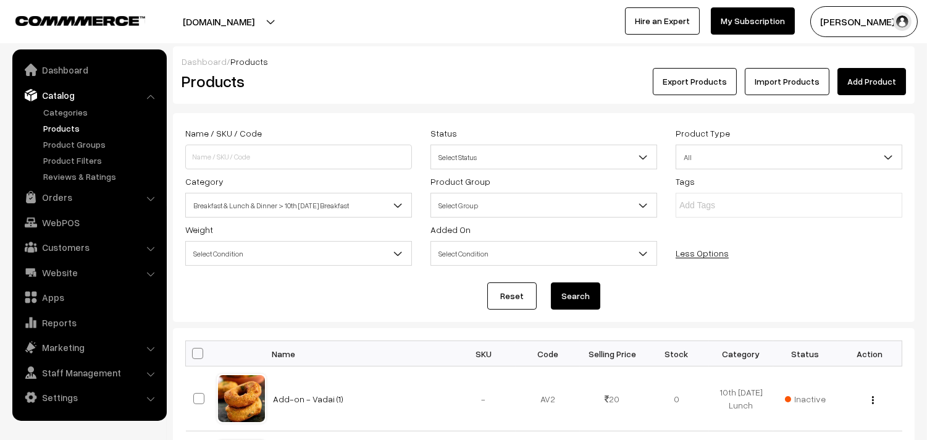
select select "91"
click at [573, 288] on button "Search" at bounding box center [575, 295] width 49 height 27
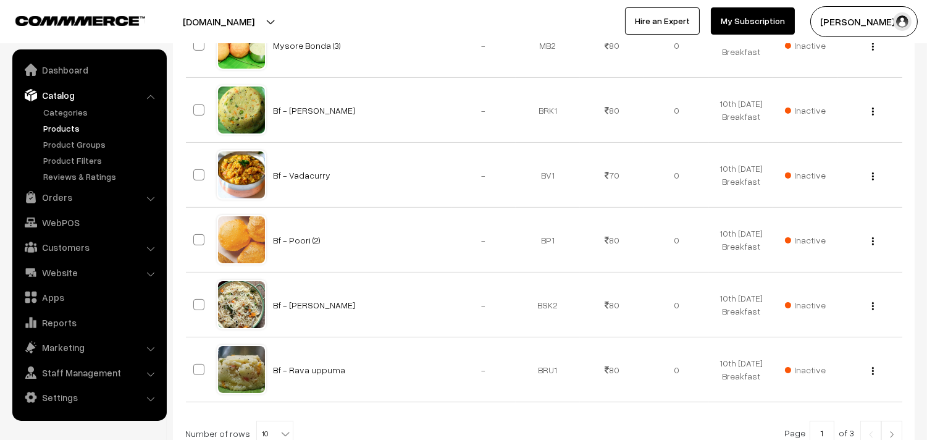
scroll to position [736, 0]
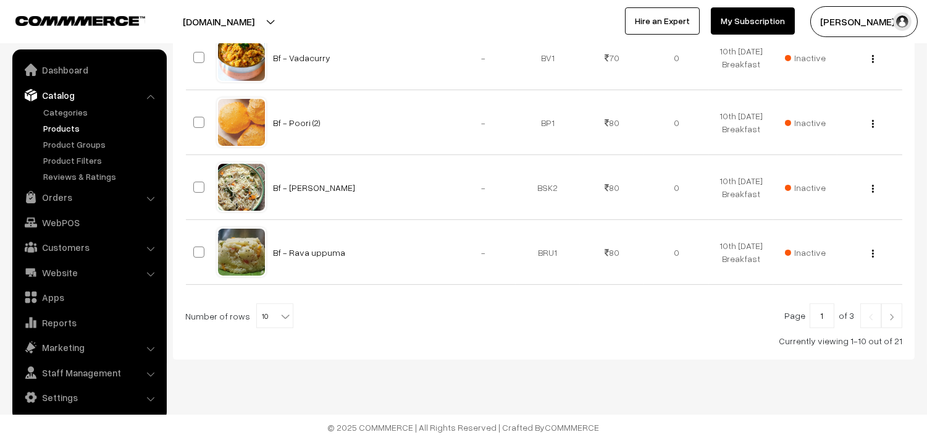
click at [279, 317] on b at bounding box center [285, 316] width 12 height 12
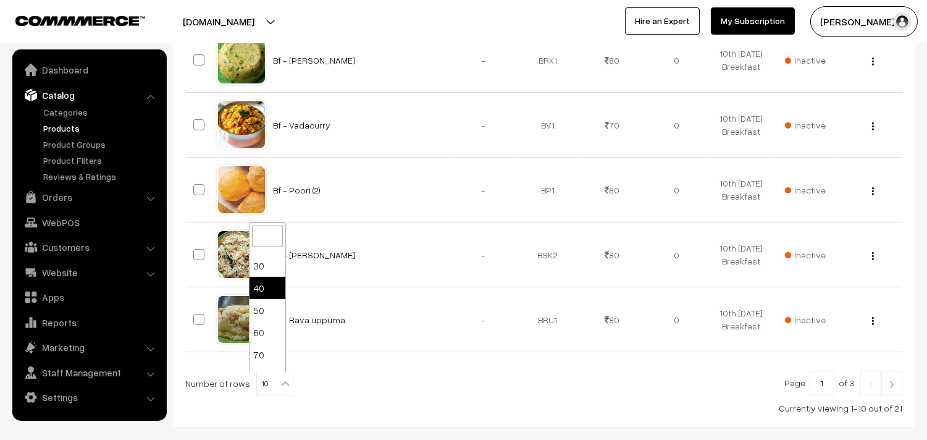
scroll to position [69, 0]
select select "80"
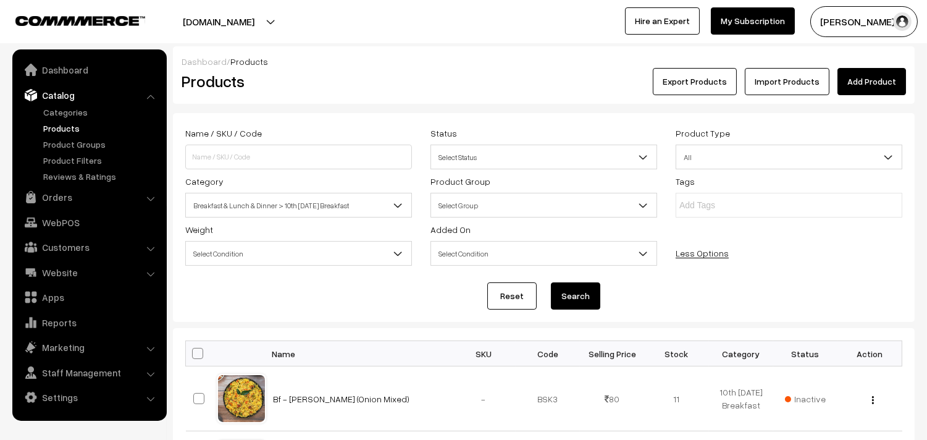
click at [194, 353] on span at bounding box center [197, 353] width 11 height 11
click at [194, 353] on input "checkbox" at bounding box center [190, 353] width 8 height 8
checkbox input "true"
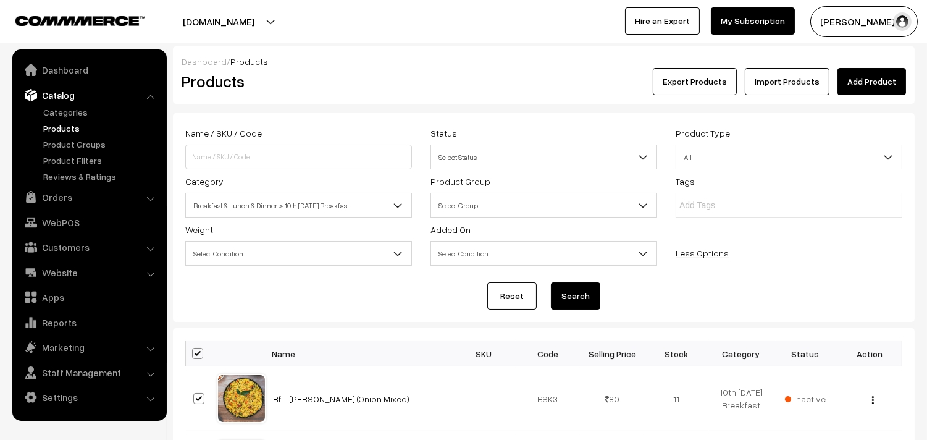
checkbox input "true"
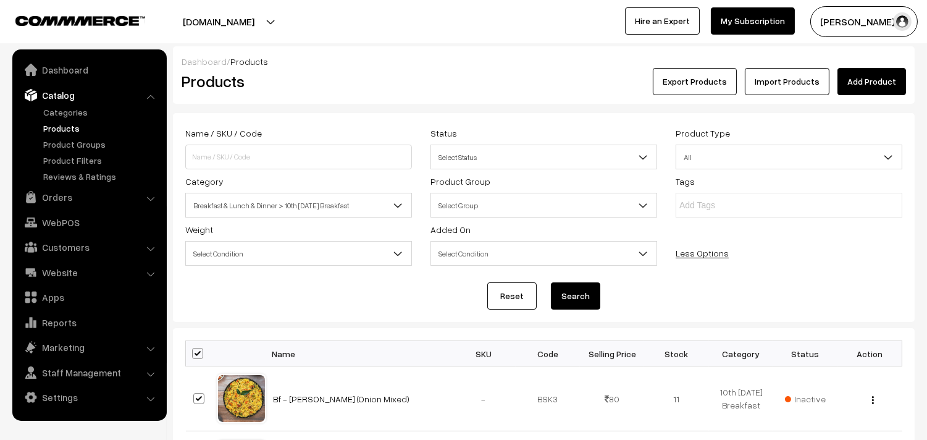
checkbox input "true"
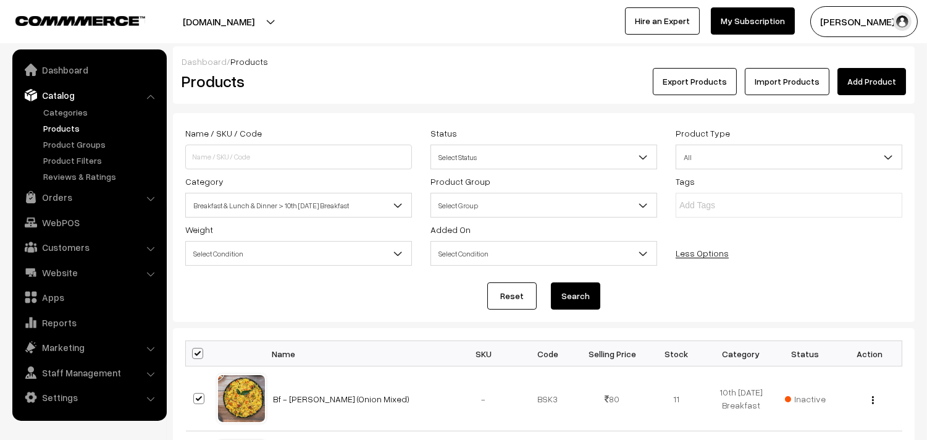
checkbox input "true"
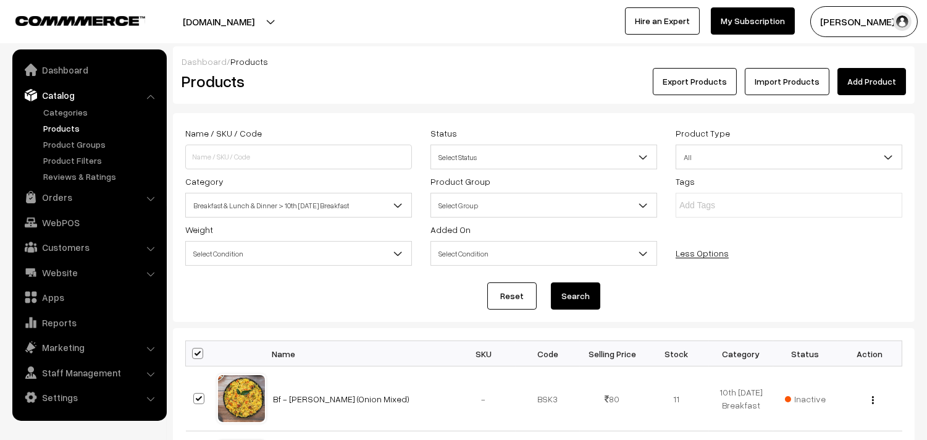
checkbox input "true"
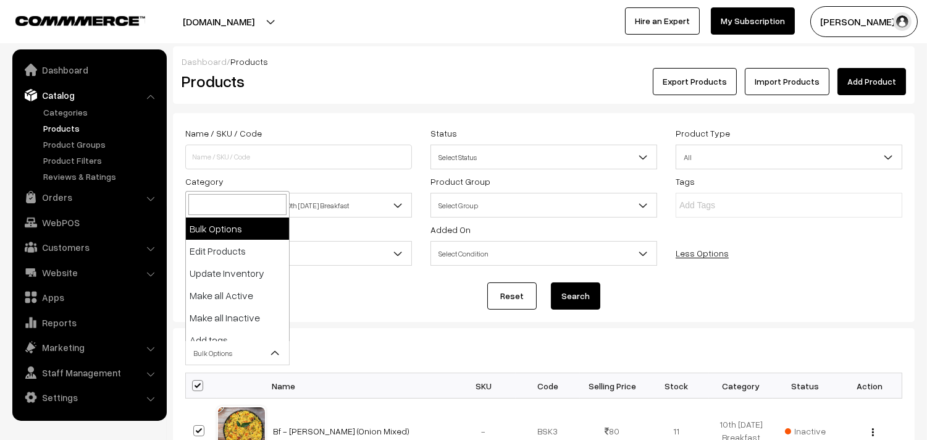
click at [217, 347] on span "Bulk Options" at bounding box center [237, 353] width 103 height 22
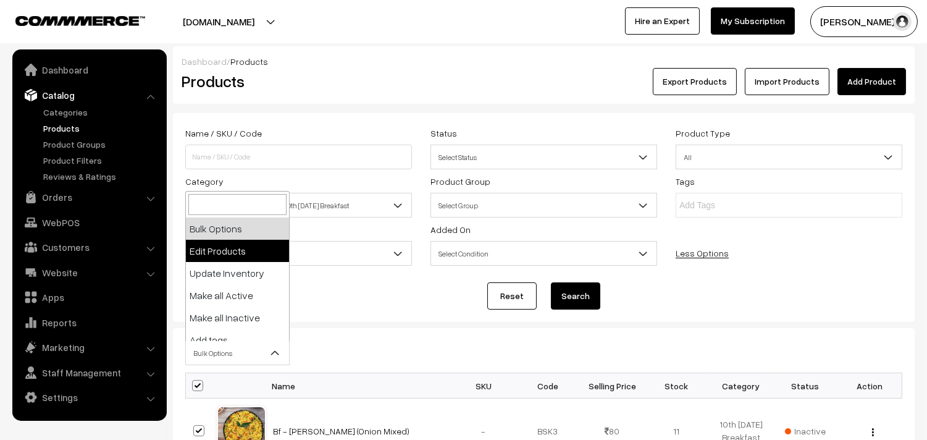
select select "editProduct"
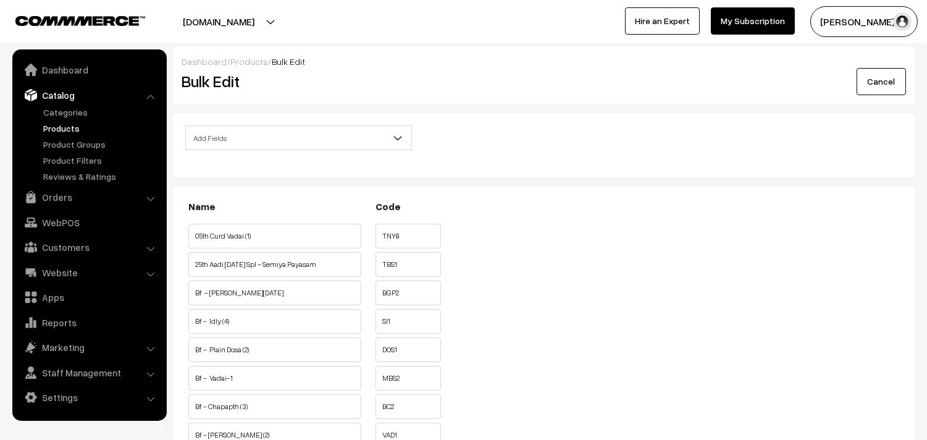
click at [325, 133] on span "Add Fields" at bounding box center [298, 138] width 225 height 22
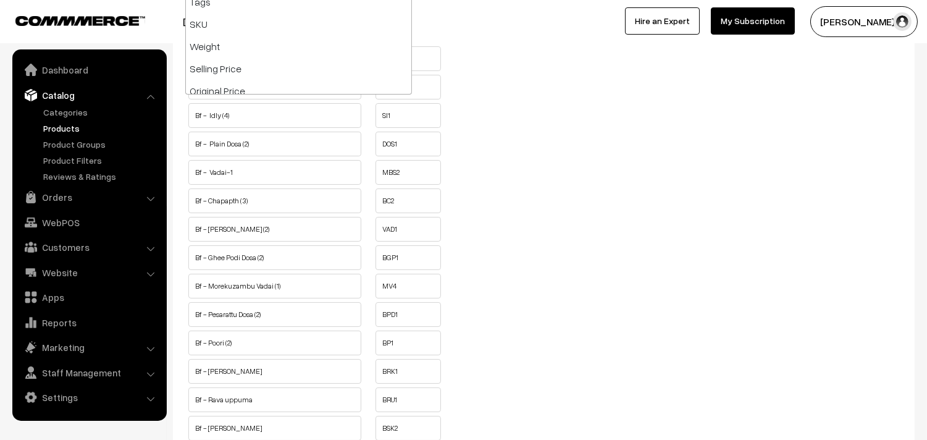
scroll to position [137, 0]
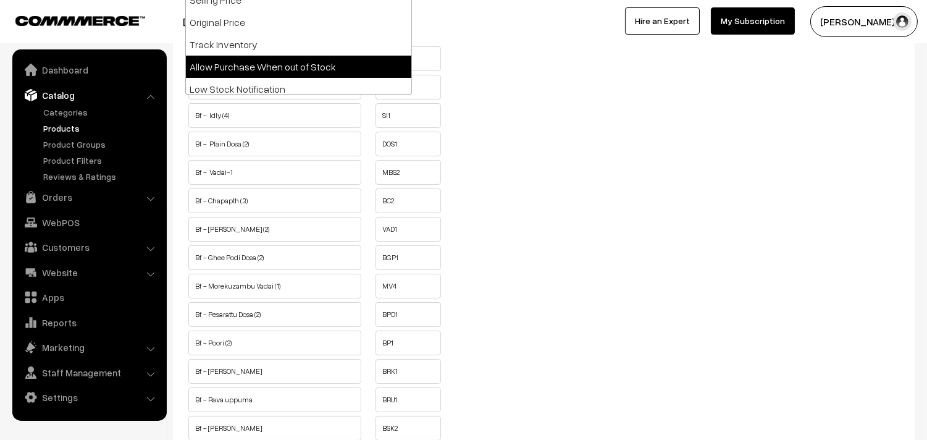
select select "allow-purchase"
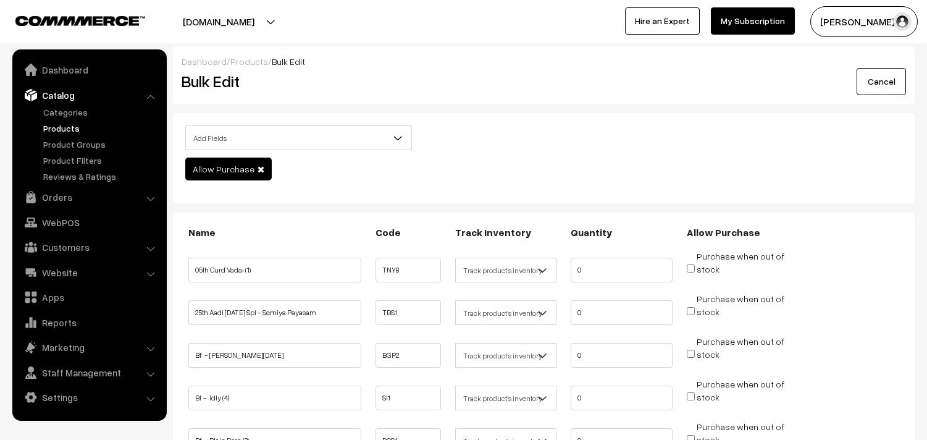
scroll to position [206, 0]
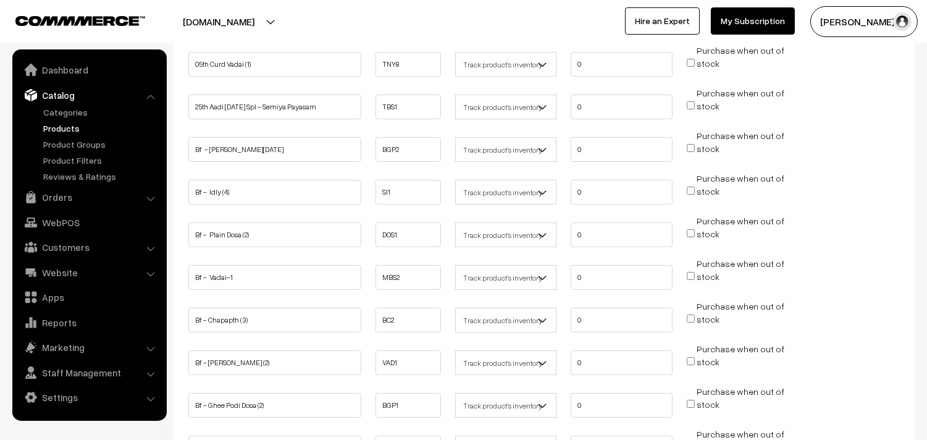
click at [692, 144] on input "Purchase when out of stock" at bounding box center [691, 148] width 8 height 8
checkbox input "true"
click at [692, 190] on input "Purchase when out of stock" at bounding box center [691, 191] width 8 height 8
checkbox input "true"
click at [690, 229] on input "Purchase when out of stock" at bounding box center [691, 233] width 8 height 8
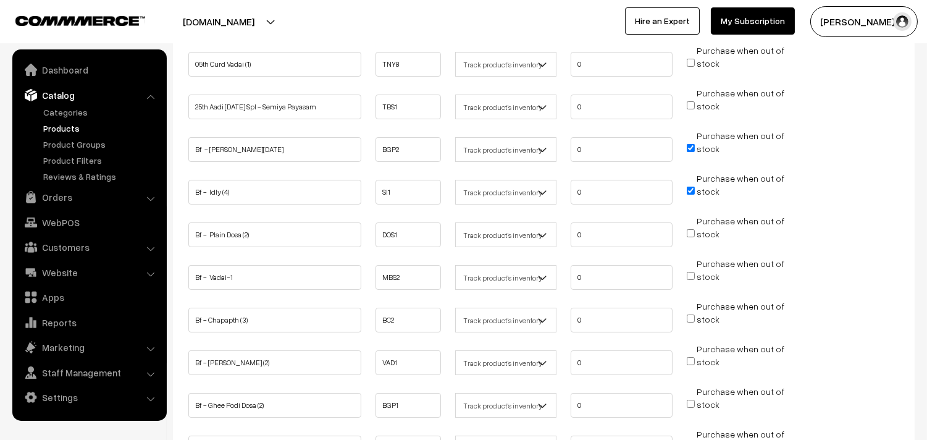
checkbox input "true"
click at [690, 274] on input "Purchase when out of stock" at bounding box center [691, 276] width 8 height 8
checkbox input "true"
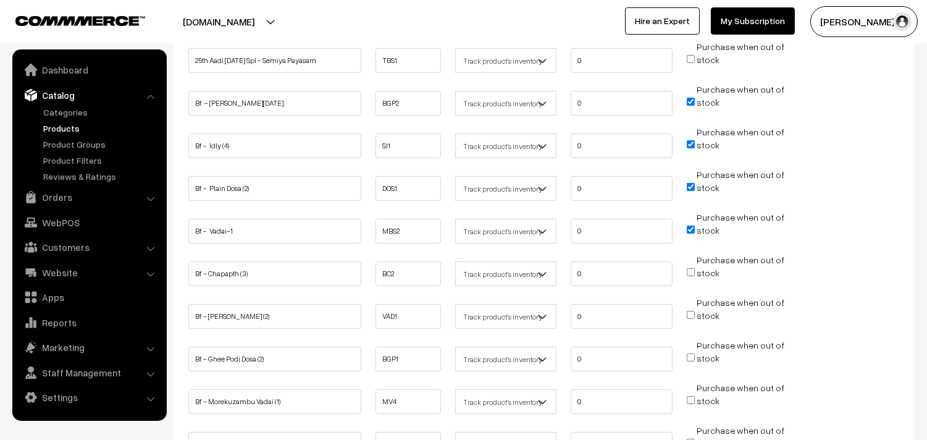
scroll to position [274, 0]
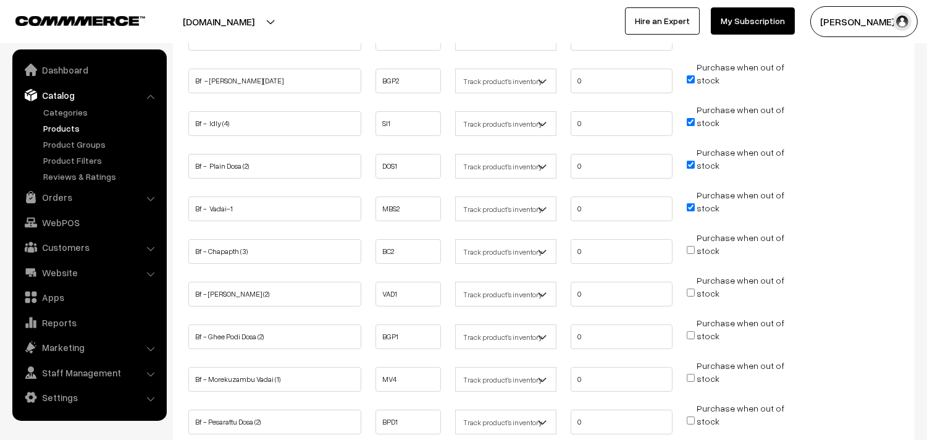
click at [690, 289] on input "Purchase when out of stock" at bounding box center [691, 292] width 8 height 8
checkbox input "true"
click at [690, 331] on input "Purchase when out of stock" at bounding box center [691, 335] width 8 height 8
checkbox input "true"
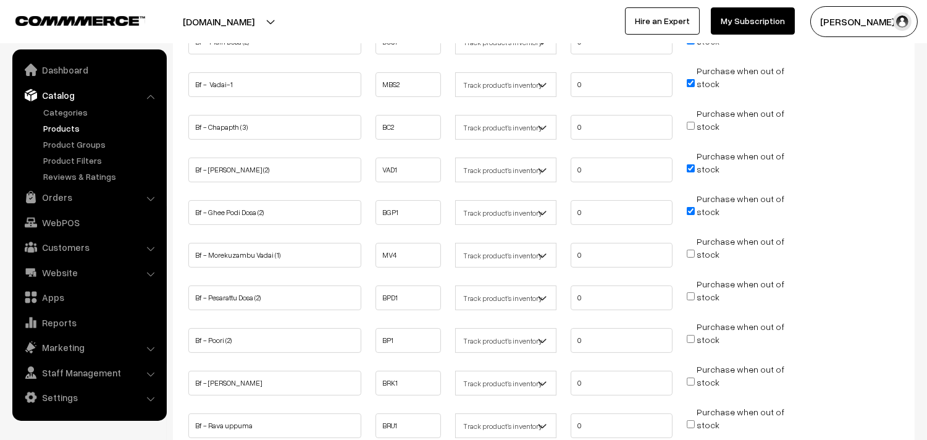
scroll to position [411, 0]
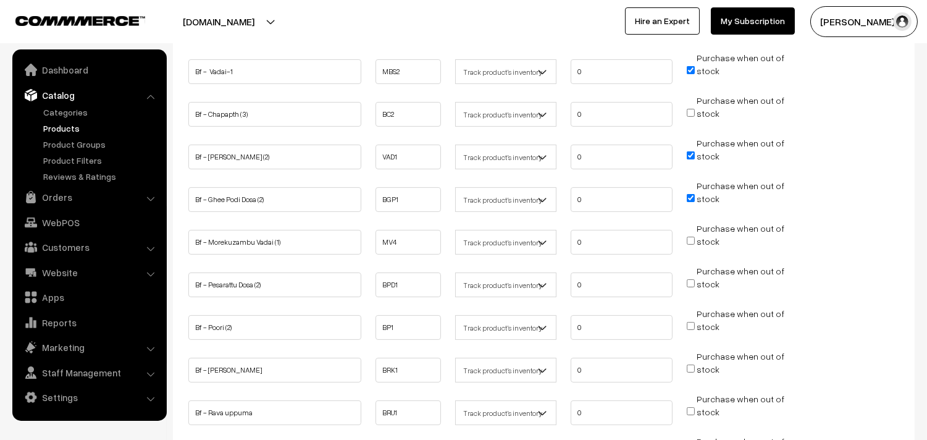
click at [689, 325] on input "Purchase when out of stock" at bounding box center [691, 326] width 8 height 8
checkbox input "true"
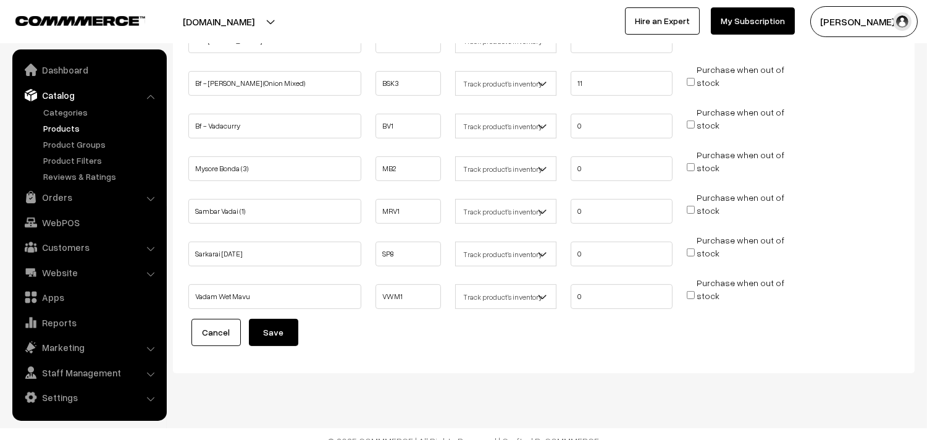
scroll to position [834, 0]
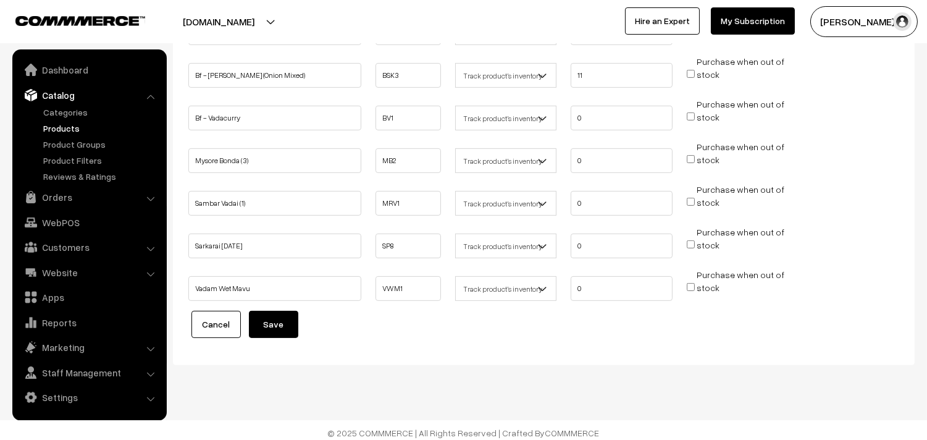
click at [284, 322] on button "Save" at bounding box center [273, 324] width 49 height 27
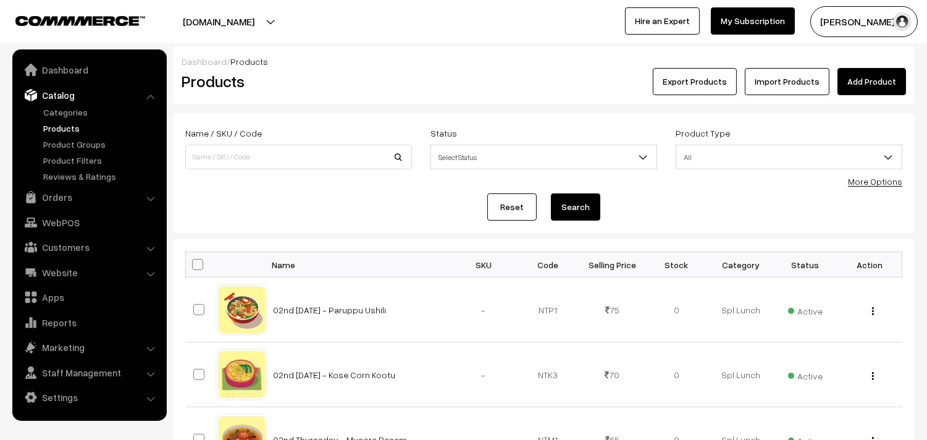
click at [87, 102] on link "Catalog" at bounding box center [88, 95] width 147 height 22
click at [72, 126] on link "Products" at bounding box center [101, 128] width 122 height 13
click at [872, 179] on link "More Options" at bounding box center [875, 181] width 54 height 10
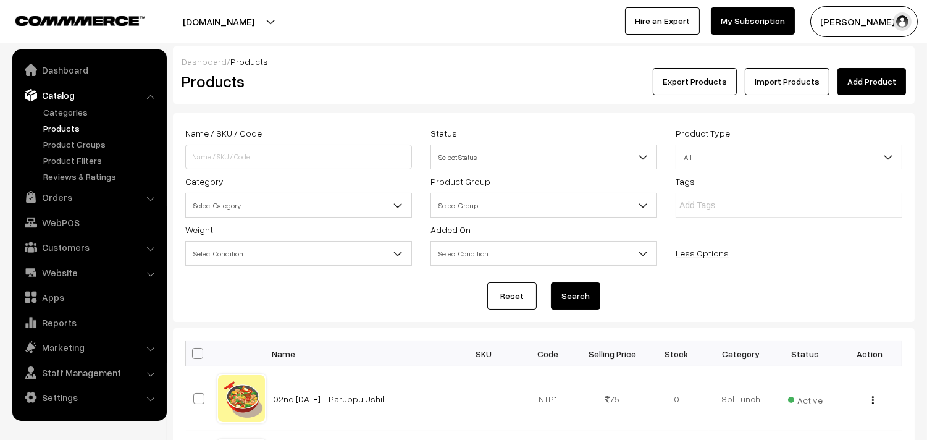
click at [230, 204] on span "Select Category" at bounding box center [298, 206] width 225 height 22
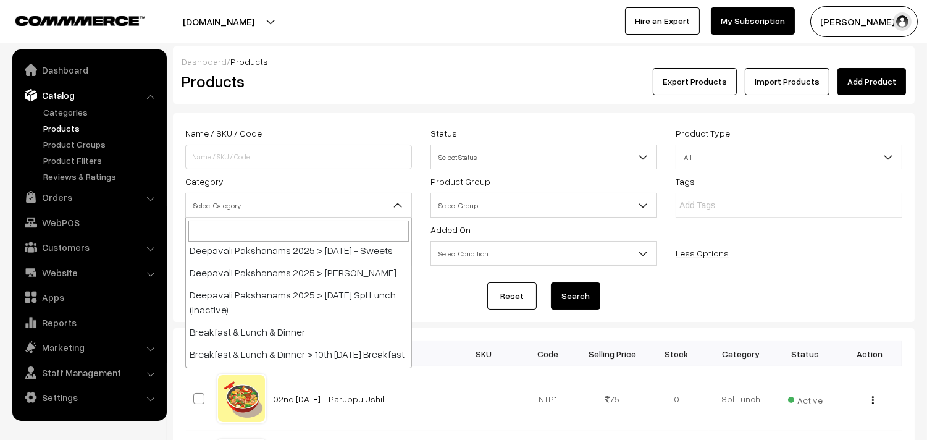
scroll to position [137, 0]
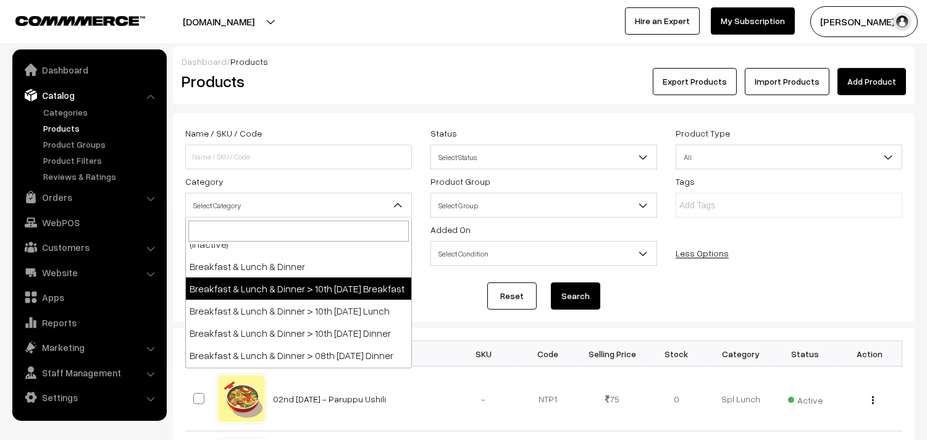
select select "91"
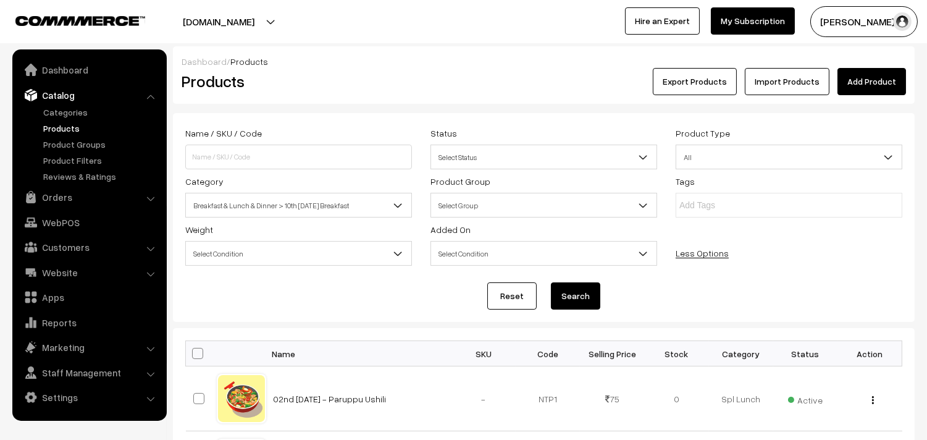
click at [571, 292] on button "Search" at bounding box center [575, 295] width 49 height 27
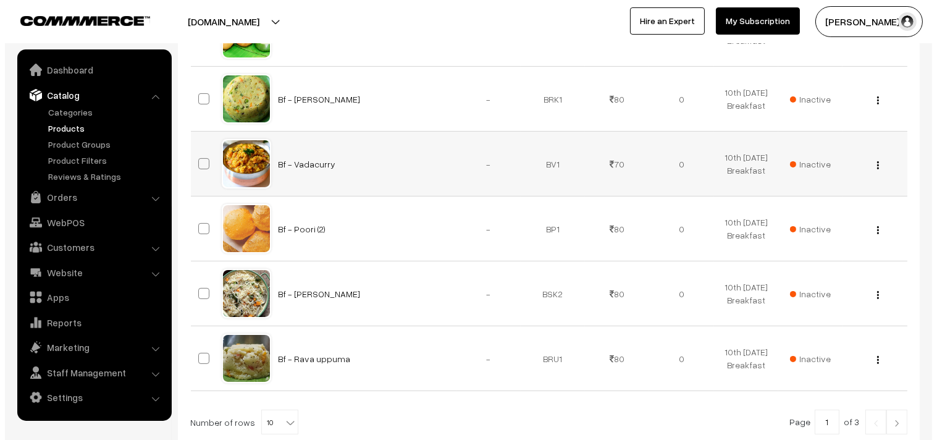
scroll to position [736, 0]
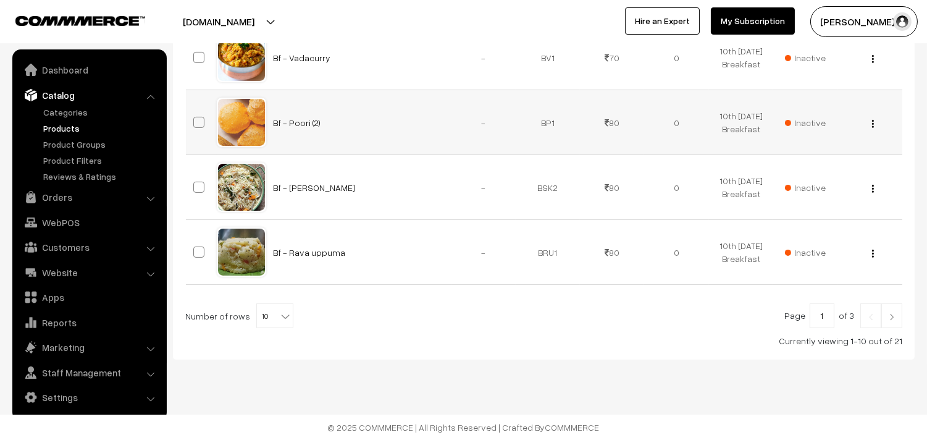
click at [795, 120] on span "Inactive" at bounding box center [805, 122] width 41 height 13
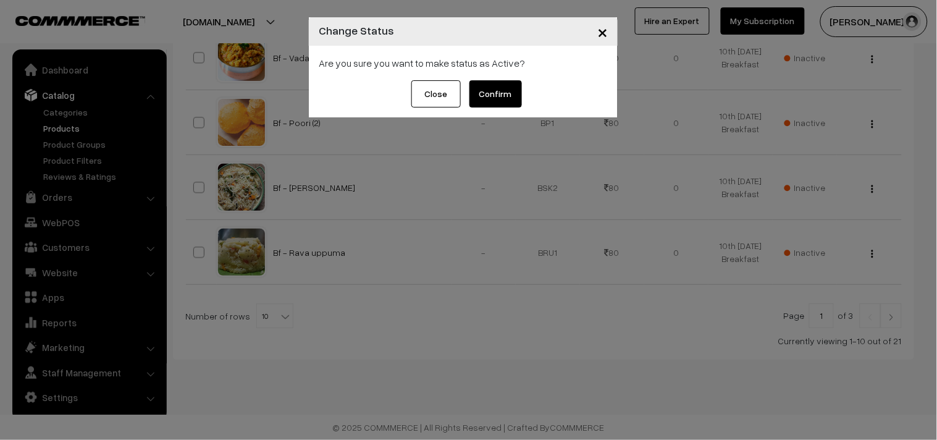
click at [508, 93] on button "Confirm" at bounding box center [495, 93] width 52 height 27
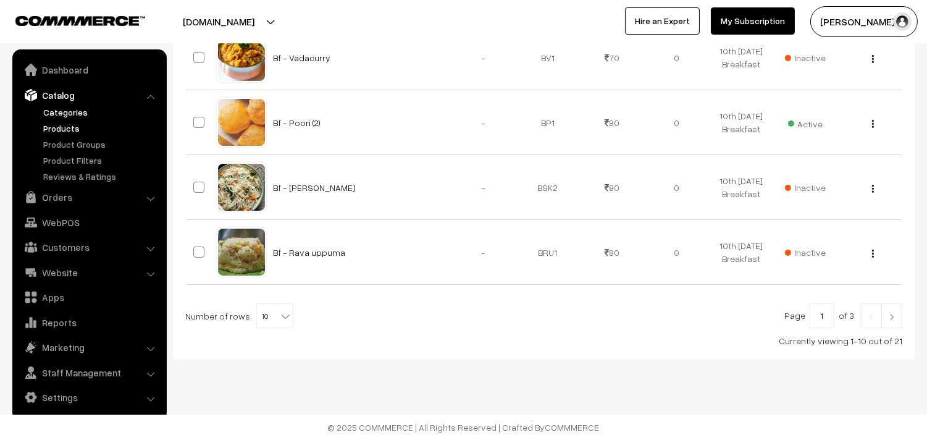
scroll to position [736, 0]
click at [60, 189] on link "Orders" at bounding box center [88, 197] width 147 height 22
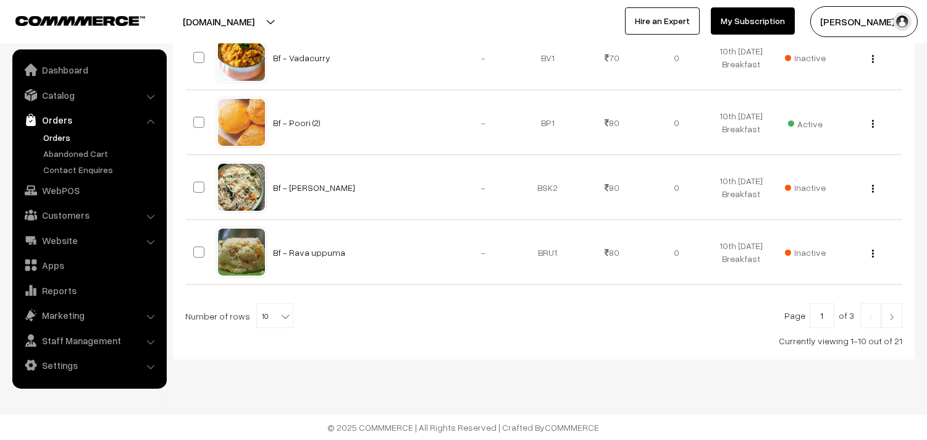
click at [60, 143] on link "Orders" at bounding box center [101, 137] width 122 height 13
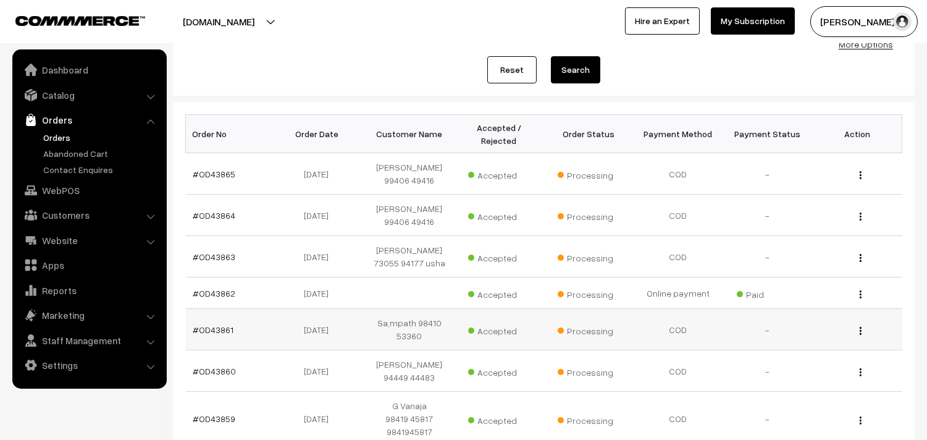
scroll to position [206, 0]
